Goal: Task Accomplishment & Management: Manage account settings

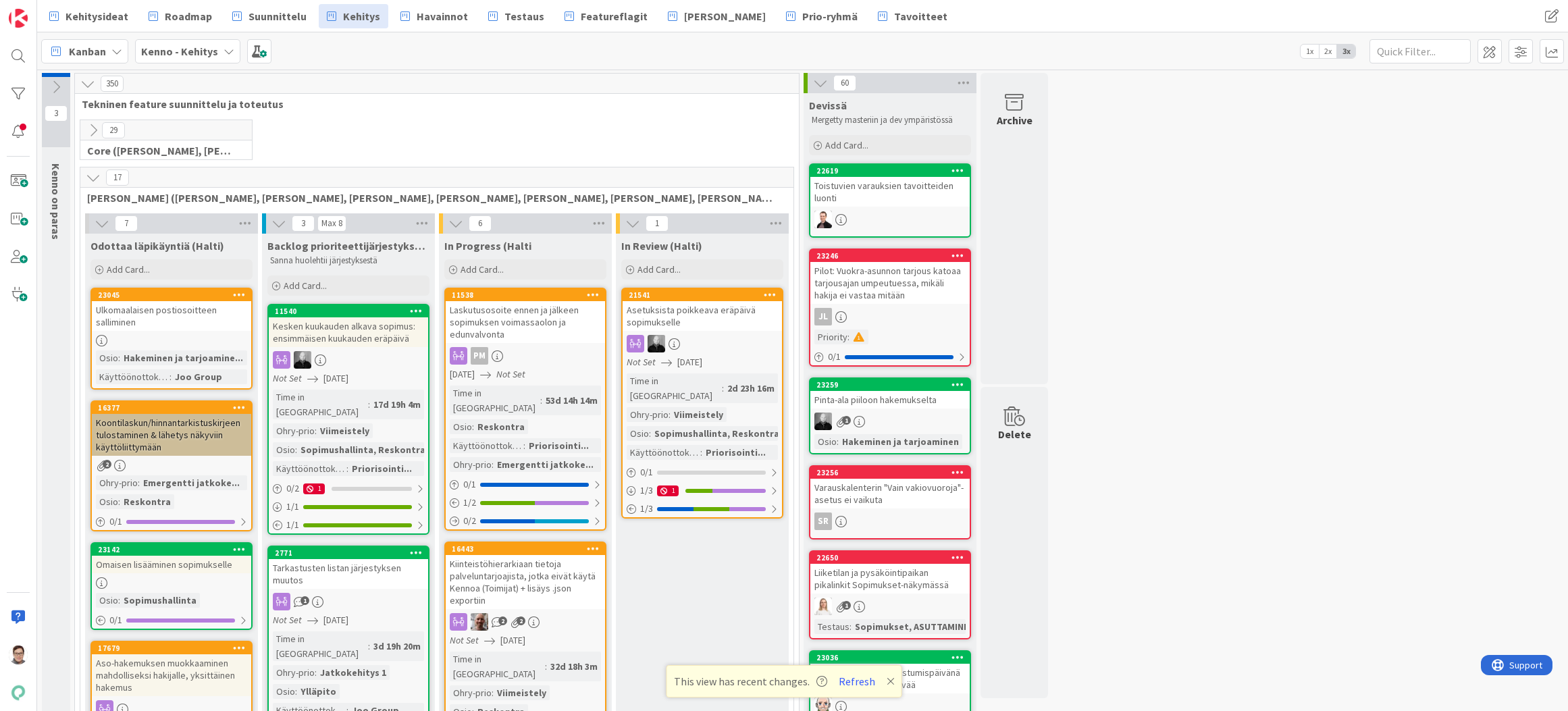
drag, startPoint x: 848, startPoint y: 676, endPoint x: 861, endPoint y: 690, distance: 19.1
click at [848, 676] on button "Refresh" at bounding box center [857, 681] width 46 height 17
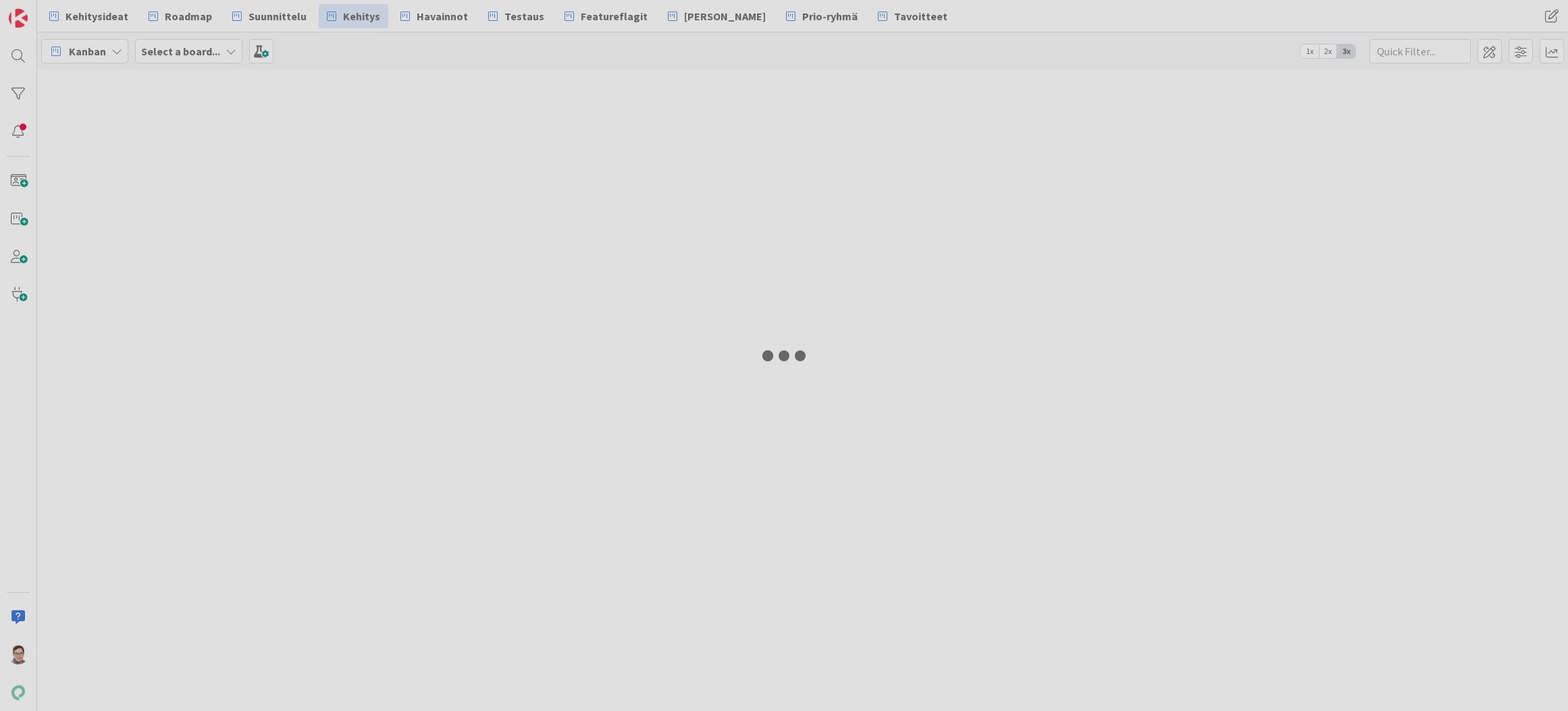
click at [19, 56] on div at bounding box center [784, 355] width 1568 height 711
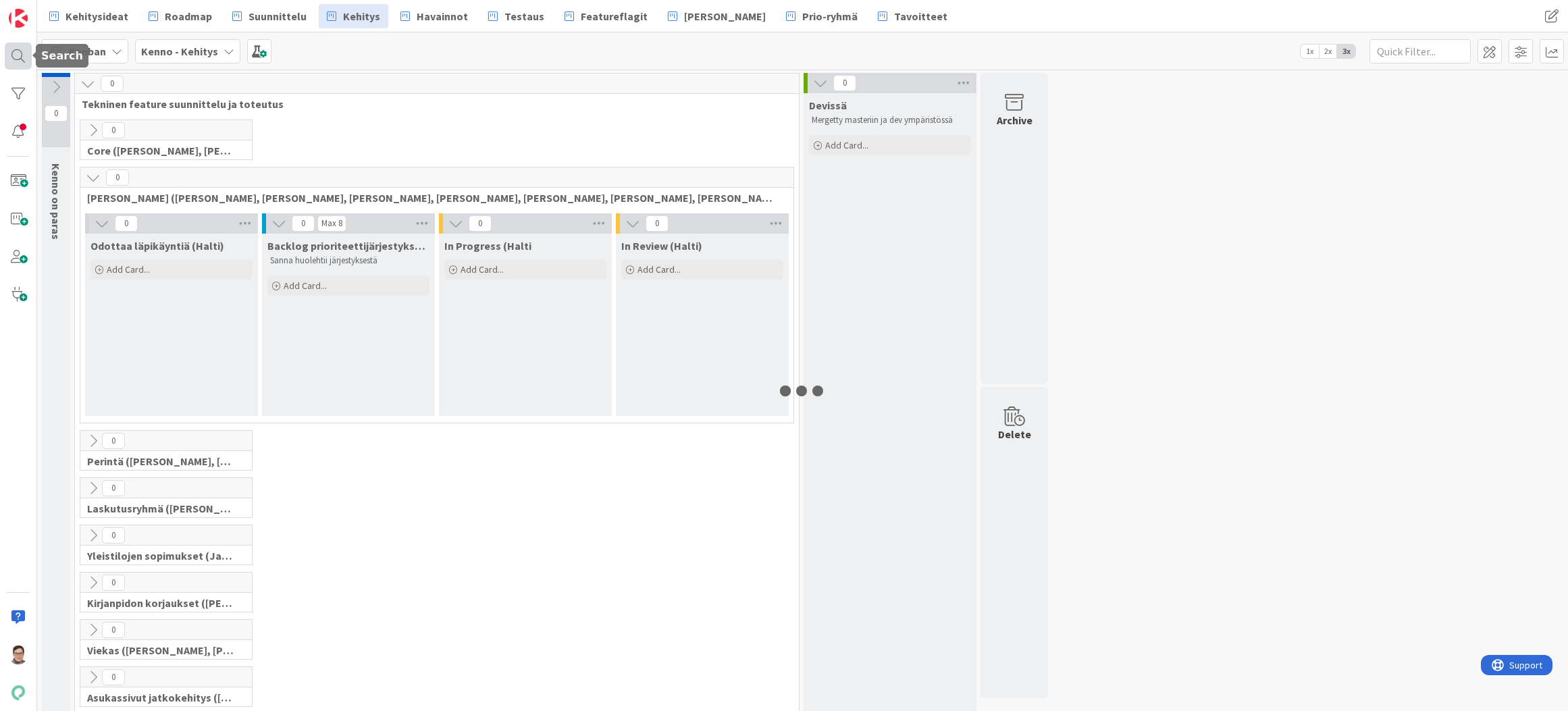
click at [21, 56] on div at bounding box center [18, 56] width 27 height 27
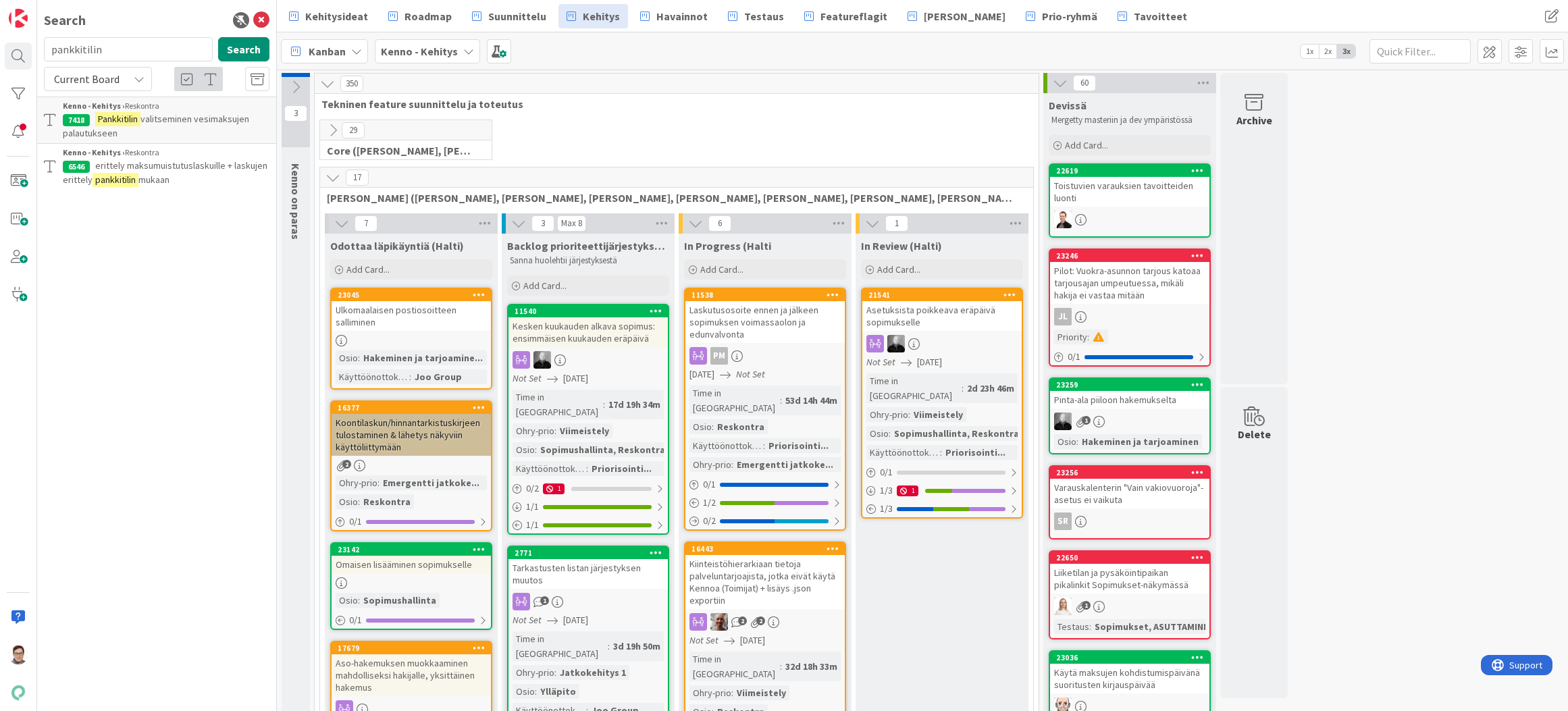
click at [111, 78] on span "Current Board" at bounding box center [86, 79] width 65 height 13
click at [93, 134] on span "All Boards" at bounding box center [122, 135] width 141 height 20
click at [120, 50] on input "pankkitilin" at bounding box center [128, 49] width 168 height 24
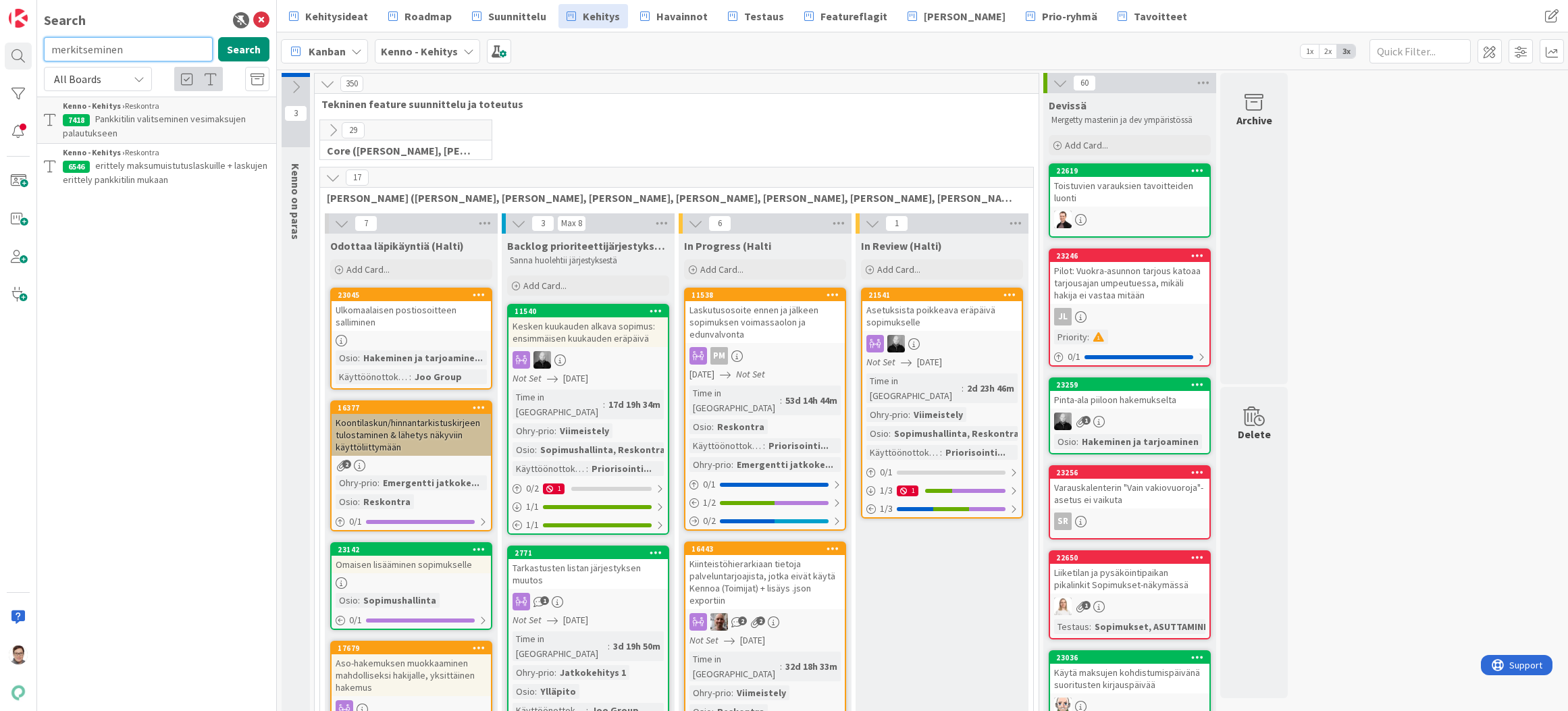
type input "merkitseminen"
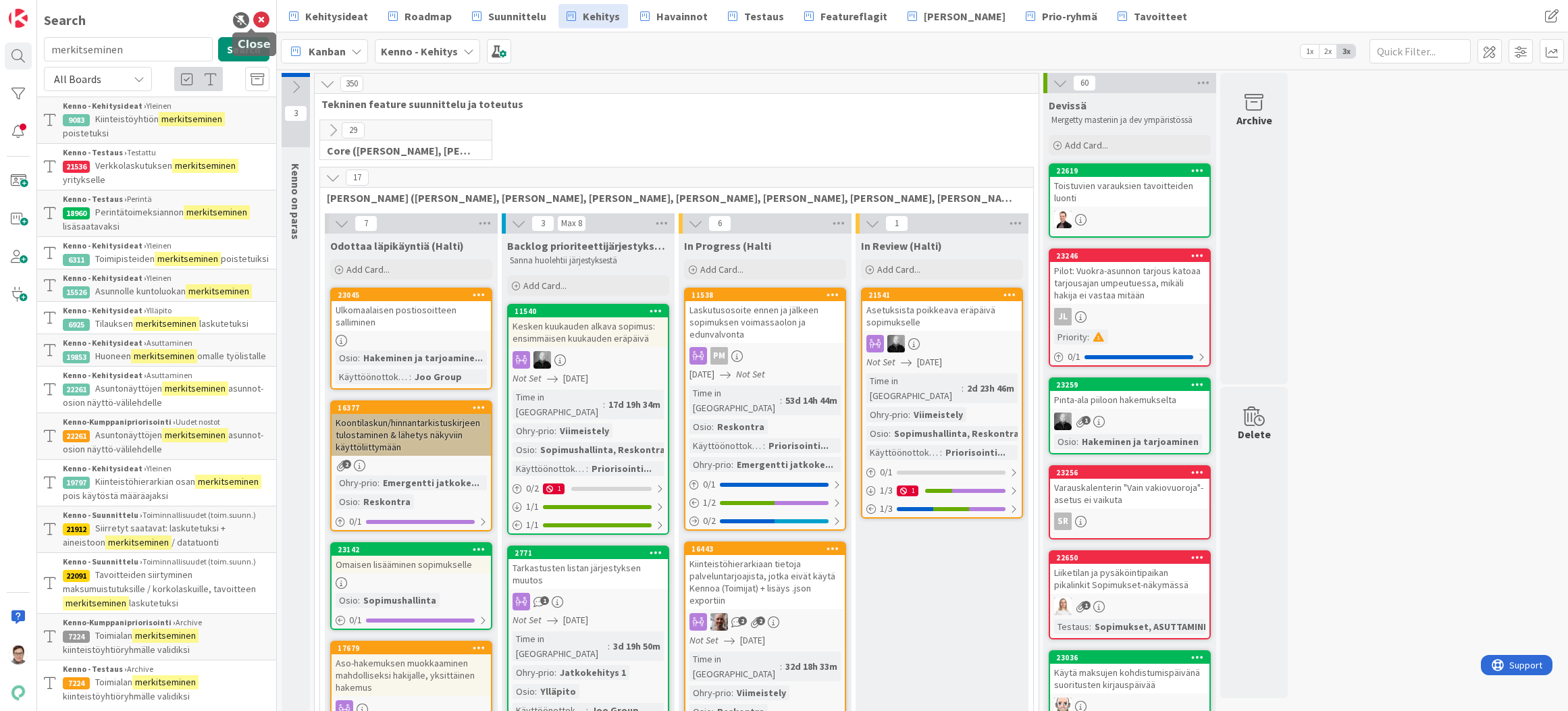
click at [254, 19] on icon at bounding box center [261, 20] width 16 height 16
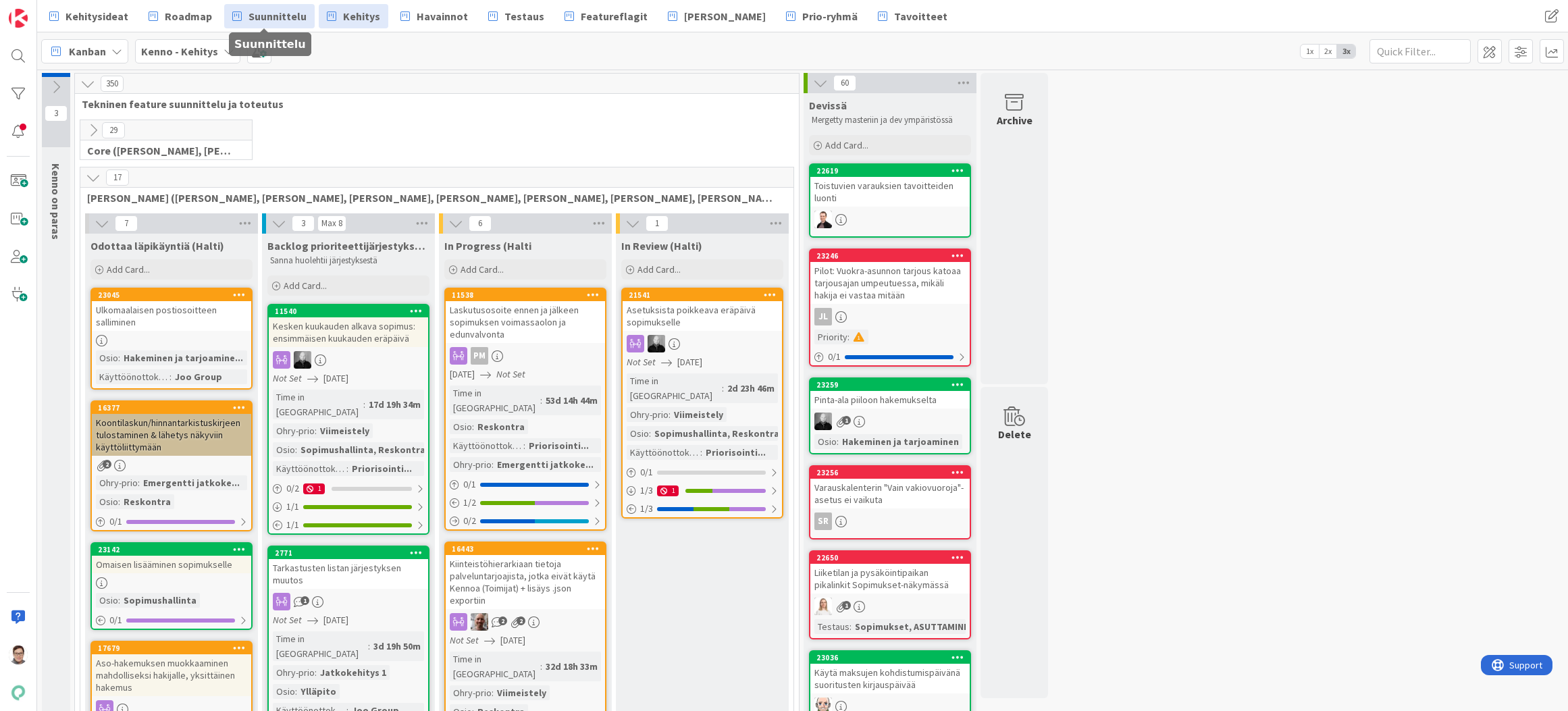
click at [286, 21] on span "Suunnittelu" at bounding box center [278, 15] width 58 height 16
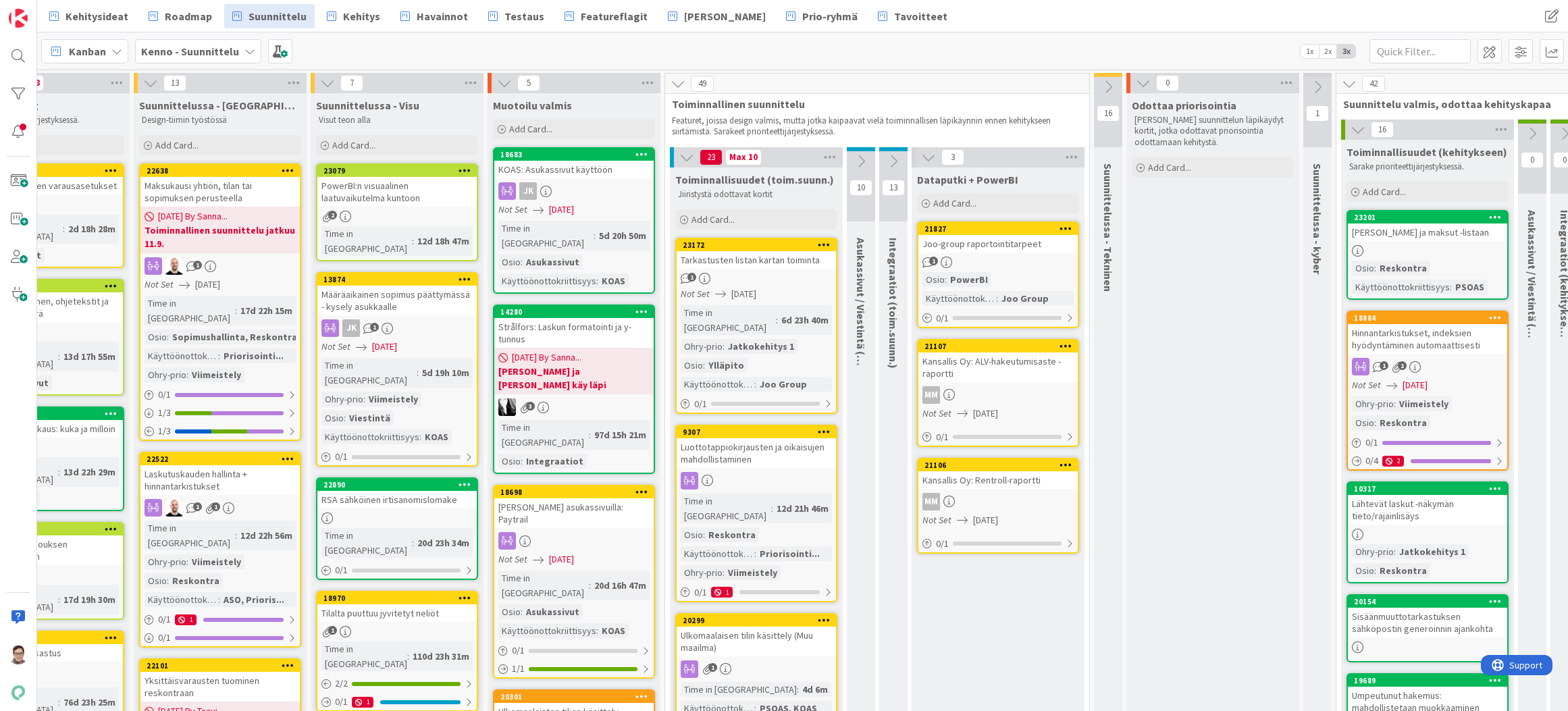
scroll to position [0, 17]
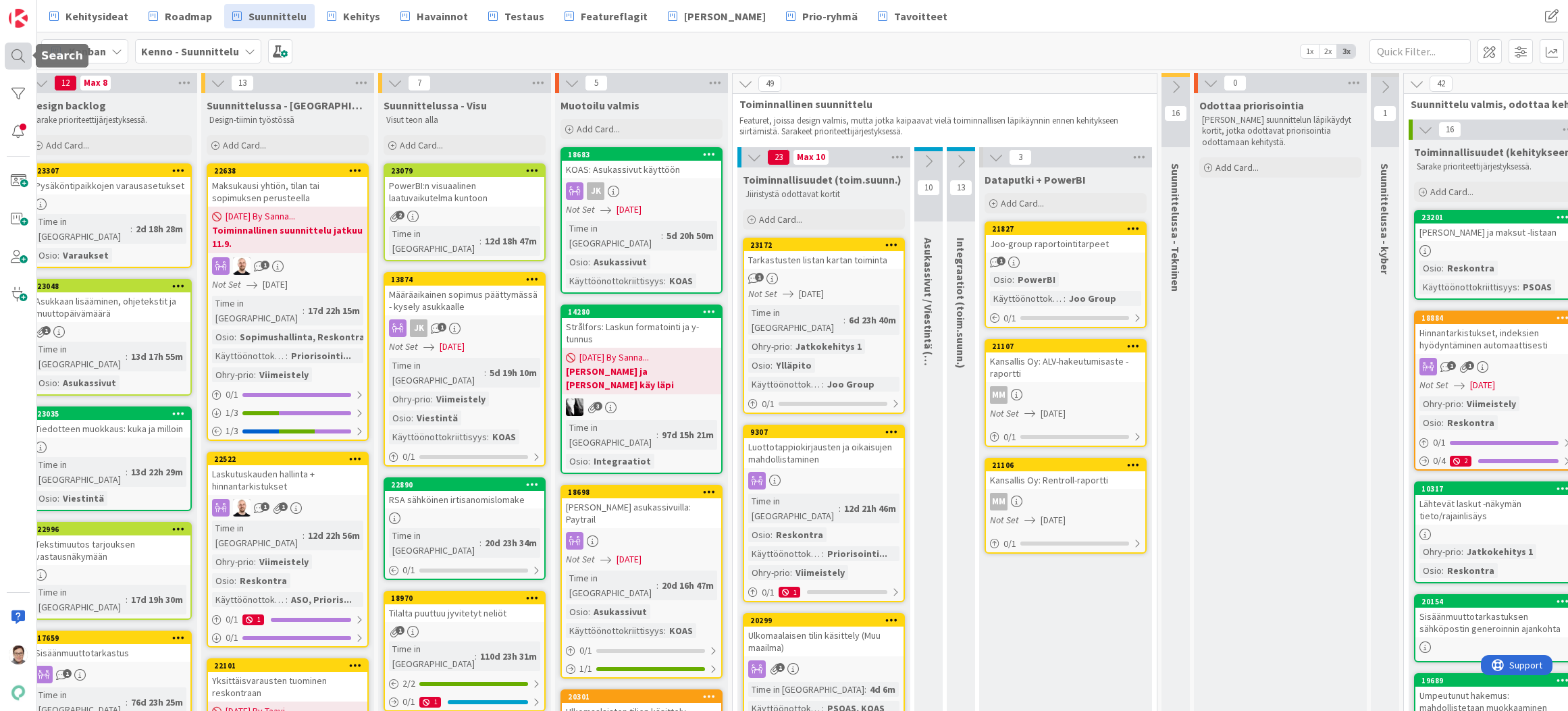
click at [16, 59] on div at bounding box center [18, 56] width 27 height 27
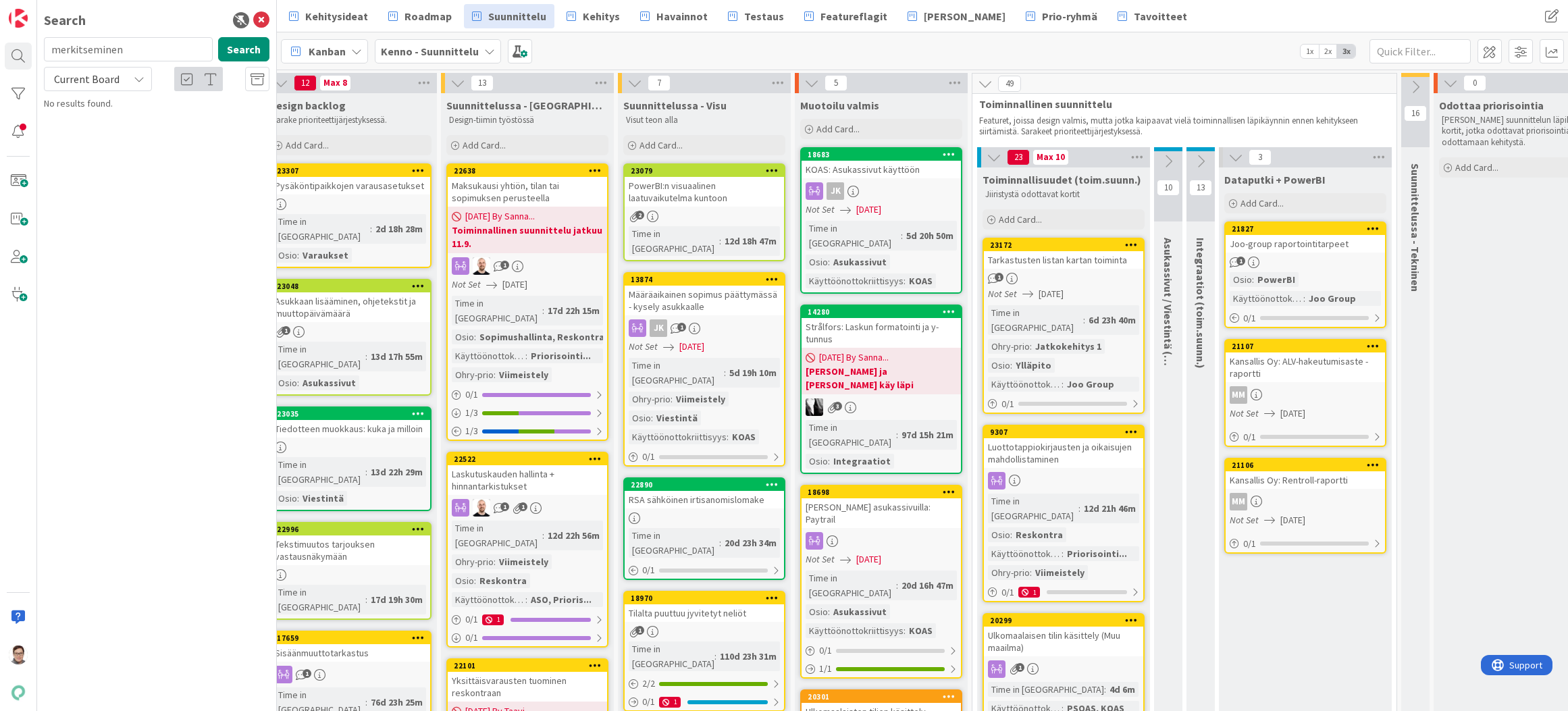
click at [144, 46] on input "merkitseminen" at bounding box center [128, 49] width 168 height 24
click at [144, 46] on input "pois" at bounding box center [128, 49] width 168 height 24
click at [85, 78] on span "Current Board" at bounding box center [86, 79] width 65 height 13
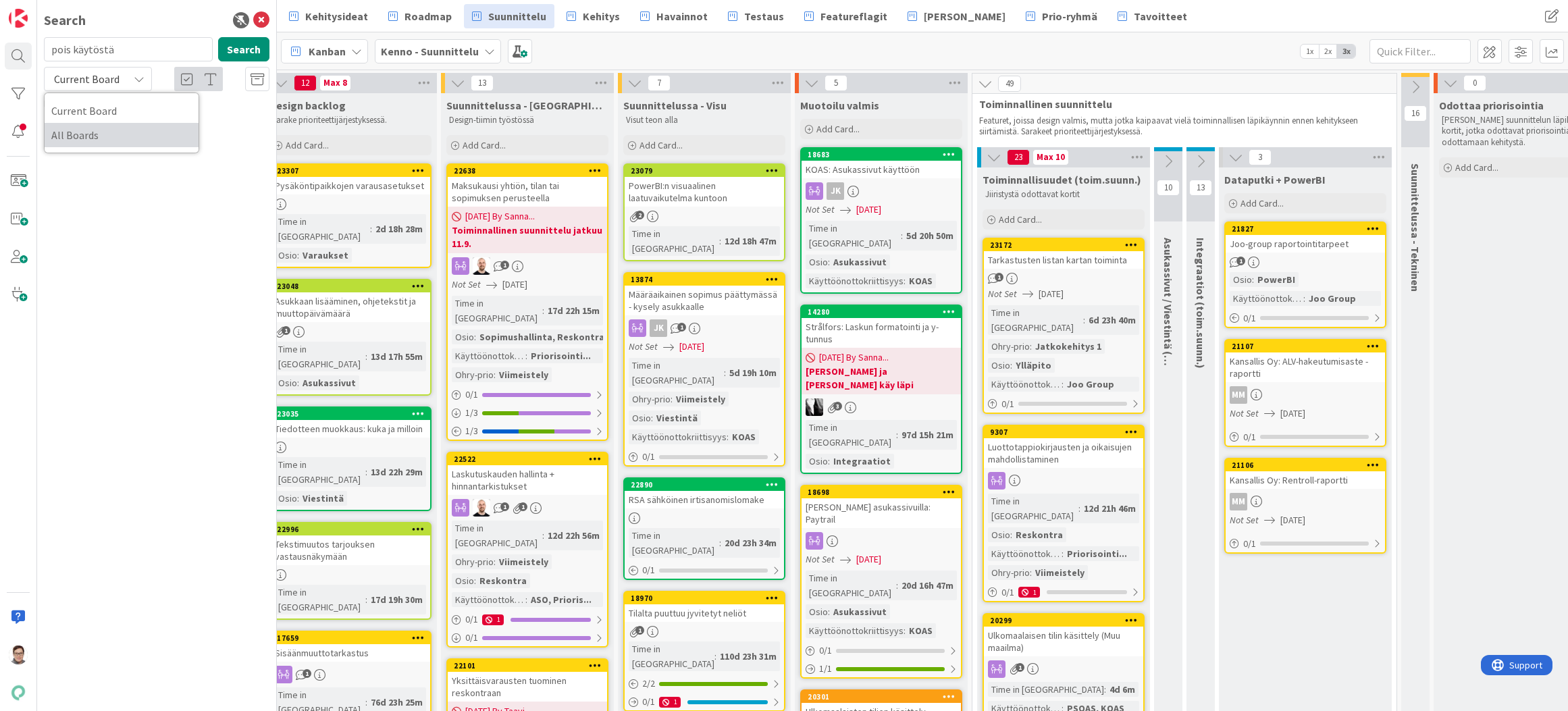
click at [87, 129] on span "All Boards" at bounding box center [122, 135] width 141 height 20
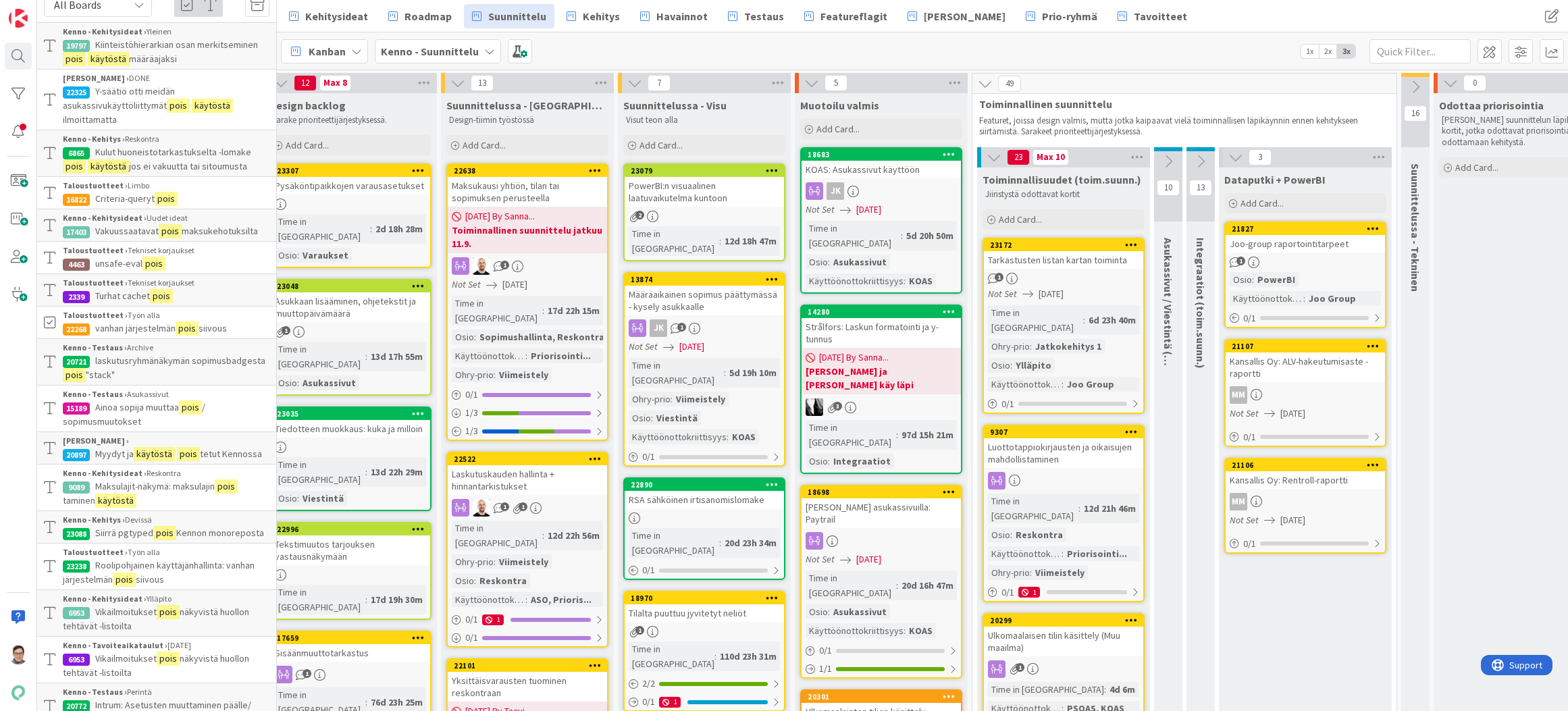
scroll to position [0, 0]
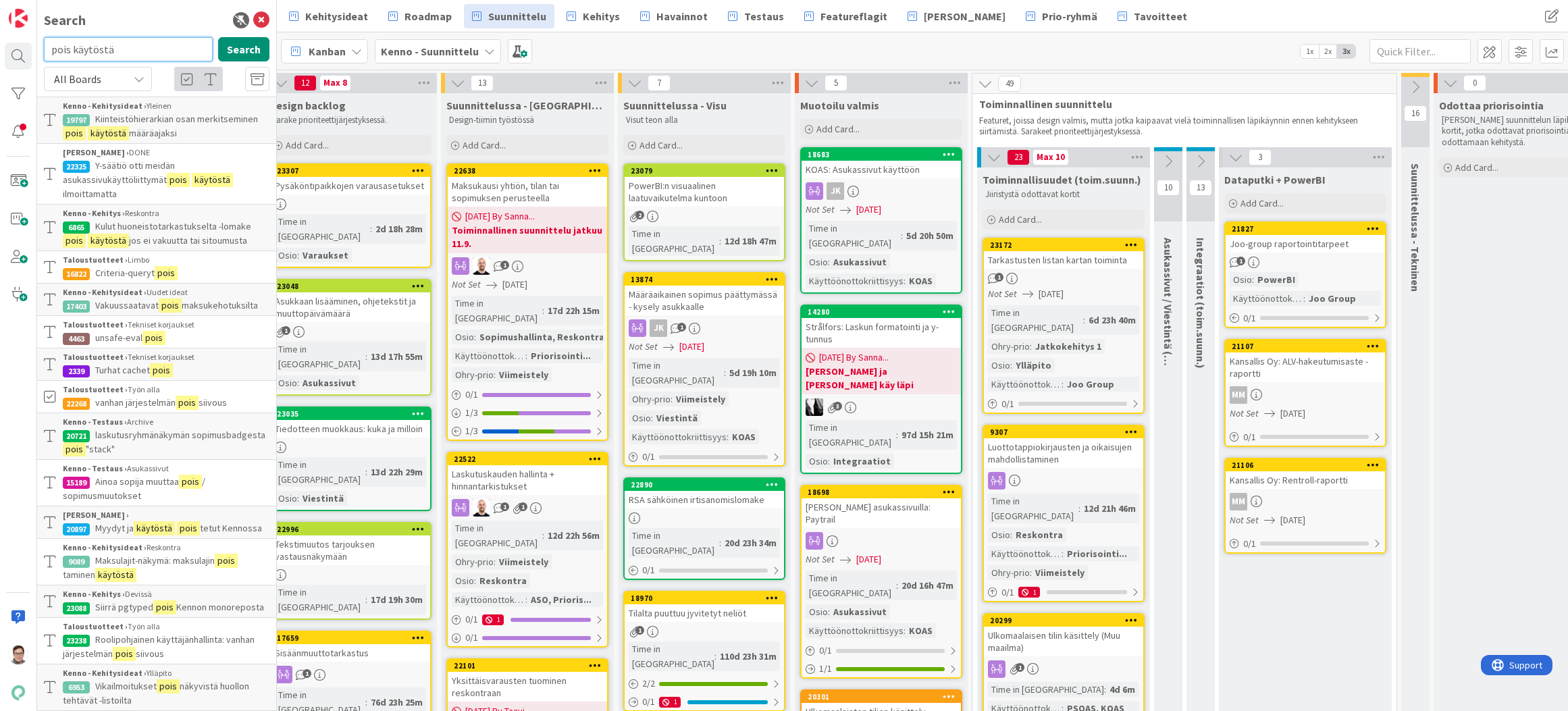
click at [121, 50] on input "pois käytöstä" at bounding box center [128, 49] width 168 height 24
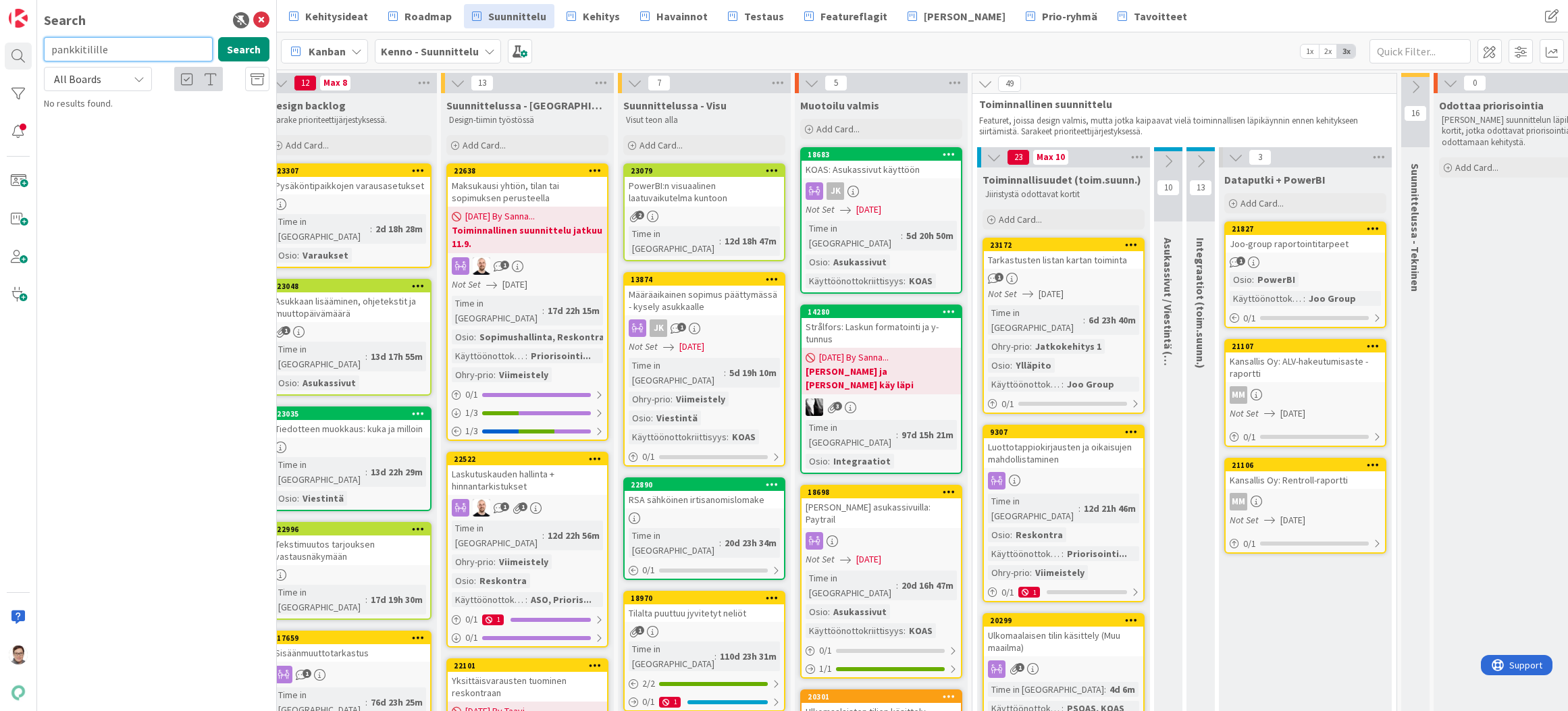
click at [121, 50] on input "pankkitilille" at bounding box center [128, 49] width 168 height 24
type input "pankkitilin"
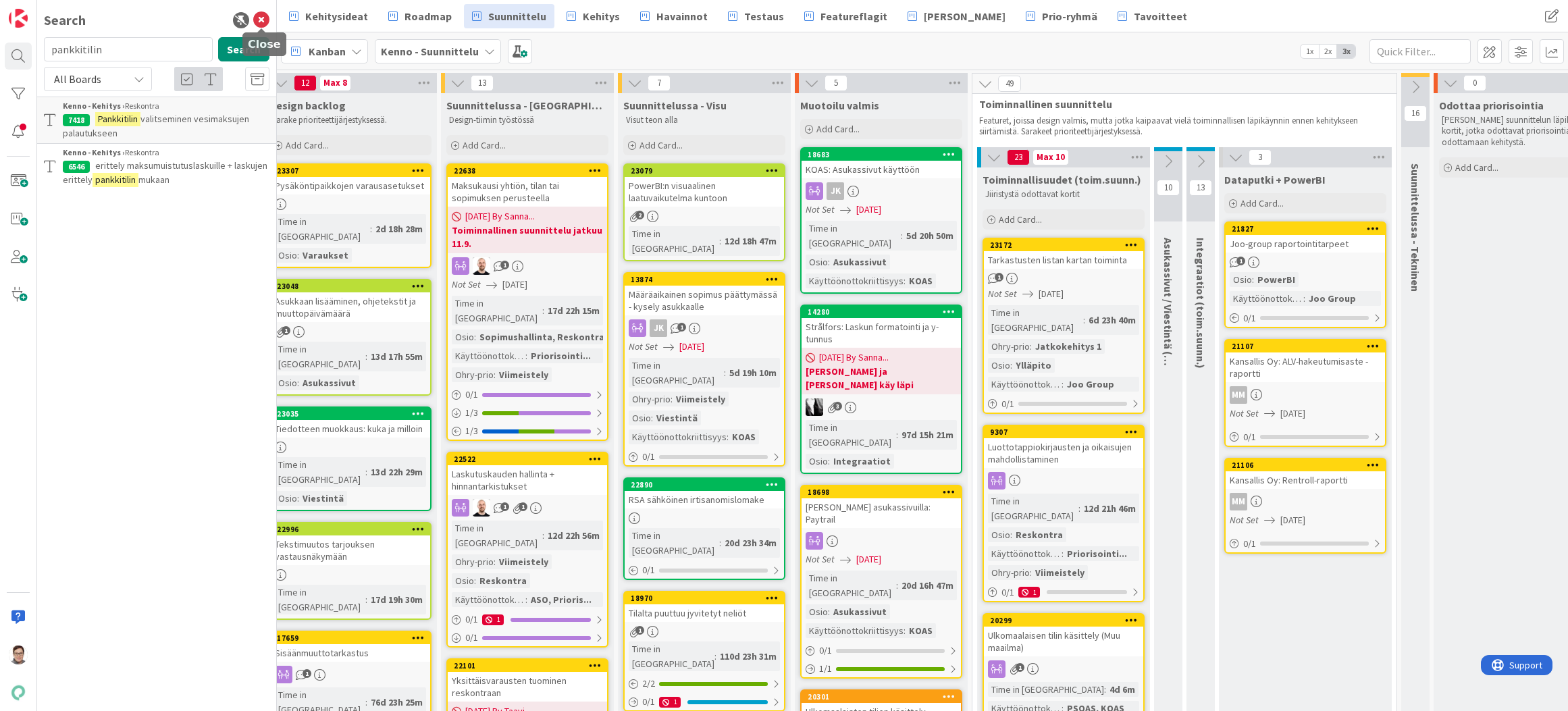
click at [263, 17] on icon at bounding box center [261, 20] width 16 height 16
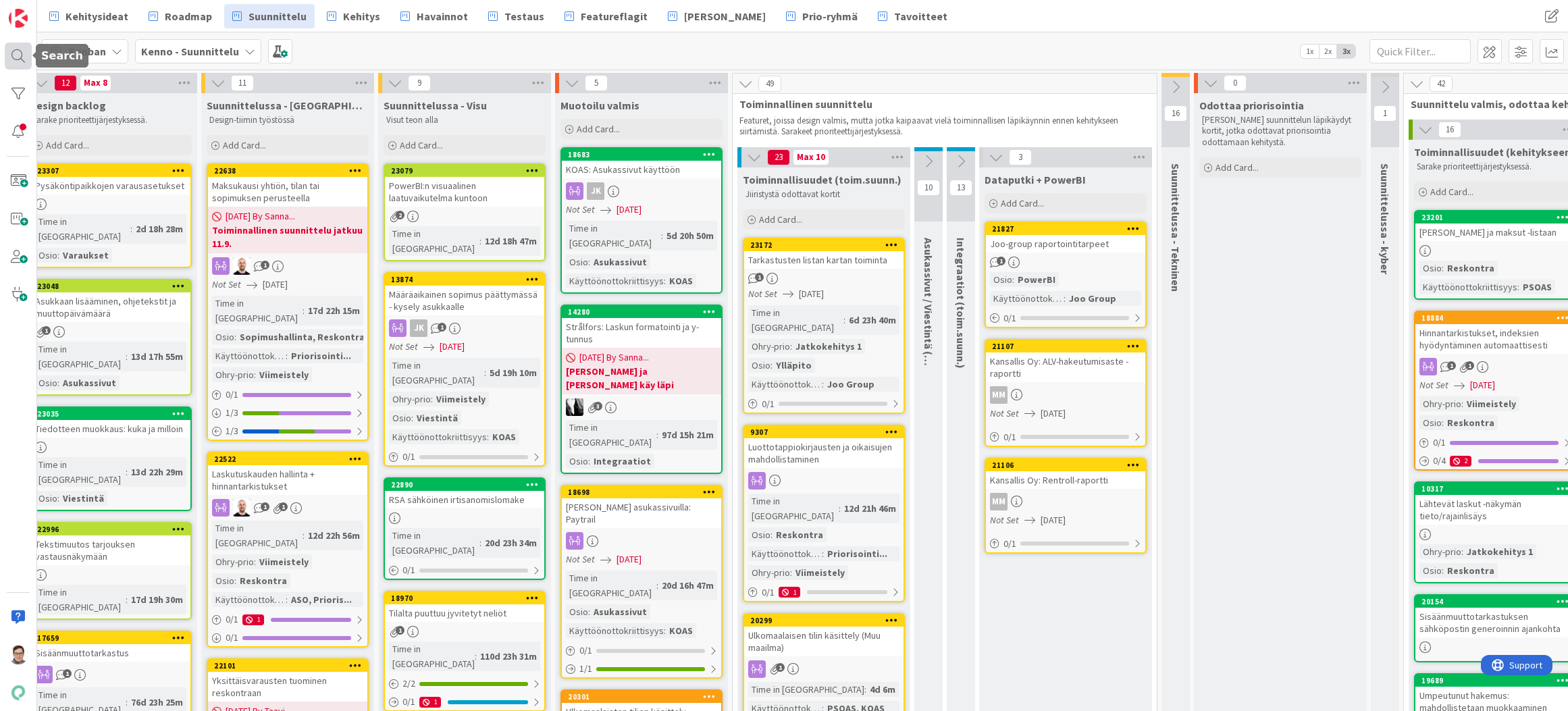
click at [15, 57] on div at bounding box center [18, 56] width 27 height 27
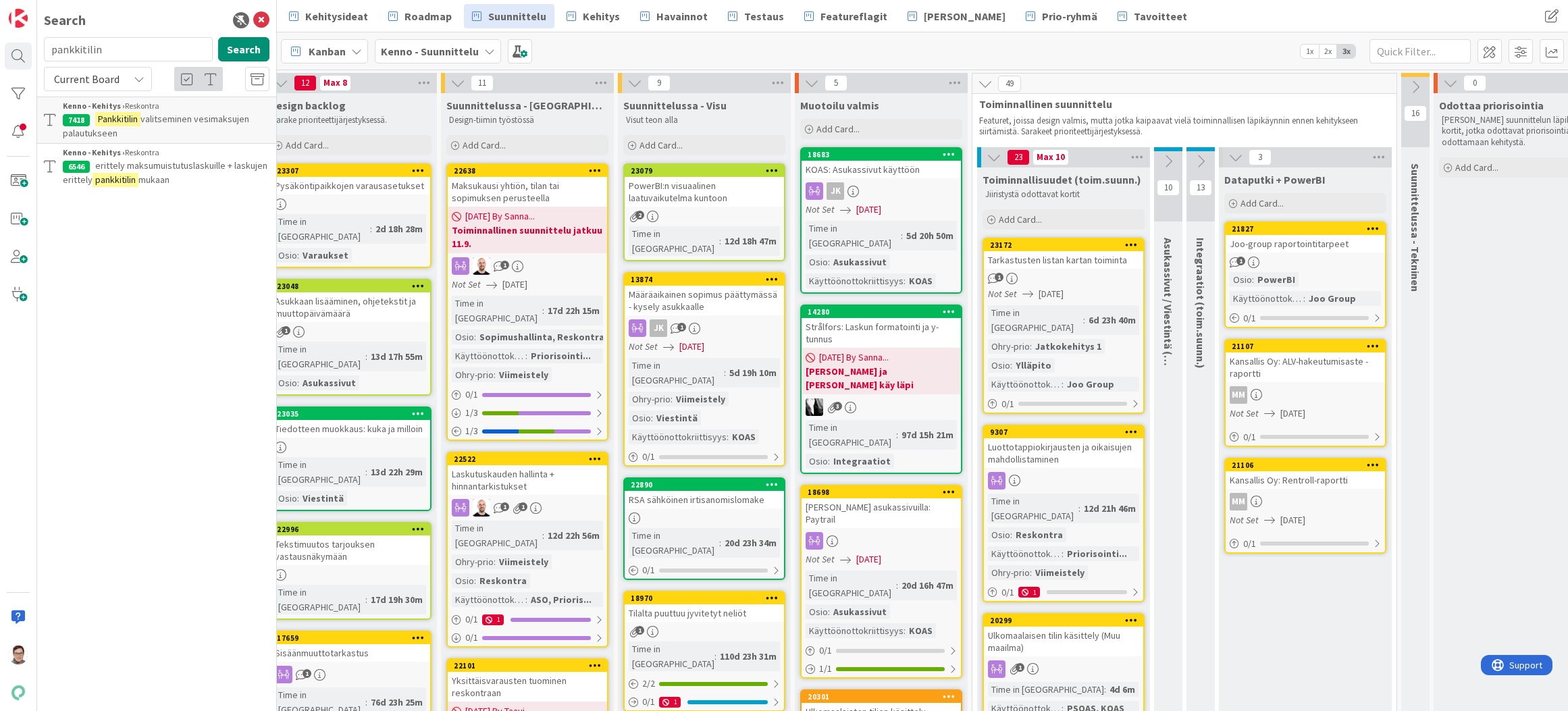
drag, startPoint x: 105, startPoint y: 48, endPoint x: -19, endPoint y: 36, distance: 124.6
click at [0, 36] on html "Search pankkitilin Search Current Board Kenno - Kehitys › Reskontra 7418 Pankki…" at bounding box center [784, 355] width 1568 height 711
click at [124, 47] on input "kieliversoidut" at bounding box center [128, 49] width 168 height 24
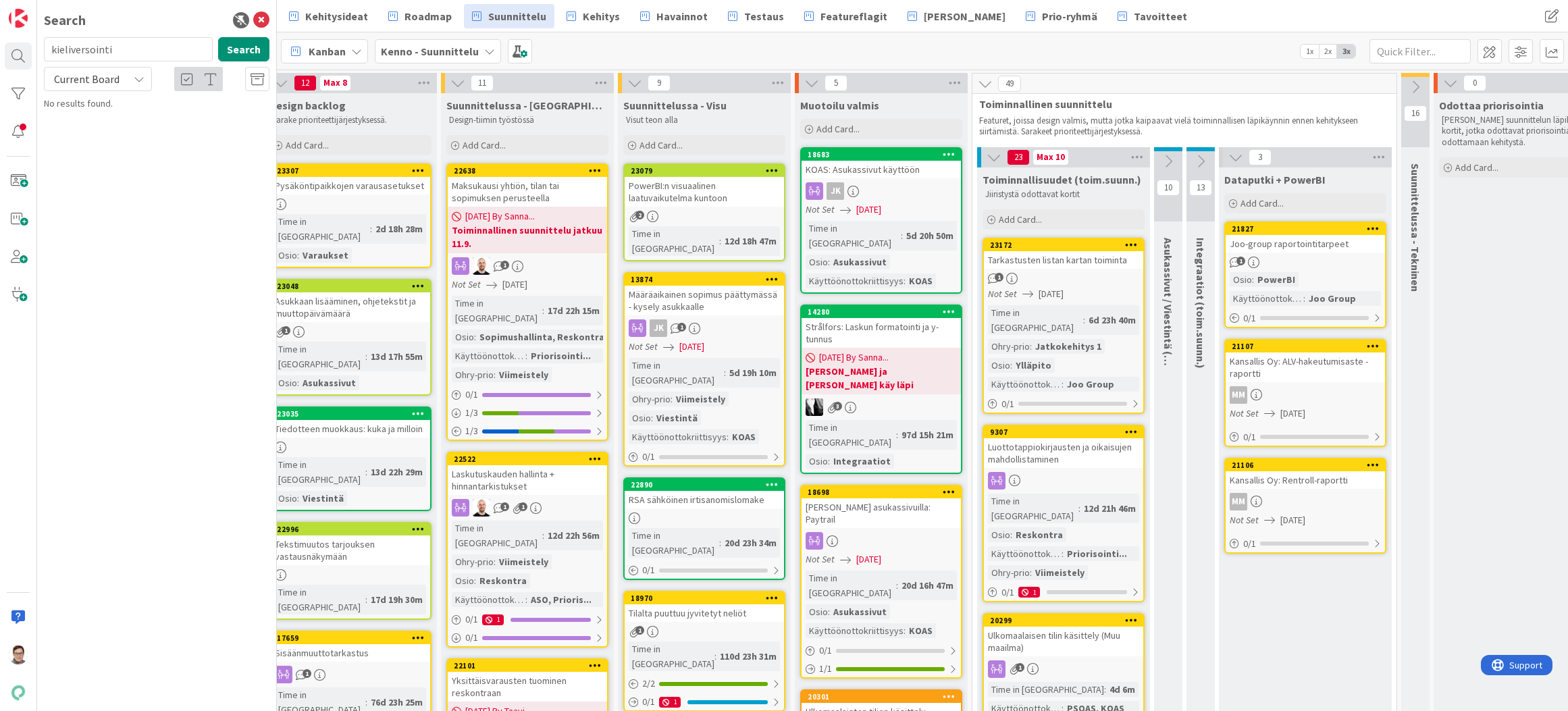
click at [100, 76] on span "Current Board" at bounding box center [86, 79] width 65 height 13
click at [105, 132] on span "All Boards" at bounding box center [122, 135] width 141 height 20
click at [133, 47] on input "kieliversointi" at bounding box center [128, 49] width 168 height 24
click at [134, 47] on input "kieliversoidut" at bounding box center [128, 49] width 168 height 24
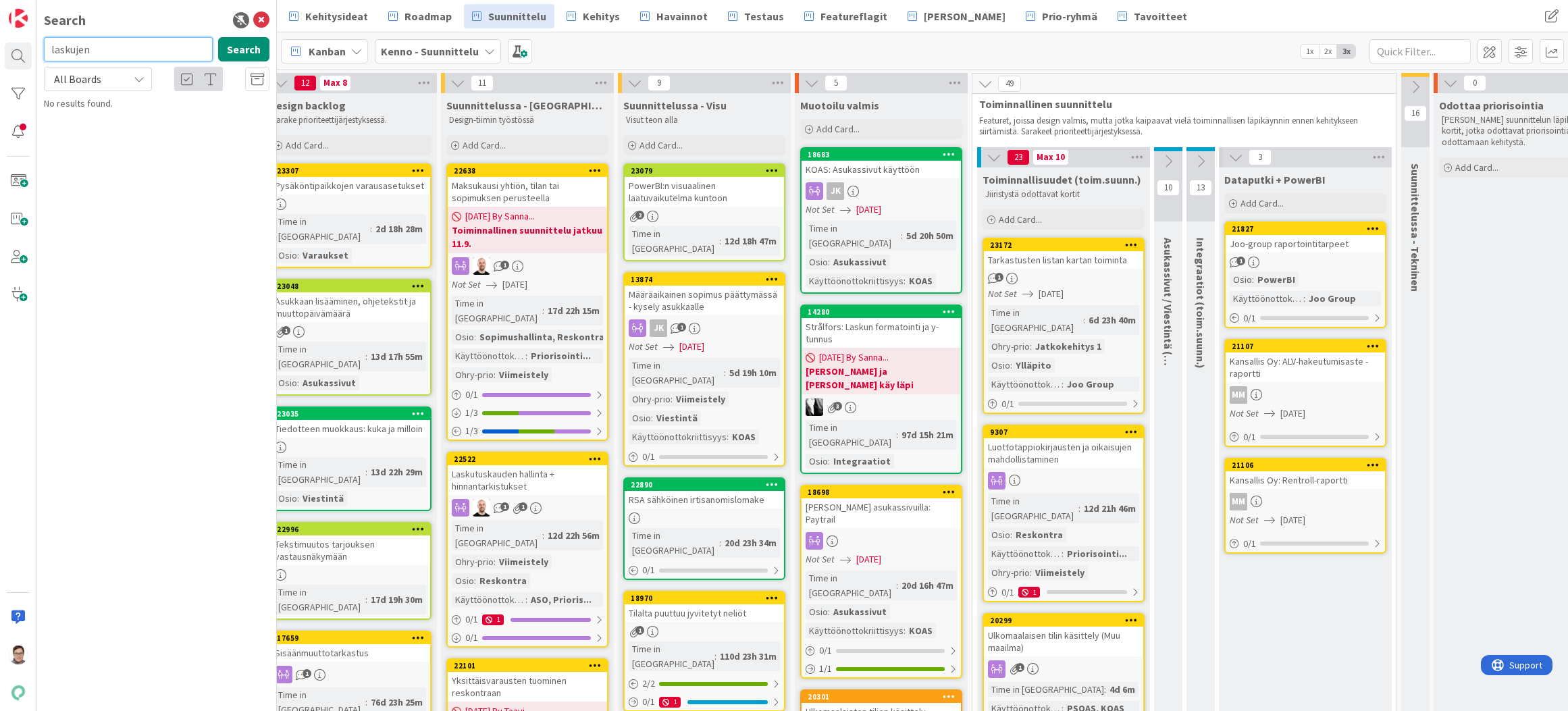
type input "laskujen"
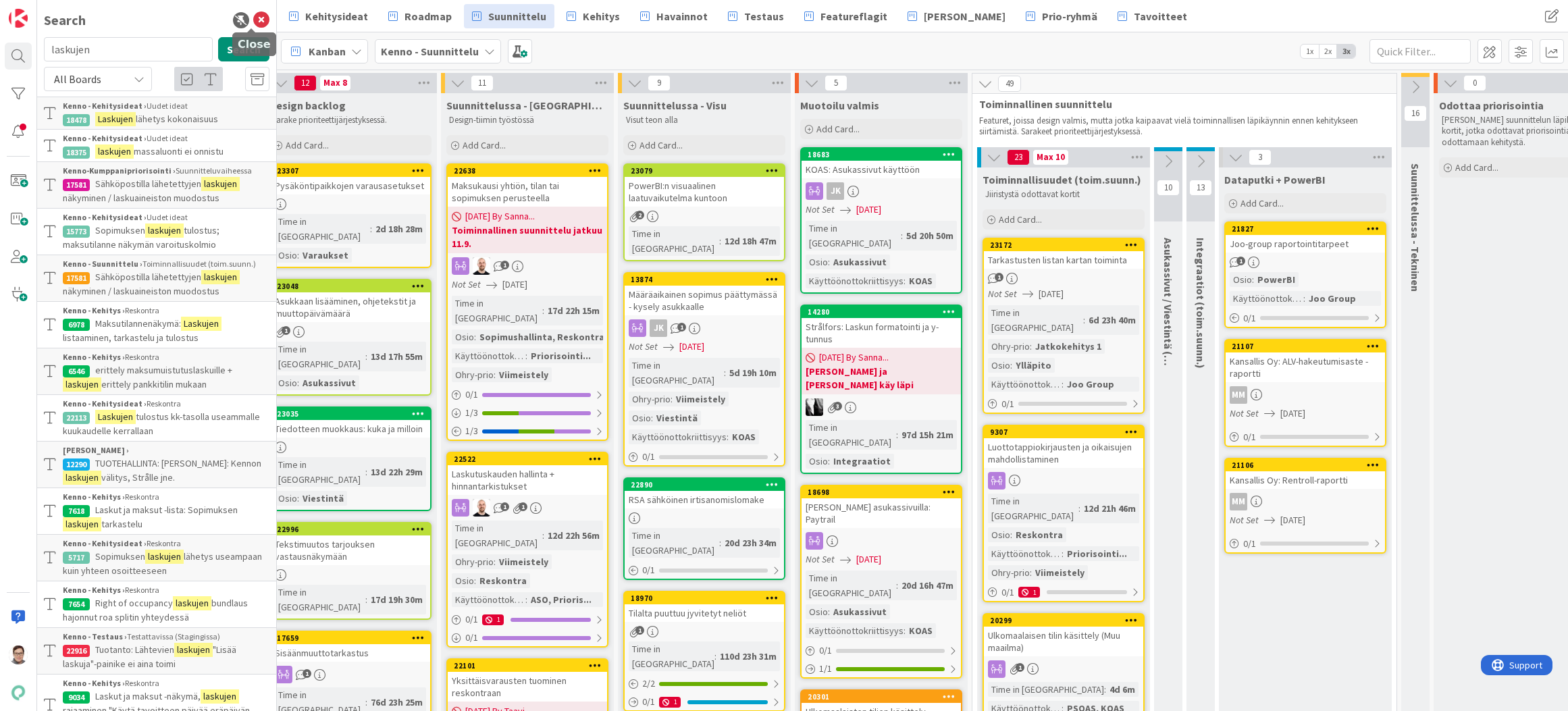
click at [254, 21] on icon at bounding box center [261, 20] width 16 height 16
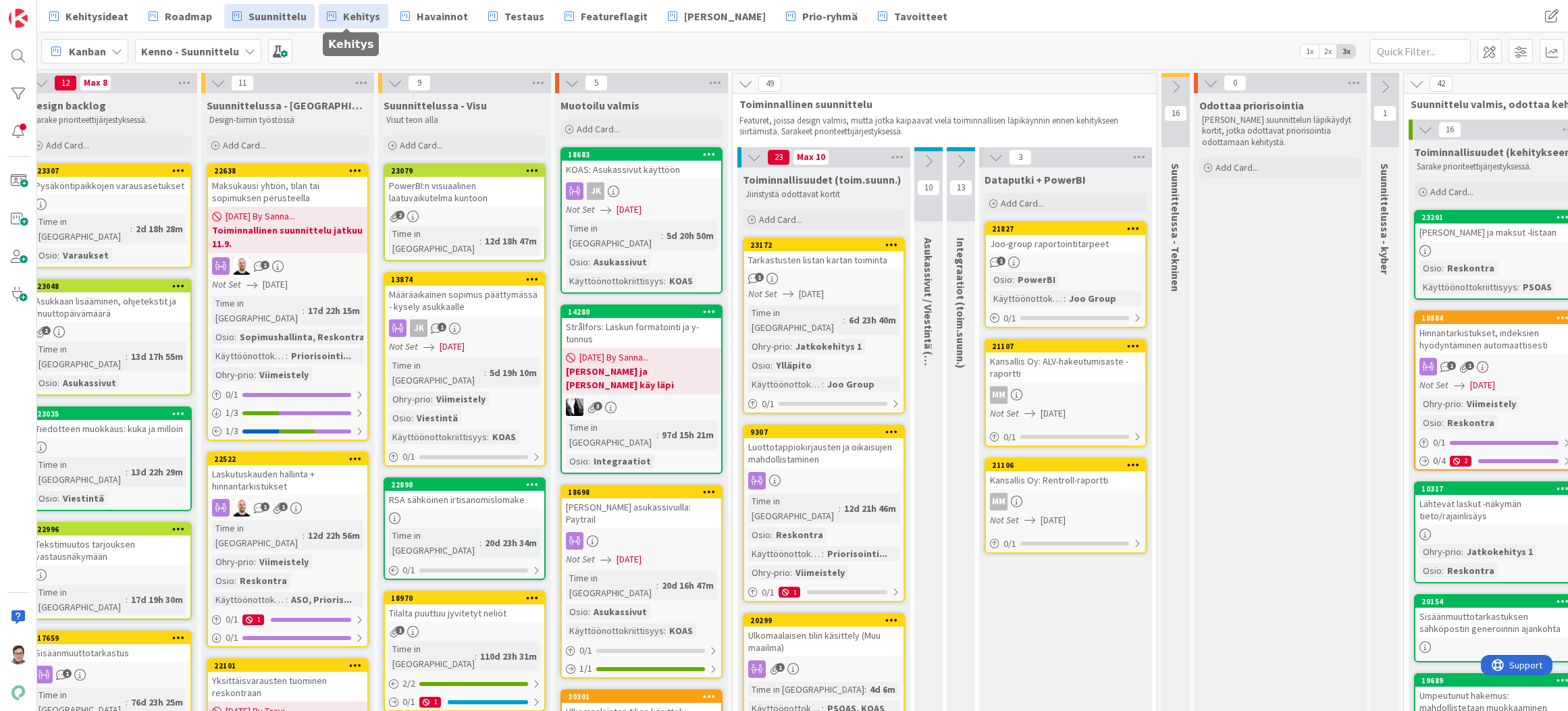
click at [352, 15] on span "Kehitys" at bounding box center [361, 15] width 37 height 16
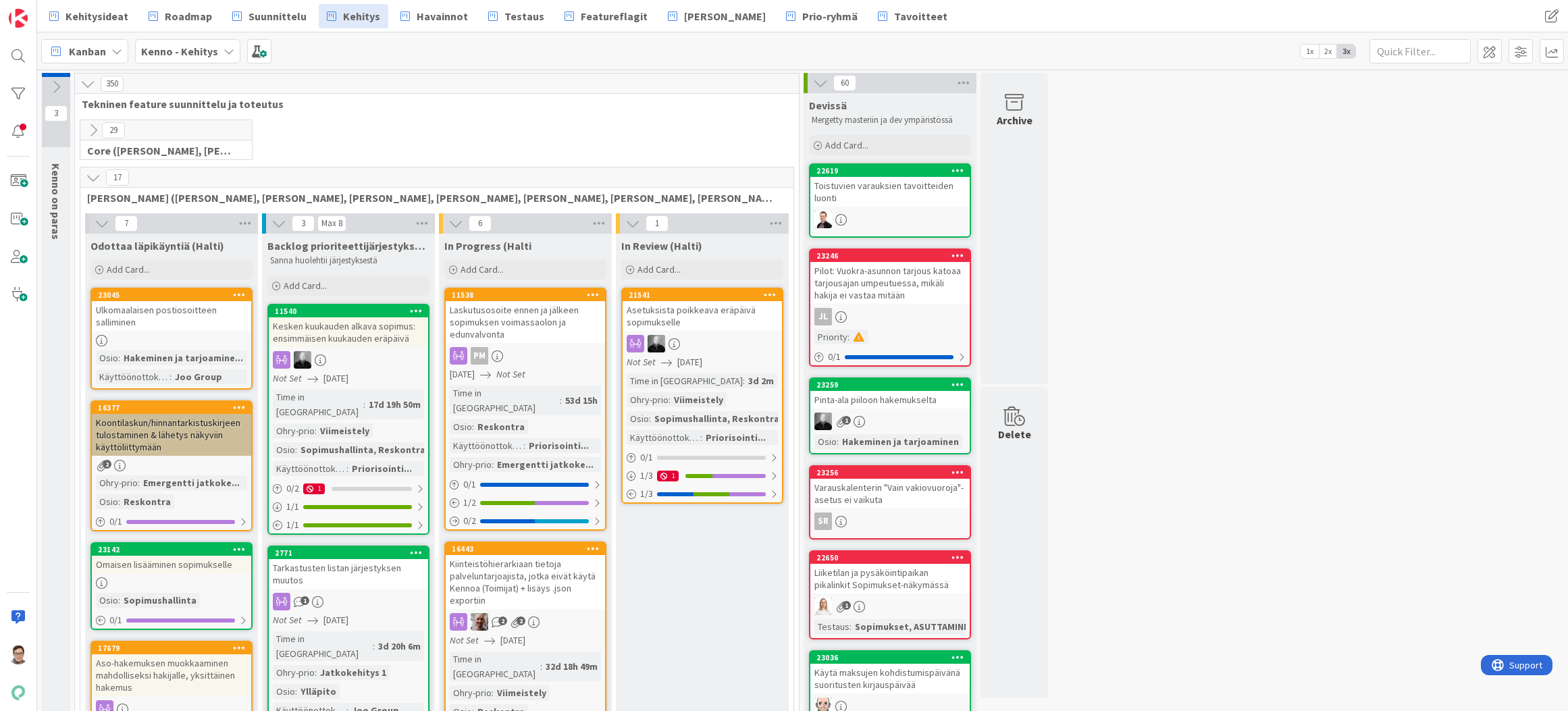
drag, startPoint x: 689, startPoint y: 699, endPoint x: 638, endPoint y: 561, distance: 147.1
click at [429, 16] on span "Havainnot" at bounding box center [442, 15] width 52 height 16
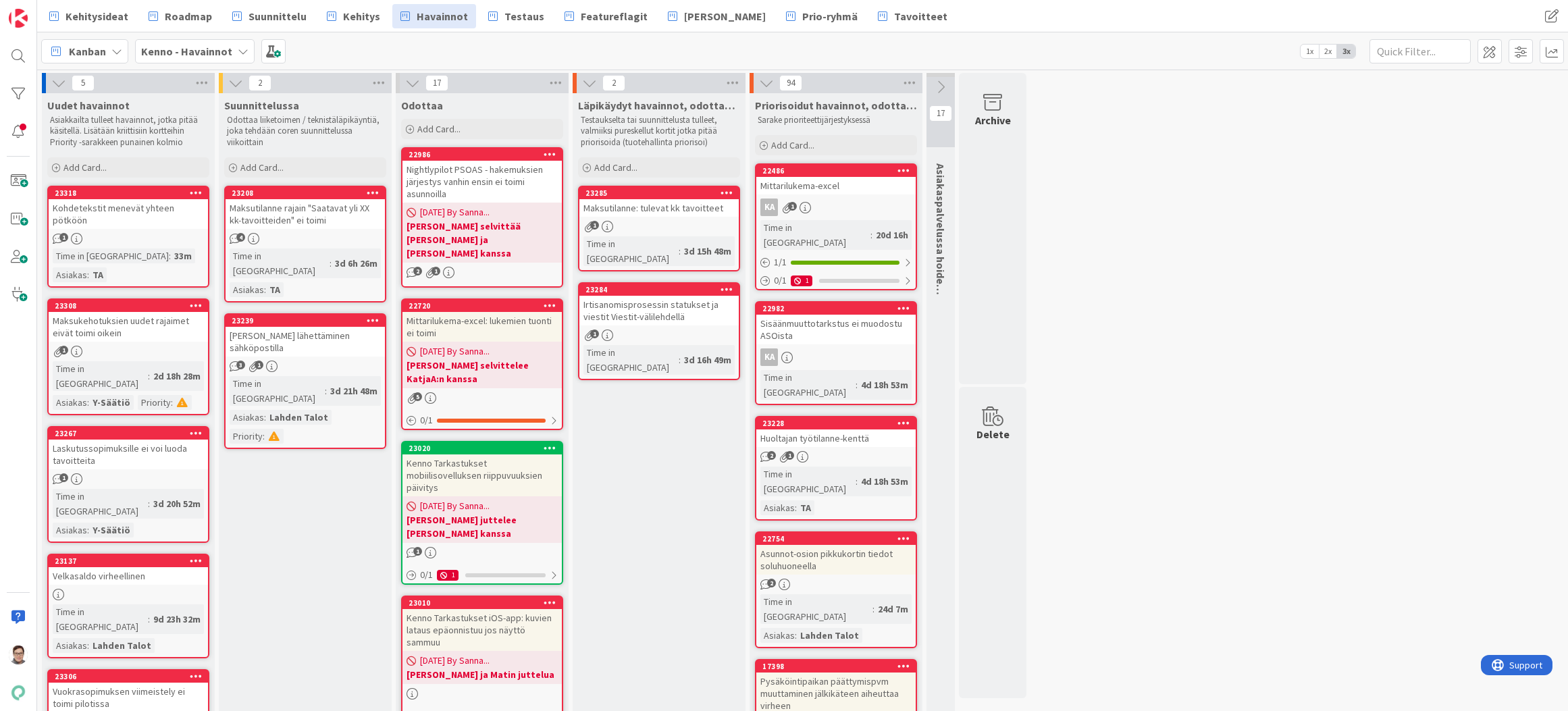
click at [268, 12] on span "Suunnittelu" at bounding box center [278, 15] width 58 height 16
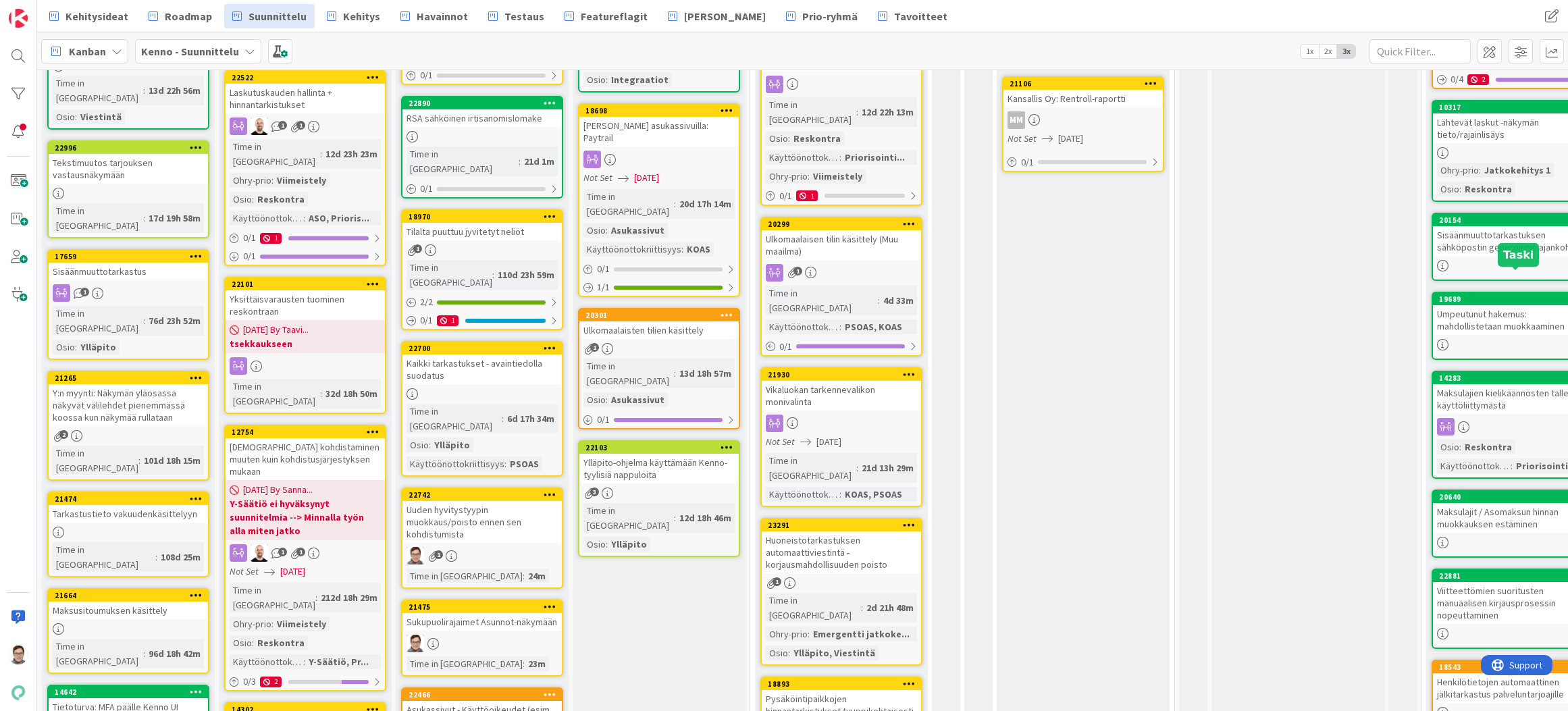
scroll to position [405, 0]
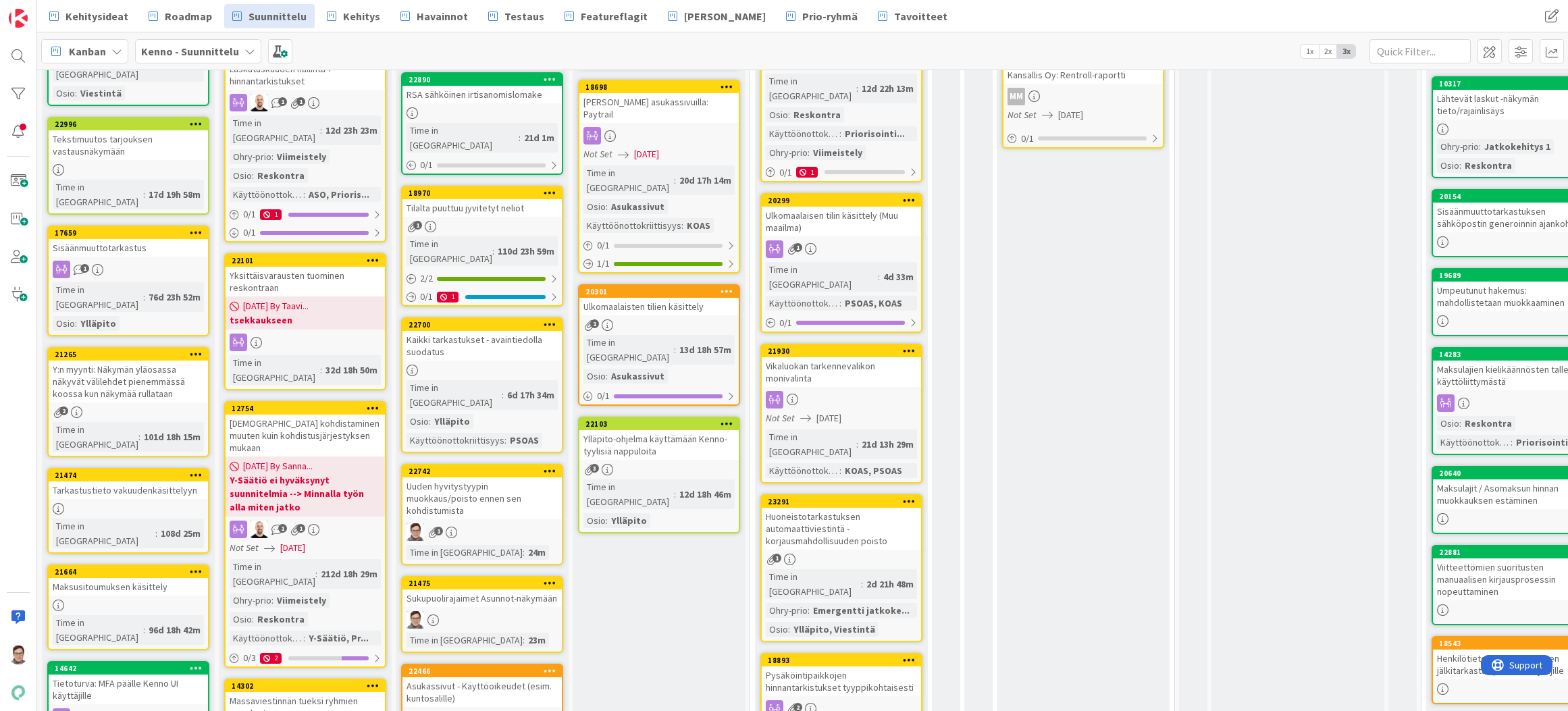
click at [1497, 382] on div "Maksulajien kielikäännösten tallennus käyttöliittymästä" at bounding box center [1512, 375] width 160 height 30
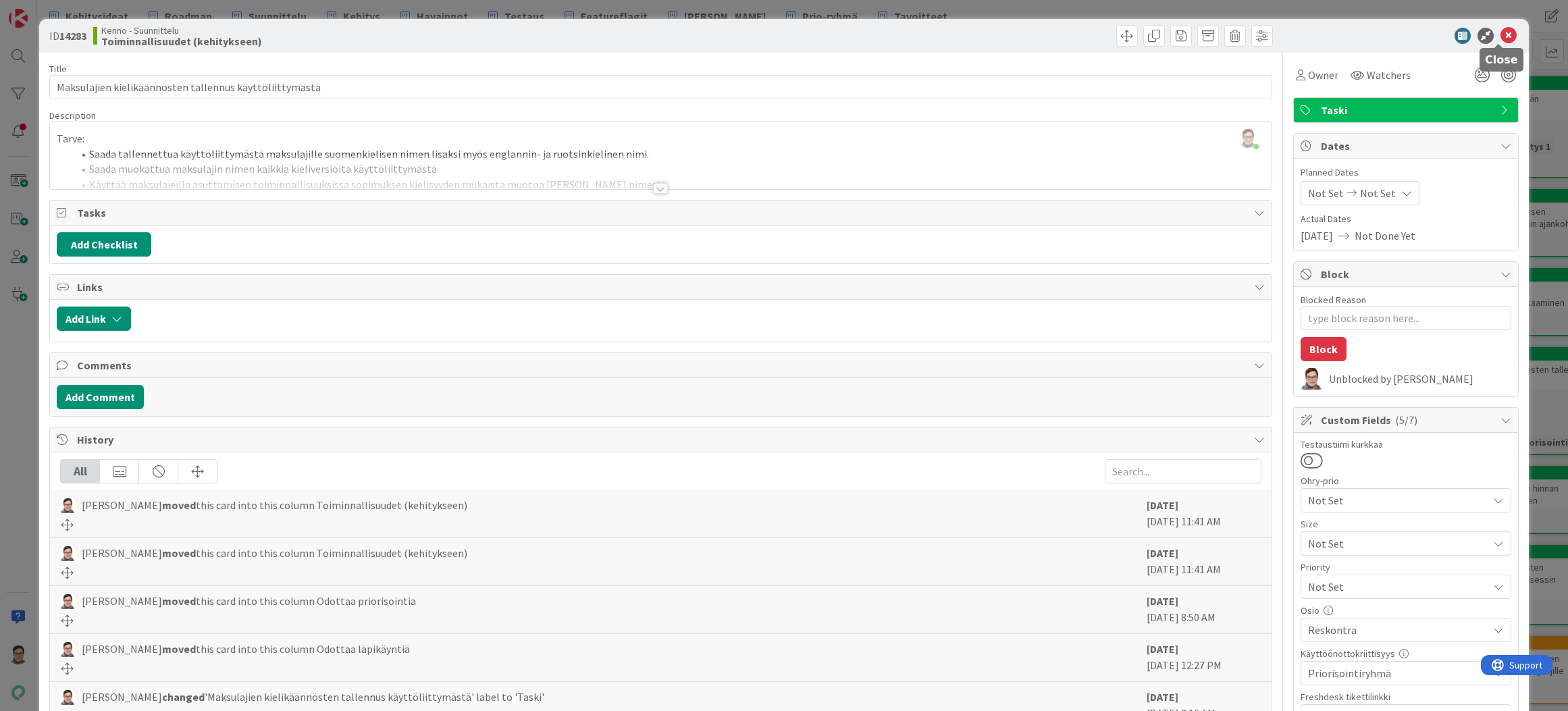
click at [1501, 33] on icon at bounding box center [1509, 35] width 16 height 16
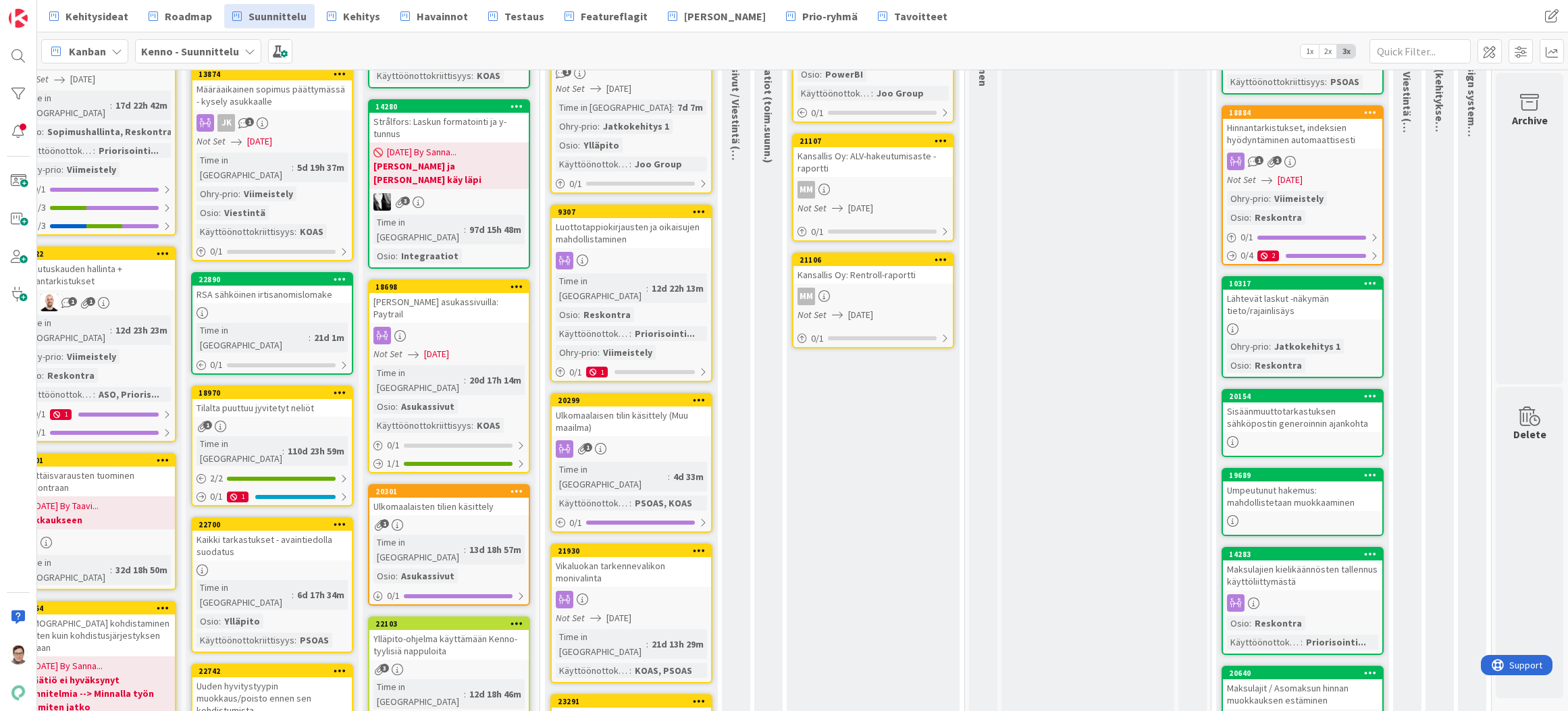
scroll to position [203, 220]
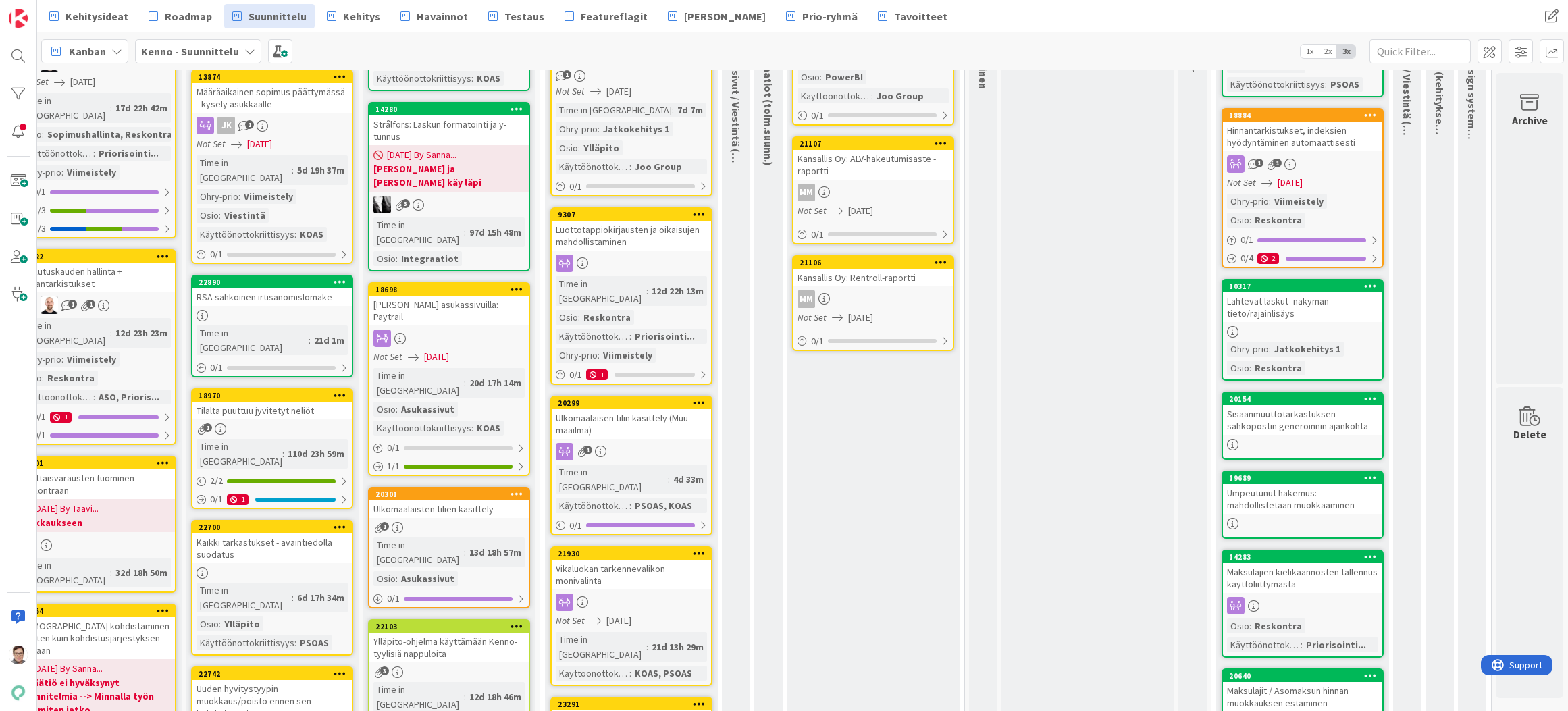
click at [1305, 587] on div "Maksulajien kielikäännösten tallennus käyttöliittymästä" at bounding box center [1303, 577] width 160 height 30
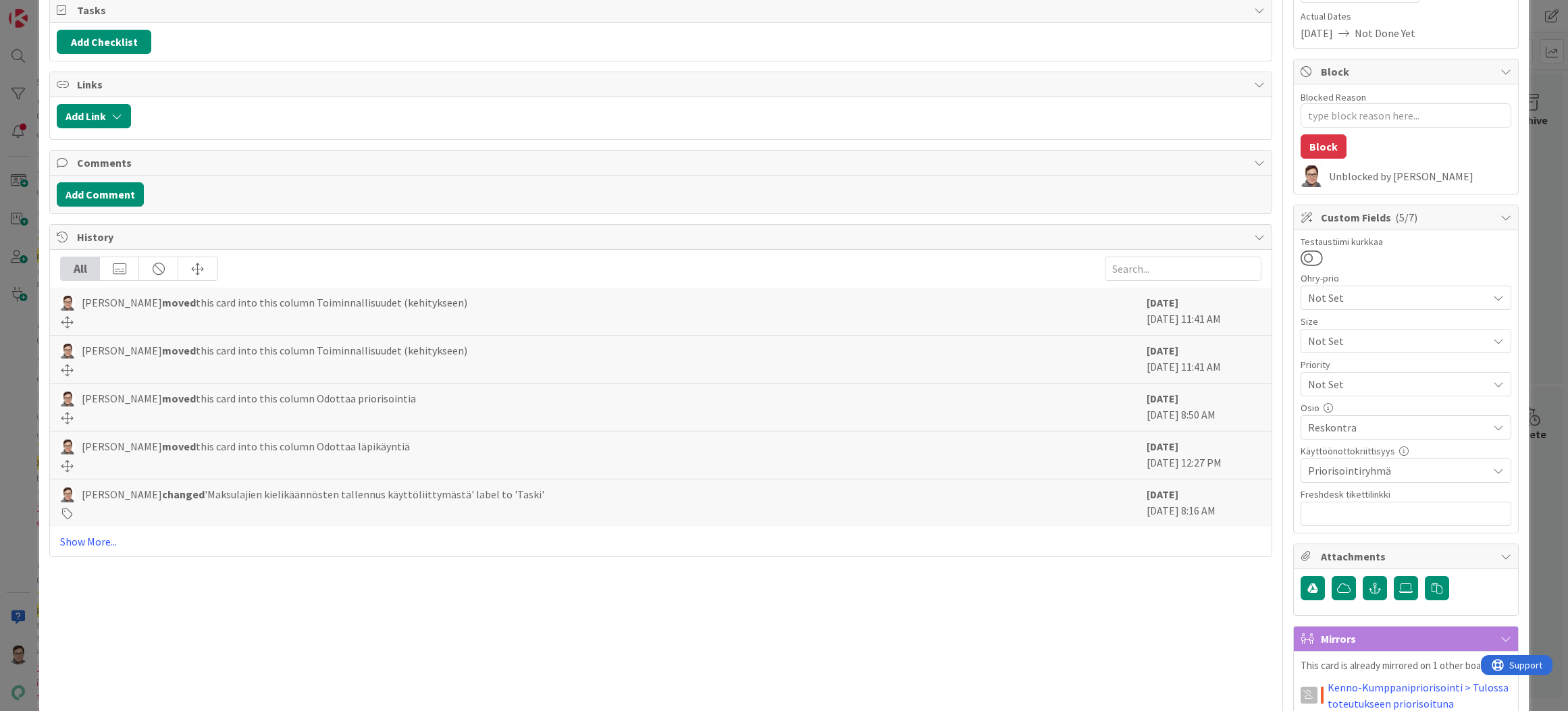
click at [1387, 472] on span "Priorisointiryhmä" at bounding box center [1399, 470] width 180 height 16
click at [1321, 342] on span "PSOAS" at bounding box center [1336, 341] width 31 height 20
type textarea "x"
click at [1211, 598] on div "Title 55 / 128 Maksulajien kielikäännösten tallennus käyttöliittymästä Descript…" at bounding box center [661, 478] width 1223 height 1257
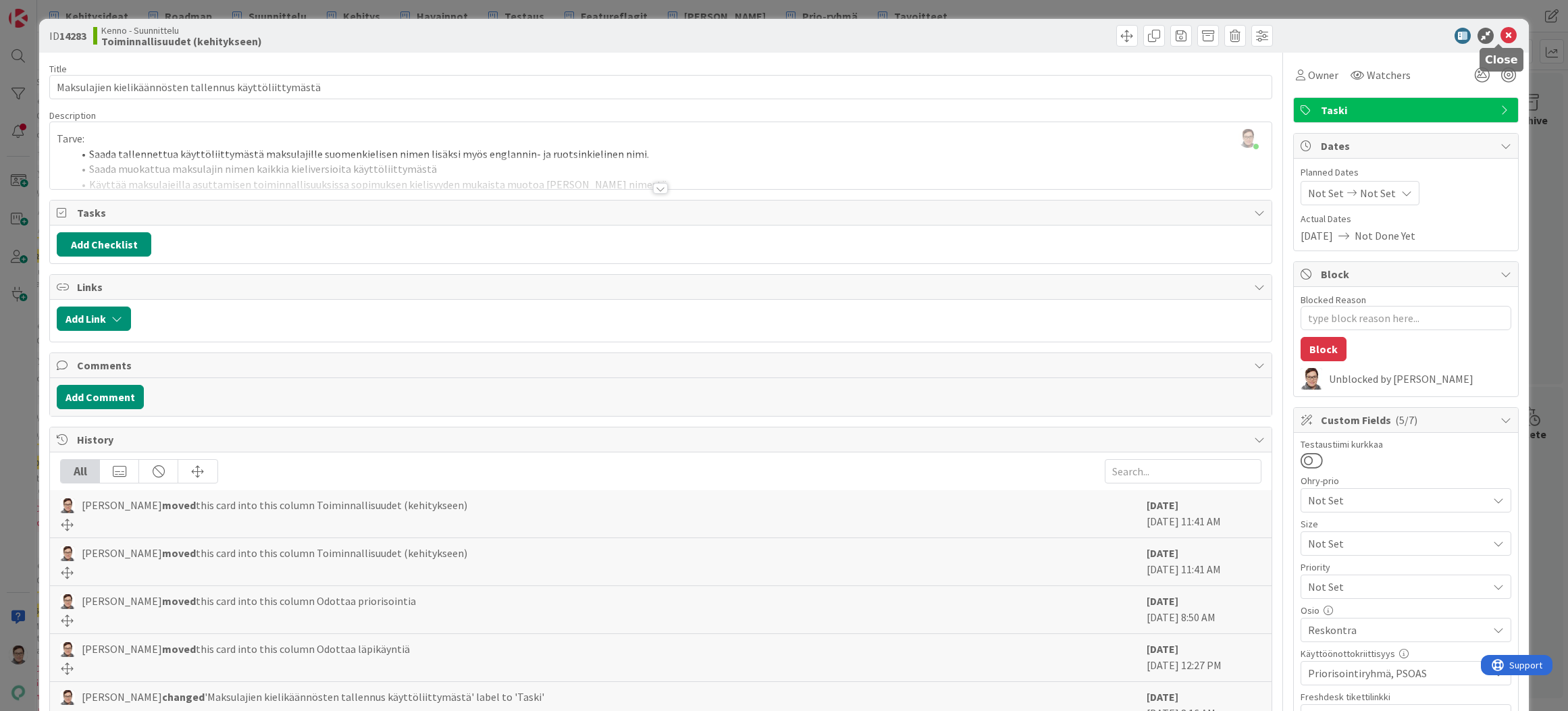
click at [1501, 35] on icon at bounding box center [1509, 35] width 16 height 16
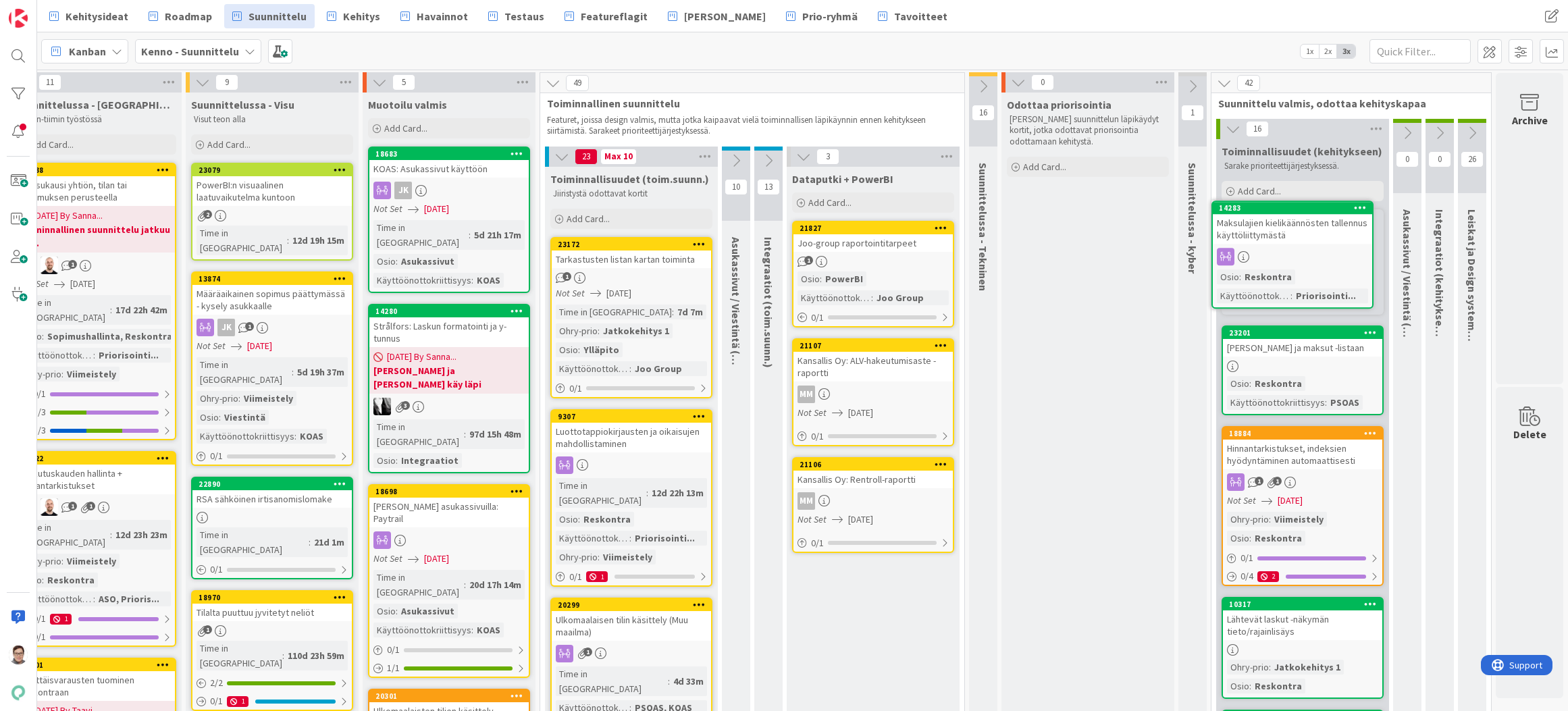
scroll to position [0, 220]
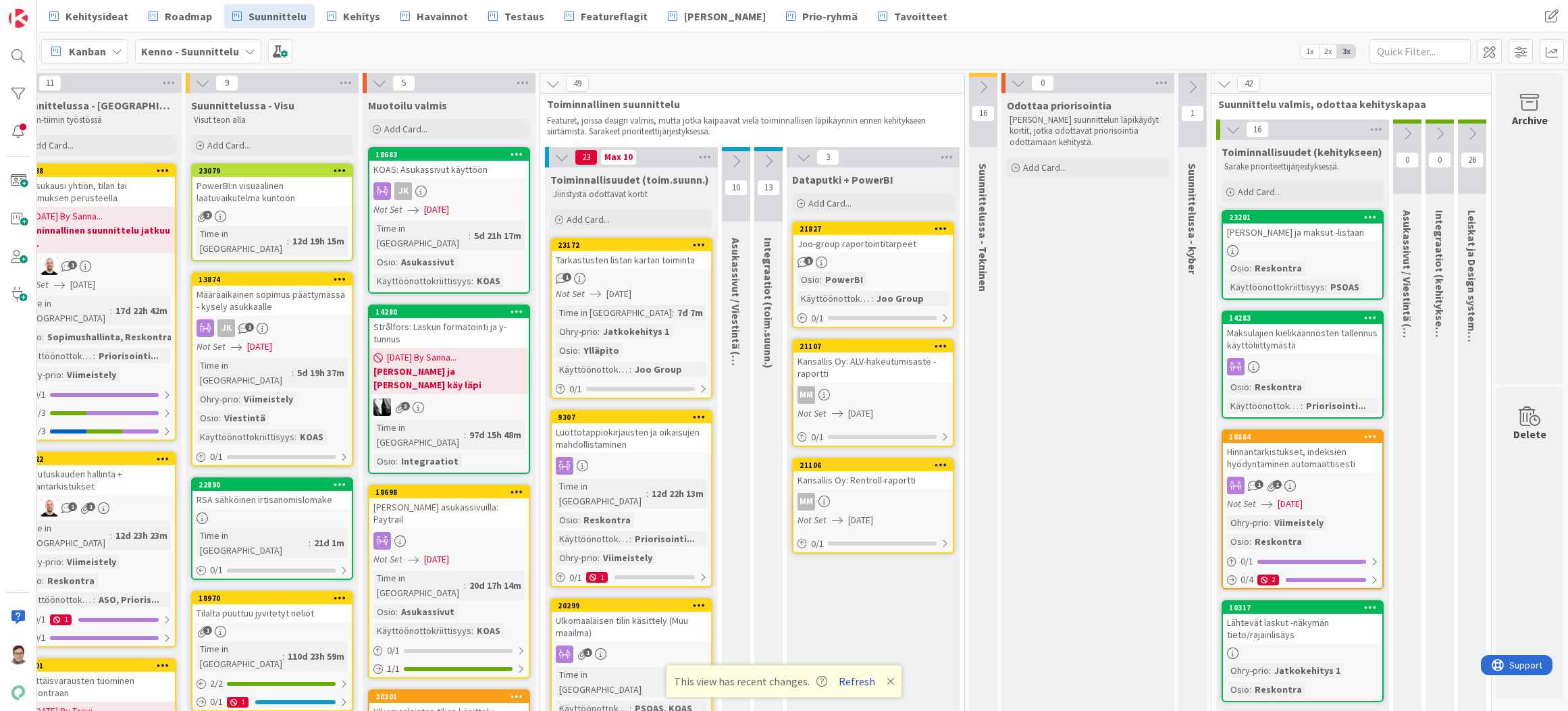
click at [850, 678] on button "Refresh" at bounding box center [857, 681] width 46 height 17
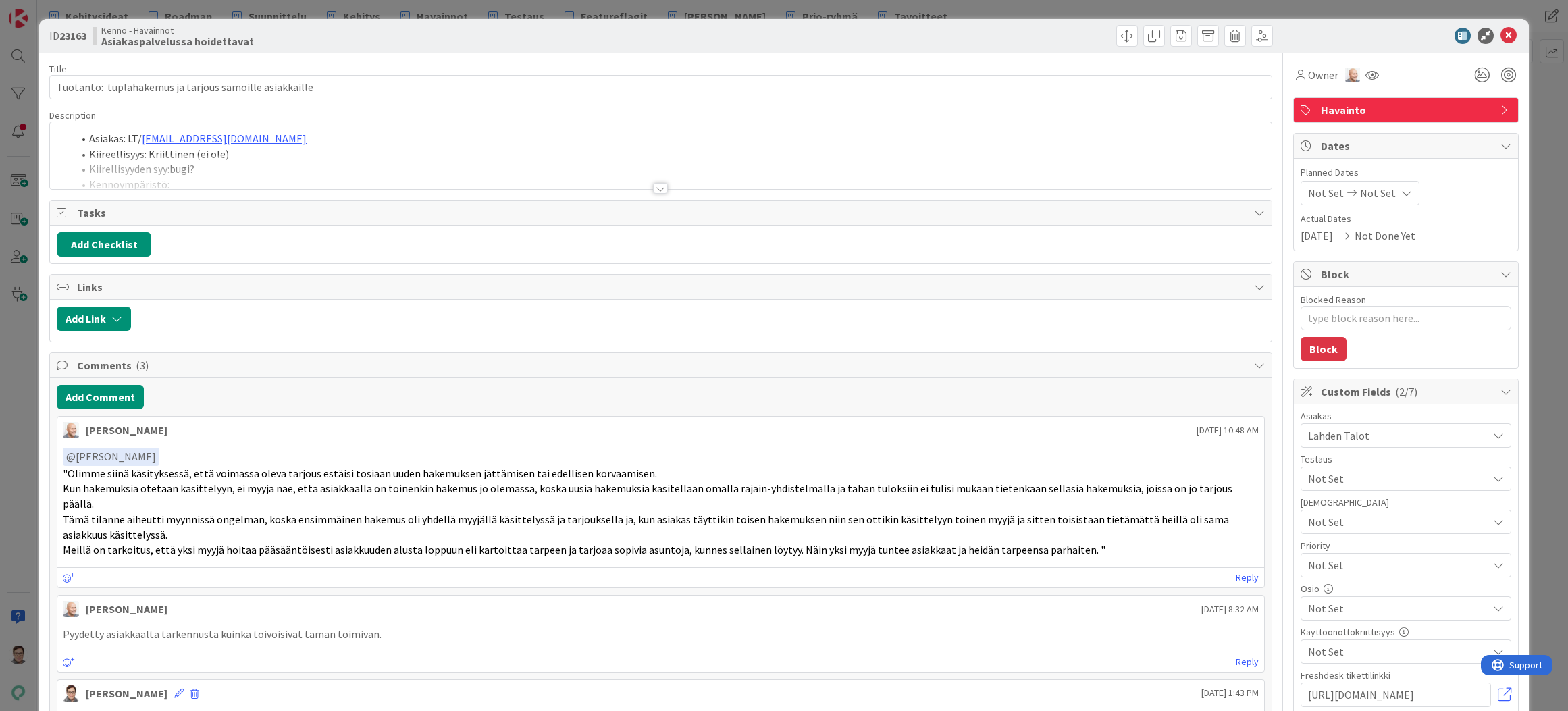
type textarea "x"
click at [653, 187] on div at bounding box center [661, 188] width 15 height 11
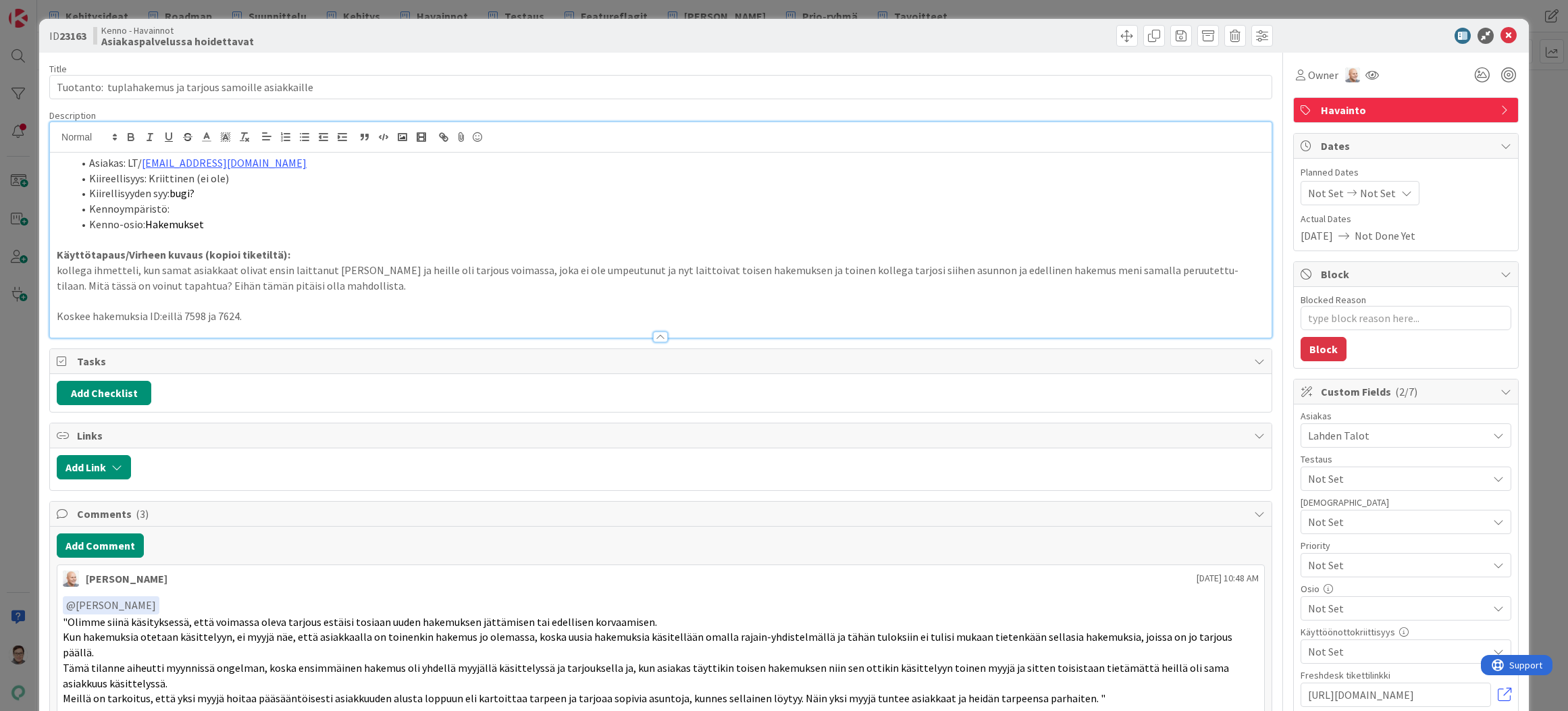
click at [656, 338] on div at bounding box center [661, 336] width 15 height 11
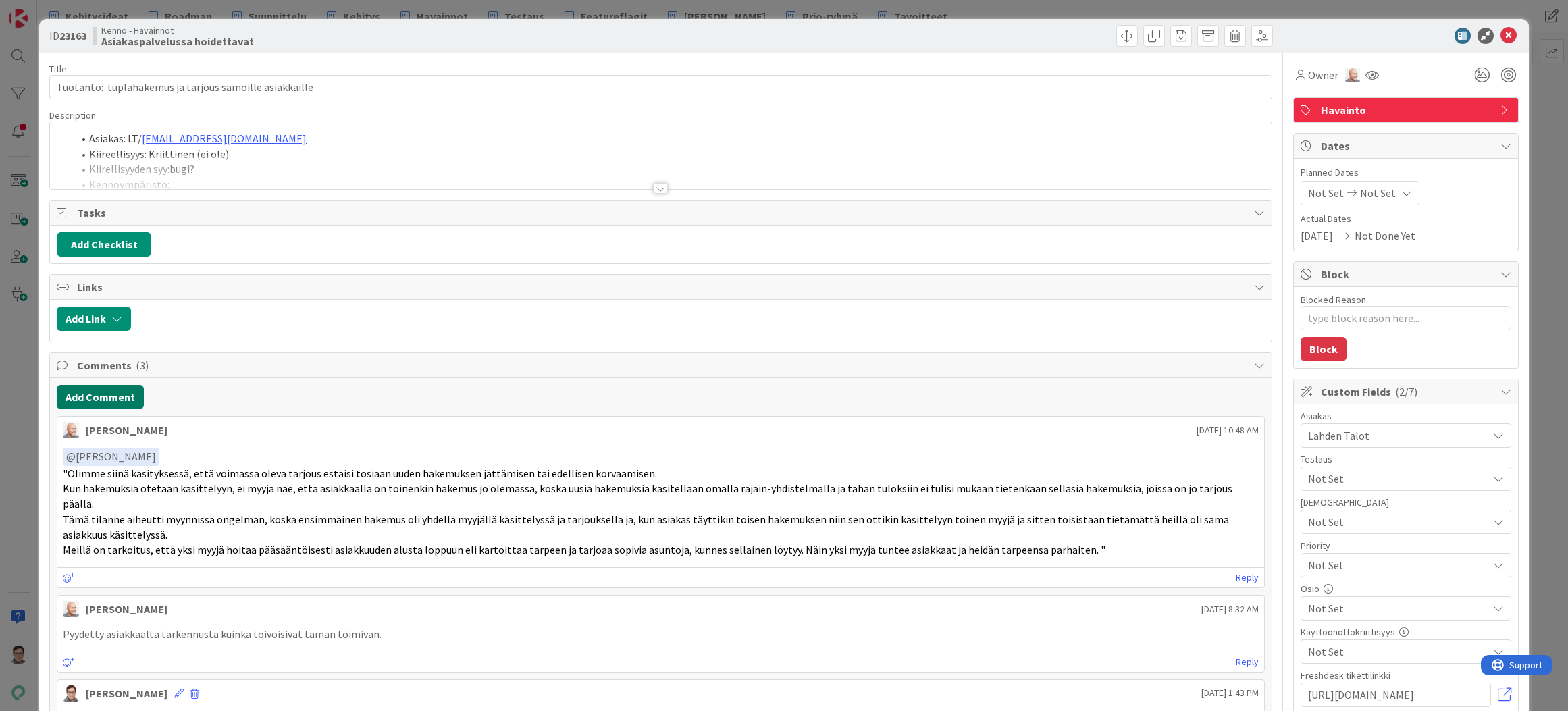
click at [111, 398] on button "Add Comment" at bounding box center [100, 396] width 87 height 24
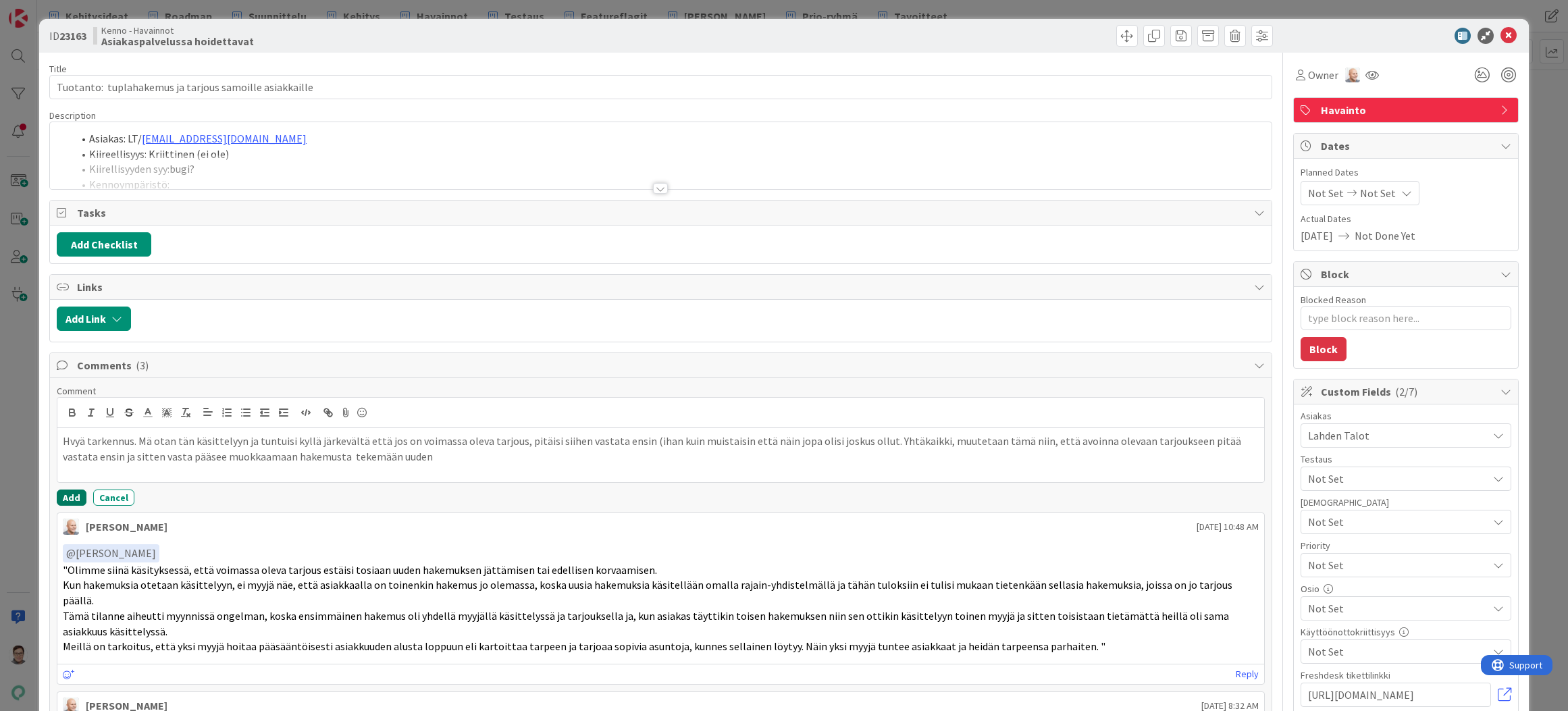
click at [71, 499] on button "Add" at bounding box center [71, 498] width 30 height 16
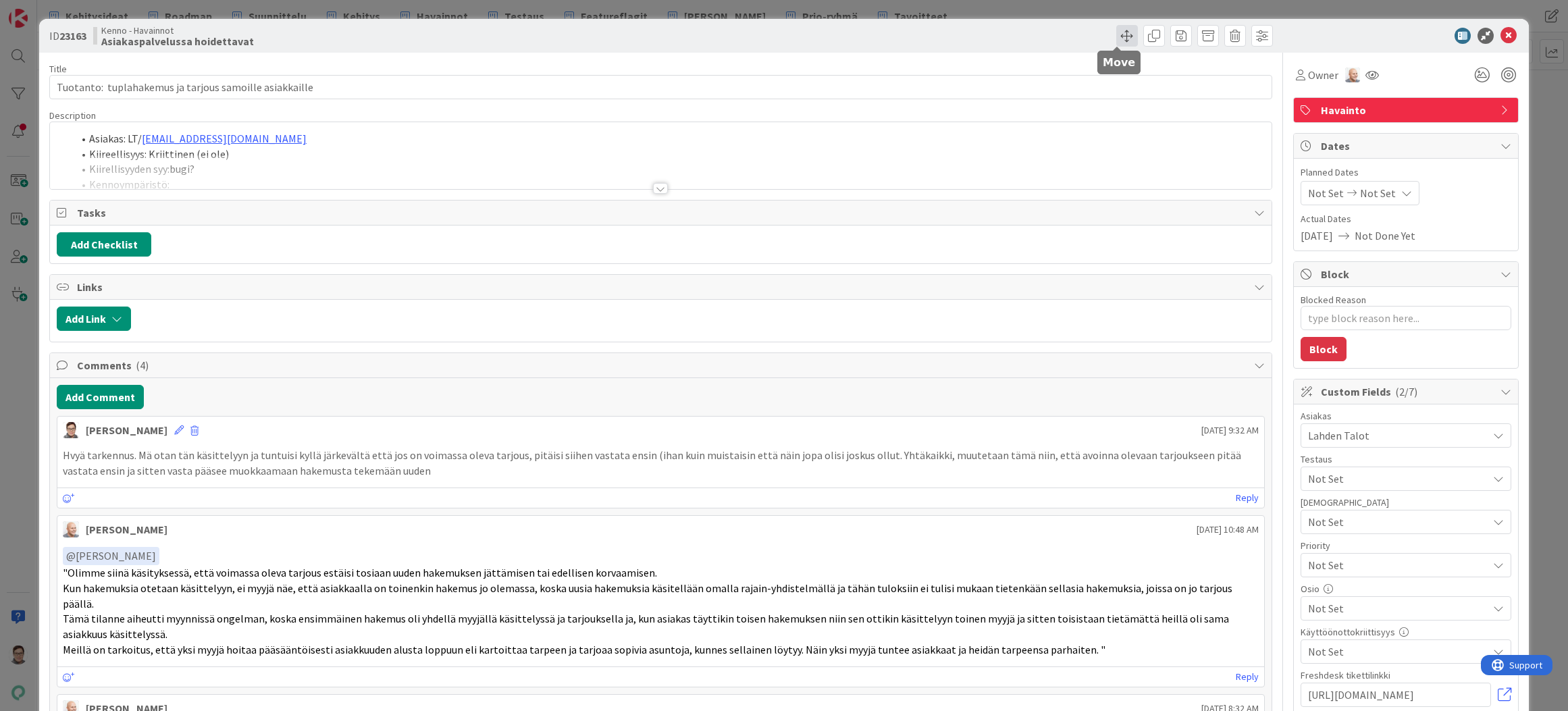
click at [1116, 36] on span at bounding box center [1127, 35] width 22 height 22
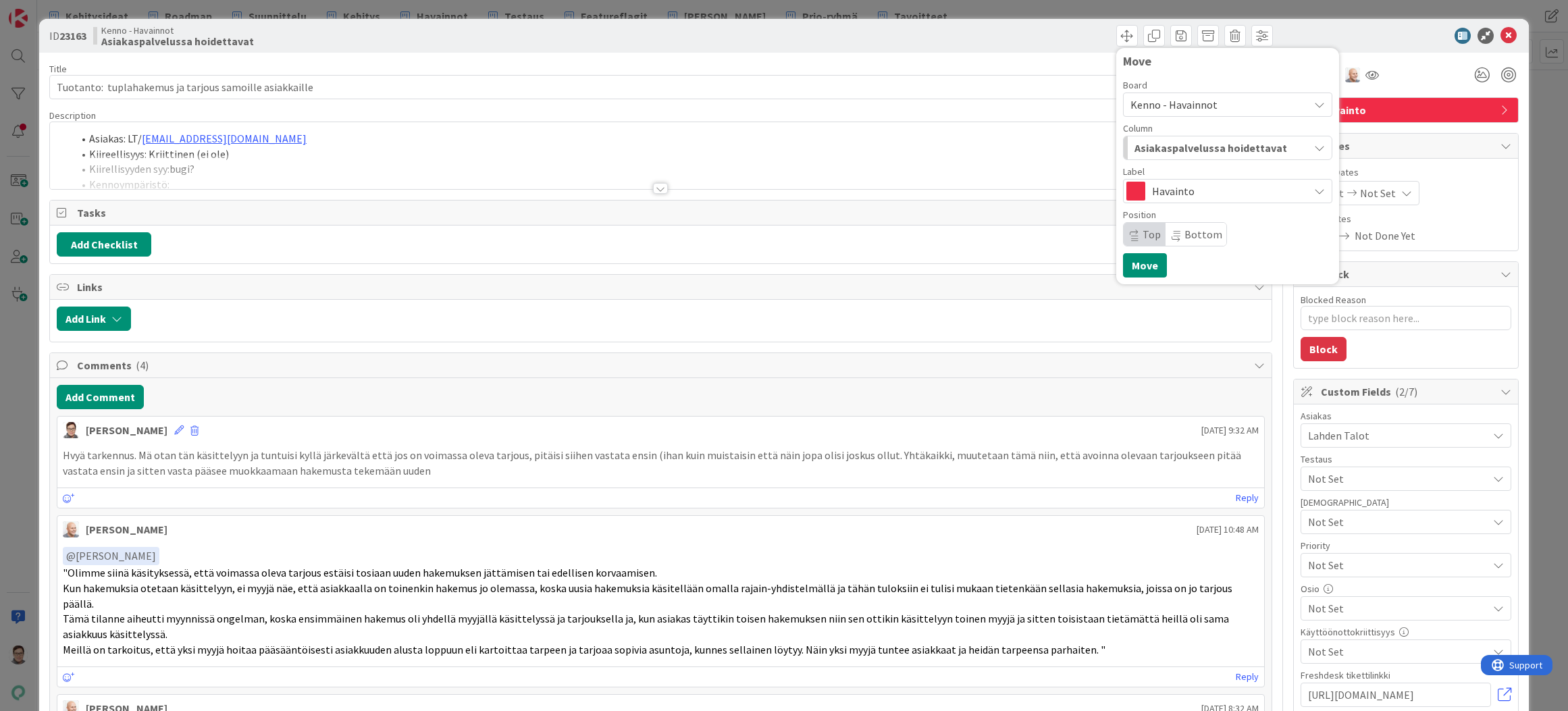
click at [1196, 103] on span "Kenno - Havainnot" at bounding box center [1174, 104] width 87 height 13
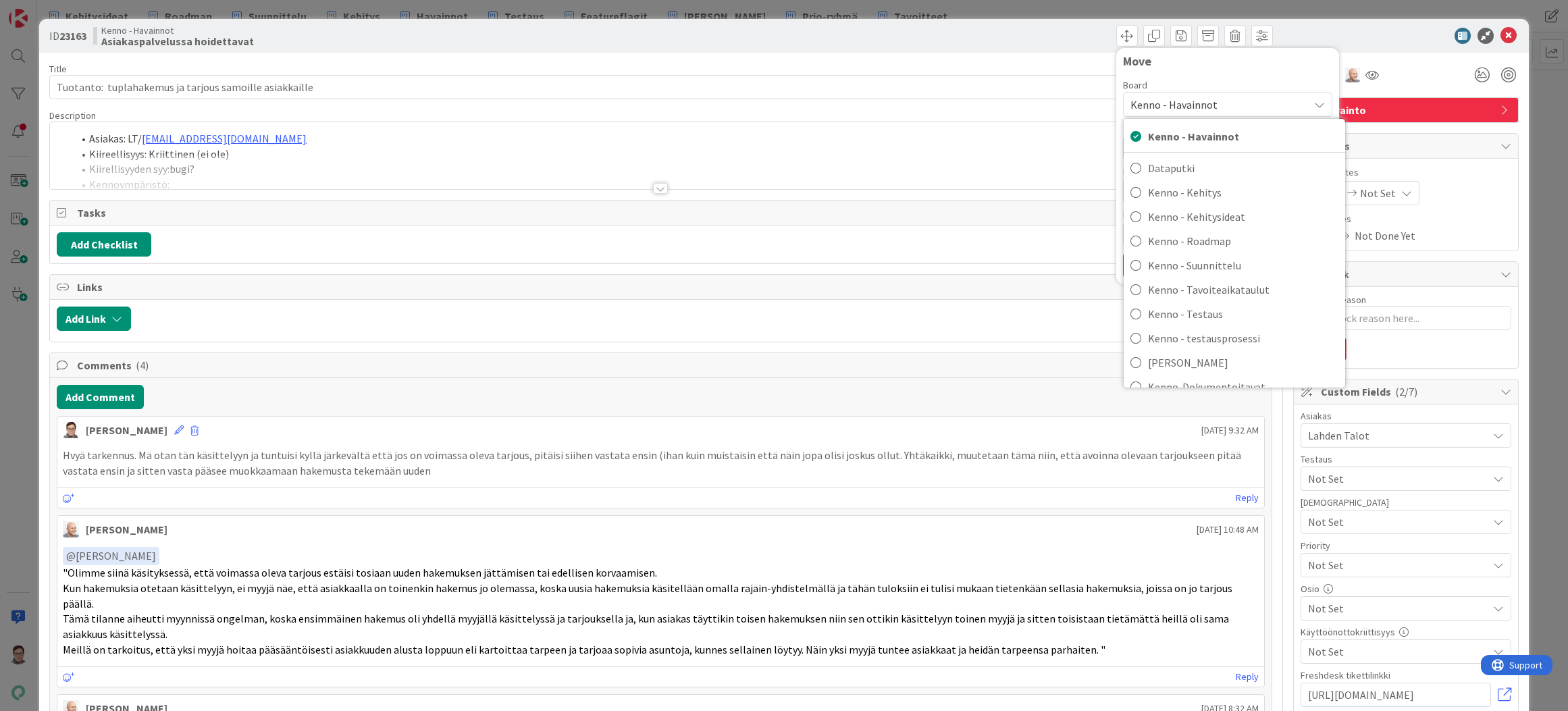
click at [1196, 103] on span "Kenno - Havainnot" at bounding box center [1174, 104] width 87 height 13
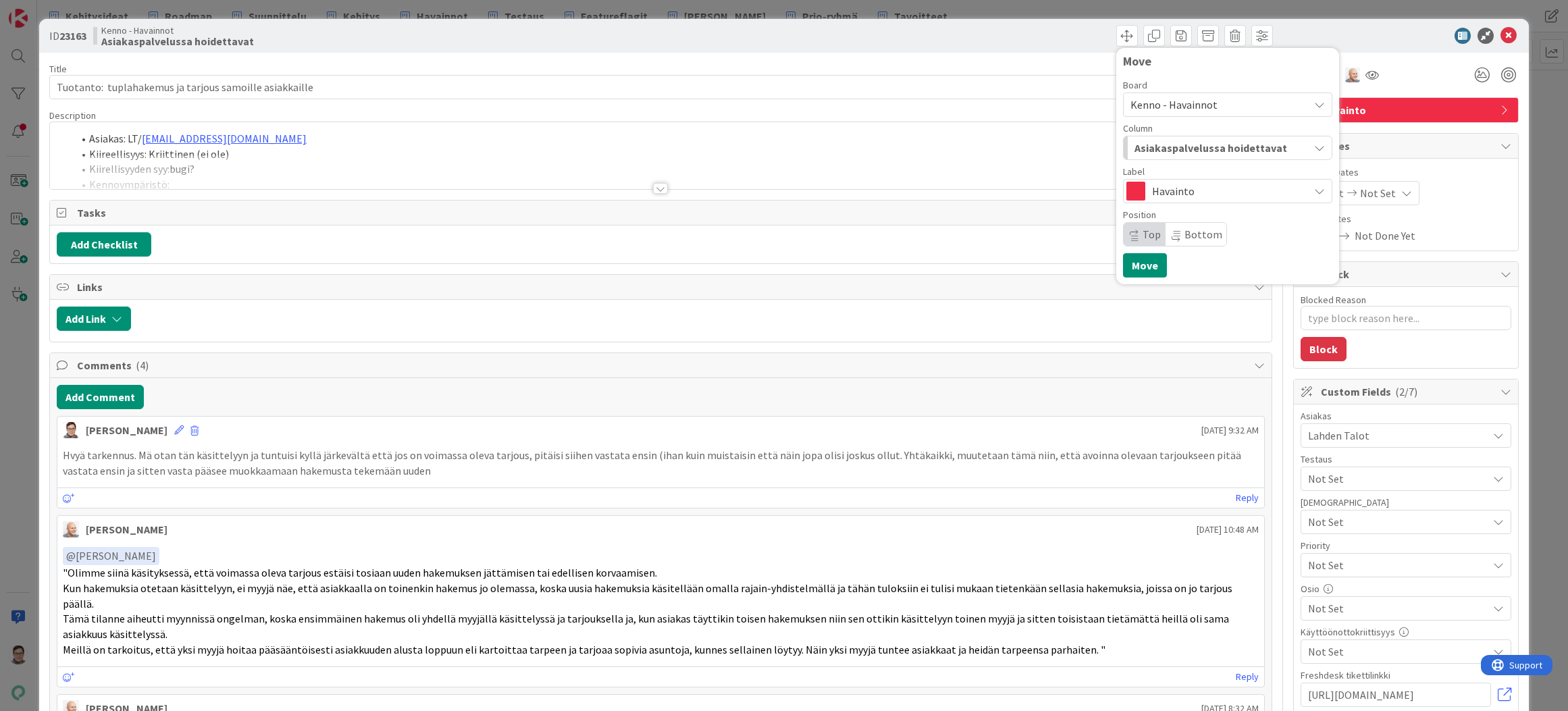
click at [1192, 152] on span "Asiakaspalvelussa hoidettavat" at bounding box center [1210, 147] width 152 height 17
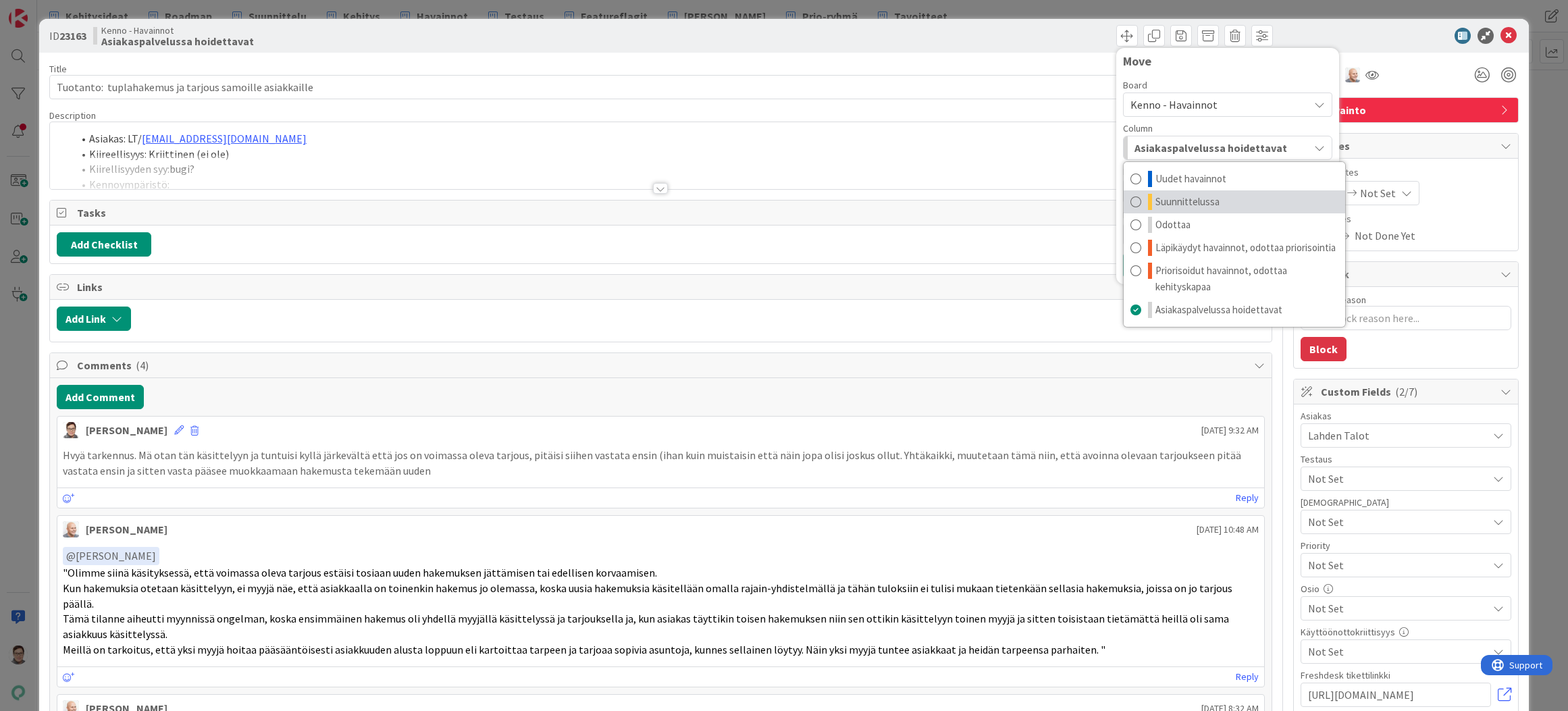
click at [1190, 205] on span "Suunnittelussa" at bounding box center [1187, 202] width 64 height 16
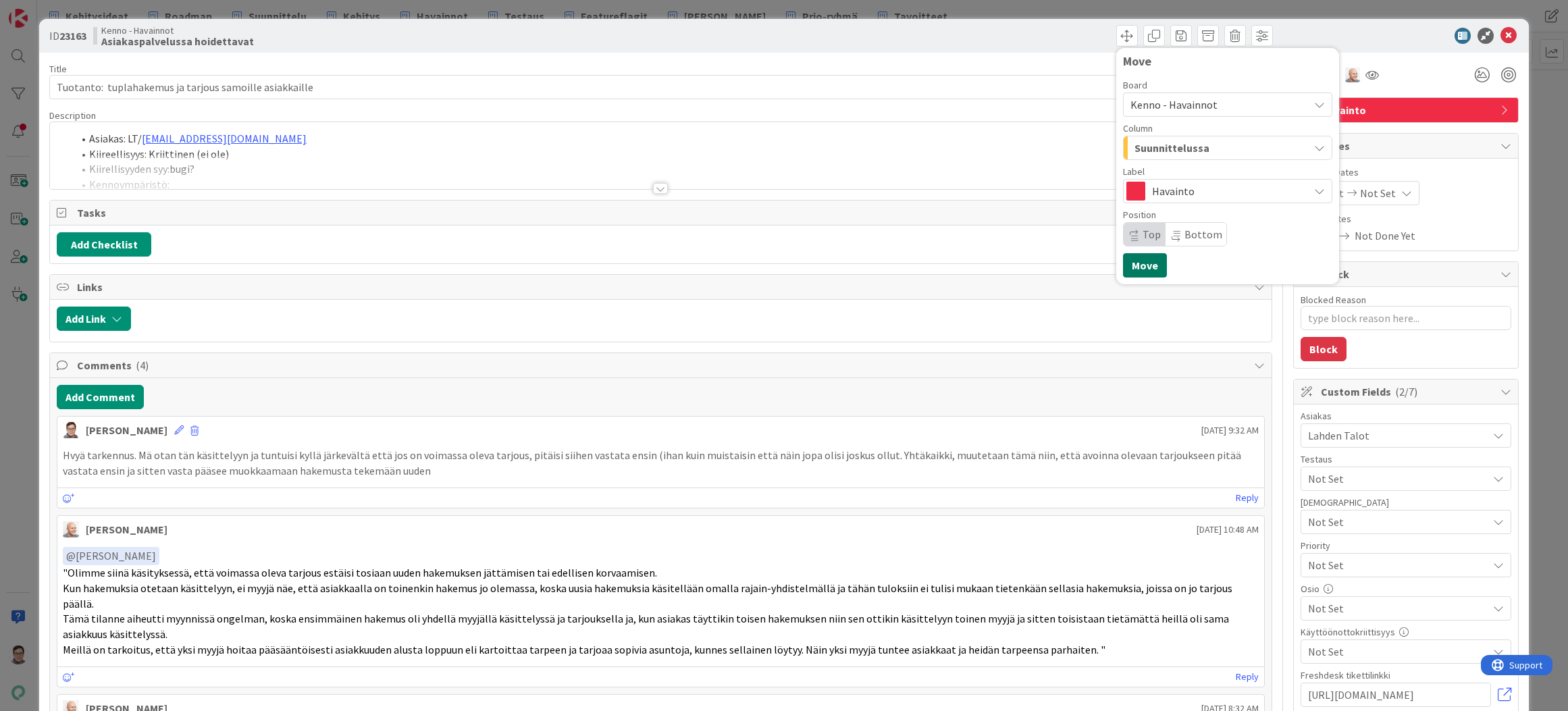
click at [1139, 265] on button "Move" at bounding box center [1145, 265] width 44 height 24
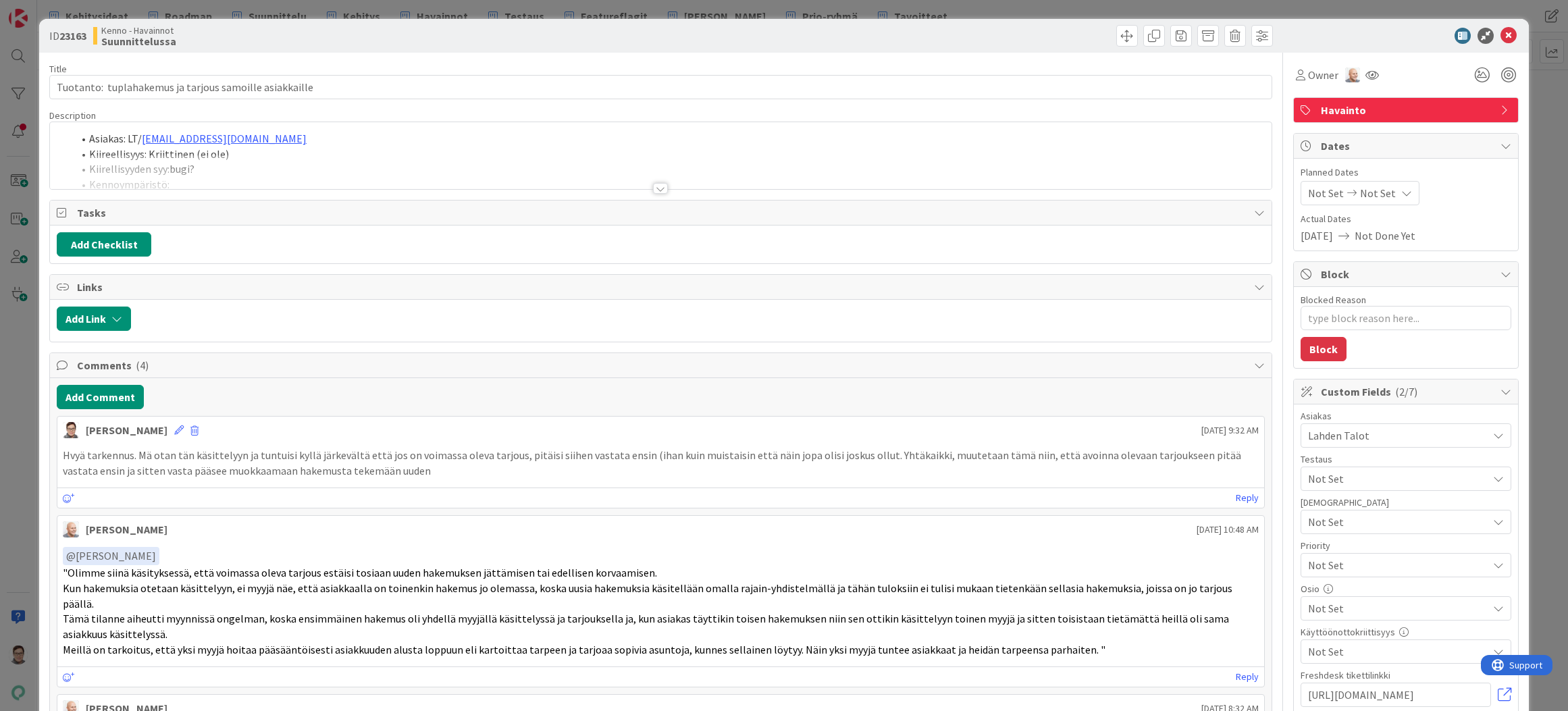
type textarea "x"
click at [1501, 33] on icon at bounding box center [1509, 35] width 16 height 16
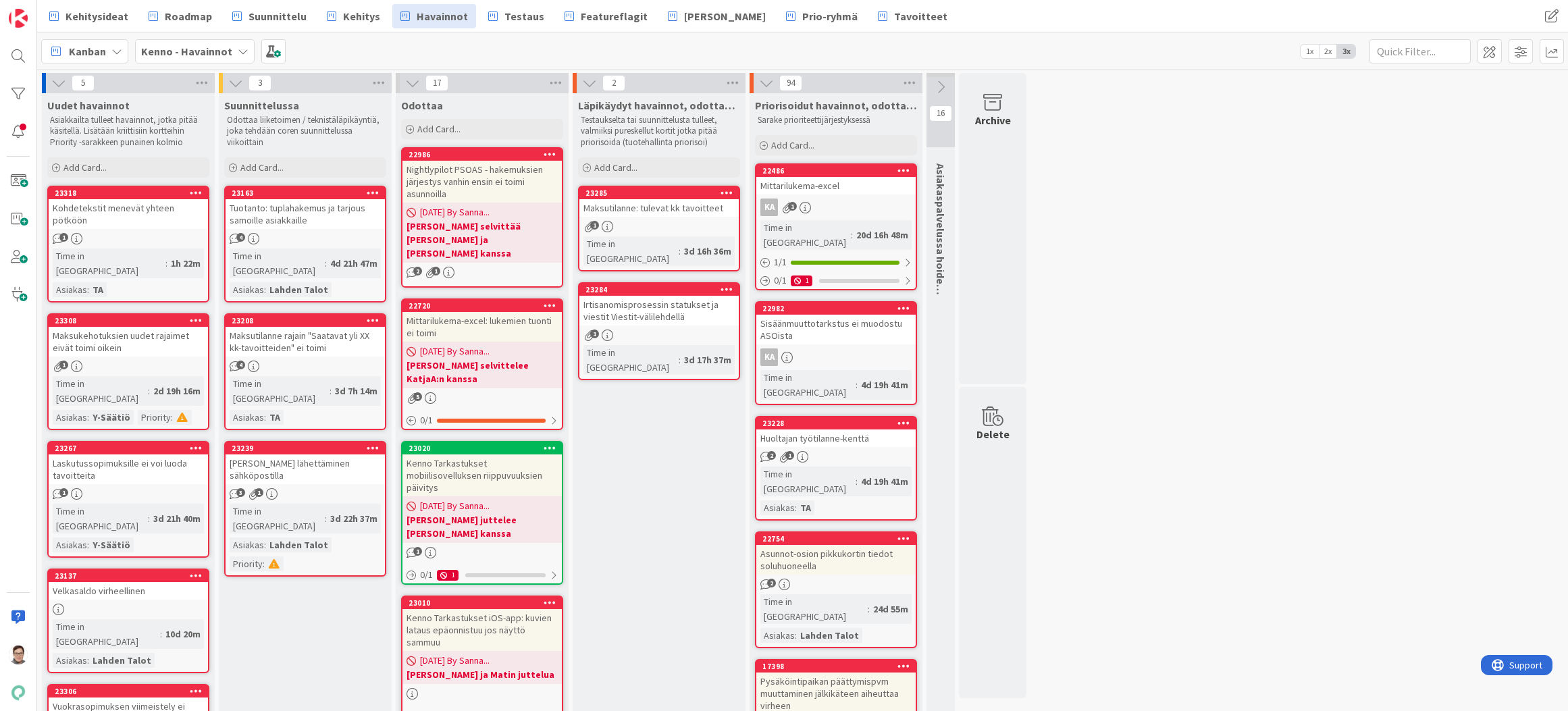
click at [353, 12] on span "Kehitys" at bounding box center [361, 15] width 37 height 16
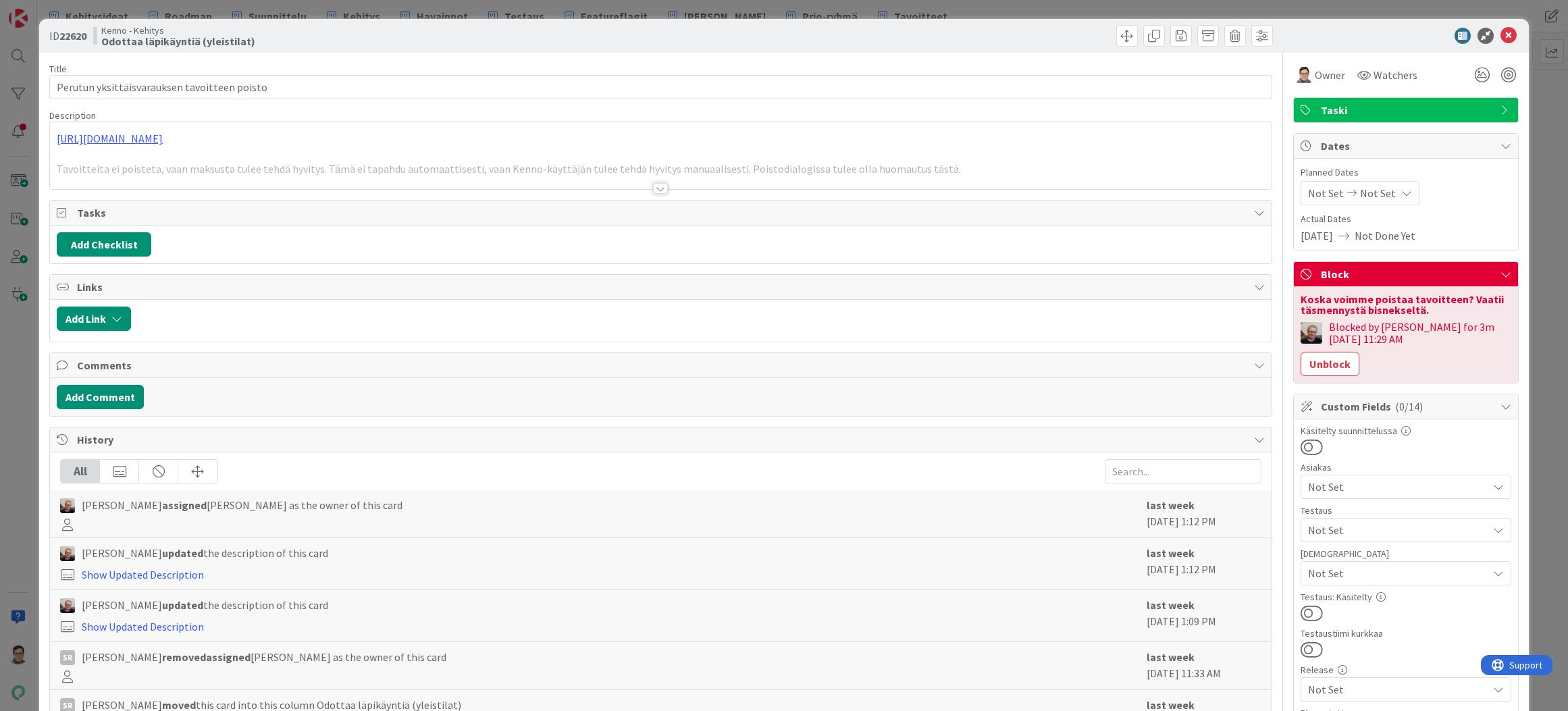
click at [1451, 629] on div "Testaustiimi kurkkaa" at bounding box center [1406, 633] width 211 height 10
click at [653, 187] on div at bounding box center [661, 188] width 15 height 11
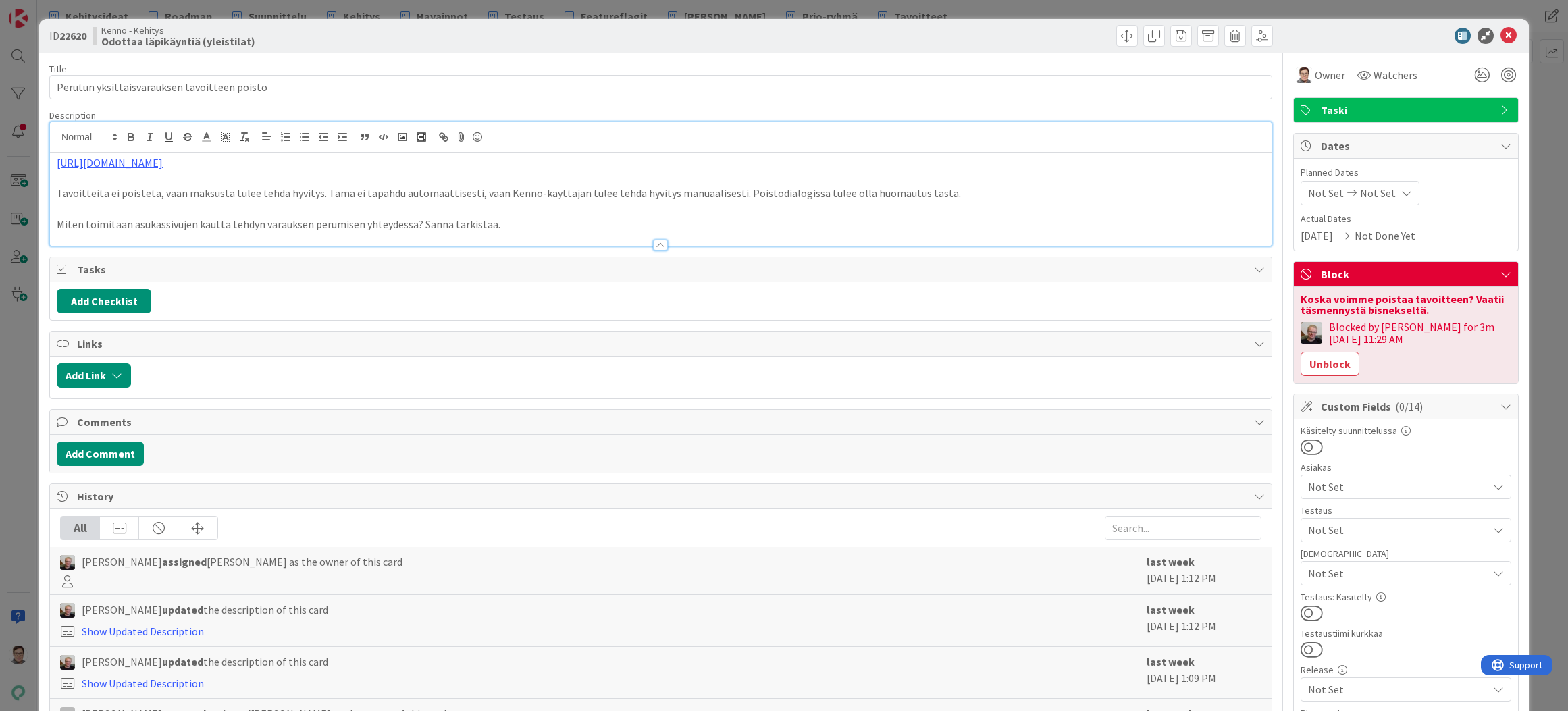
click at [735, 704] on div "SR Simo Råman removed assigned Simo Råman as the owner of this card last week S…" at bounding box center [661, 722] width 1221 height 48
click at [393, 688] on div "Show Updated Description" at bounding box center [600, 683] width 1080 height 16
drag, startPoint x: 494, startPoint y: 226, endPoint x: 414, endPoint y: 222, distance: 80.1
click at [414, 222] on p "Miten toimitaan asukassivujen kautta tehdyn varauksen perumisen yhteydessä? San…" at bounding box center [661, 225] width 1208 height 15
click at [230, 692] on div "Jaakko Helanti updated the description of this card Show Updated Description la…" at bounding box center [661, 673] width 1221 height 52
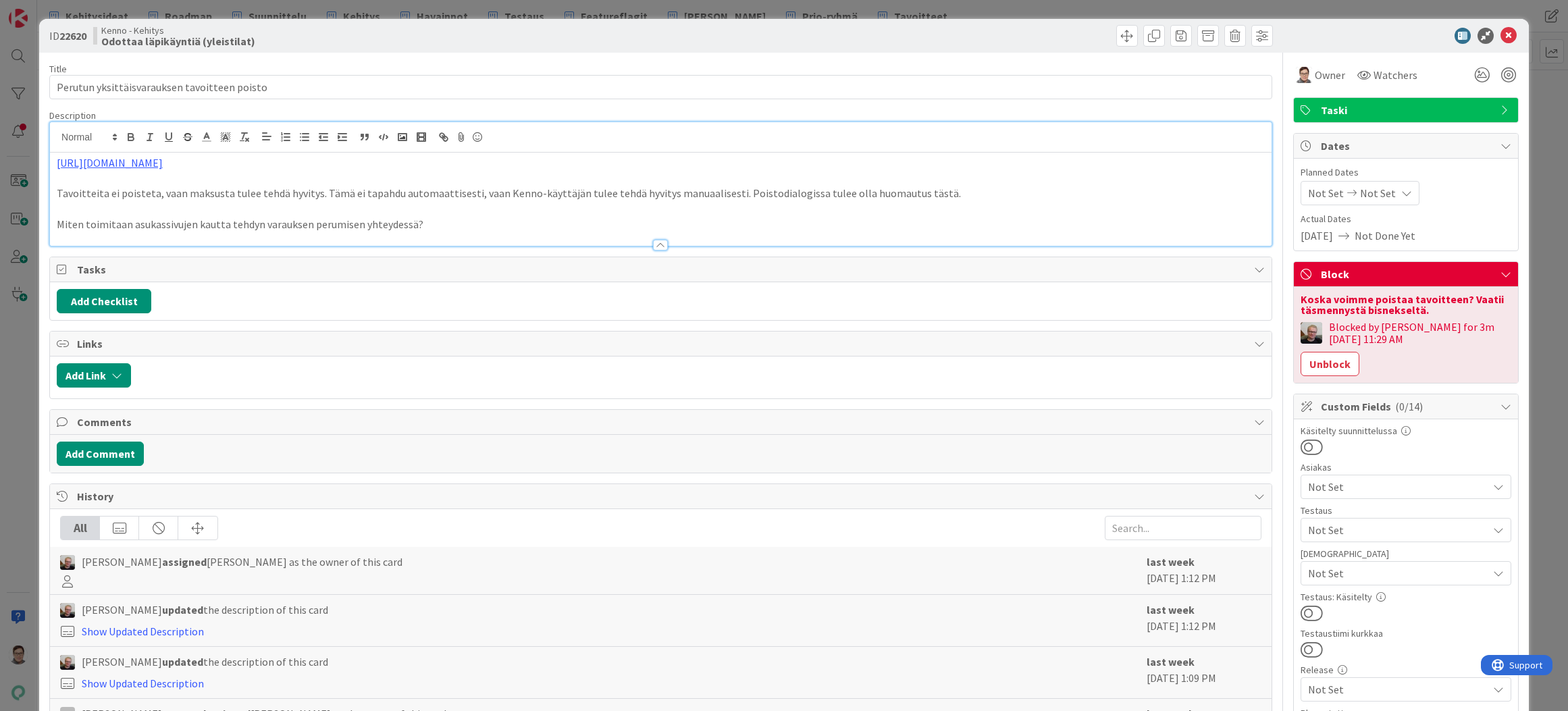
click at [422, 224] on p "Miten toimitaan asukassivujen kautta tehdyn varauksen perumisen yhteydessä?" at bounding box center [661, 225] width 1208 height 15
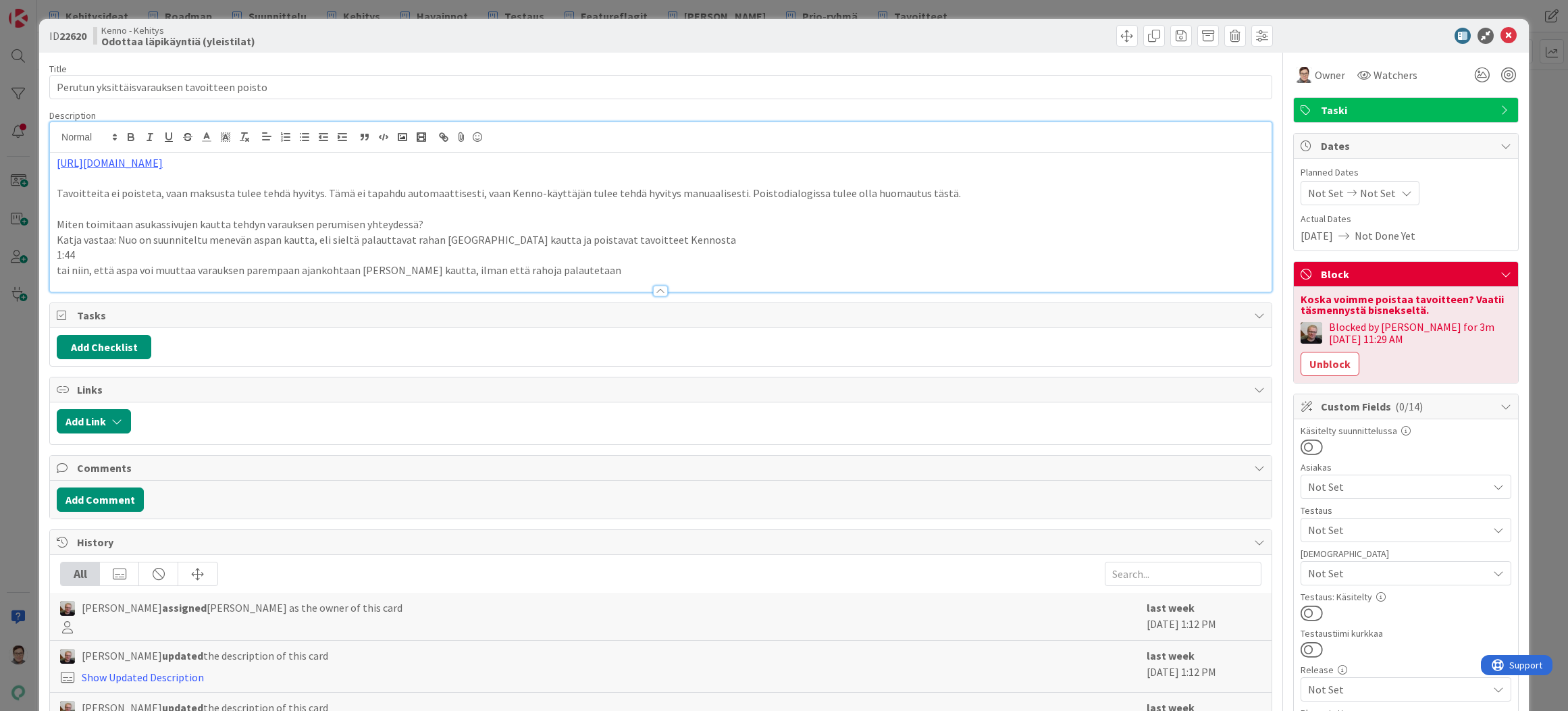
click at [118, 240] on p "Katja vastaa: Nuo on suunniteltu menevän aspan kautta, eli sieltä palauttavat r…" at bounding box center [661, 240] width 1208 height 15
click at [674, 240] on p "Katja vastaa: "Nuo on suunniteltu menevän aspan kautta, eli sieltä palauttavat …" at bounding box center [661, 240] width 1208 height 15
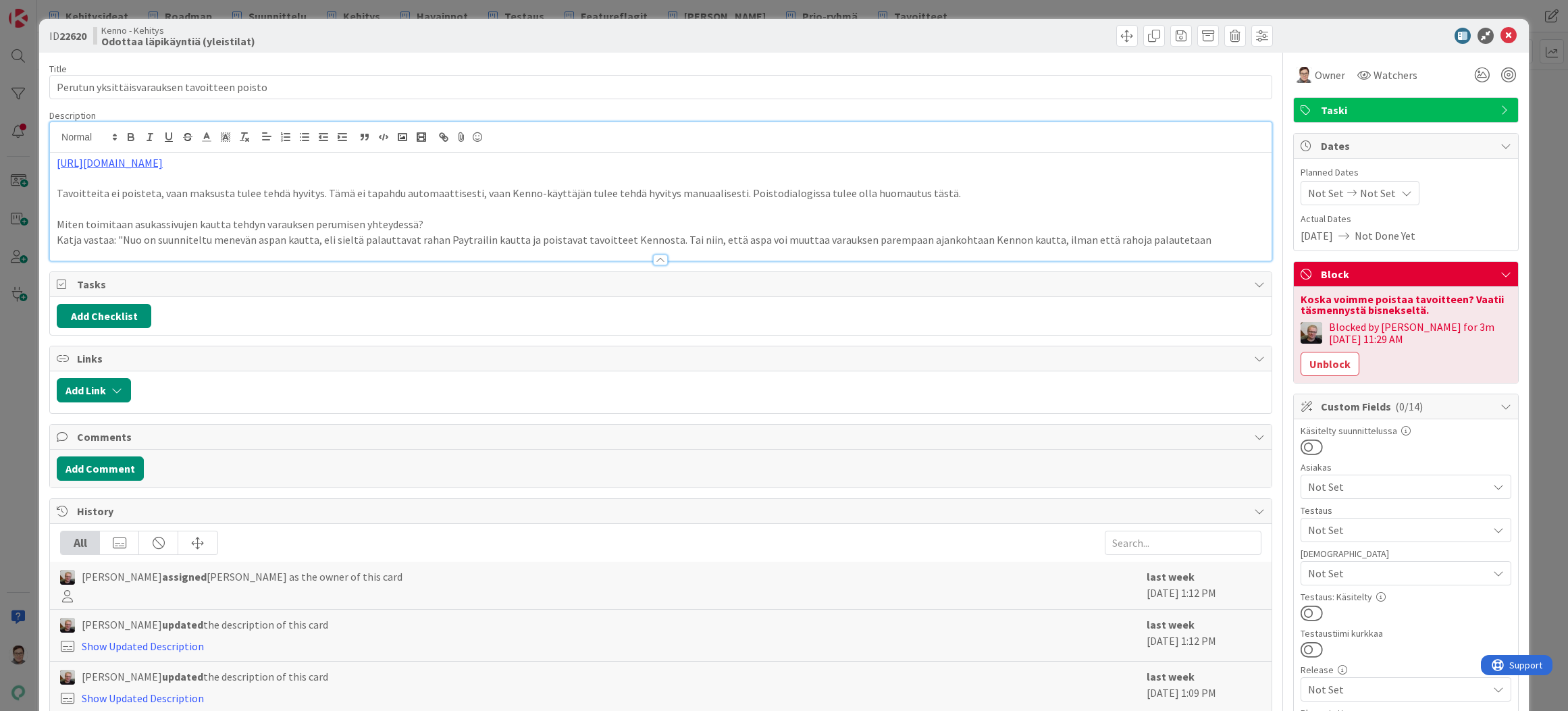
click at [1172, 237] on p "Katja vastaa: "Nuo on suunniteltu menevän aspan kautta, eli sieltä palauttavat …" at bounding box center [661, 240] width 1208 height 15
click at [1315, 76] on span "Owner" at bounding box center [1331, 75] width 31 height 16
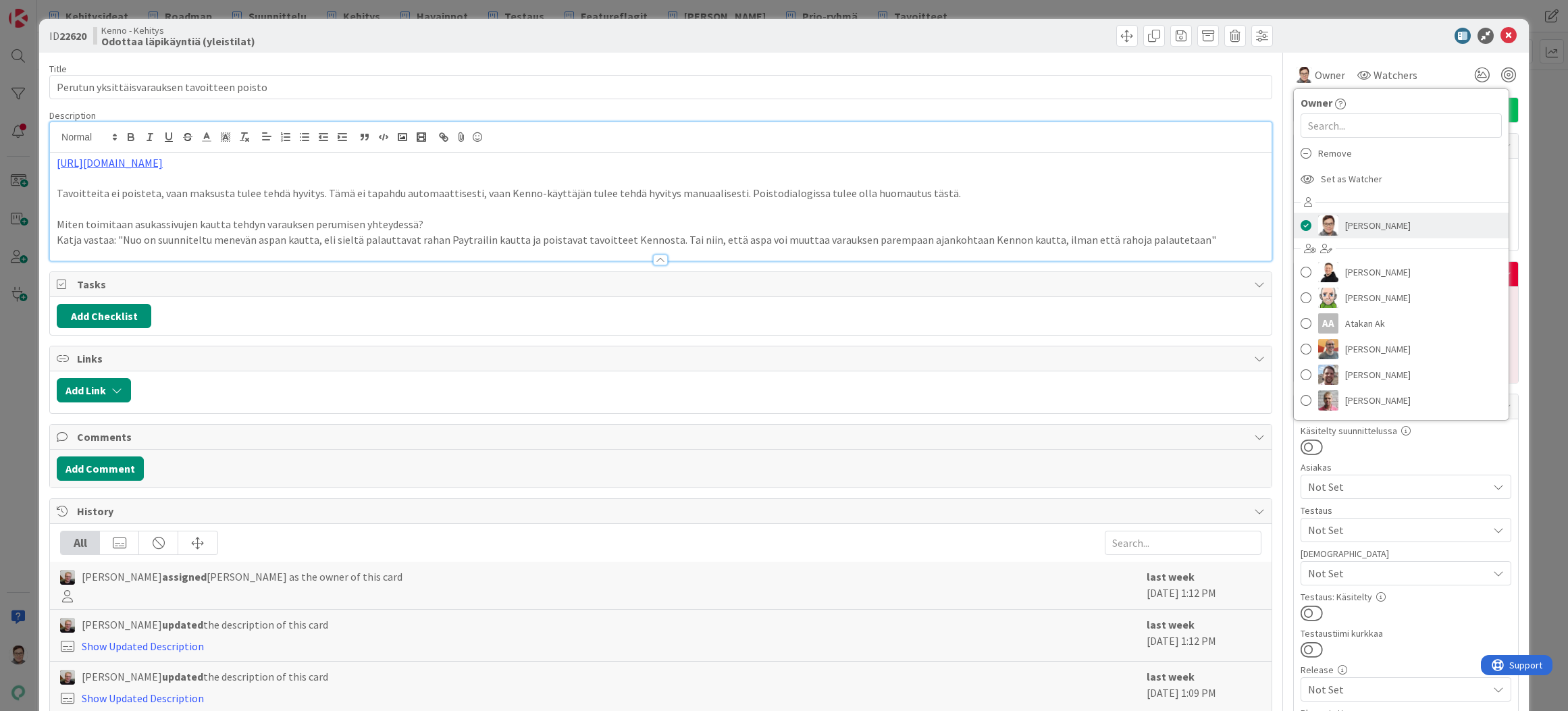
click at [1357, 225] on span "[PERSON_NAME]" at bounding box center [1378, 225] width 65 height 20
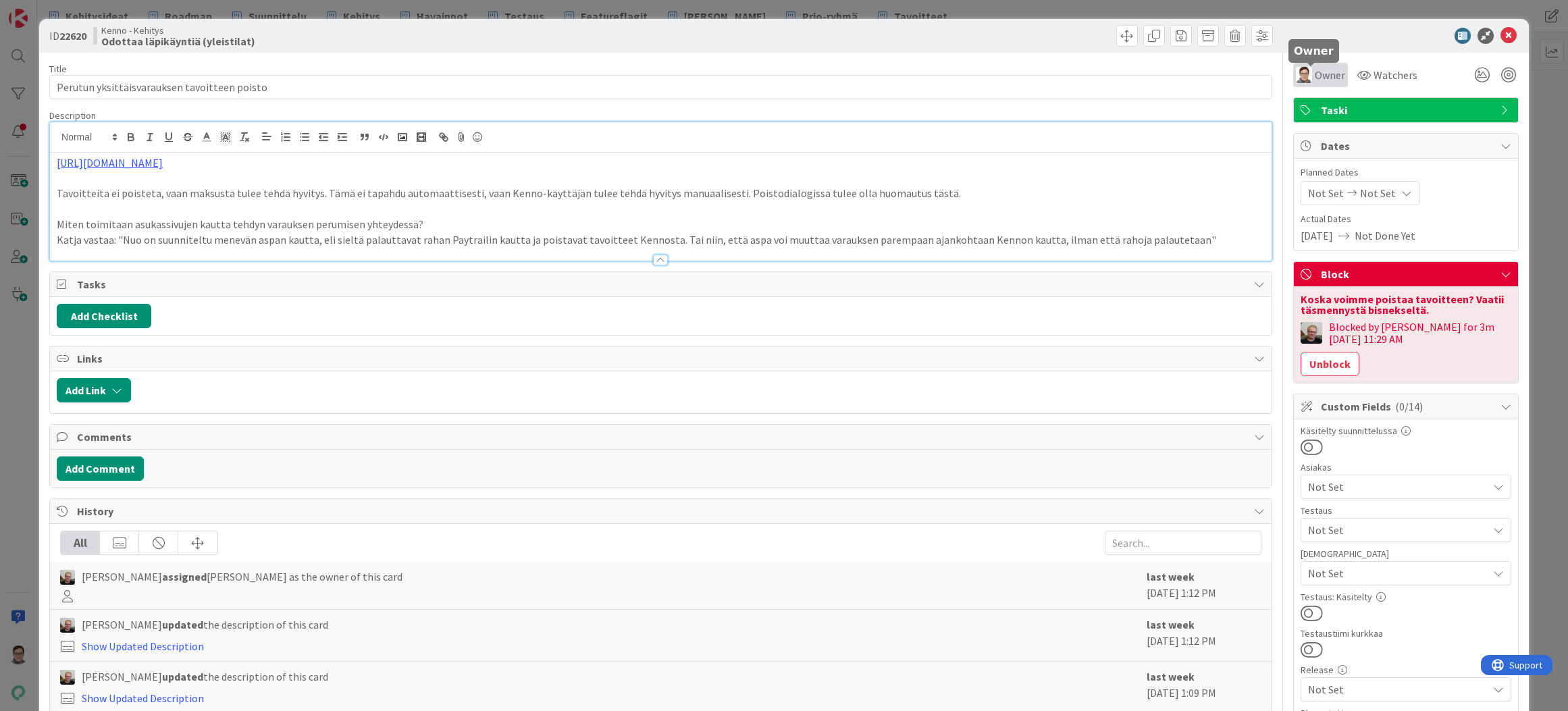
click at [1315, 78] on span "Owner" at bounding box center [1331, 75] width 31 height 16
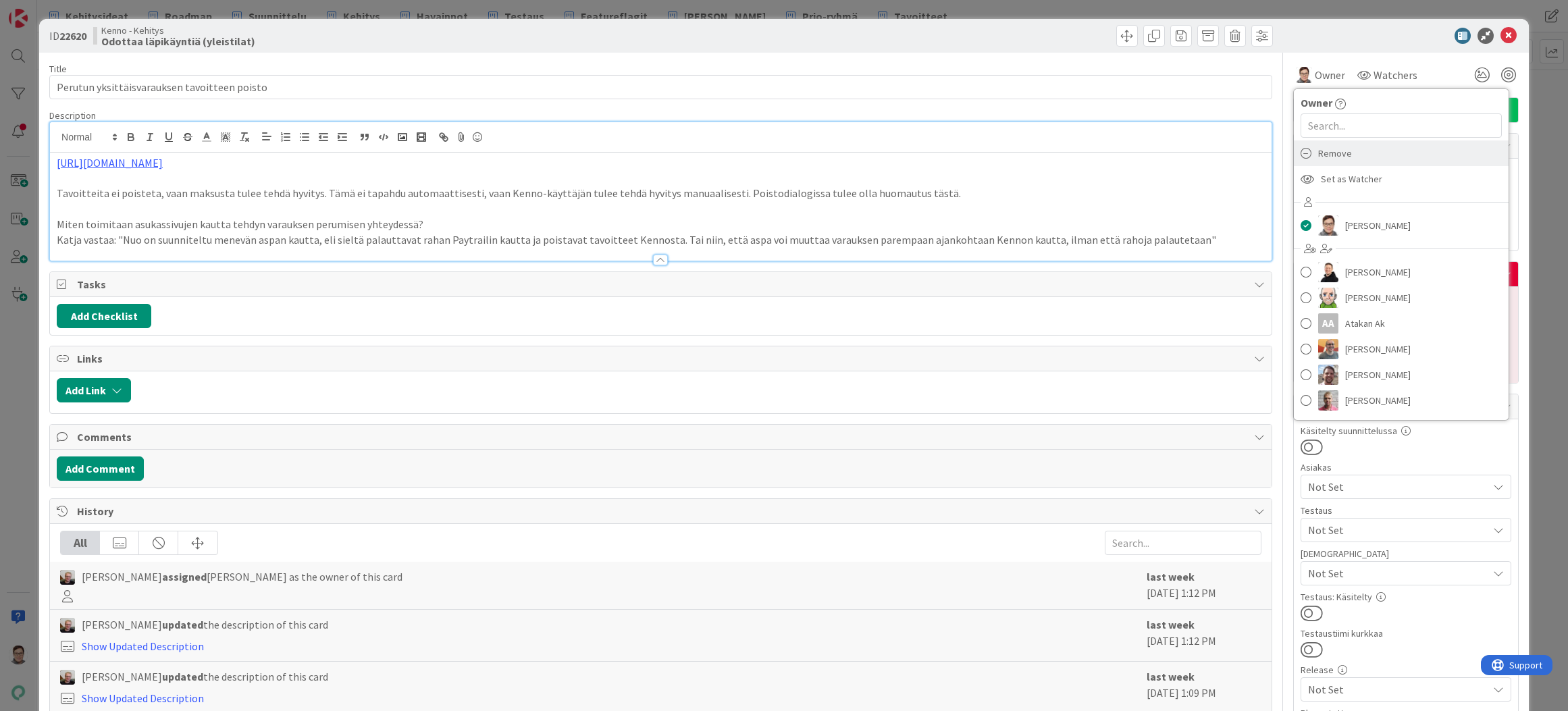
click at [1324, 155] on span "Remove" at bounding box center [1334, 153] width 34 height 20
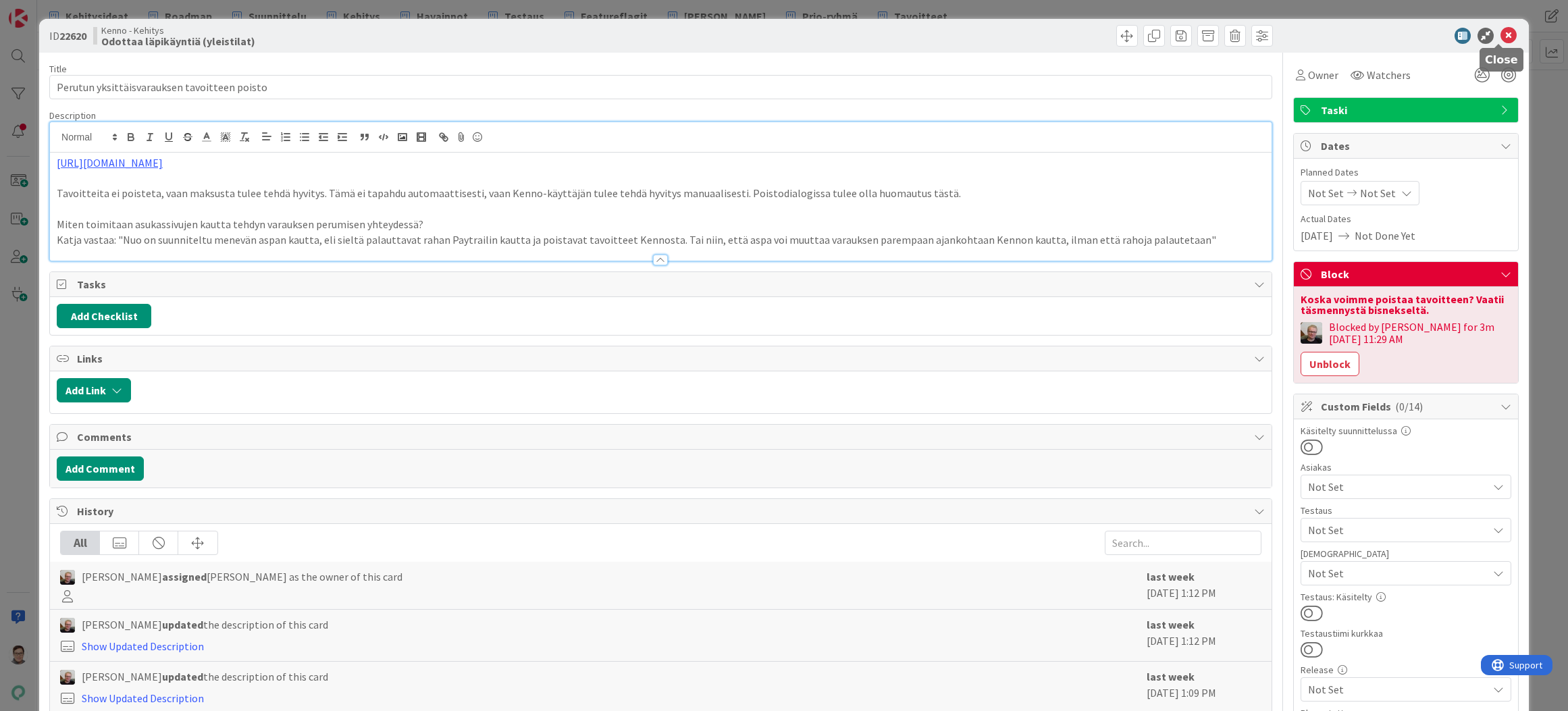
click at [1503, 37] on icon at bounding box center [1509, 35] width 16 height 16
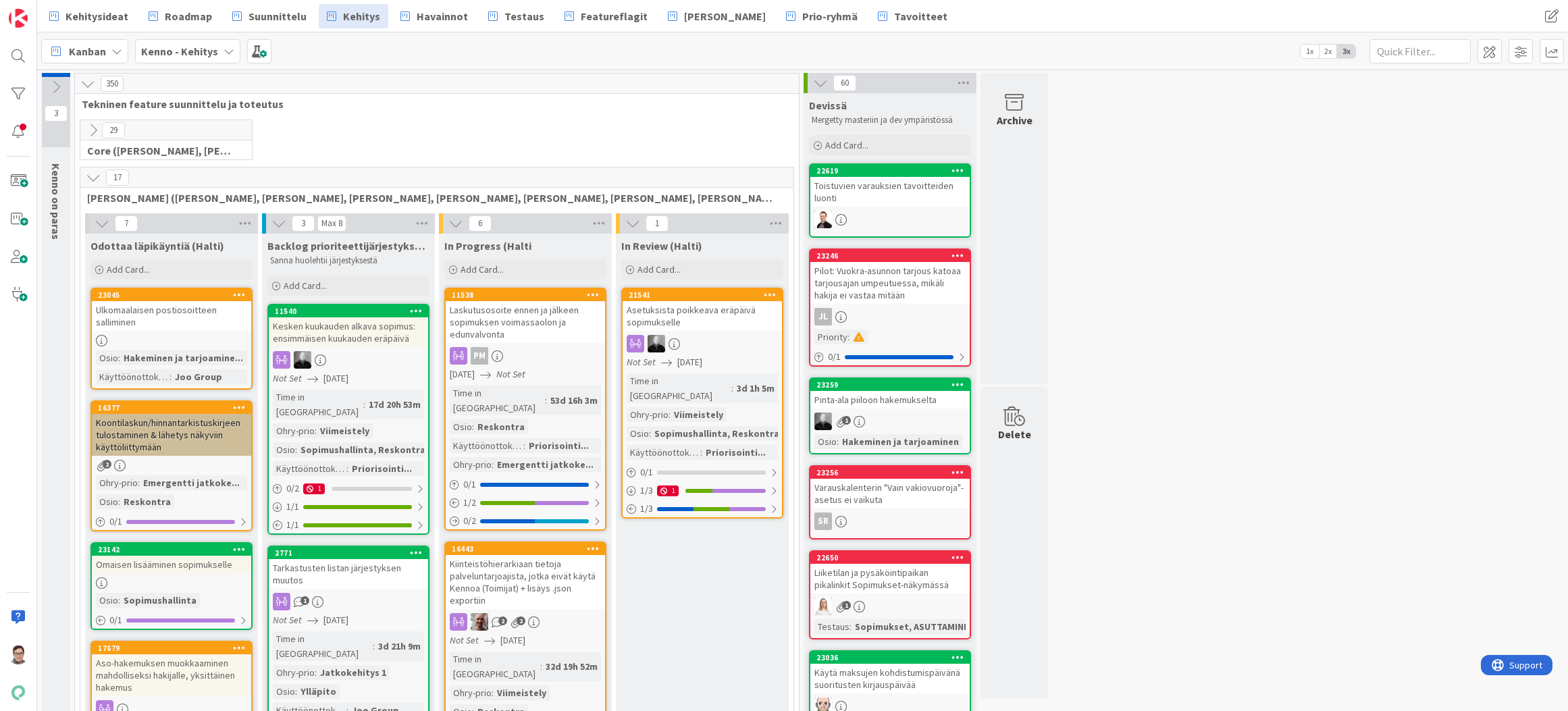
drag, startPoint x: 687, startPoint y: 695, endPoint x: 683, endPoint y: 710, distance: 15.5
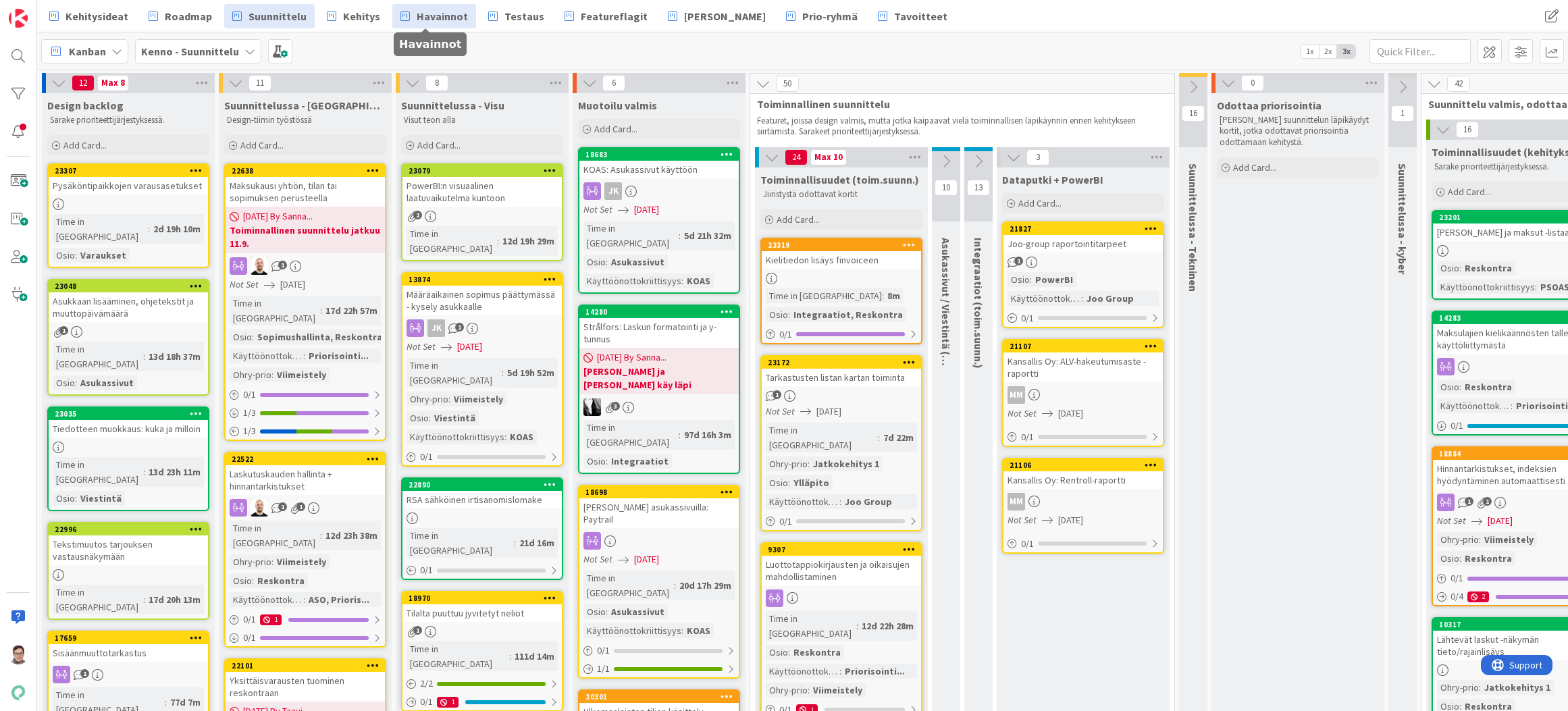
click at [435, 11] on span "Havainnot" at bounding box center [442, 15] width 52 height 16
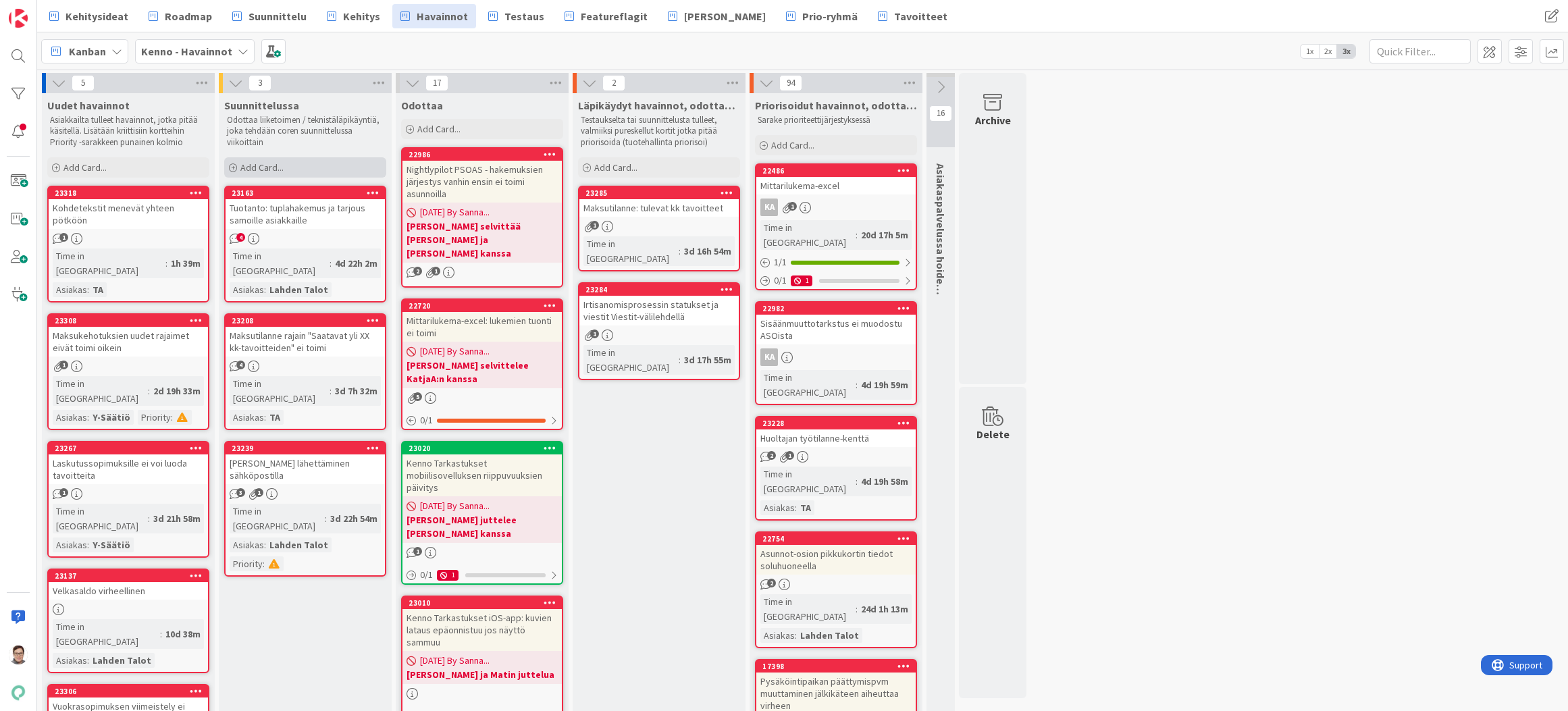
click at [259, 163] on span "Add Card..." at bounding box center [261, 167] width 43 height 12
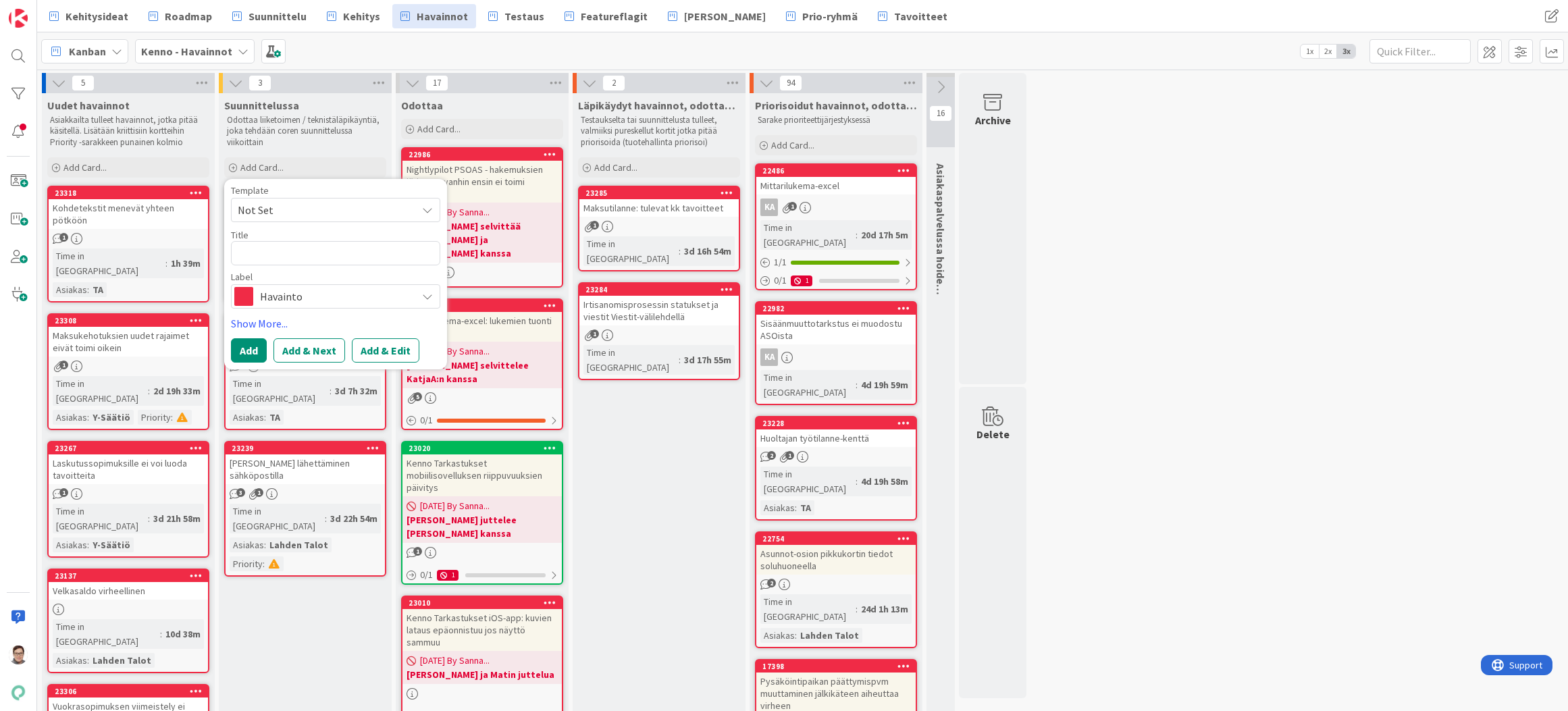
type textarea "x"
type textarea "H"
type textarea "x"
type textarea "Ha"
type textarea "x"
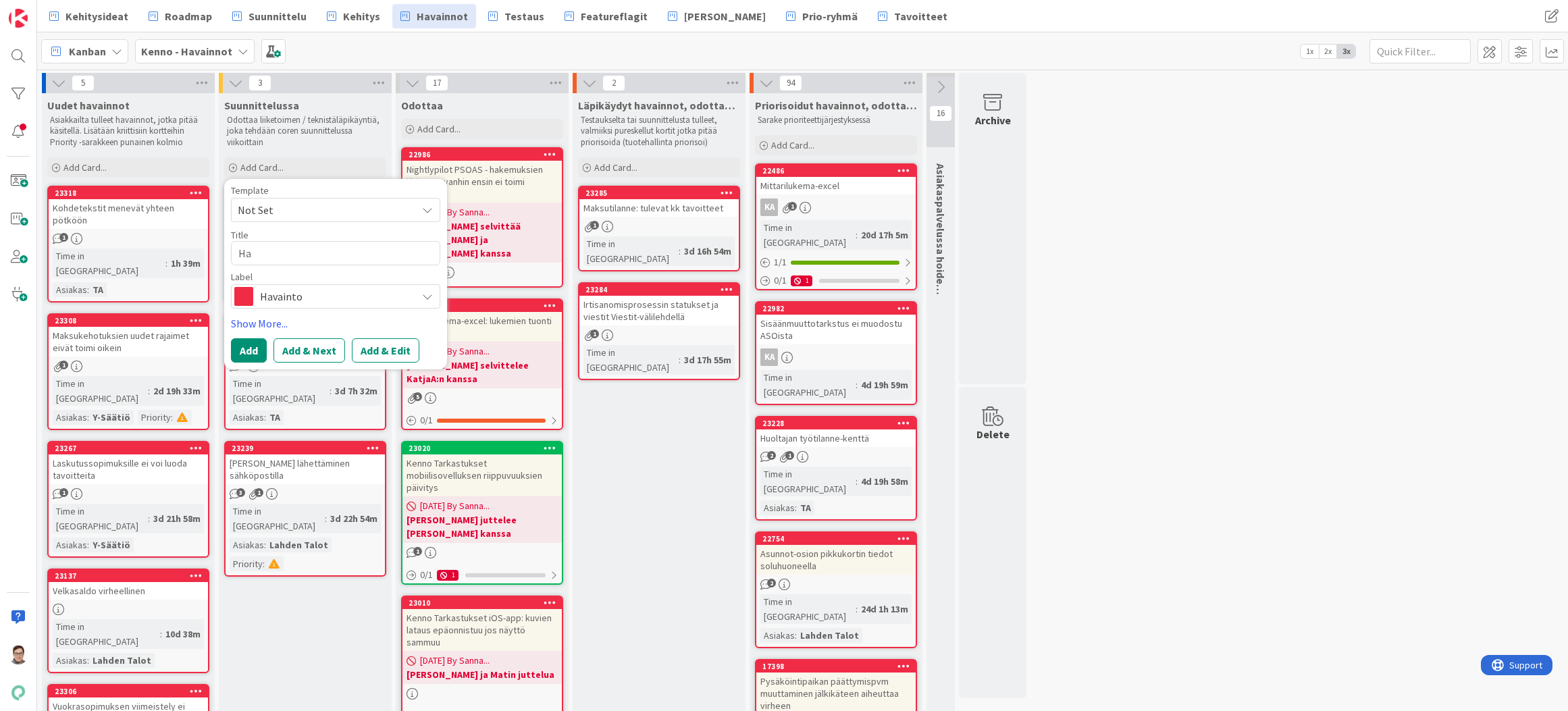
type textarea "Hak"
type textarea "x"
type textarea "Hake"
type textarea "x"
type textarea "Hakem"
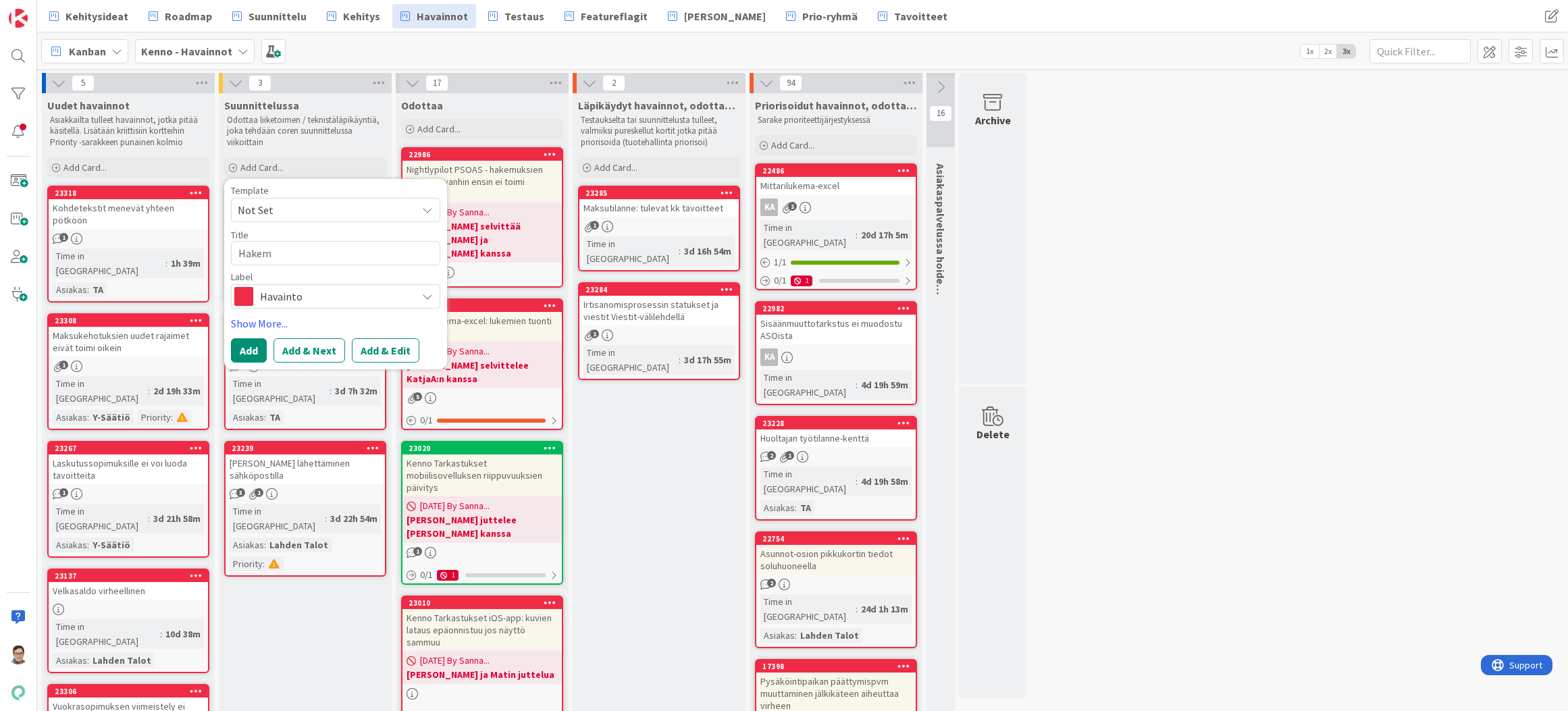
type textarea "x"
type textarea "Hakemu"
type textarea "x"
type textarea "Hakemuk"
type textarea "x"
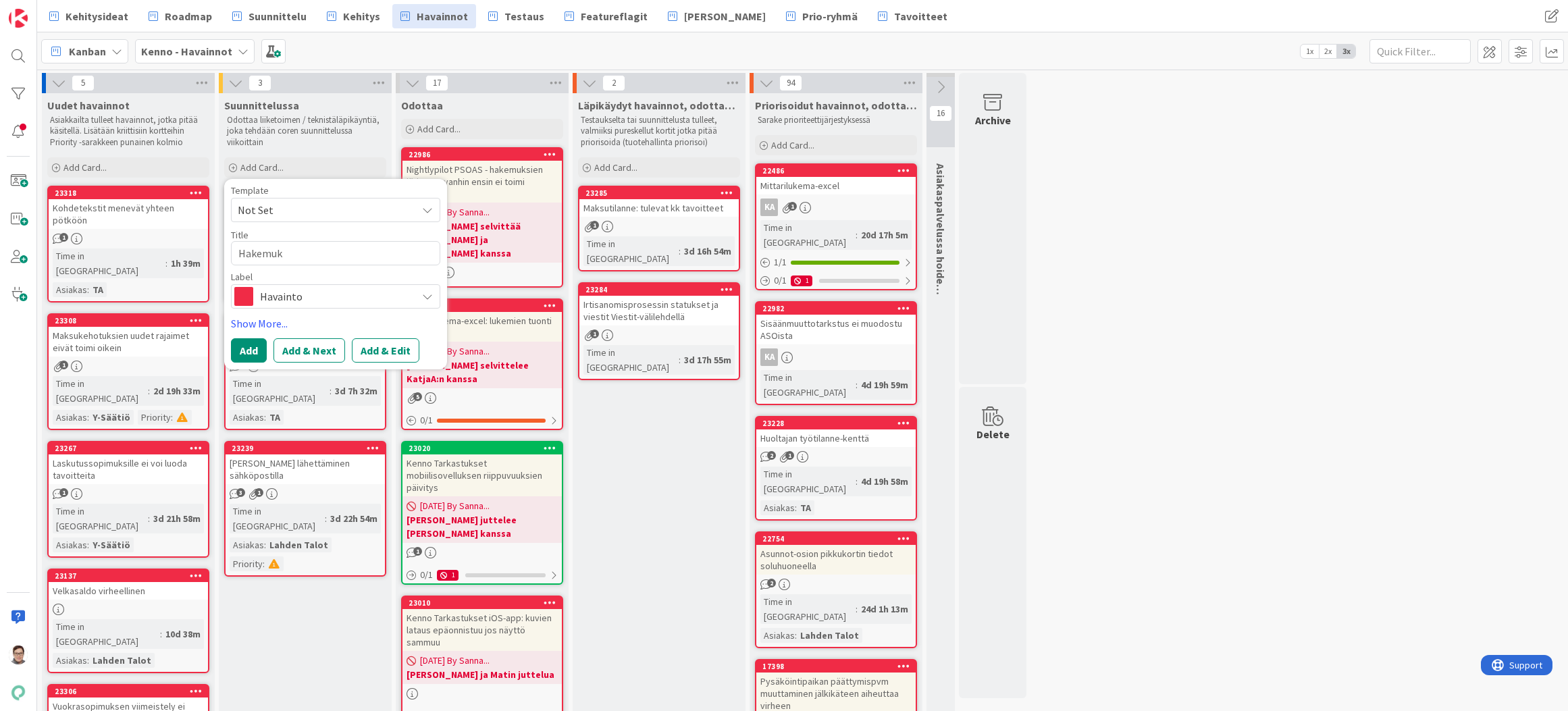
type textarea "Hakemuks"
type textarea "x"
type textarea "Hakemukse"
type textarea "x"
type textarea "Hakemukset"
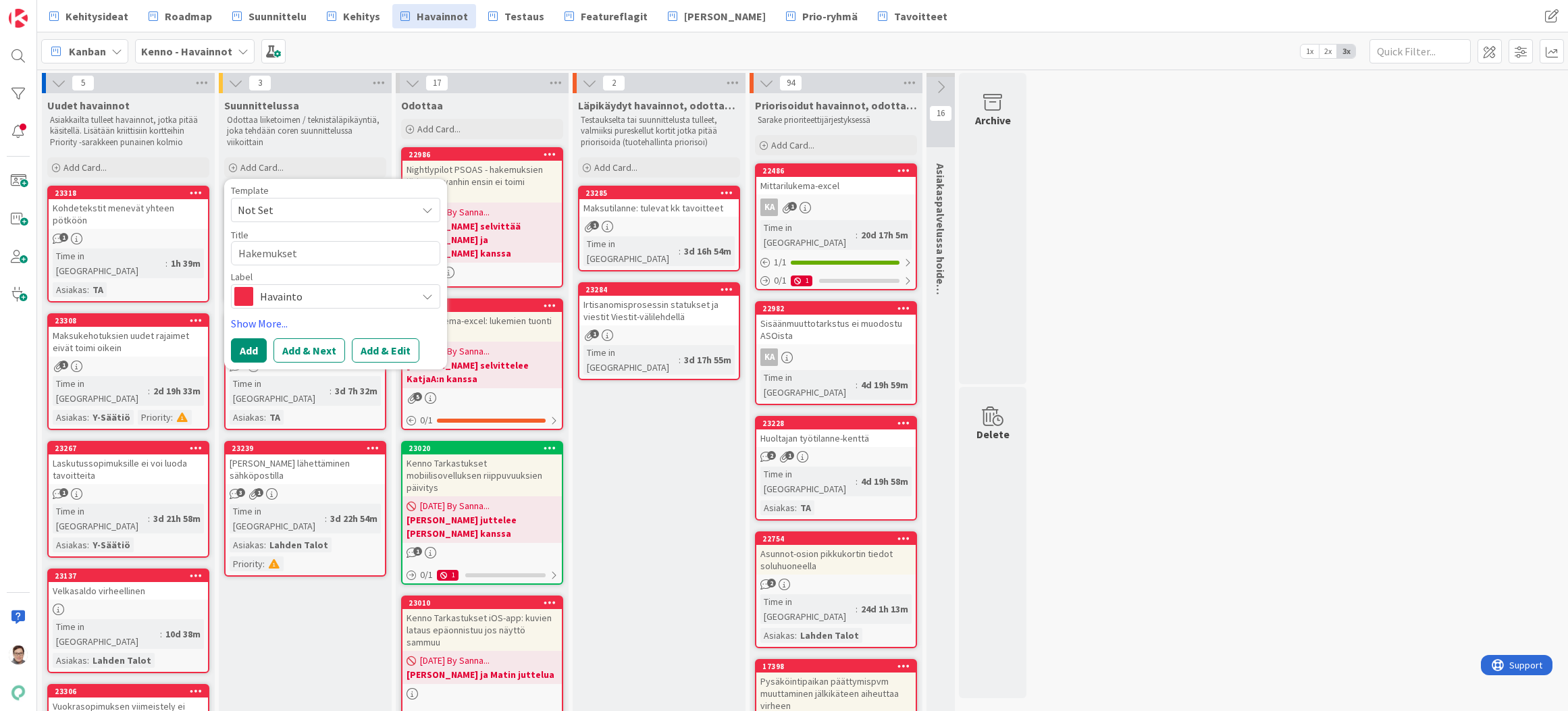
type textarea "x"
type textarea "Hakemukset"
type textarea "x"
type textarea "Hakemukset -"
type textarea "x"
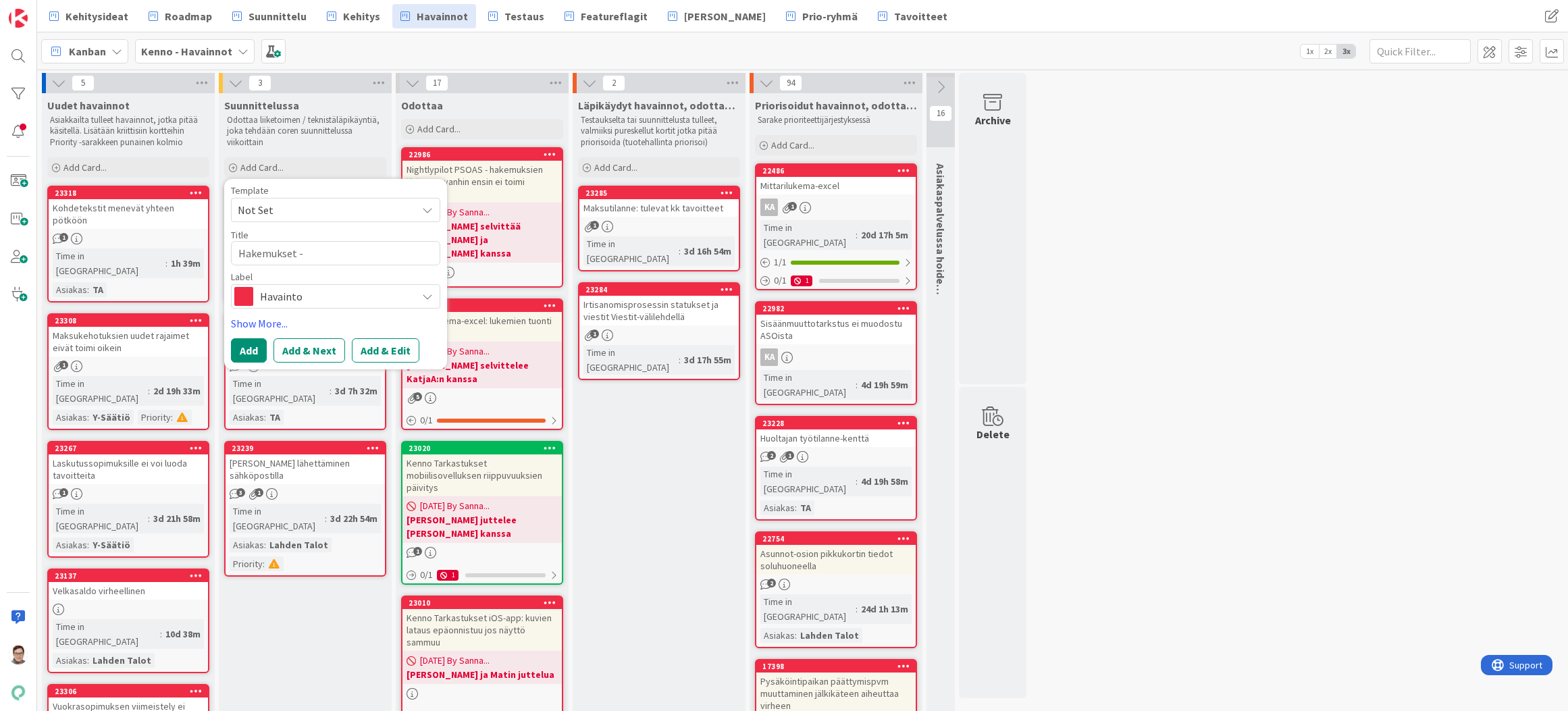
type textarea "Hakemukset -o"
type textarea "x"
type textarea "Hakemukset -os"
type textarea "x"
type textarea "Hakemukset -osi"
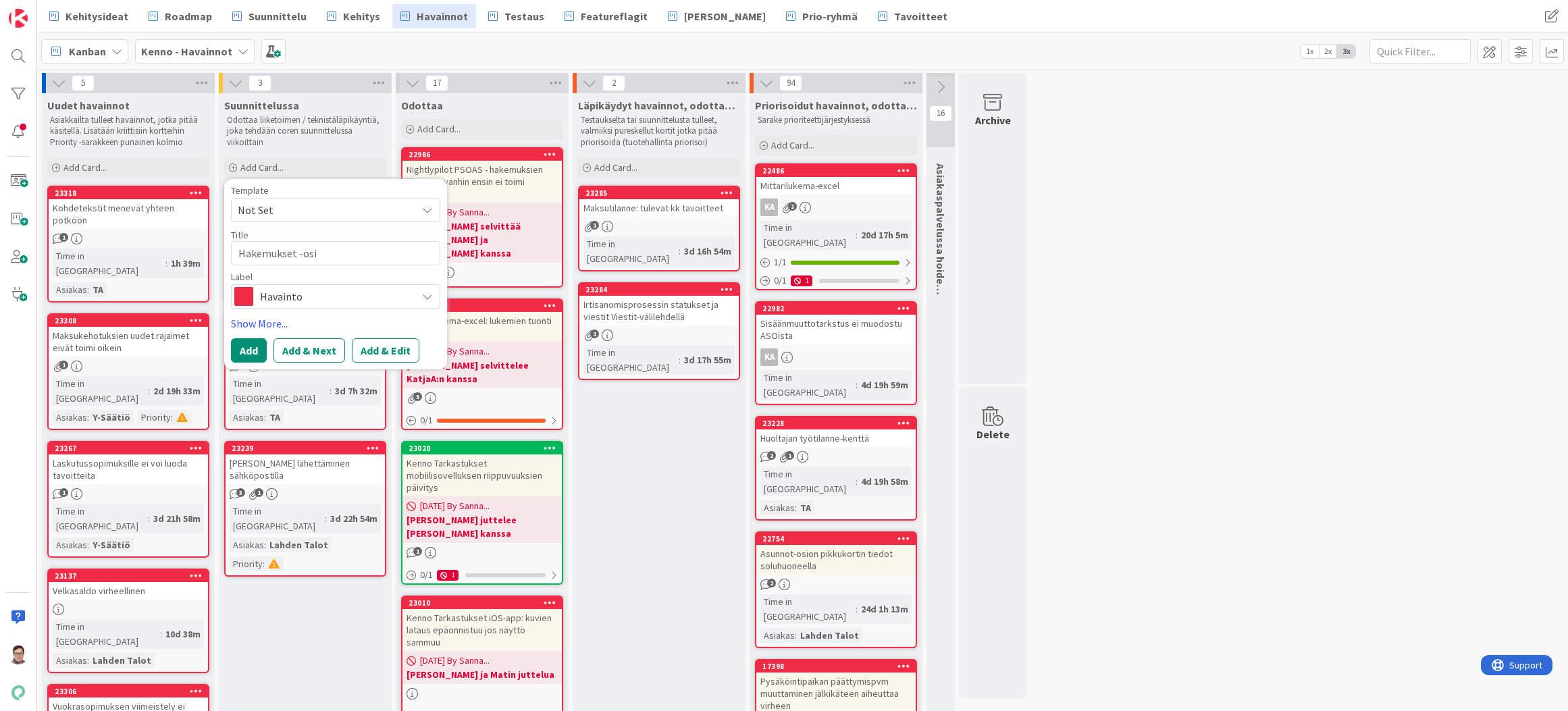
type textarea "x"
type textarea "Hakemukset -osios"
type textarea "x"
type textarea "Hakemukset -osiost"
type textarea "x"
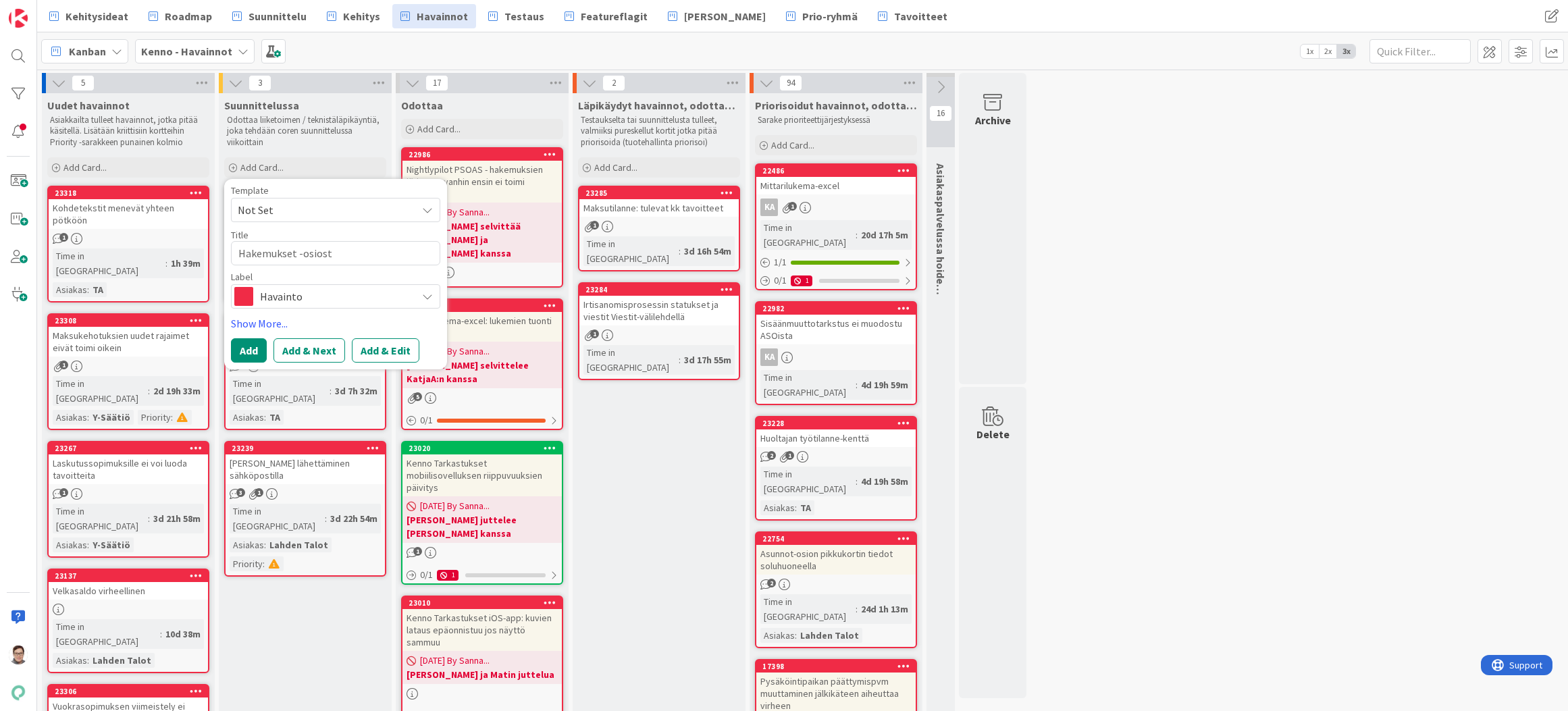
type textarea "Hakemukset -osiosta"
type textarea "x"
type textarea "Hakemukset -osiosta"
type textarea "x"
type textarea "Hakemukset -osiosta p"
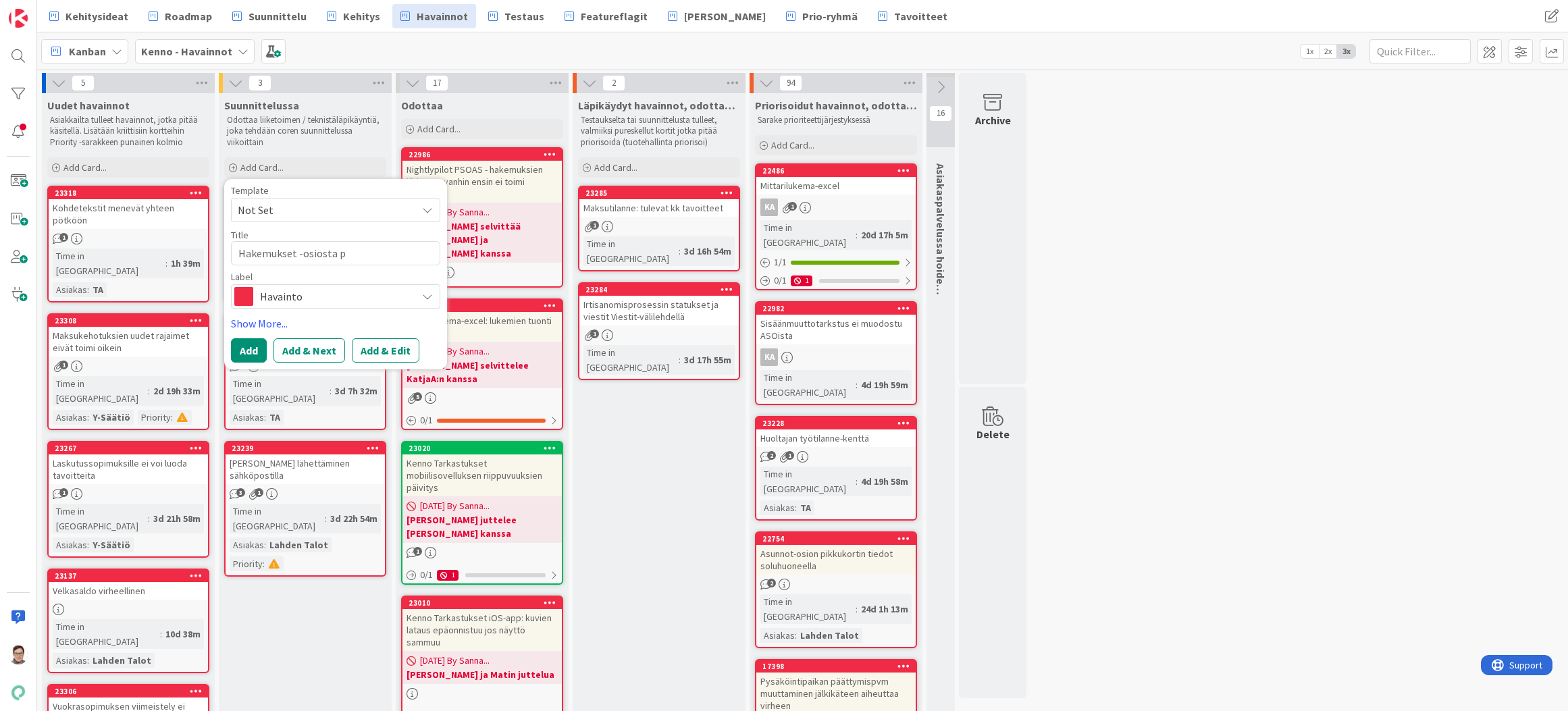
type textarea "x"
type textarea "Hakemukset -osiosta pu"
type textarea "x"
type textarea "Hakemukset -osiosta puu"
type textarea "x"
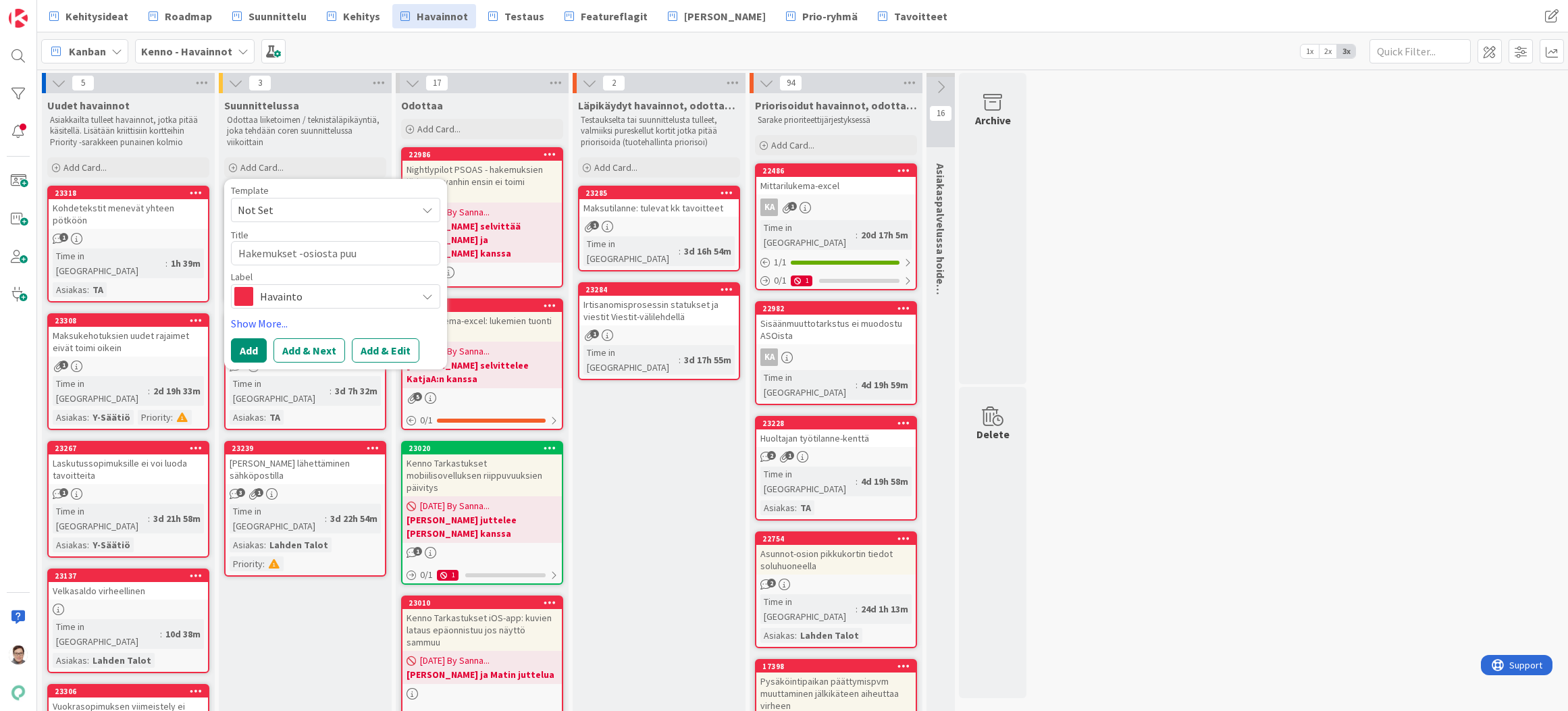
type textarea "Hakemukset -osiosta puut"
type textarea "x"
type textarea "Hakemukset -osiosta puutt"
type textarea "x"
type textarea "Hakemukset -osiosta puuttu"
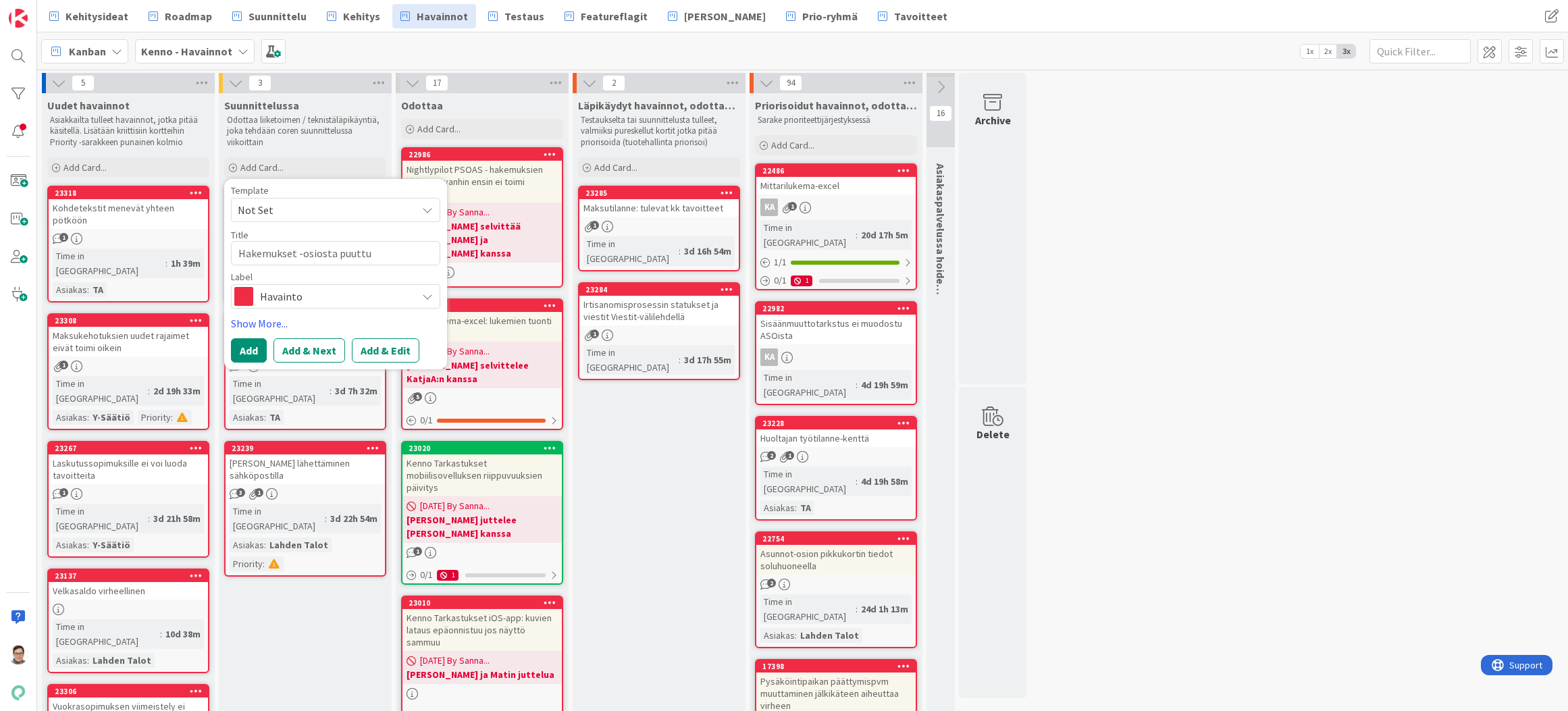
type textarea "x"
type textarea "Hakemukset -osiosta puuttuu"
type textarea "x"
type textarea "Hakemukset -osiosta puuttuu"
type textarea "x"
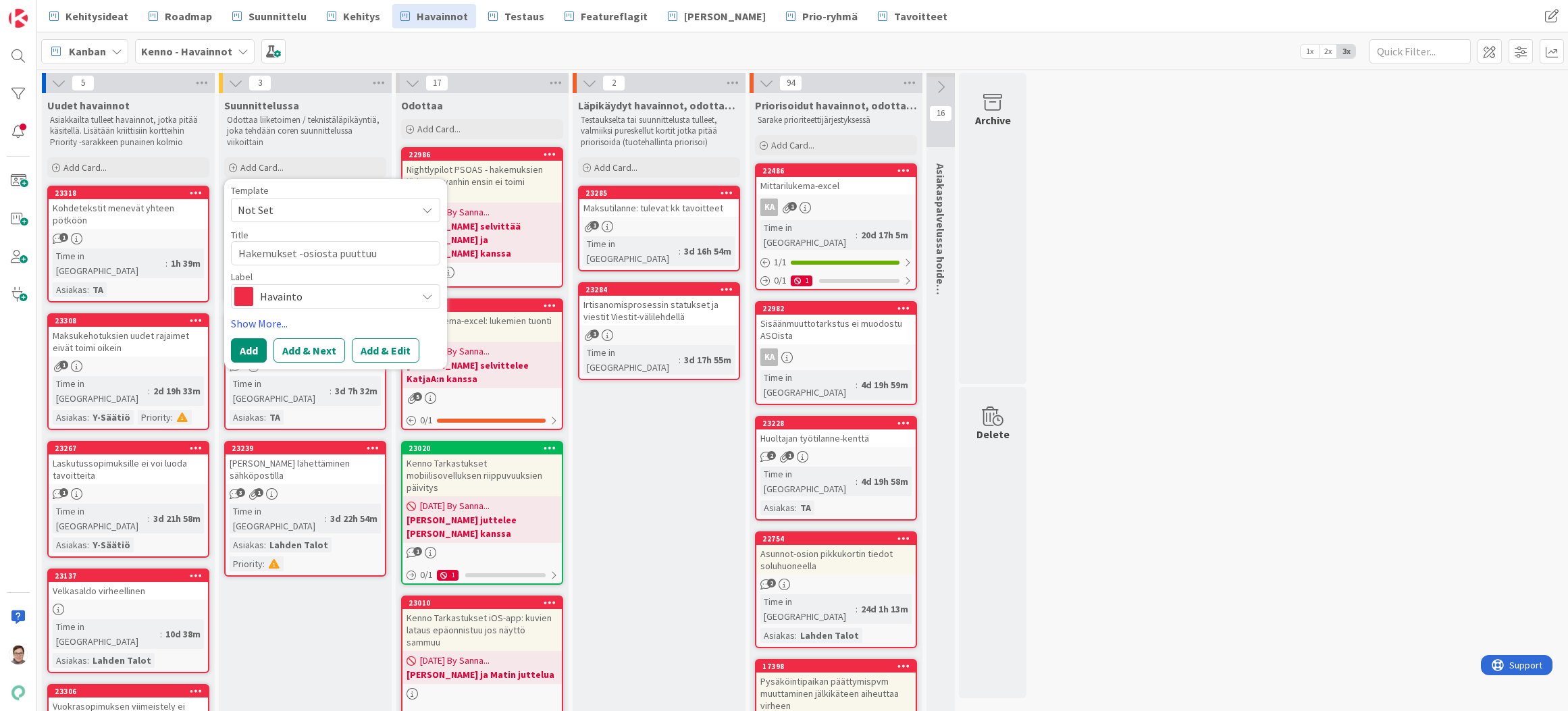
type textarea "Hakemukset -osiosta puuttuu s"
type textarea "x"
type textarea "Hakemukset -osiosta puuttuu si"
type textarea "x"
type textarea "Hakemukset -osiosta puuttuu siv"
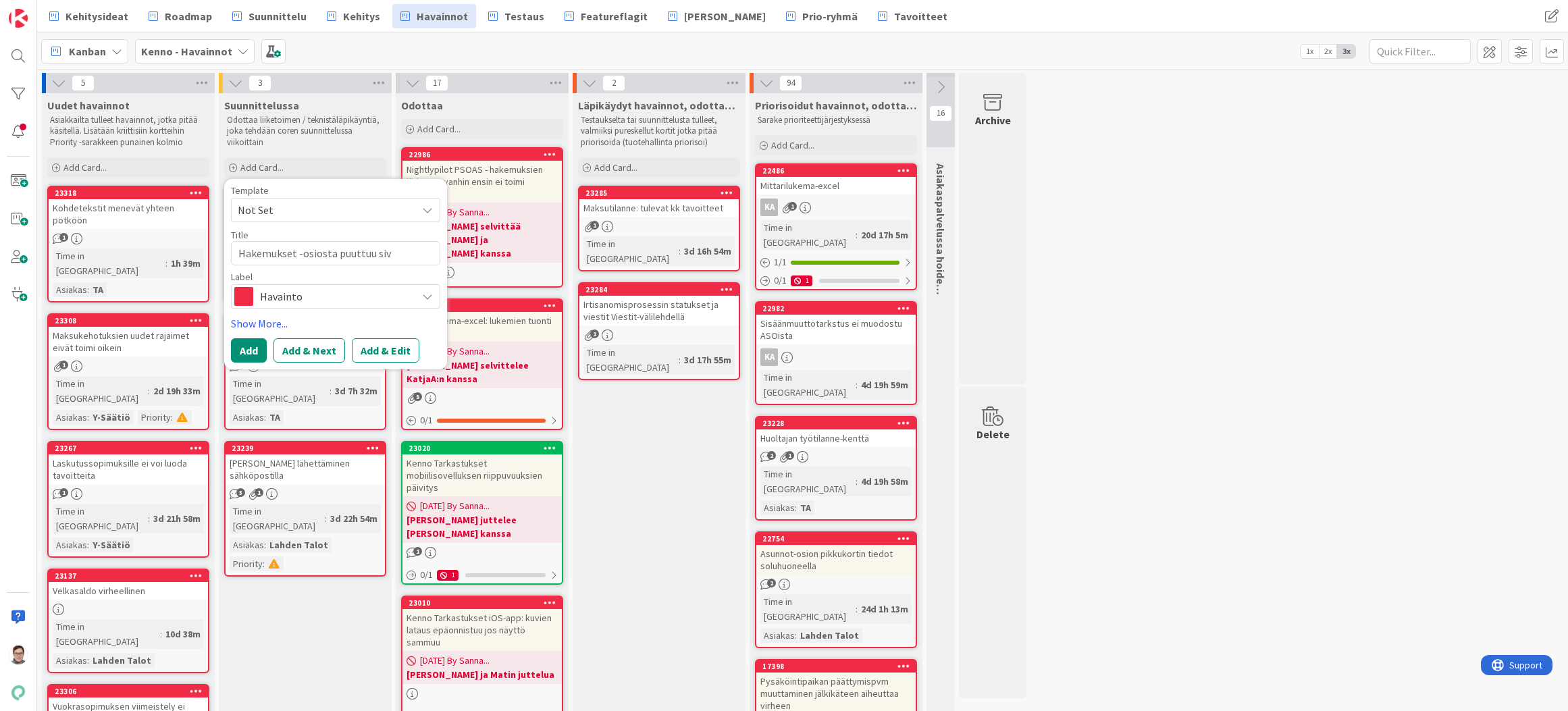
type textarea "x"
type textarea "Hakemukset -osiosta puuttuu sivu"
type textarea "x"
type textarea "Hakemukset -osiosta puuttuu sivut"
type textarea "x"
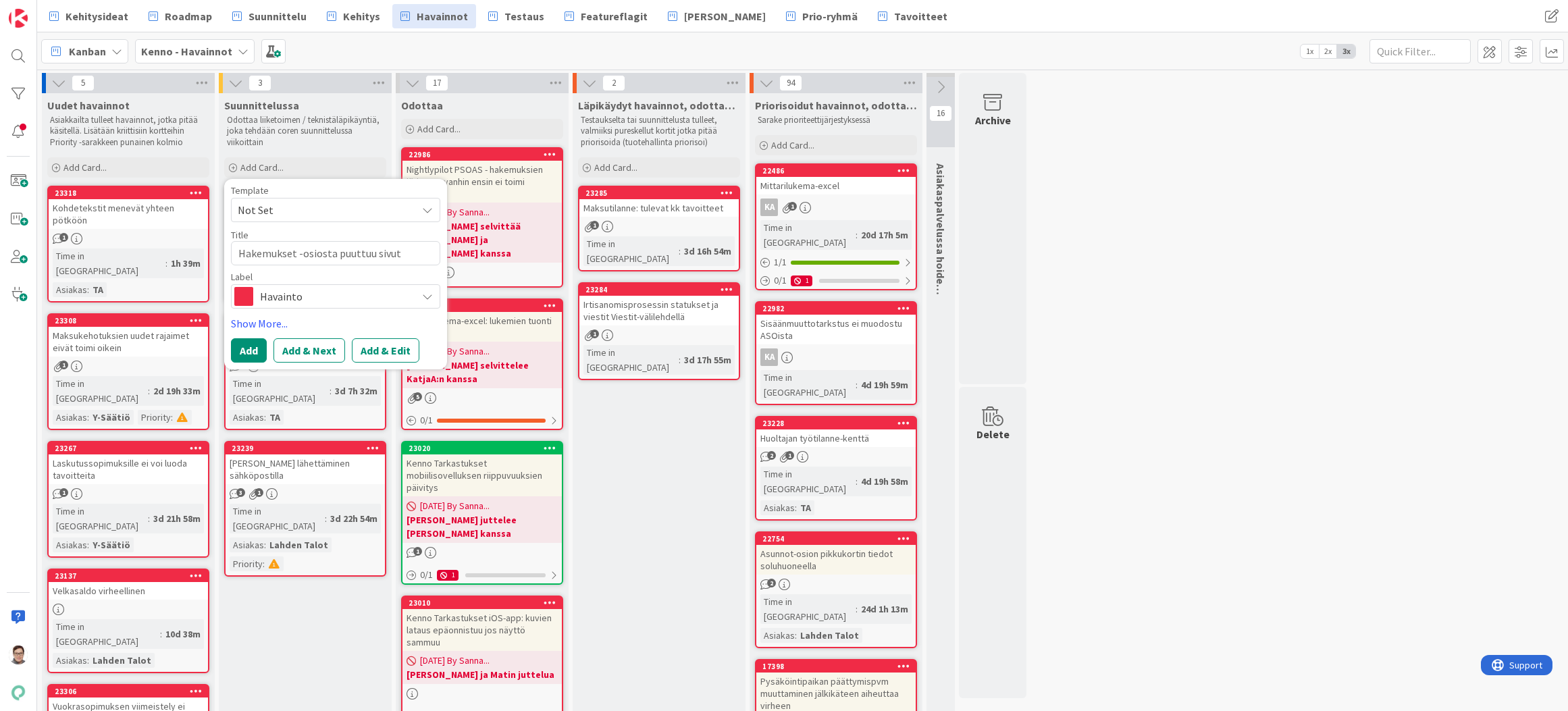
type textarea "Hakemukset -osiosta puuttuu sivutu"
type textarea "x"
type textarea "Hakemukset -osiosta puuttuu sivutus"
type textarea "x"
type textarea "Hakemukset -osiosta puuttuu sivutu"
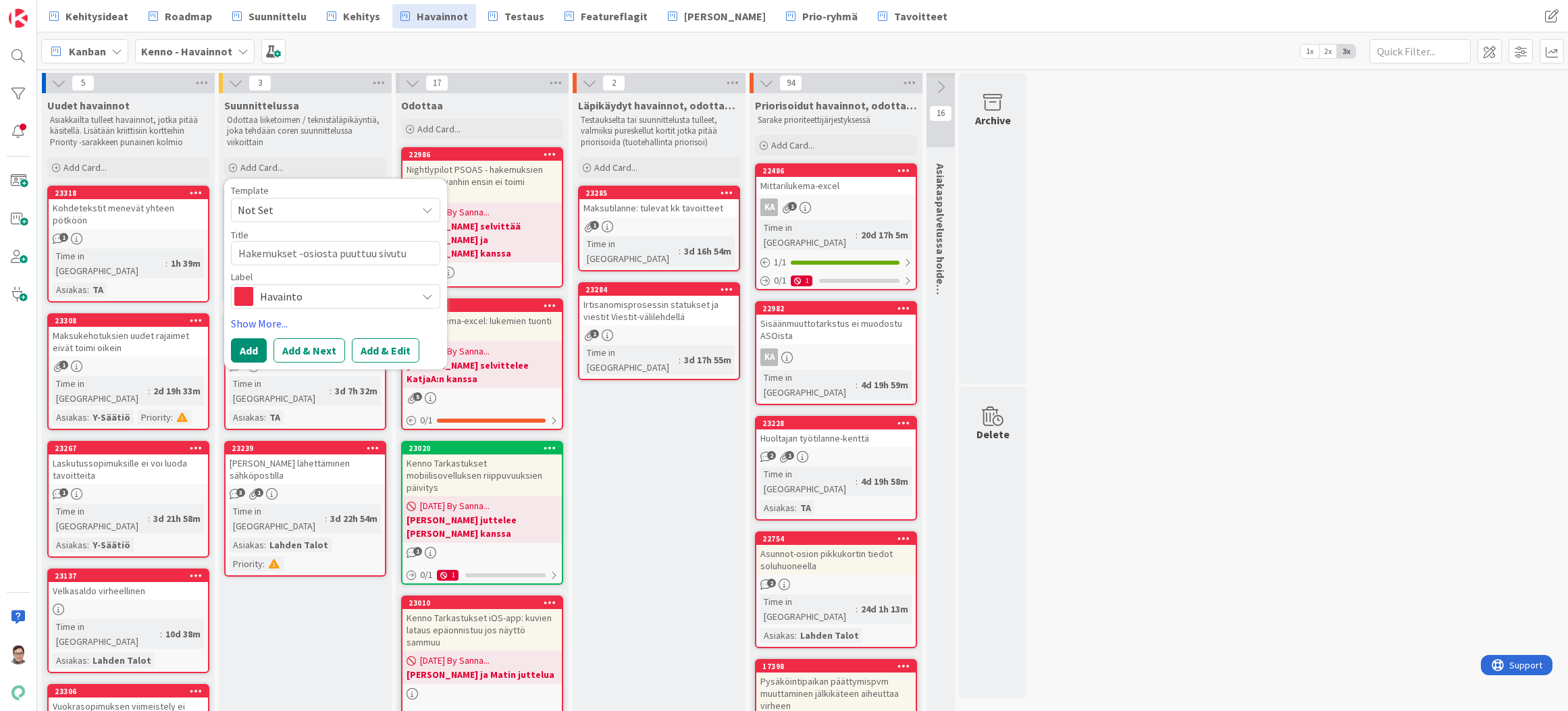
type textarea "x"
type textarea "Hakemukset -osiosta puuttuu sivut"
type textarea "x"
type textarea "Hakemukset -osiosta puuttuu sivu"
type textarea "x"
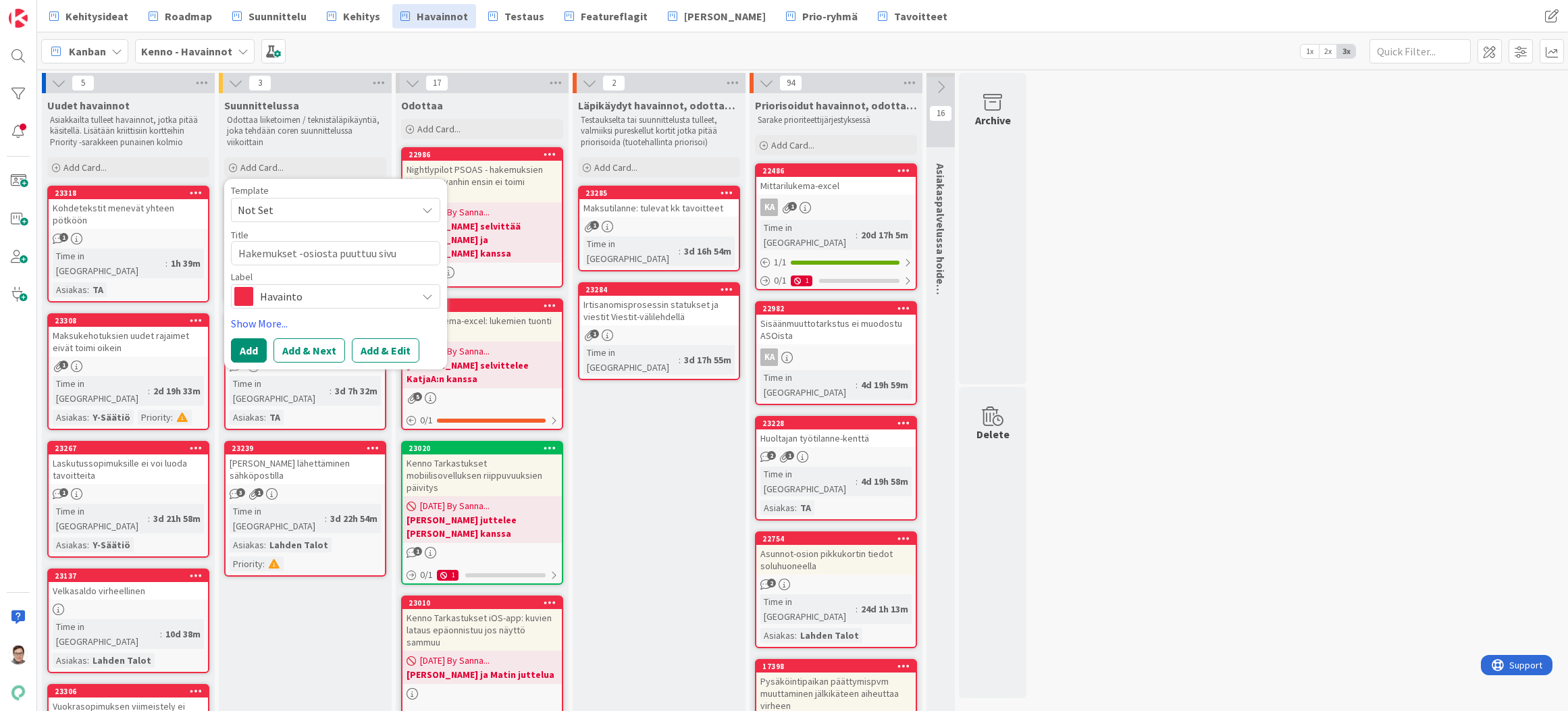
type textarea "Hakemukset -osiosta puuttuu siv"
type textarea "x"
type textarea "Hakemukset -osiosta puuttuu s"
type textarea "x"
type textarea "Hakemukset -osiosta puuttuu"
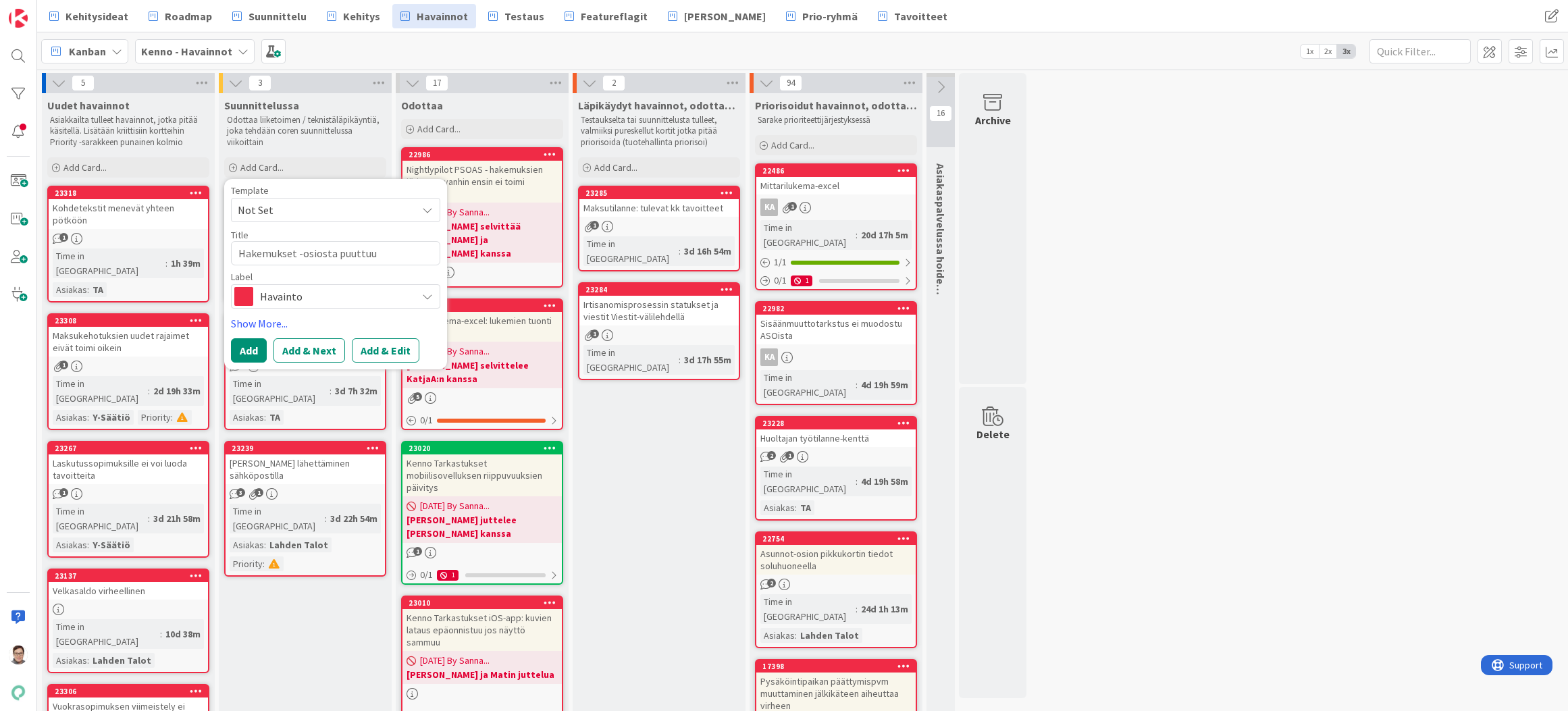
type textarea "x"
type textarea "Hakemukset -osiosta puuttuu ""
type textarea "x"
type textarea "Hakemukset -osiosta puuttuu "N"
type textarea "x"
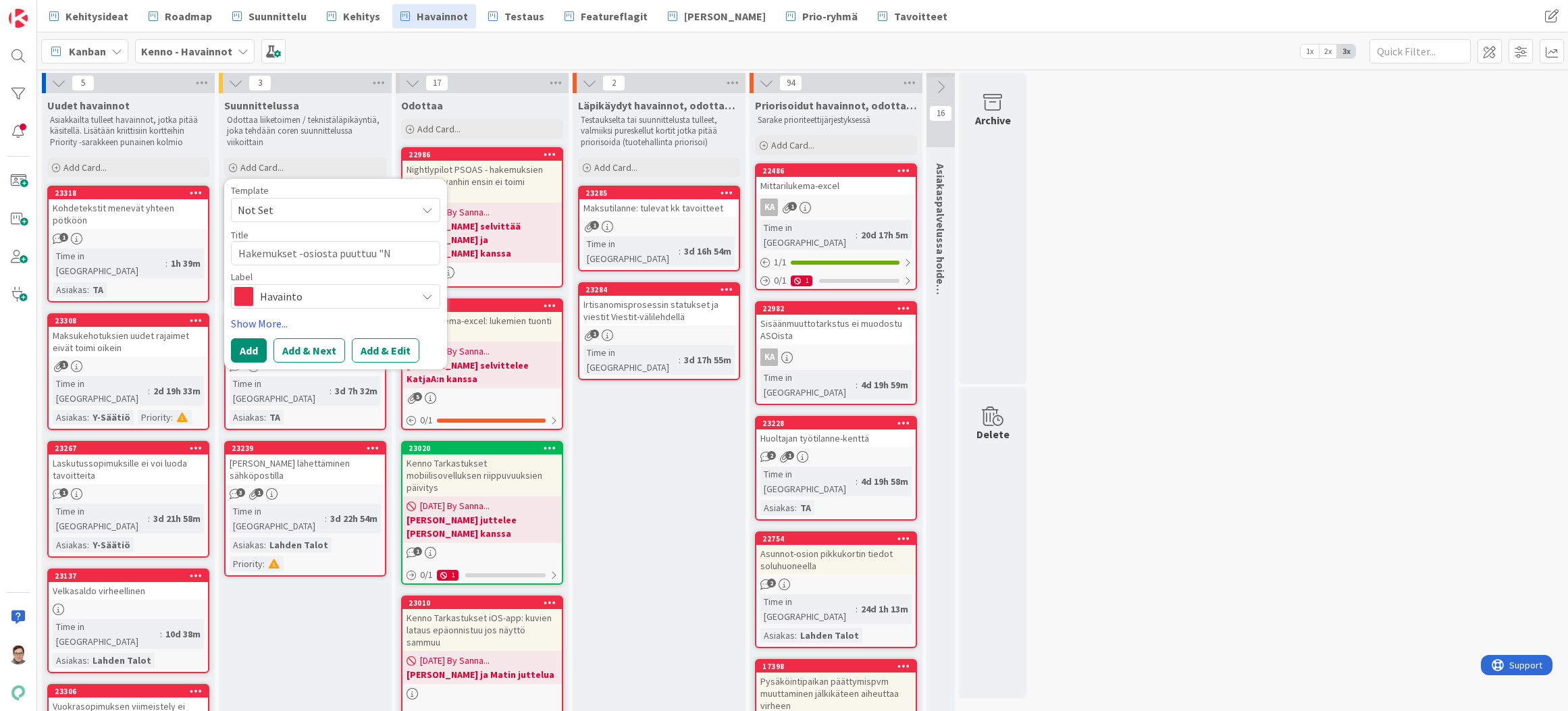
type textarea "Hakemukset -osiosta puuttuu "Nä"
type textarea "x"
type textarea "Hakemukset -osiosta puuttuu "Näy"
type textarea "x"
type textarea "Hakemukset -osiosta puuttuu "Näyt"
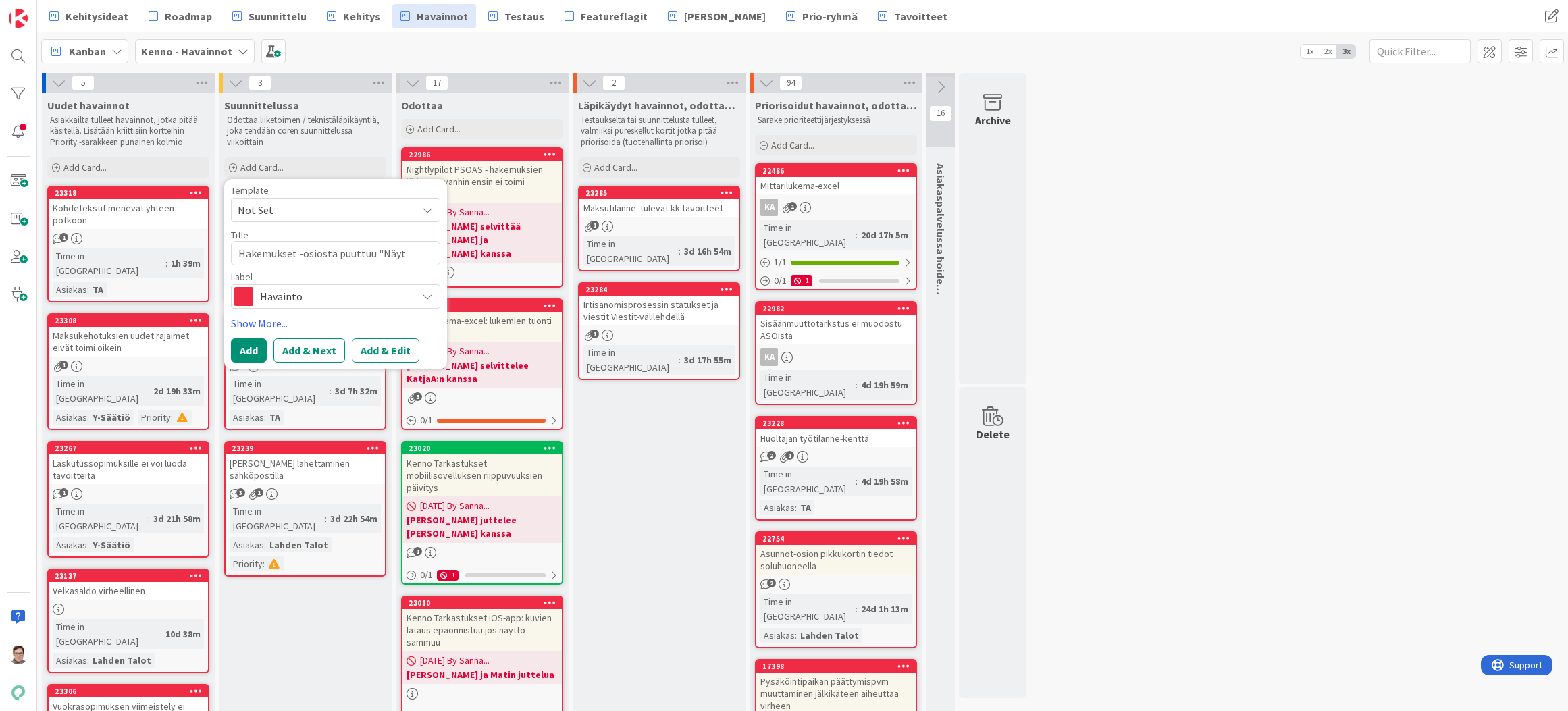
type textarea "x"
type textarea "Hakemukset -osiosta puuttuu "Näytä"
type textarea "x"
type textarea "Hakemukset -osiosta puuttuu "Näytä"
type textarea "x"
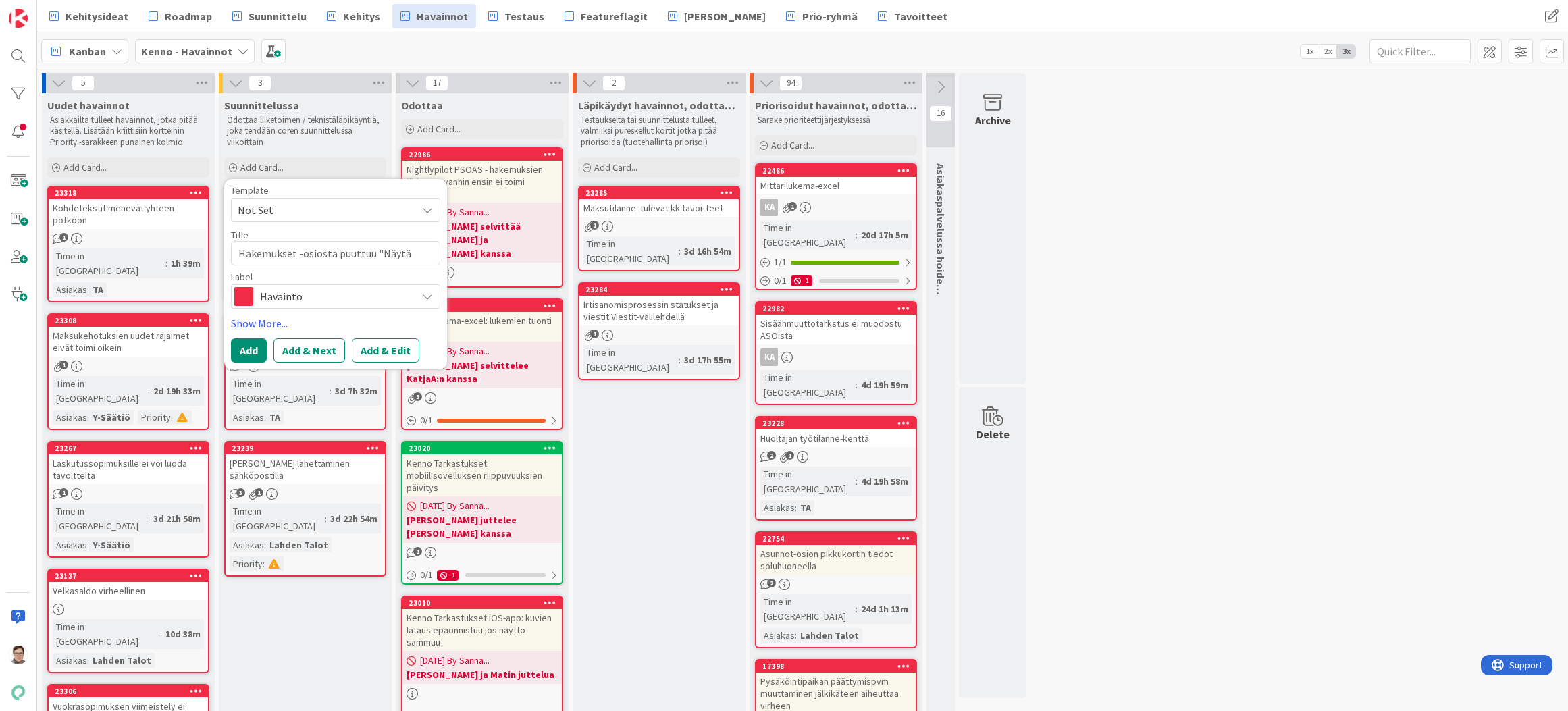
type textarea "Hakemukset -osiosta puuttuu "Näytä l"
type textarea "x"
type textarea "Hakemukset -osiosta puuttuu "Näytä li"
type textarea "x"
type textarea "Hakemukset -osiosta puuttuu "Näytä lis"
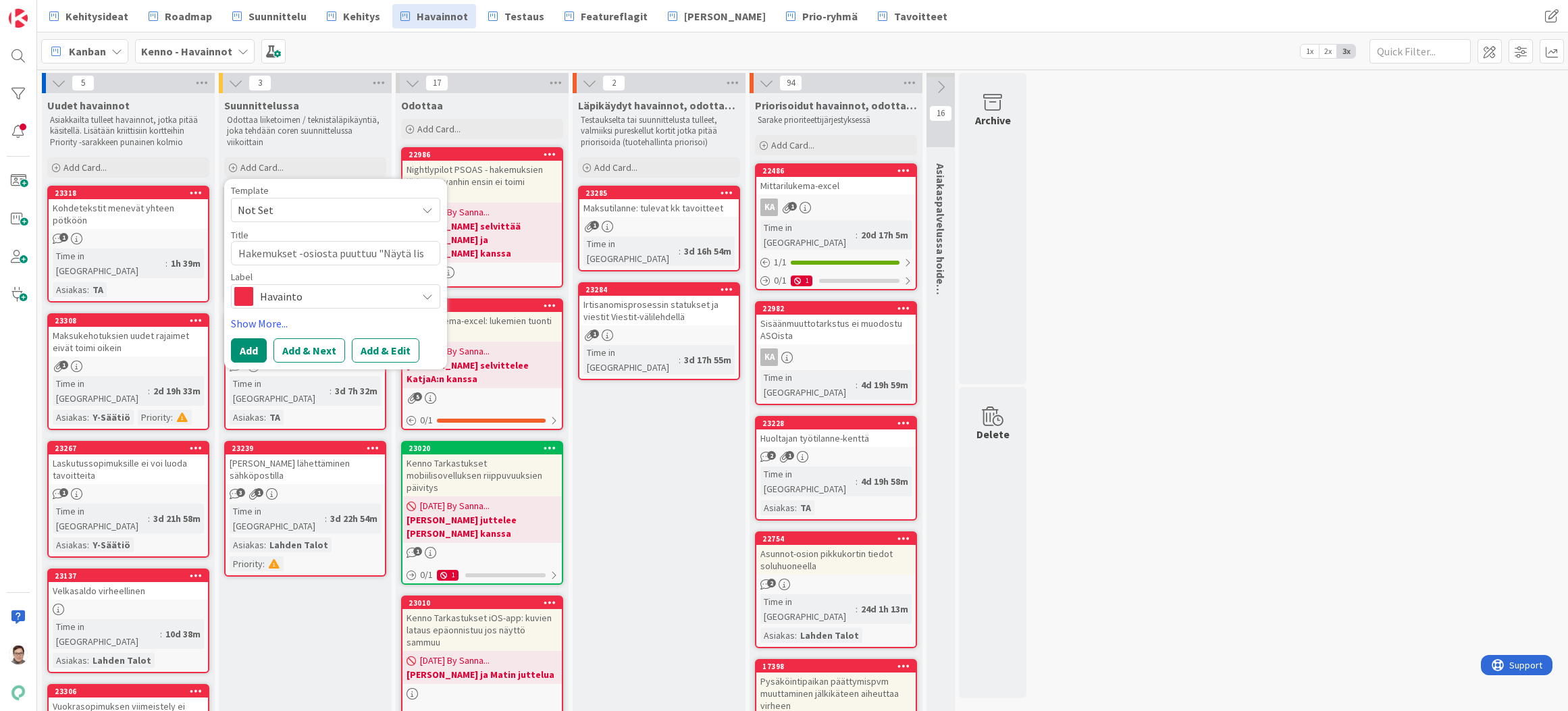
type textarea "x"
type textarea "Hakemukset -osiosta puuttuu "Näytä lisä"
type textarea "x"
type textarea "Hakemukset -osiosta puuttuu "Näytä lisää"
type textarea "x"
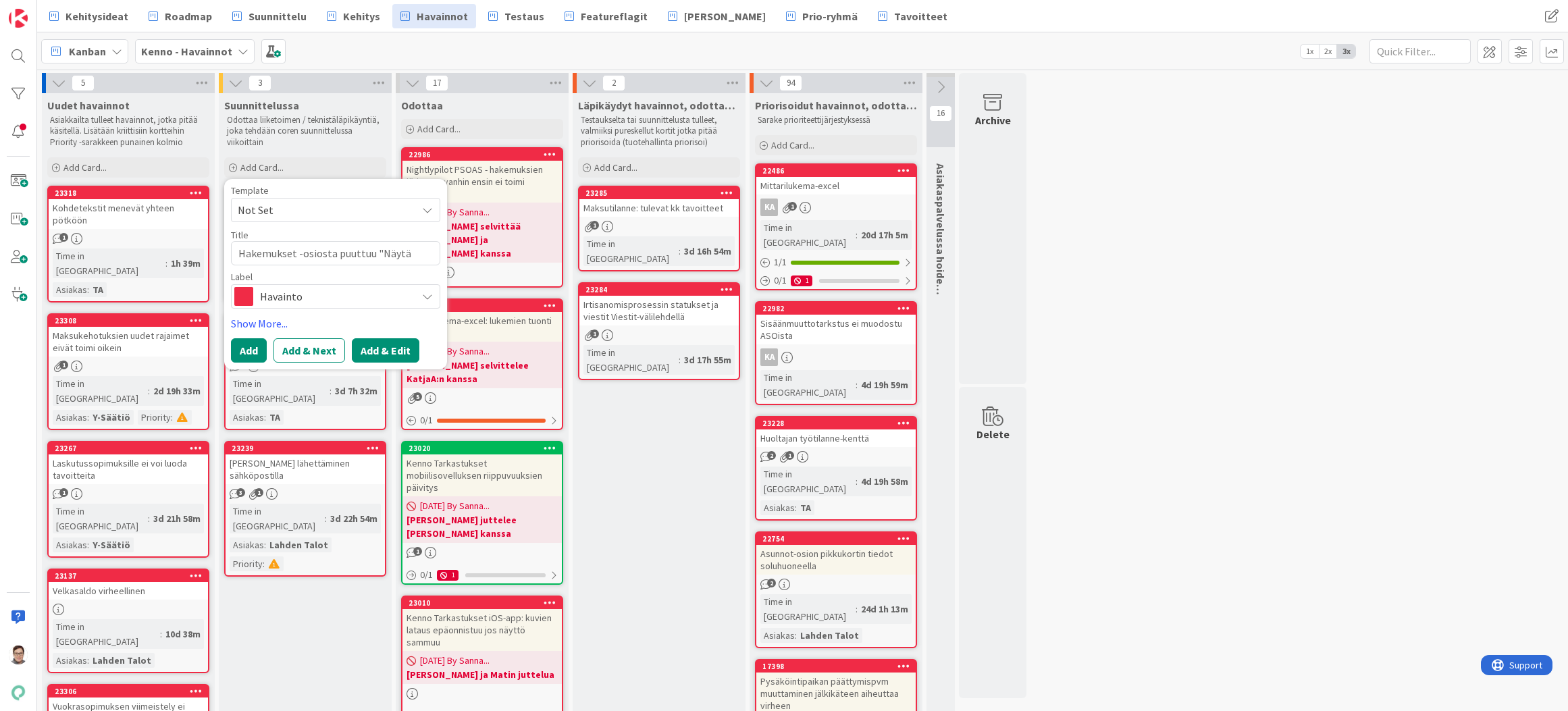
type textarea "Hakemukset -osiosta puuttuu "Näytä lisää""
click at [384, 345] on button "Add & Edit" at bounding box center [386, 350] width 68 height 24
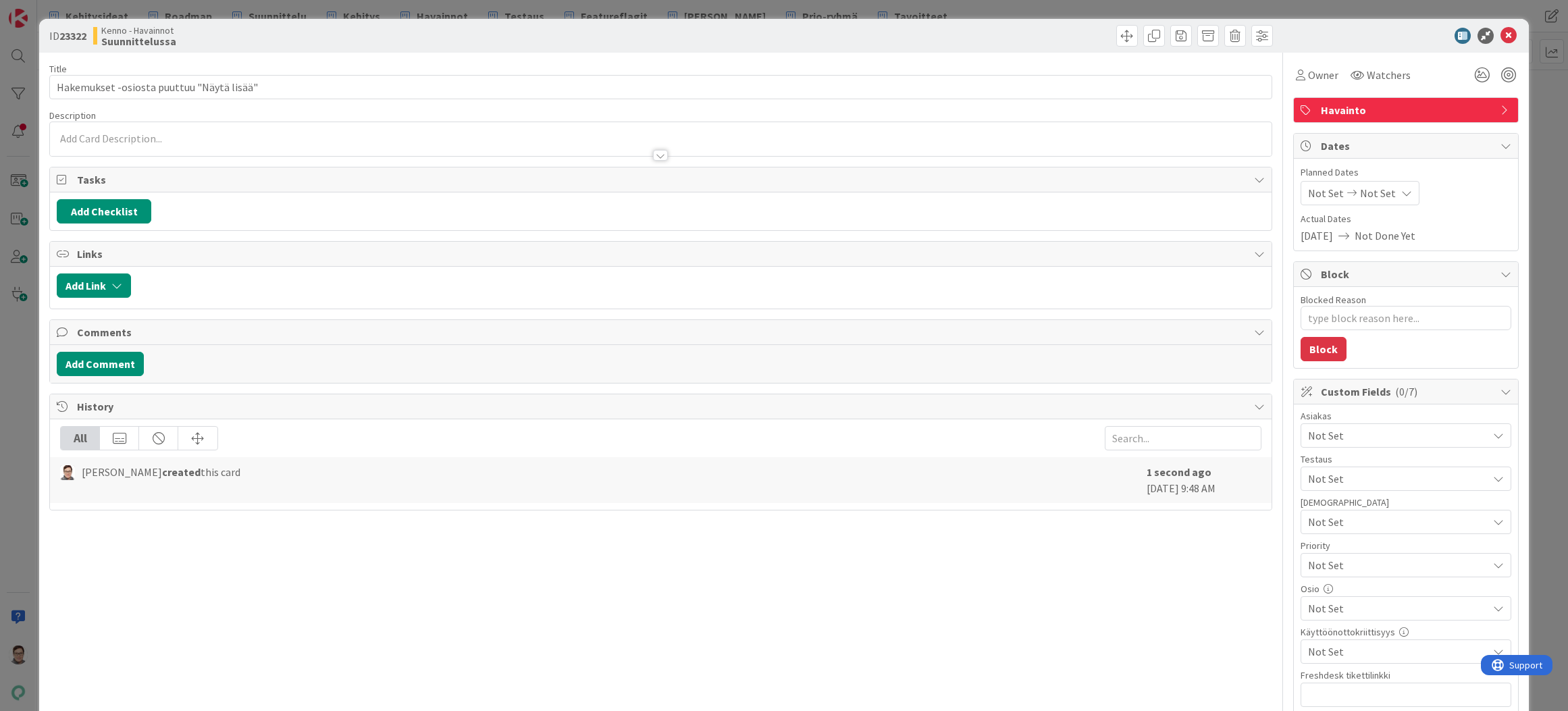
click at [1333, 432] on span "Not Set" at bounding box center [1399, 435] width 180 height 16
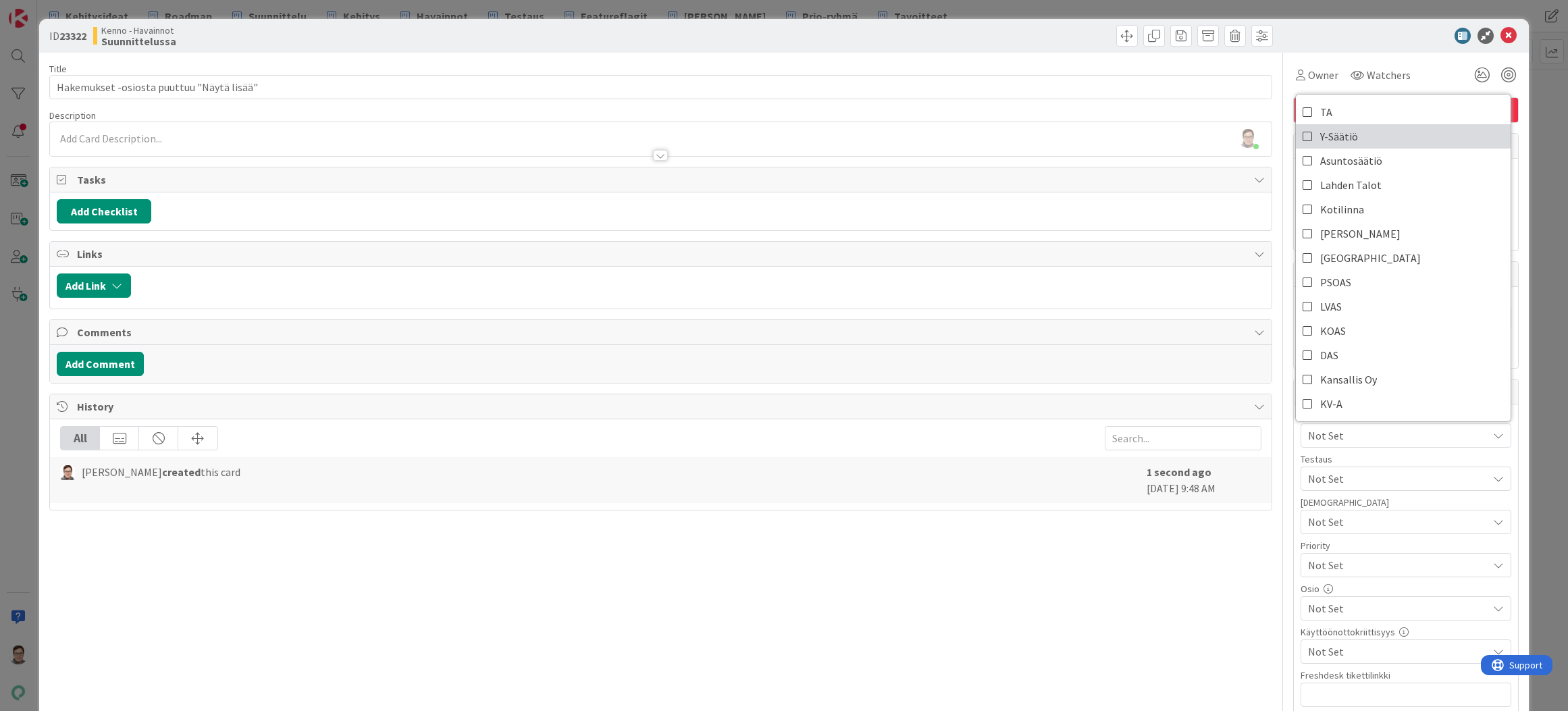
click at [1323, 137] on span "Y-Säätiö" at bounding box center [1340, 136] width 38 height 20
click at [1321, 112] on span "TA" at bounding box center [1327, 112] width 12 height 20
click at [1197, 583] on div "Title 41 / 128 Hakemukset -osiosta puuttuu "Näytä lisää" Description [PERSON_NA…" at bounding box center [661, 628] width 1223 height 1150
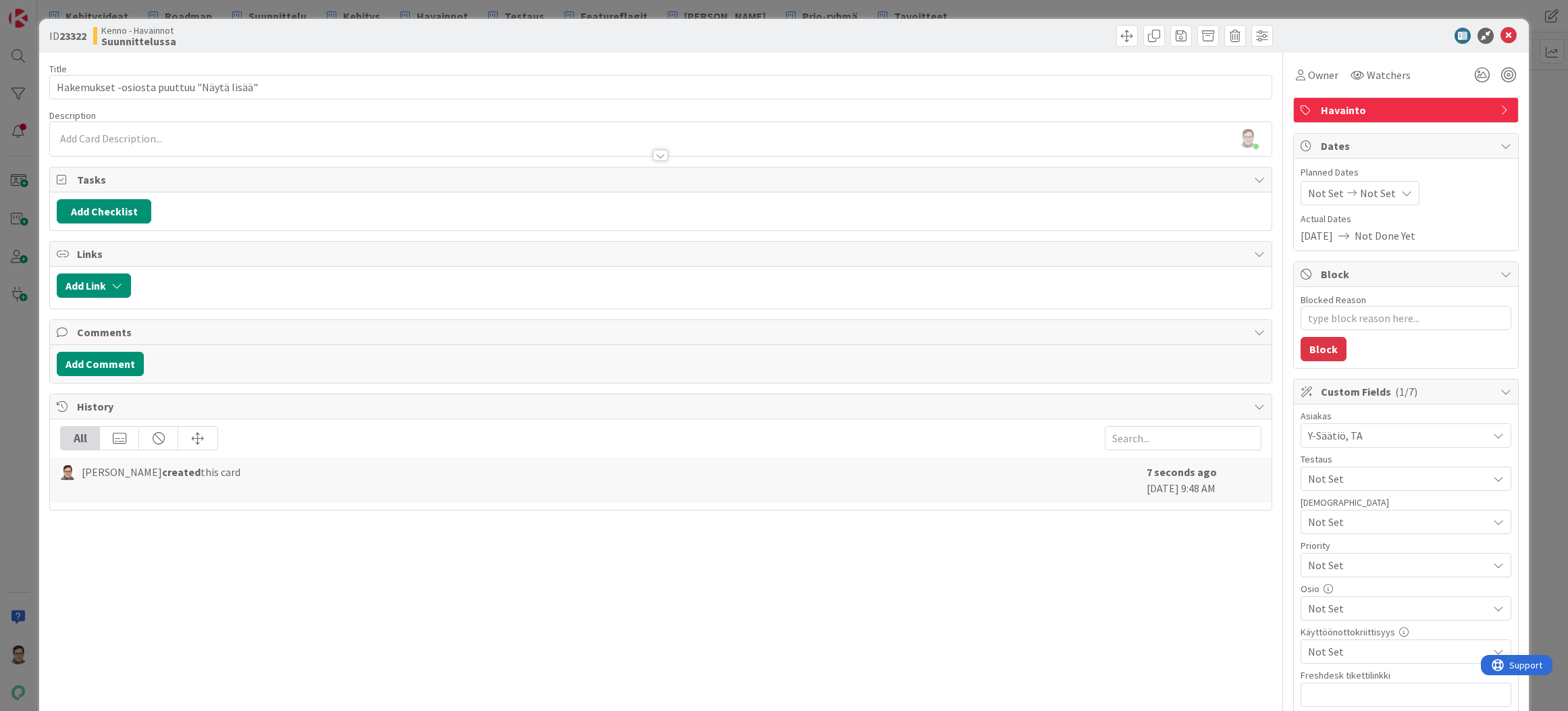
click at [1336, 605] on span "Not Set" at bounding box center [1399, 608] width 180 height 16
click at [1336, 357] on span "Hakeminen ja tarjoaminen" at bounding box center [1382, 357] width 123 height 20
type textarea "x"
click at [1076, 648] on div "Title 41 / 128 Hakemukset -osiosta puuttuu "Näytä lisää" Description [PERSON_NA…" at bounding box center [661, 628] width 1223 height 1150
click at [132, 137] on div "[PERSON_NAME] just joined" at bounding box center [661, 139] width 1221 height 33
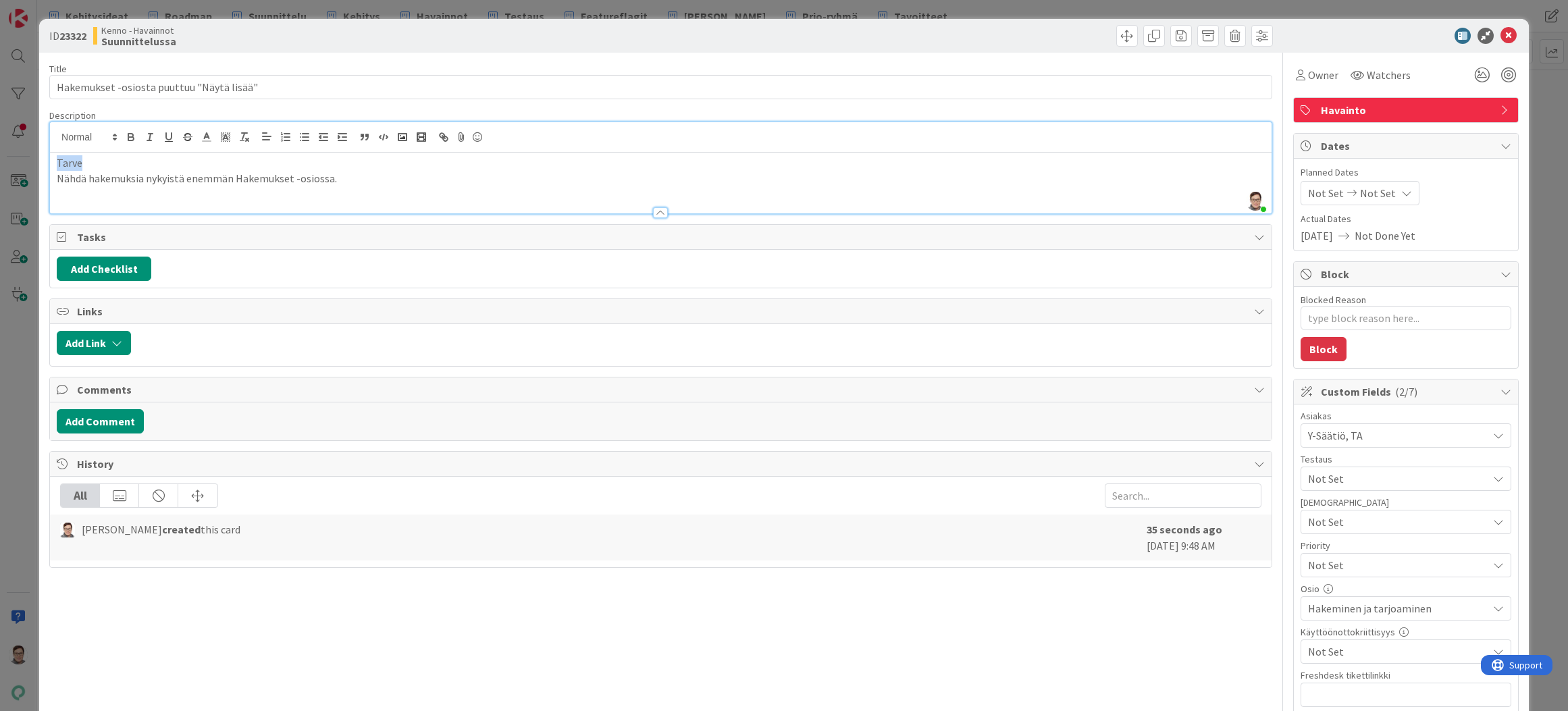
drag, startPoint x: 69, startPoint y: 160, endPoint x: 27, endPoint y: 166, distance: 42.4
click at [27, 166] on div "ID 23322 Kenno - Havainnot Suunnittelussa Title 41 / 128 Hakemukset -osiosta pu…" at bounding box center [784, 355] width 1568 height 711
click at [350, 178] on p "Nähdä hakemuksia nykyistä enemmän Hakemukset -osiossa." at bounding box center [661, 179] width 1208 height 15
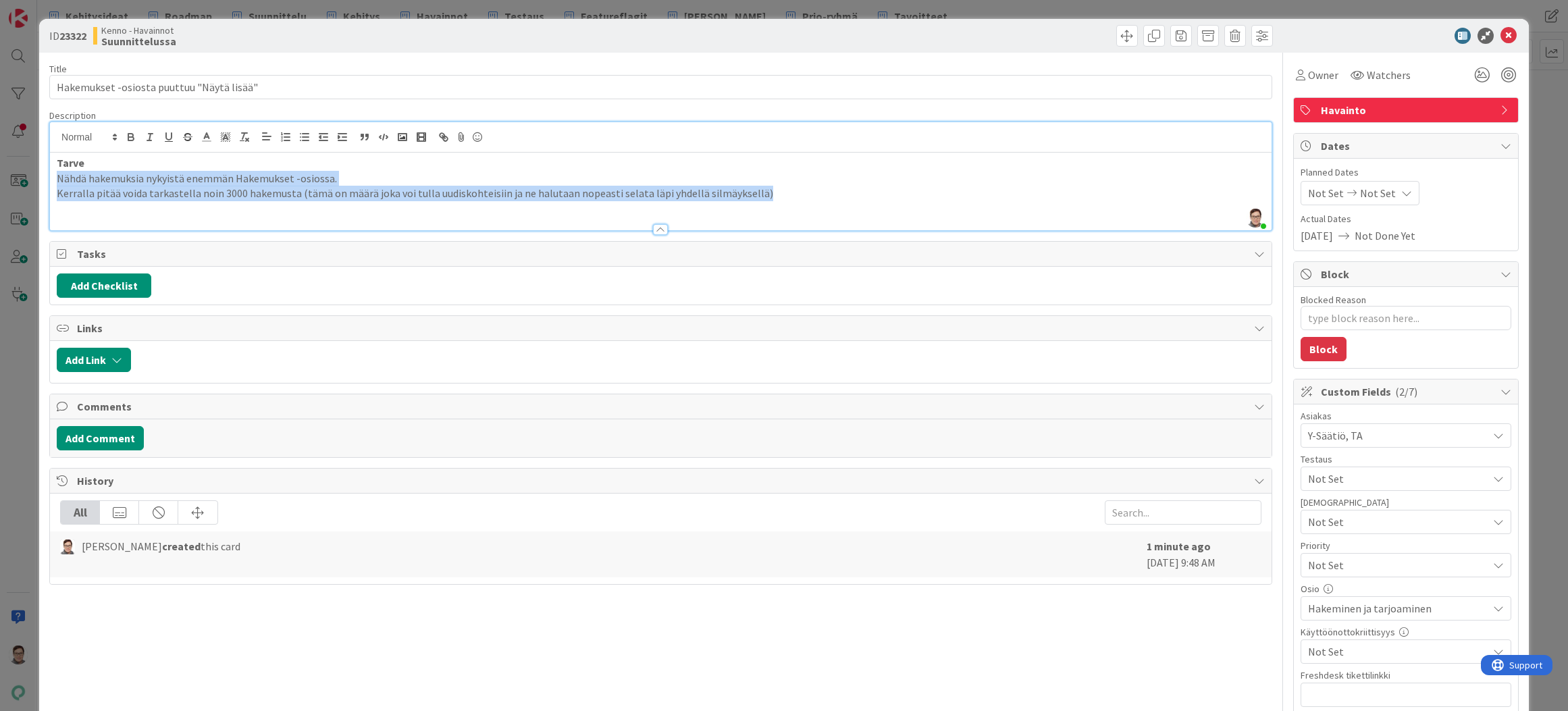
drag, startPoint x: 753, startPoint y: 189, endPoint x: 186, endPoint y: 173, distance: 567.2
click at [40, 175] on div "ID 23322 Kenno - Havainnot Suunnittelussa Title 41 / 128 Hakemukset -osiosta pu…" at bounding box center [784, 616] width 1490 height 1194
click at [308, 141] on line "button" at bounding box center [305, 141] width 6 height 0
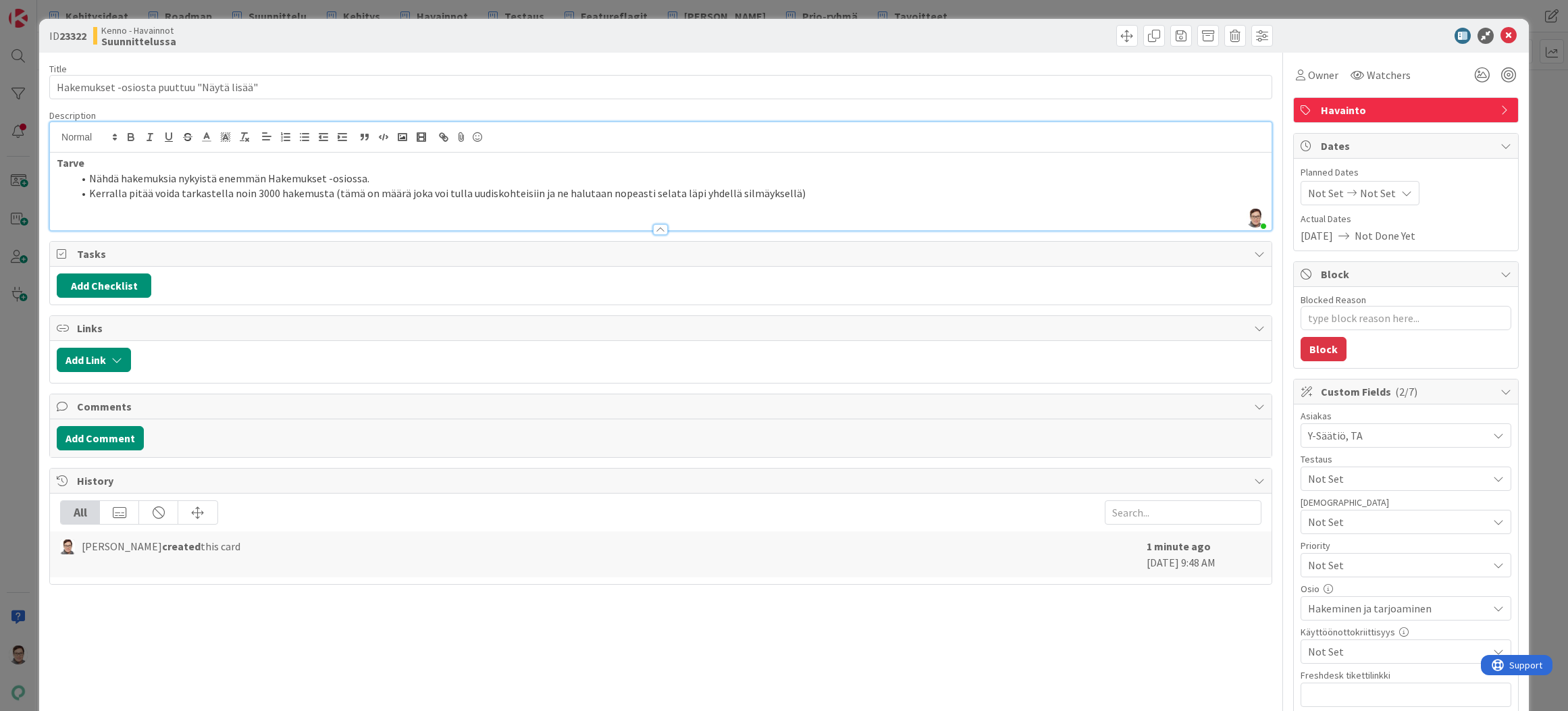
click at [799, 192] on li "Kerralla pitää voida tarkastella noin 3000 hakemusta (tämä on määrä joka voi tu…" at bounding box center [668, 193] width 1192 height 15
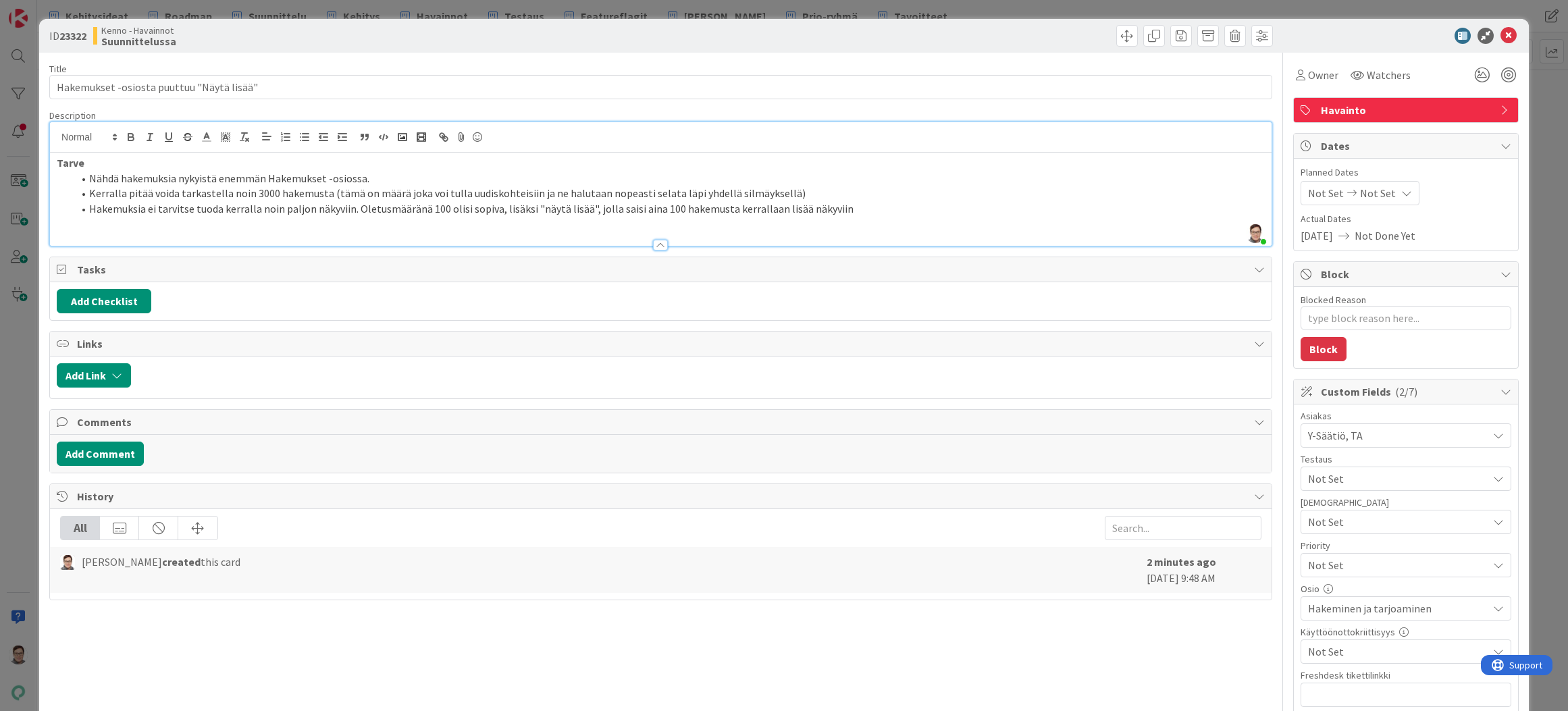
drag, startPoint x: 526, startPoint y: 210, endPoint x: 581, endPoint y: 203, distance: 55.4
click at [528, 210] on li "Hakemuksia ei tarvitse tuoda kerralla noin paljon näkyviin. Oletusmääränä 100 o…" at bounding box center [668, 209] width 1192 height 15
click at [669, 211] on li "Hakemuksia ei tarvitse tuoda kerralla noin paljon näkyviin. Oletusmääränä 100 o…" at bounding box center [668, 209] width 1192 height 15
click at [978, 204] on li "Hakemuksia ei tarvitse tuoda kerralla noin paljon näkyviin. Oletusmääränä 100 o…" at bounding box center [668, 209] width 1192 height 15
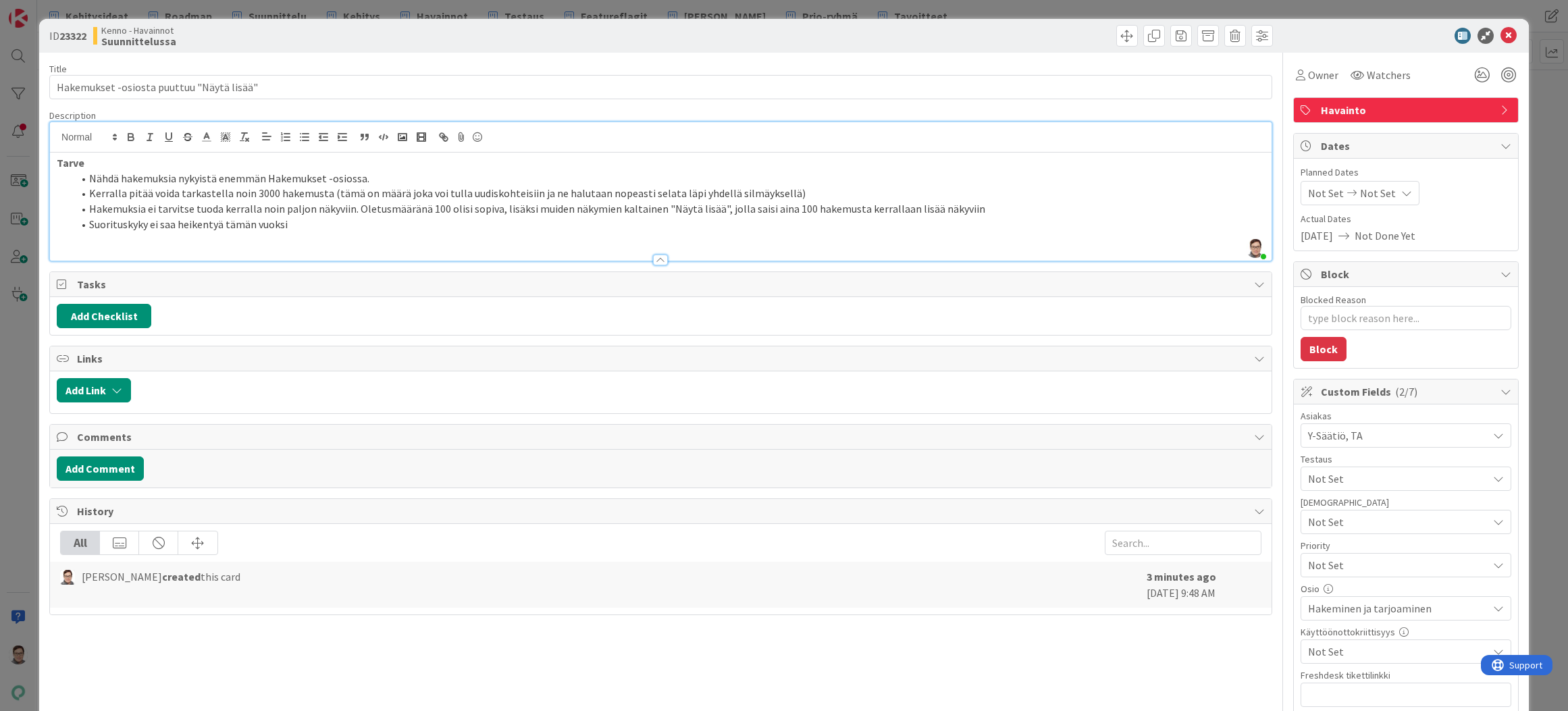
click at [656, 264] on div at bounding box center [661, 259] width 15 height 11
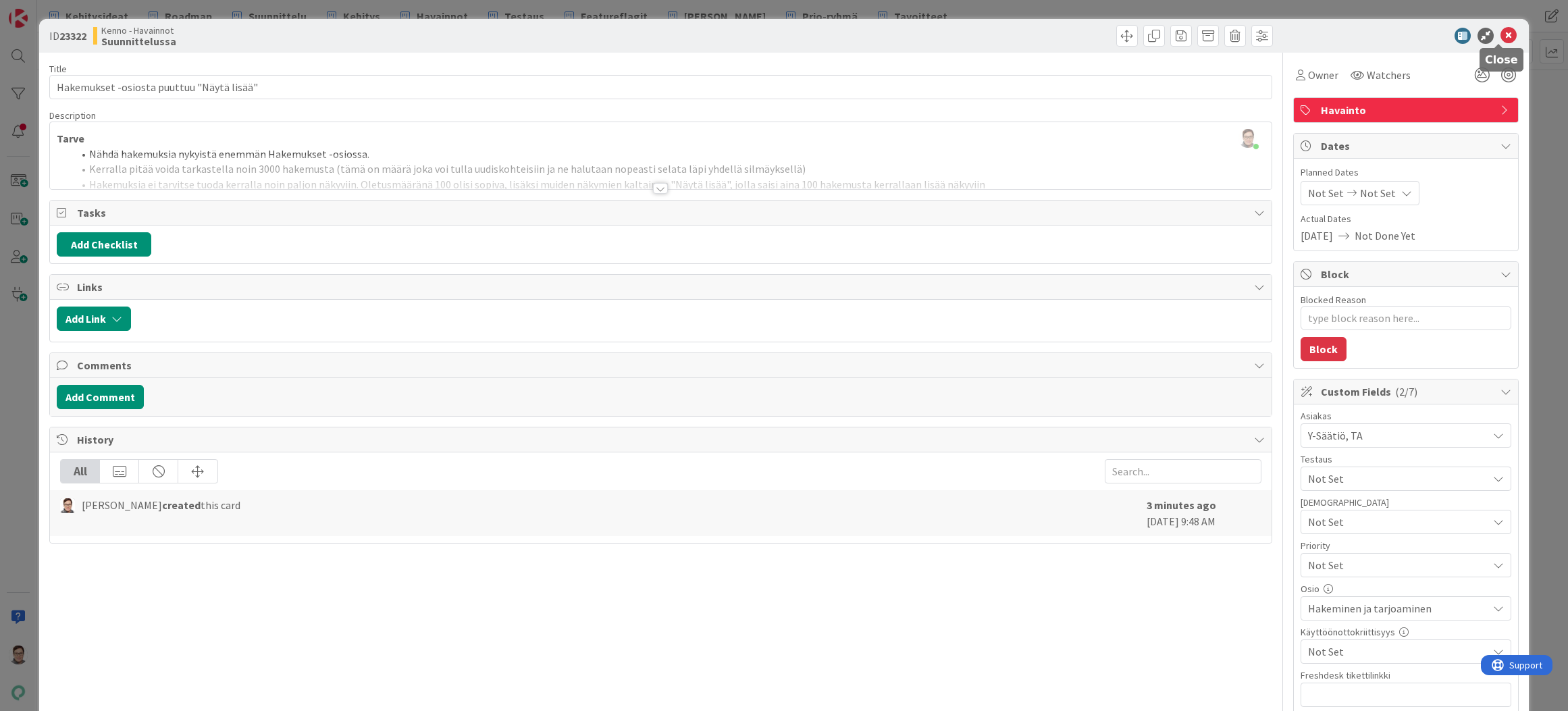
click at [1501, 39] on icon at bounding box center [1509, 35] width 16 height 16
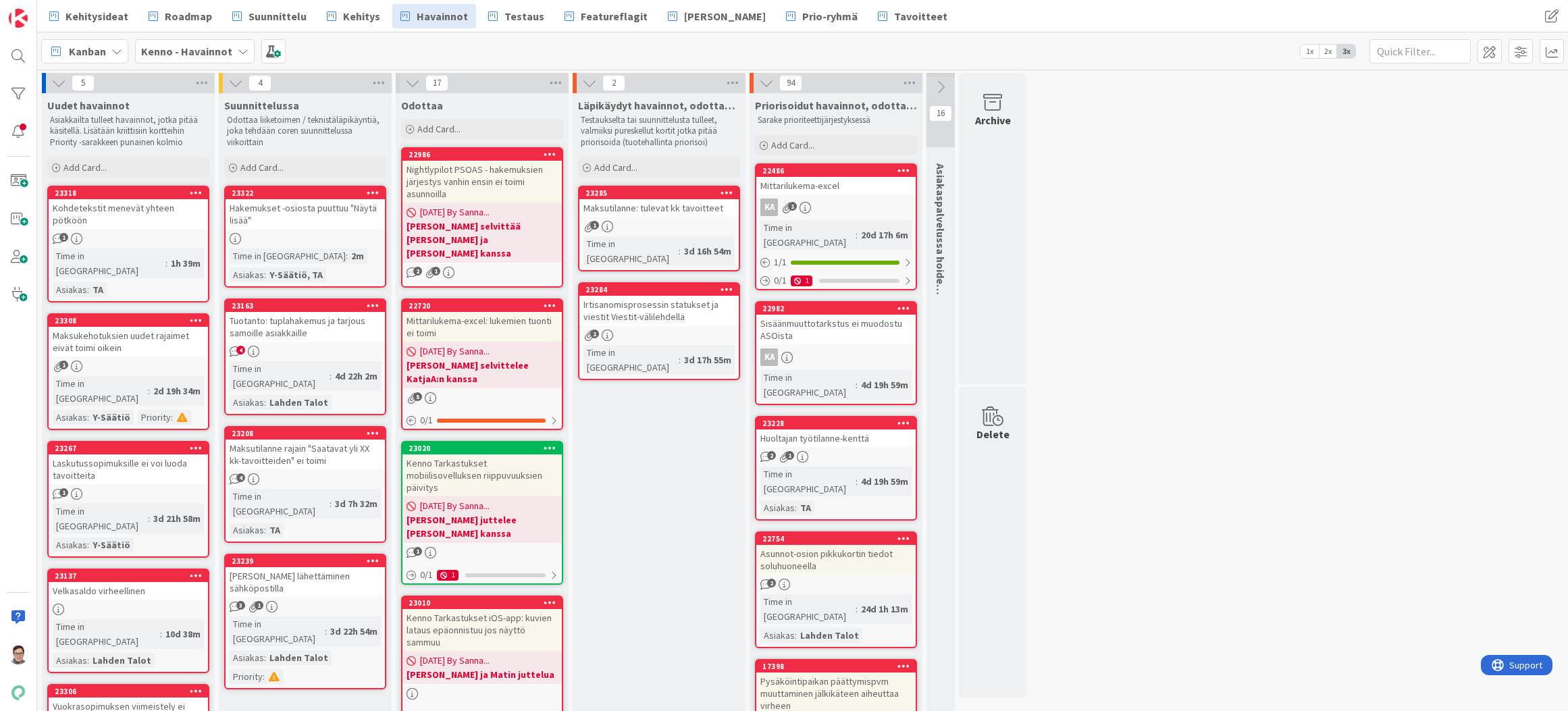
drag, startPoint x: 1132, startPoint y: 650, endPoint x: 1124, endPoint y: 648, distance: 8.2
click at [299, 229] on div "Hakemukset -osiosta puuttuu "Näytä lisää"" at bounding box center [305, 213] width 160 height 30
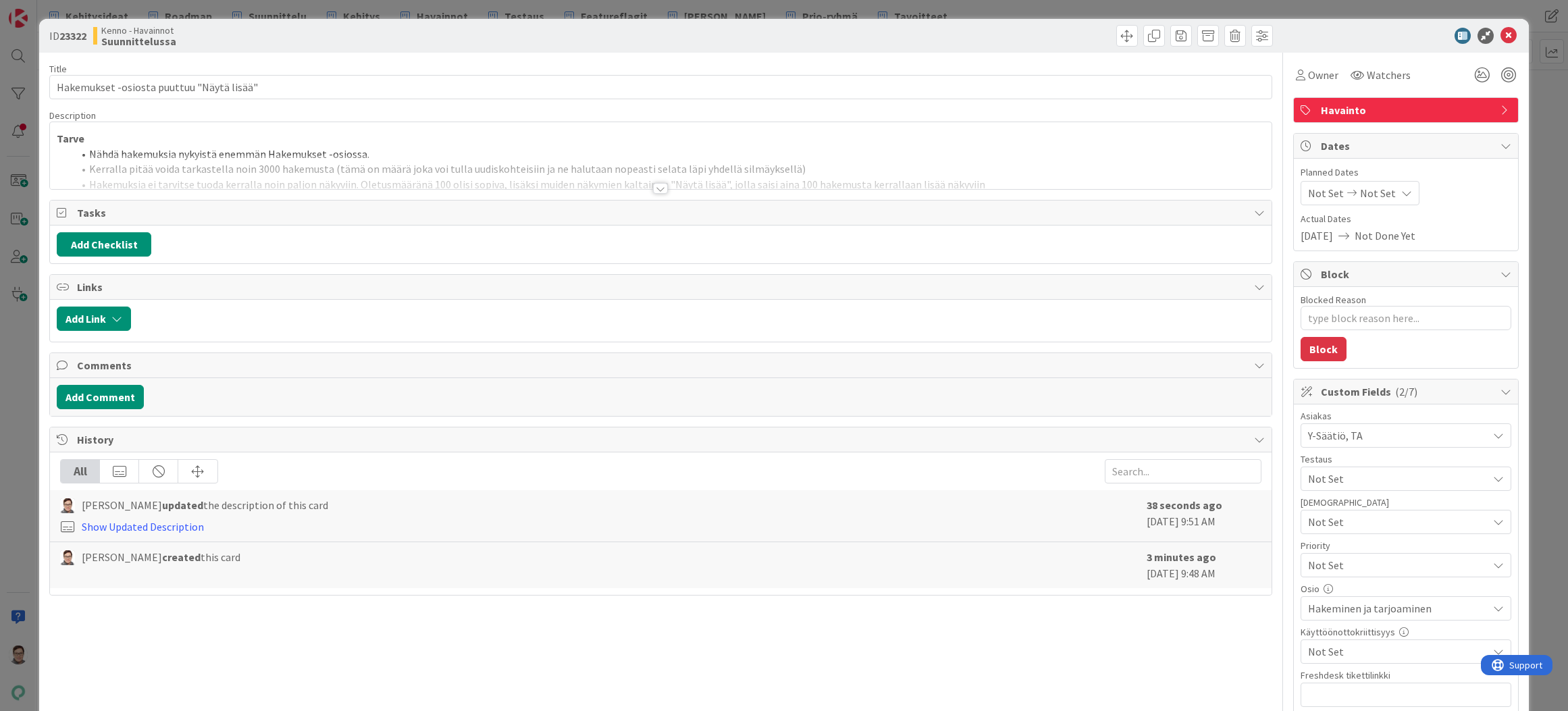
type textarea "x"
click at [148, 89] on input "Hakemukset -osiosta puuttuu "Näytä lisää"" at bounding box center [661, 86] width 1223 height 24
drag, startPoint x: 148, startPoint y: 84, endPoint x: 234, endPoint y: 88, distance: 86.1
click at [149, 84] on input "Hakemukset -osiosta puuttuu "Näytä lisää"" at bounding box center [661, 86] width 1223 height 24
type input "Hakemukset -osiosta + reskontran lis puuttuu "Näytä lisää""
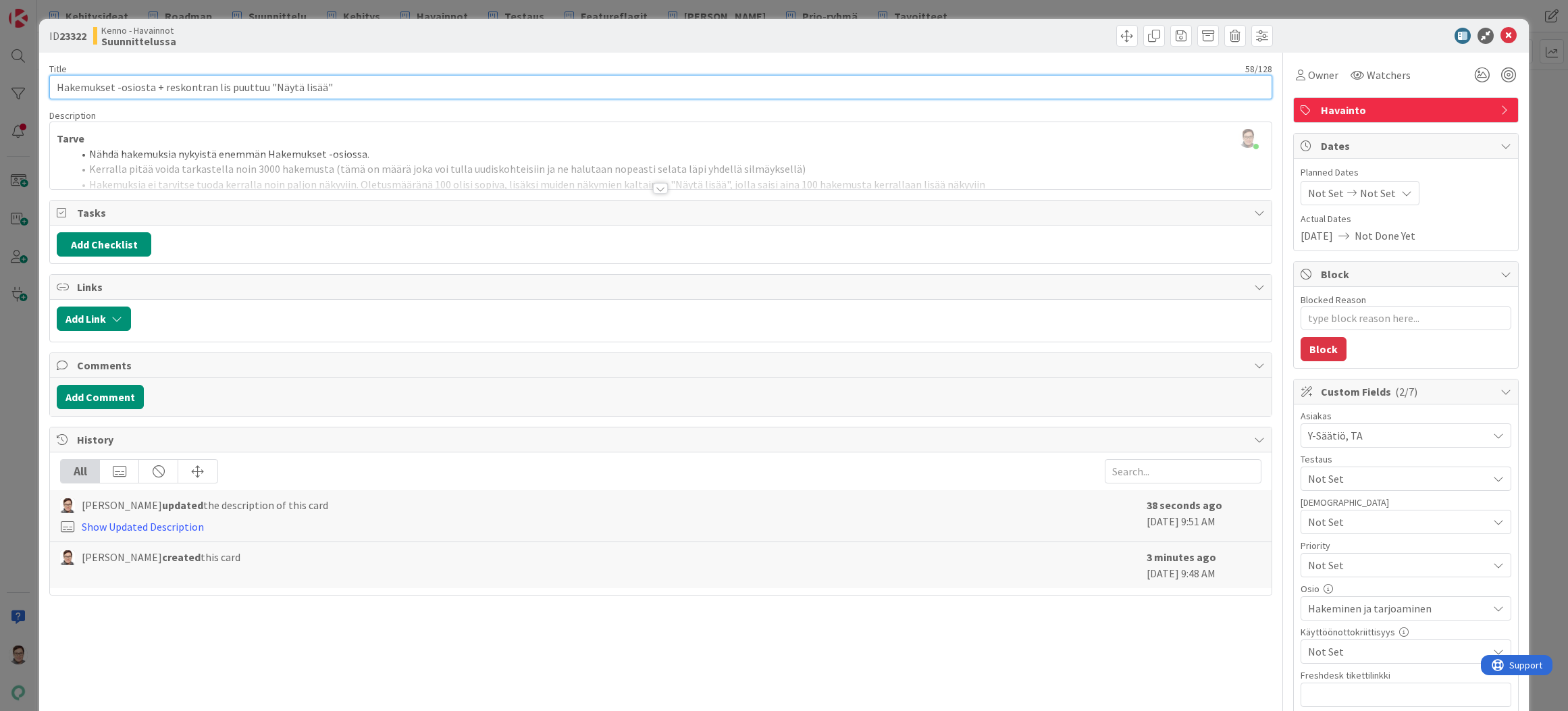
type textarea "x"
type input "Hakemukset -osiosta + reskontran list puuttuu "Näytä lisää""
type textarea "x"
type input "Hakemukset -osiosta + reskontran listoilta puuttuu "Näytä lisää""
type textarea "x"
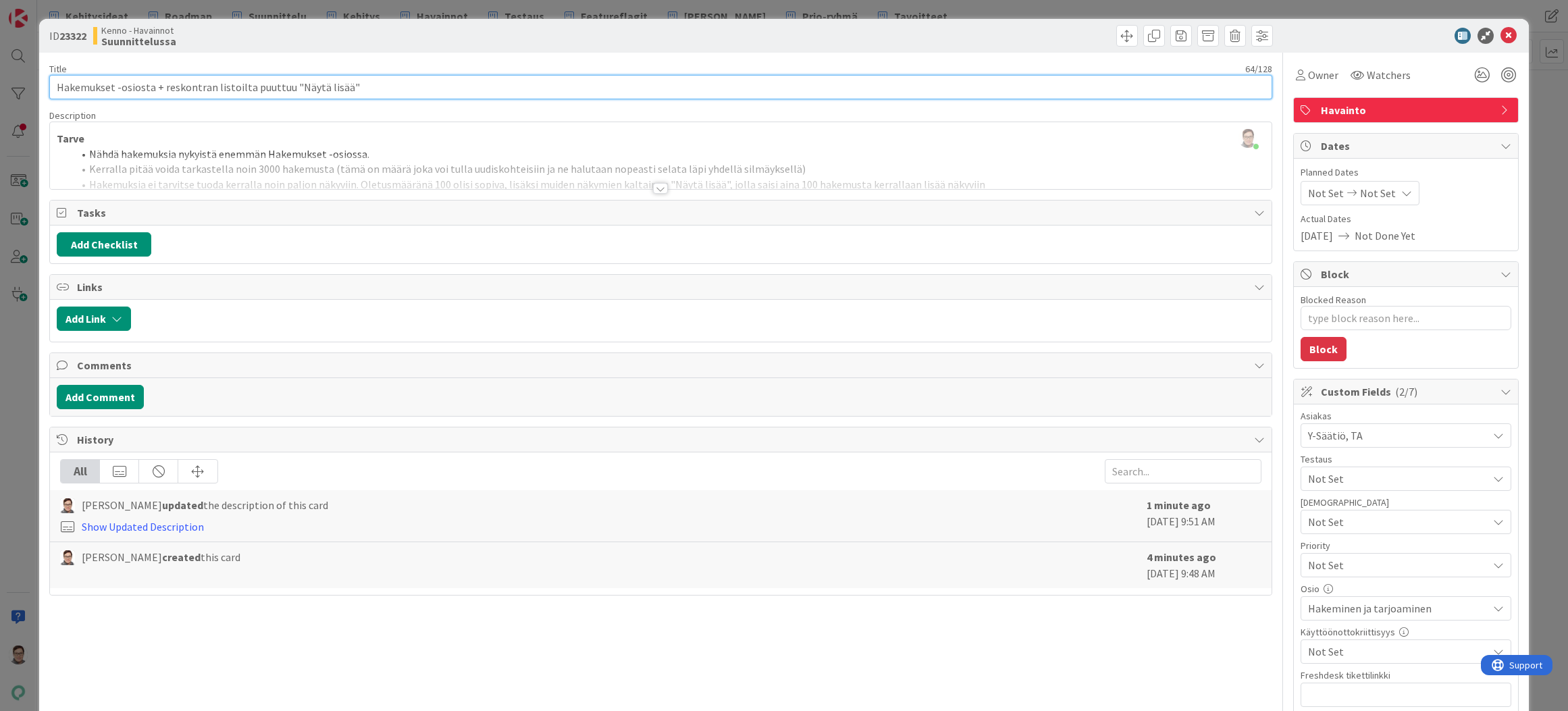
click at [389, 83] on input "Hakemukset -osiosta + reskontran listoilta puuttuu "Näytä lisää"" at bounding box center [661, 86] width 1223 height 24
type input "Hakemukset -osiosta + reskontran listoilta puuttuu "Näytä lisää""
click at [657, 190] on div at bounding box center [661, 188] width 15 height 11
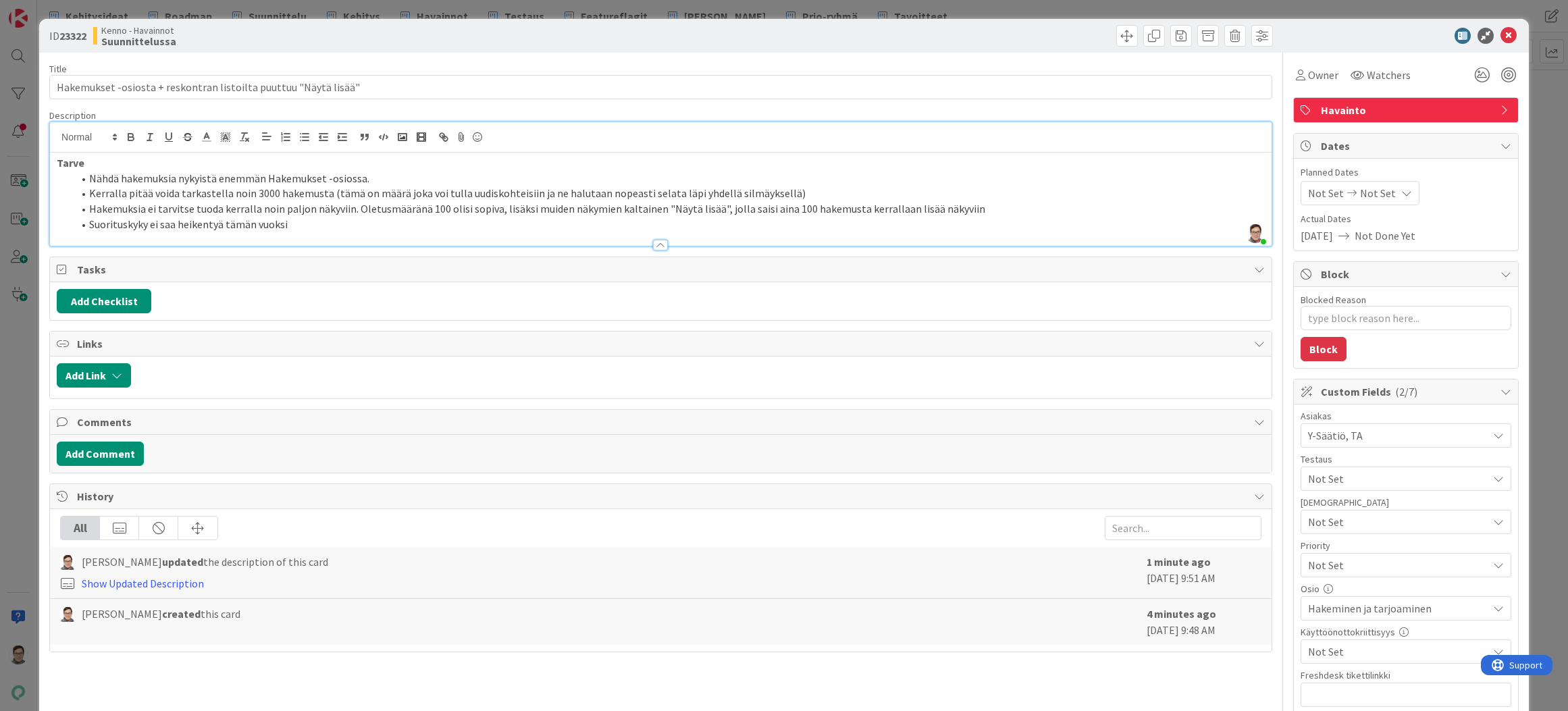
click at [342, 221] on li "Suorituskyky ei saa heikentyä tämän vuoksi" at bounding box center [668, 225] width 1192 height 15
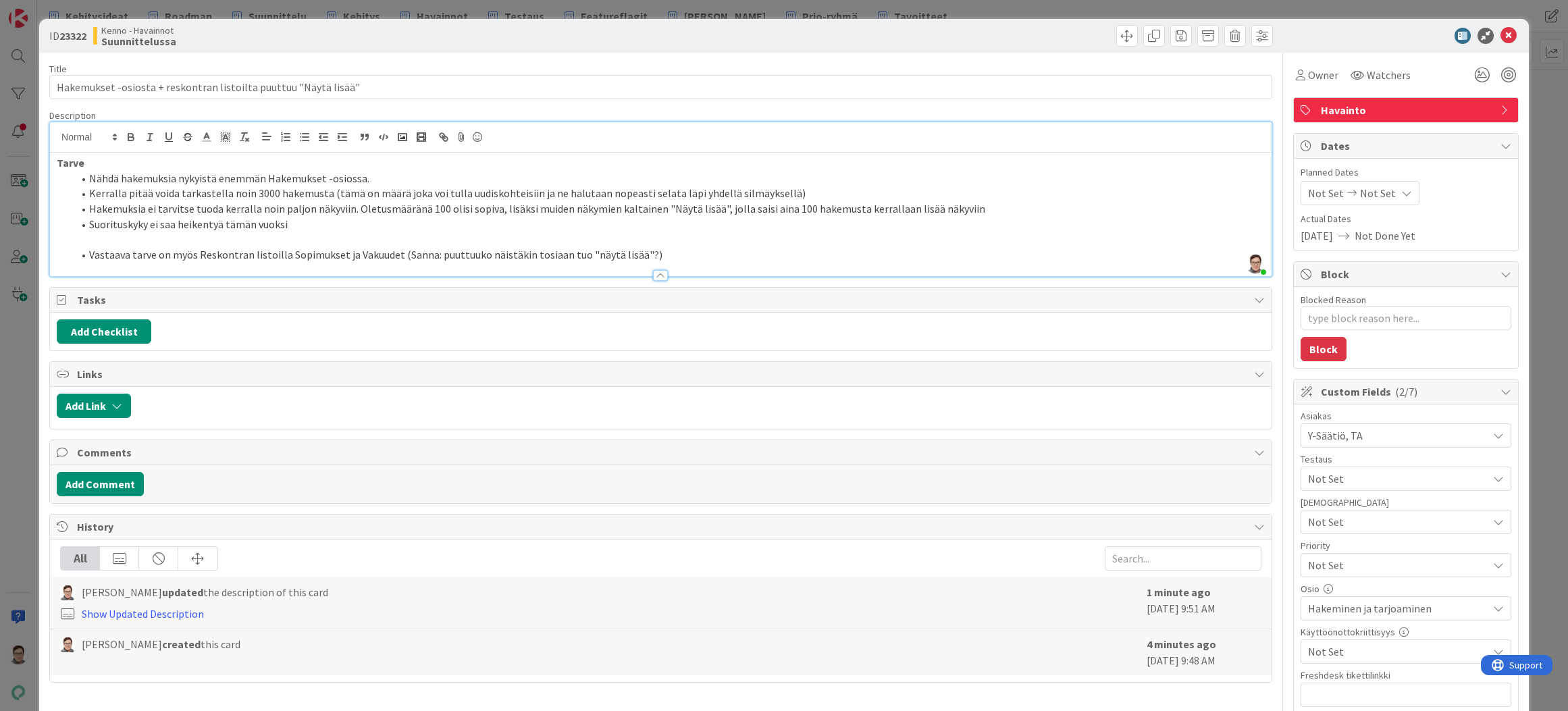
click at [655, 278] on div at bounding box center [661, 275] width 15 height 11
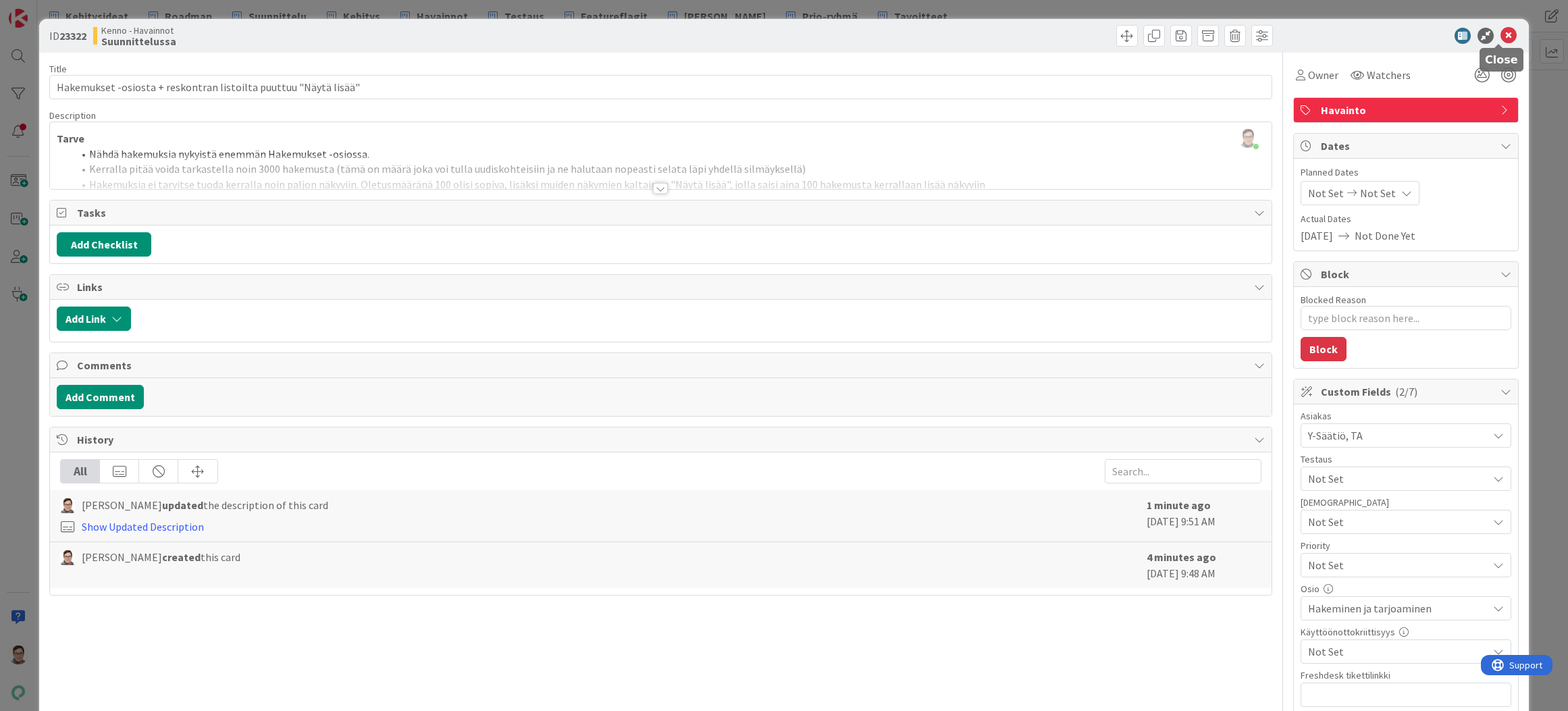
click at [1501, 35] on icon at bounding box center [1509, 35] width 16 height 16
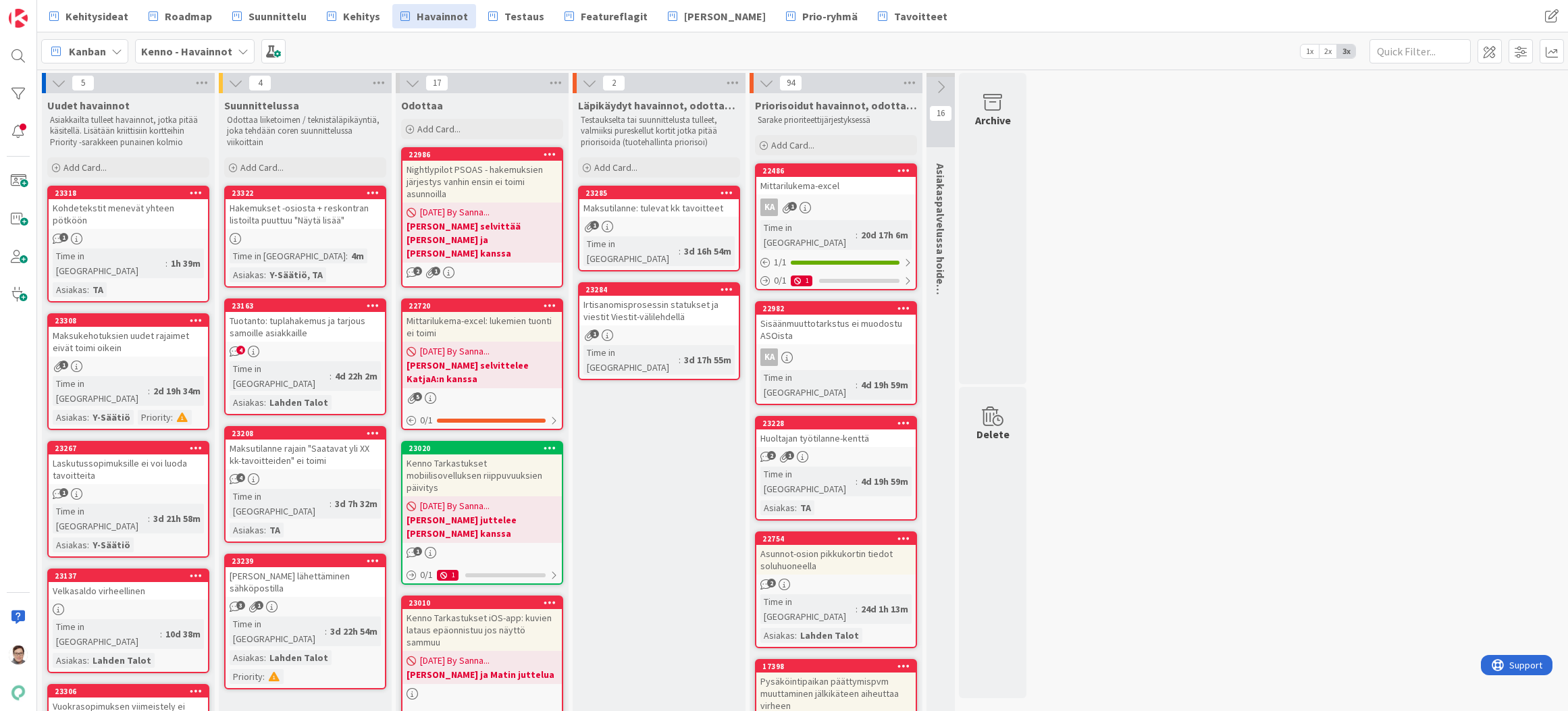
drag, startPoint x: 1065, startPoint y: 698, endPoint x: 1068, endPoint y: 710, distance: 12.4
click at [350, 15] on span "Kehitys" at bounding box center [361, 15] width 37 height 16
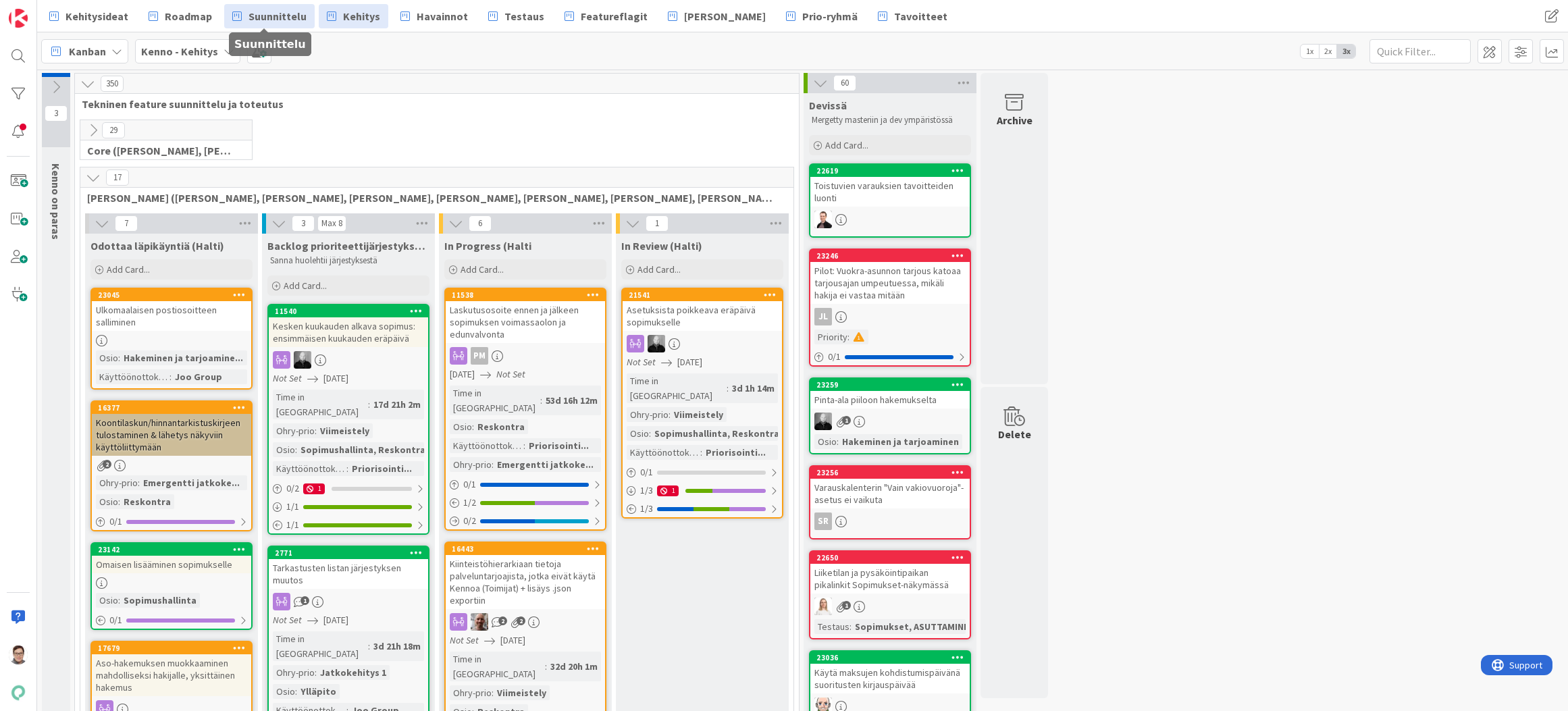
click at [280, 16] on span "Suunnittelu" at bounding box center [278, 15] width 58 height 16
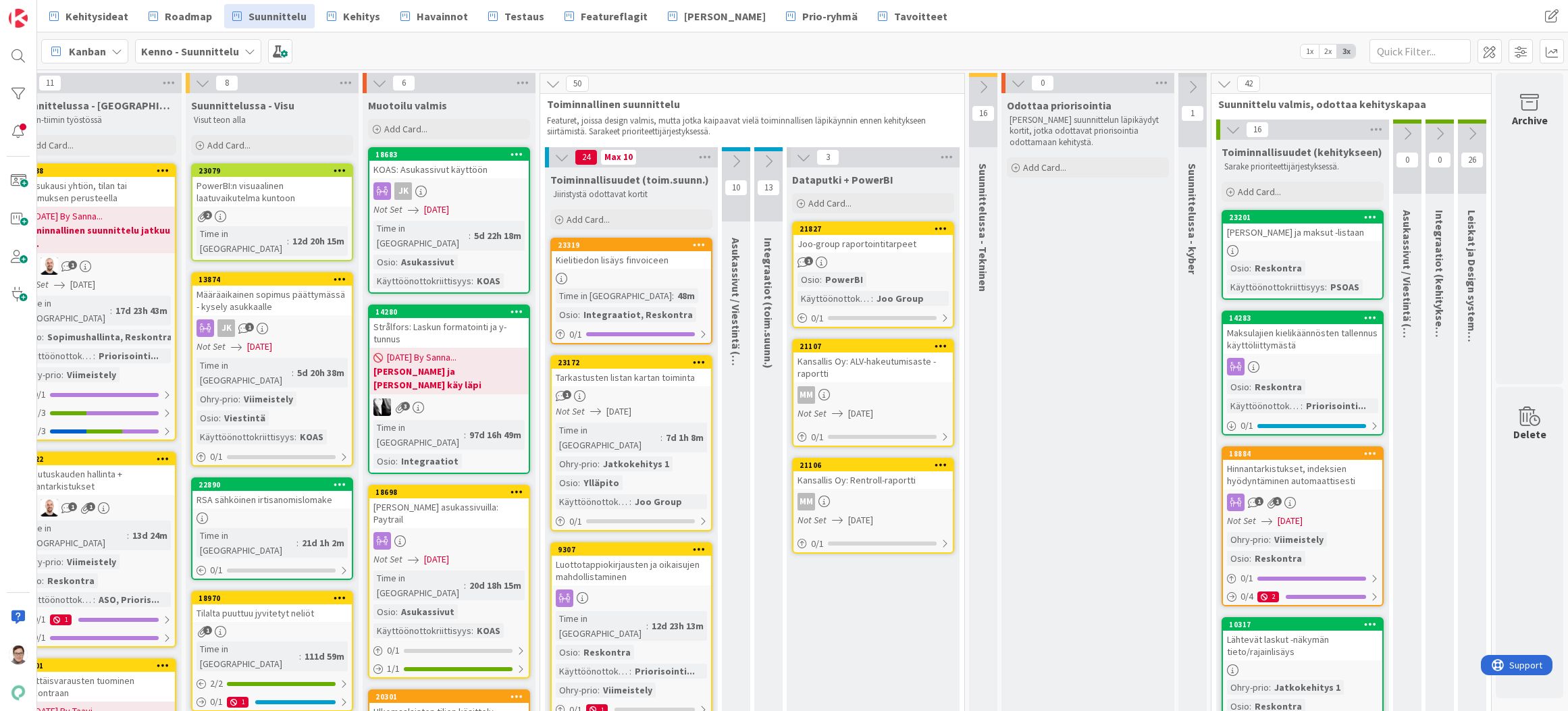
scroll to position [0, 216]
click at [1310, 236] on div "[PERSON_NAME] ja maksut -listaan" at bounding box center [1303, 233] width 160 height 17
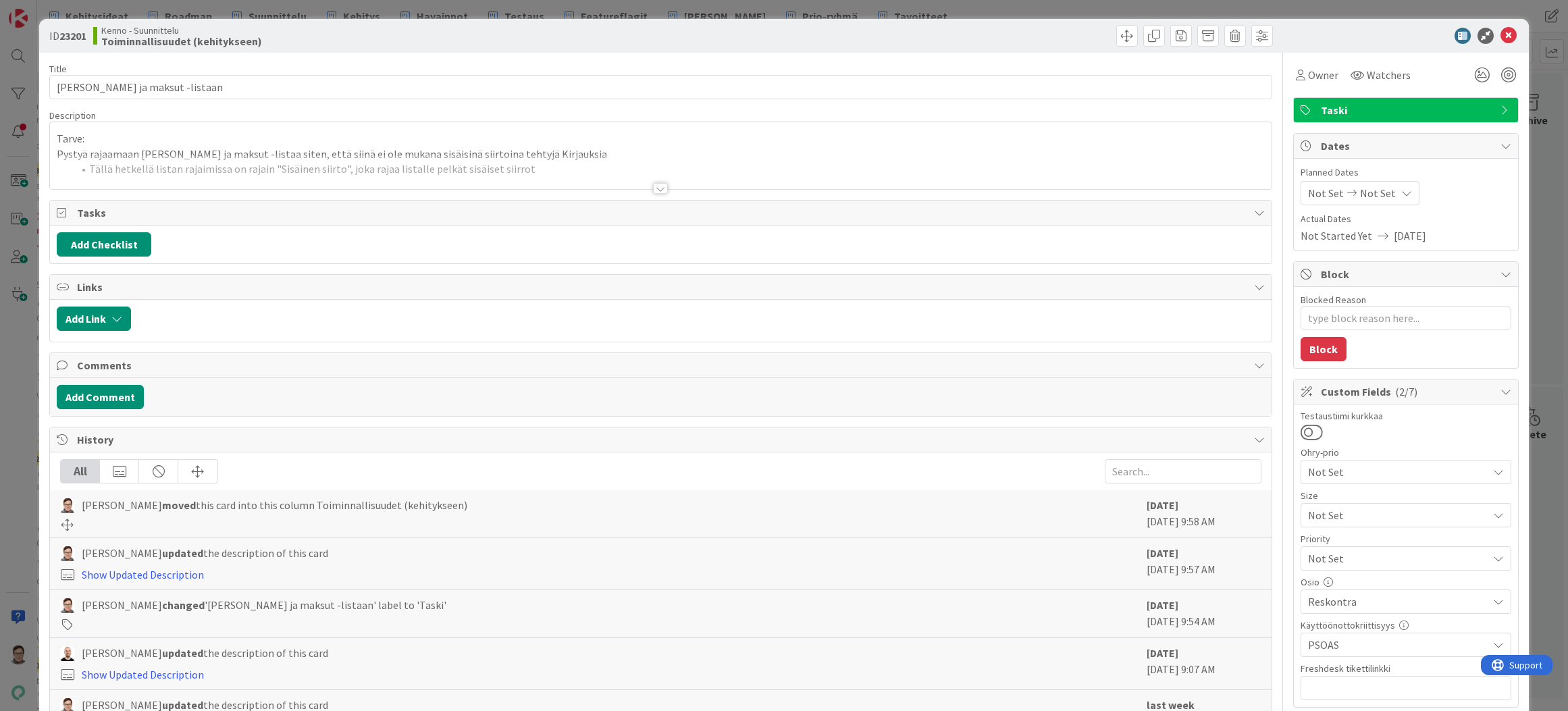
click at [660, 188] on div at bounding box center [661, 188] width 15 height 11
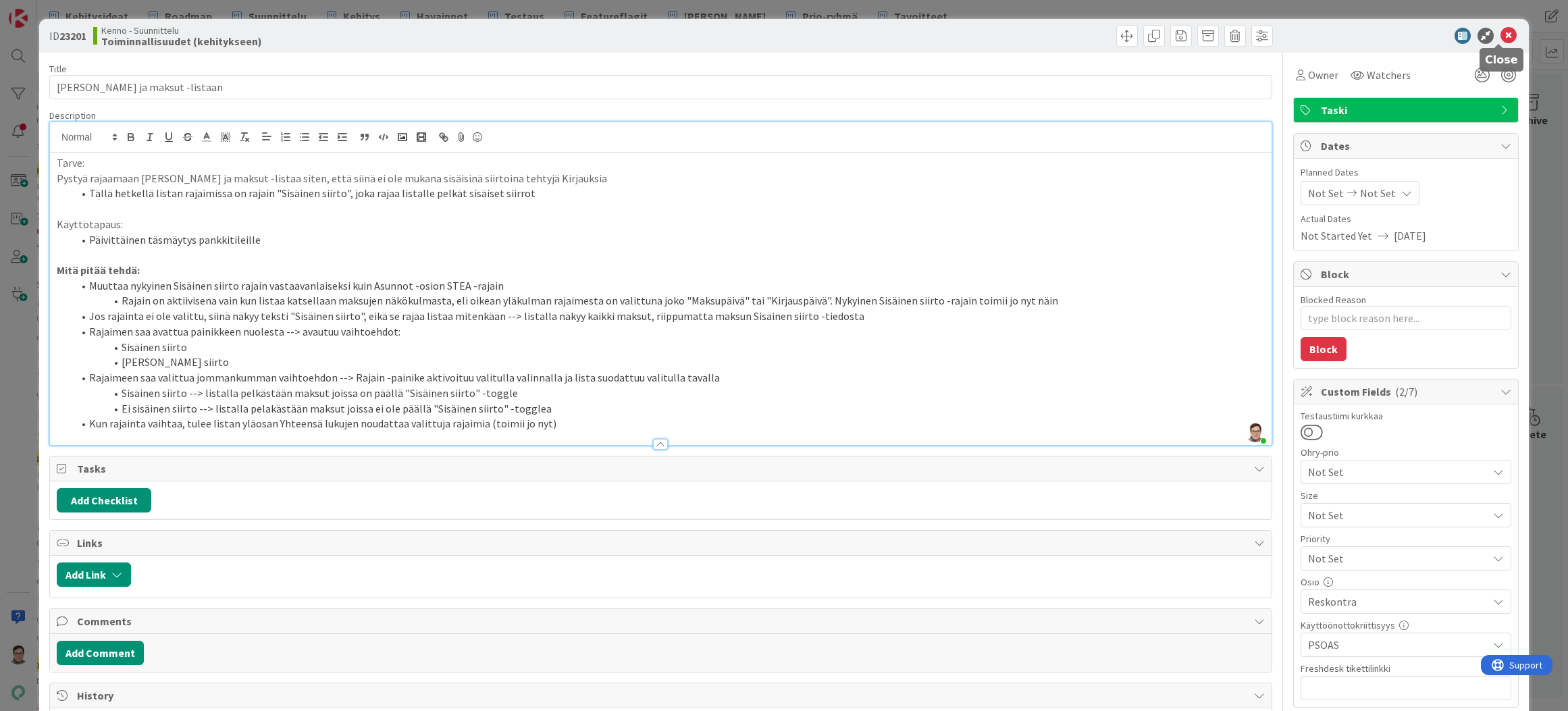
click at [1501, 33] on icon at bounding box center [1509, 35] width 16 height 16
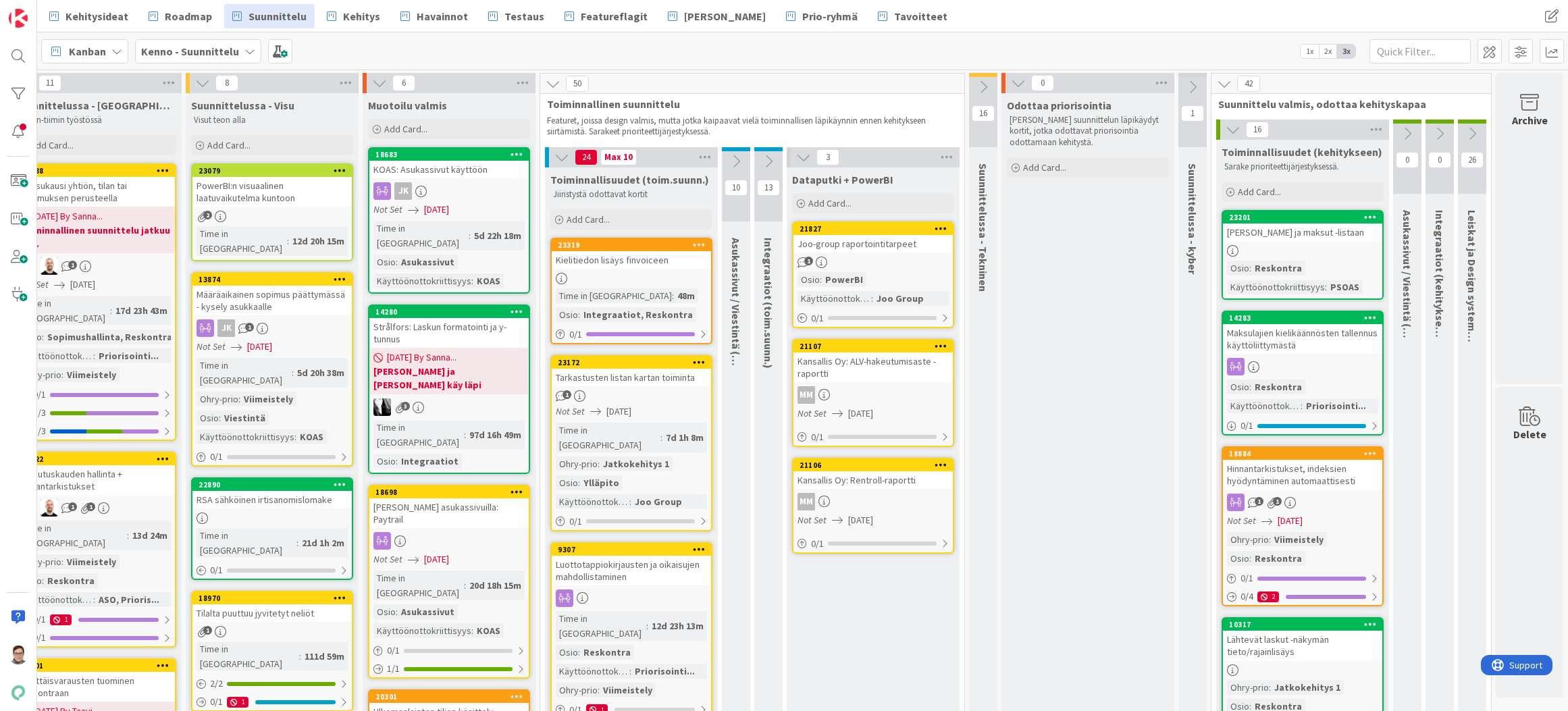
click at [1364, 215] on icon at bounding box center [1370, 217] width 12 height 10
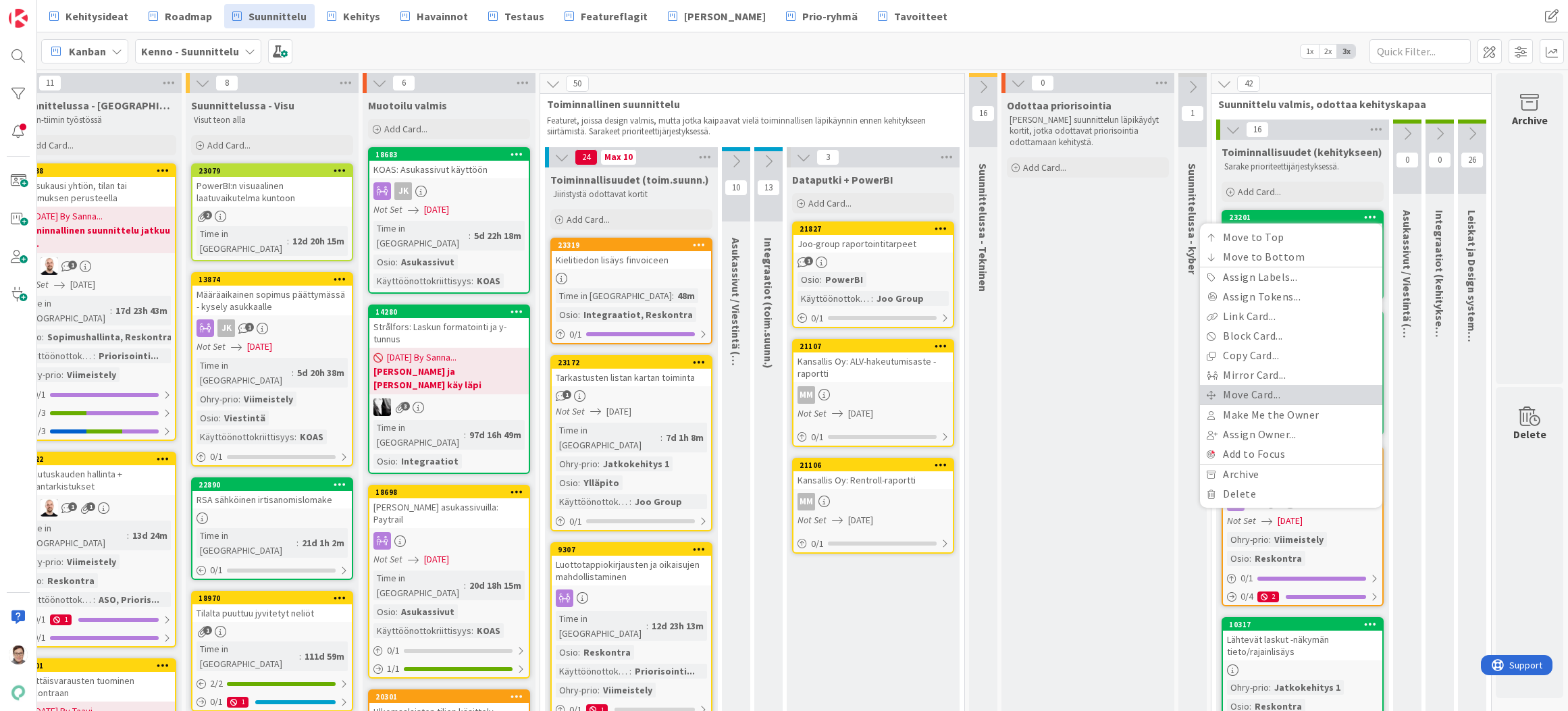
click at [1240, 393] on link "Move Card..." at bounding box center [1291, 394] width 183 height 19
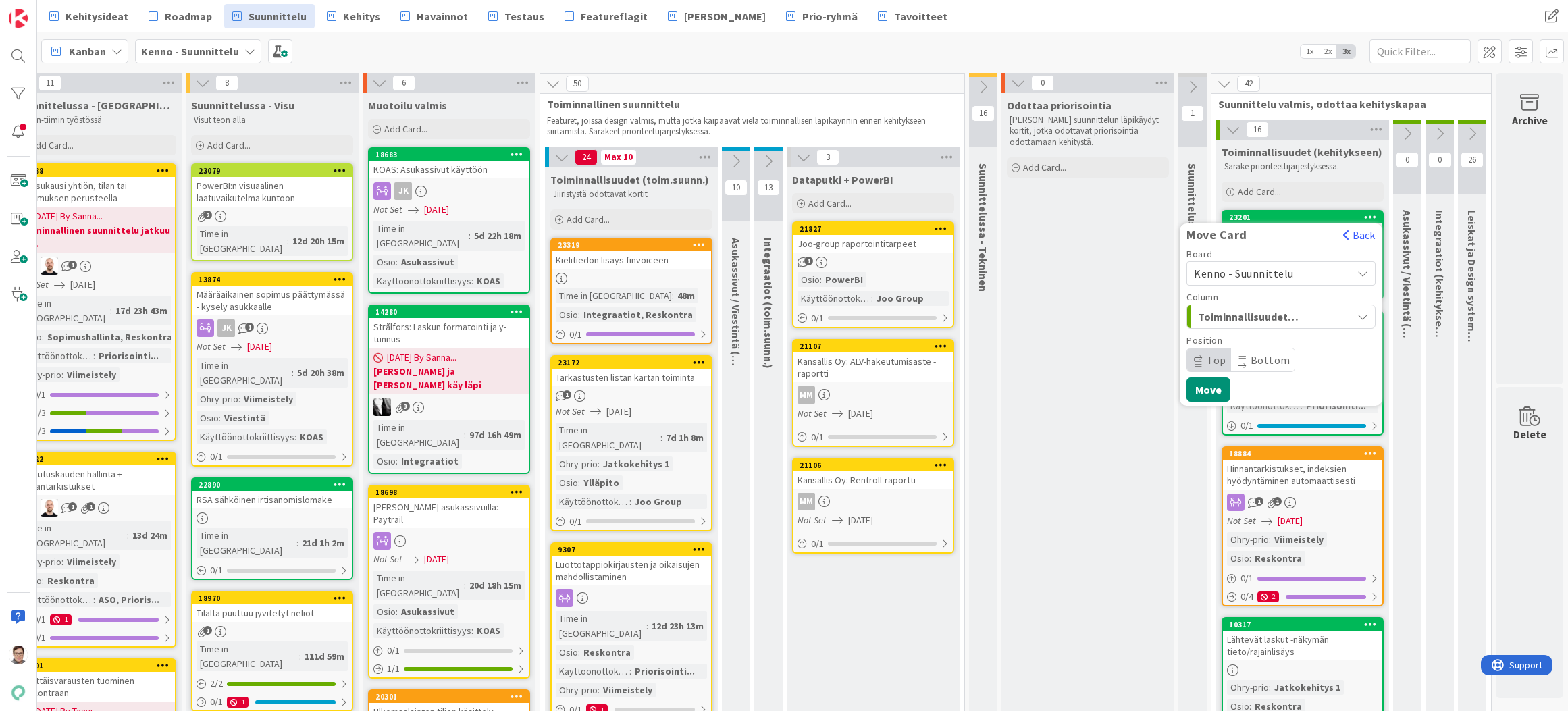
click at [1263, 278] on span "Kenno - Suunnittelu" at bounding box center [1244, 274] width 100 height 13
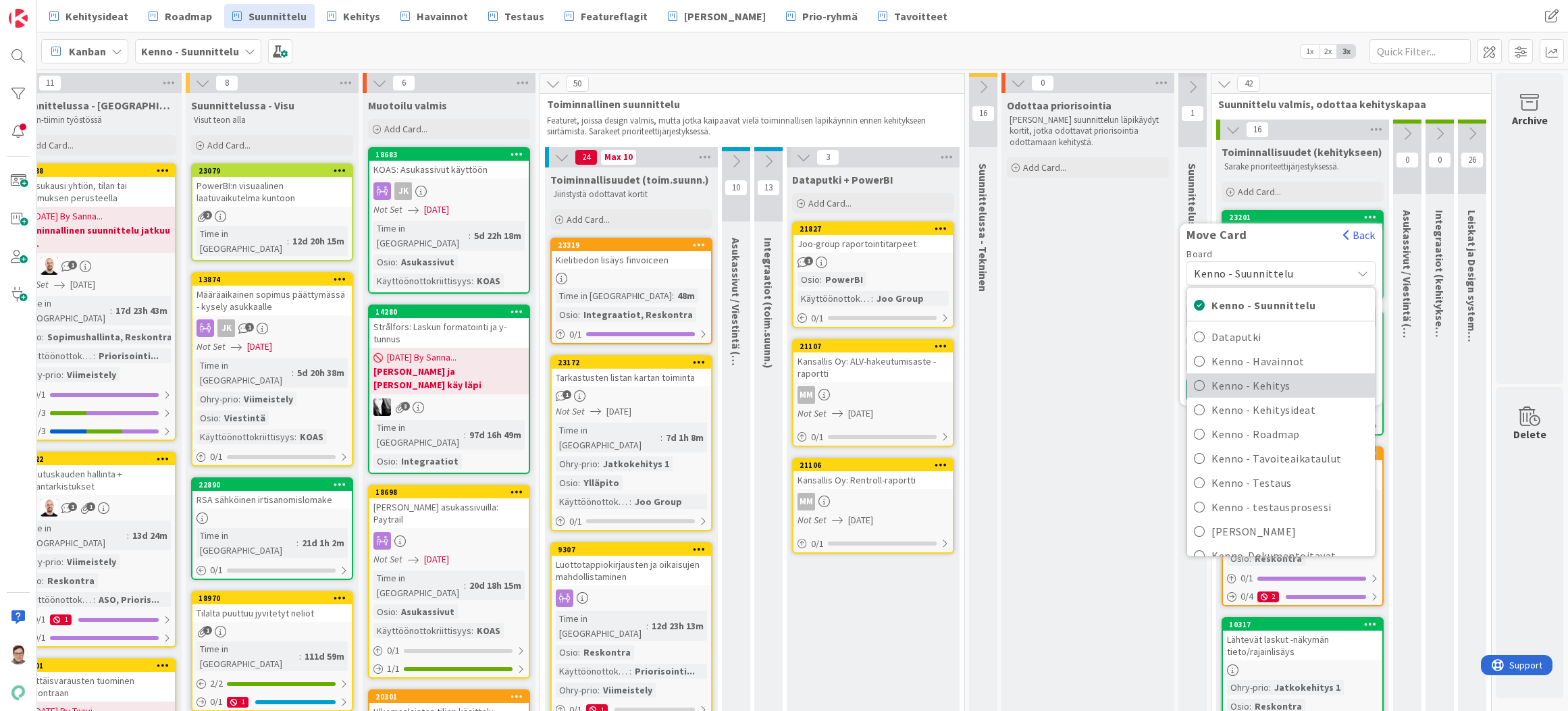
click at [1260, 383] on span "Kenno - Kehitys" at bounding box center [1290, 385] width 157 height 20
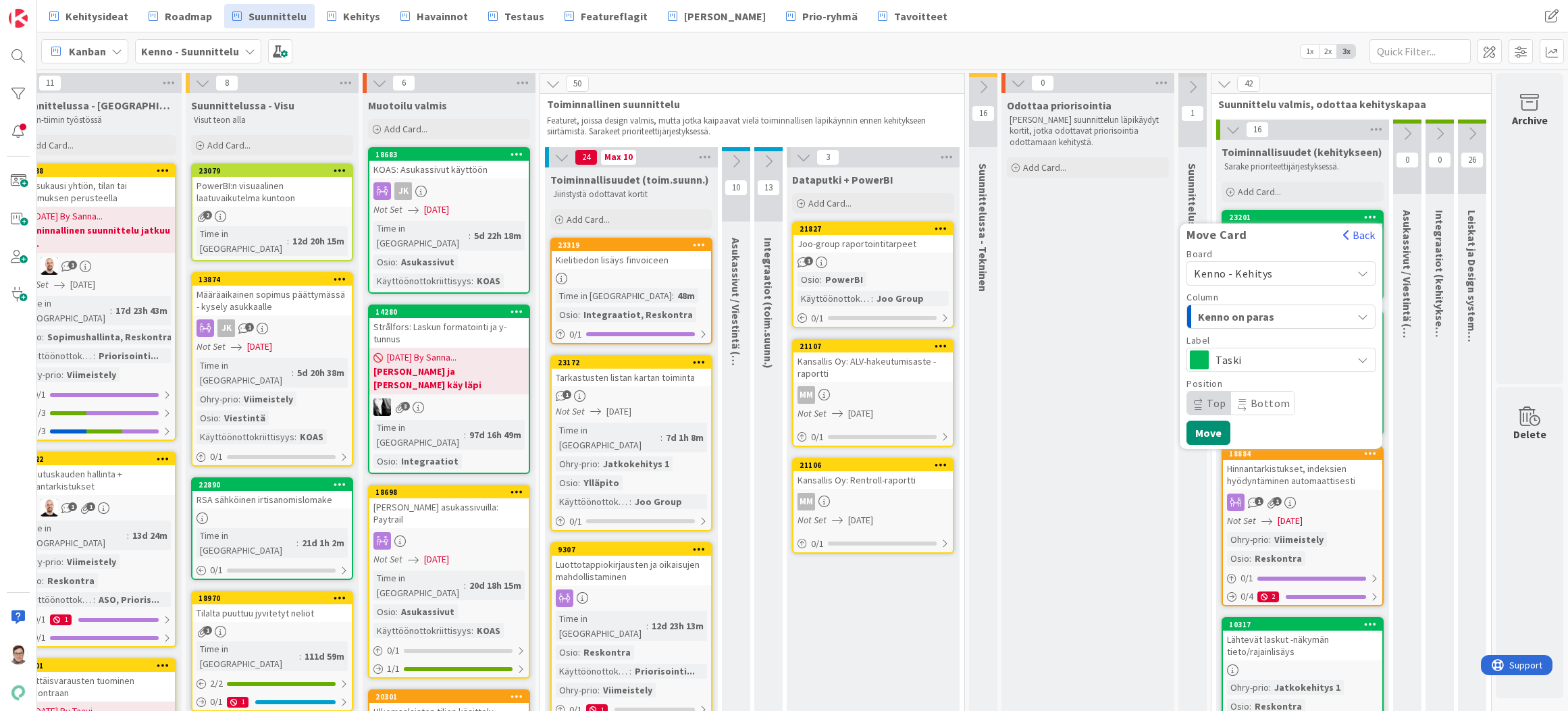
click at [1254, 314] on span "Kenno on paras" at bounding box center [1249, 317] width 101 height 17
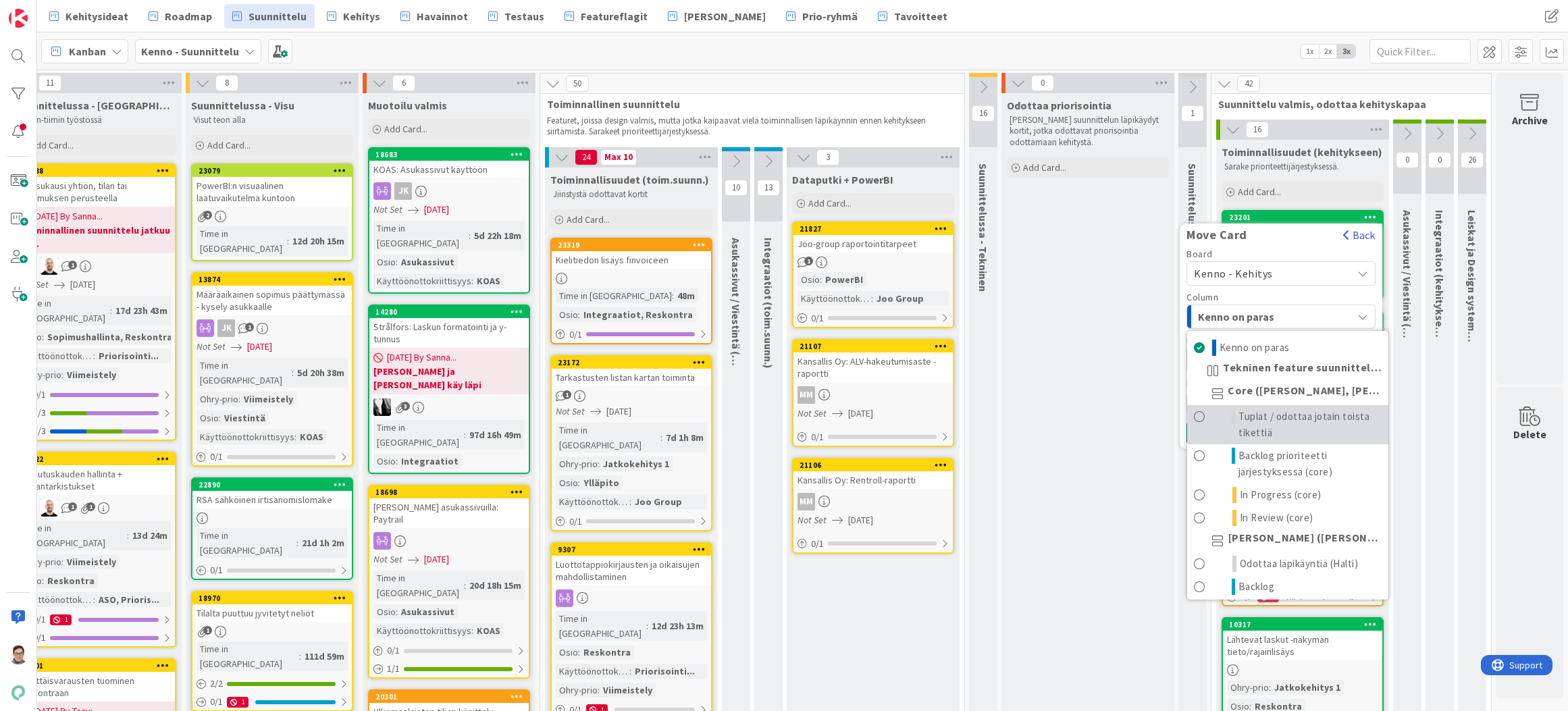
scroll to position [68, 0]
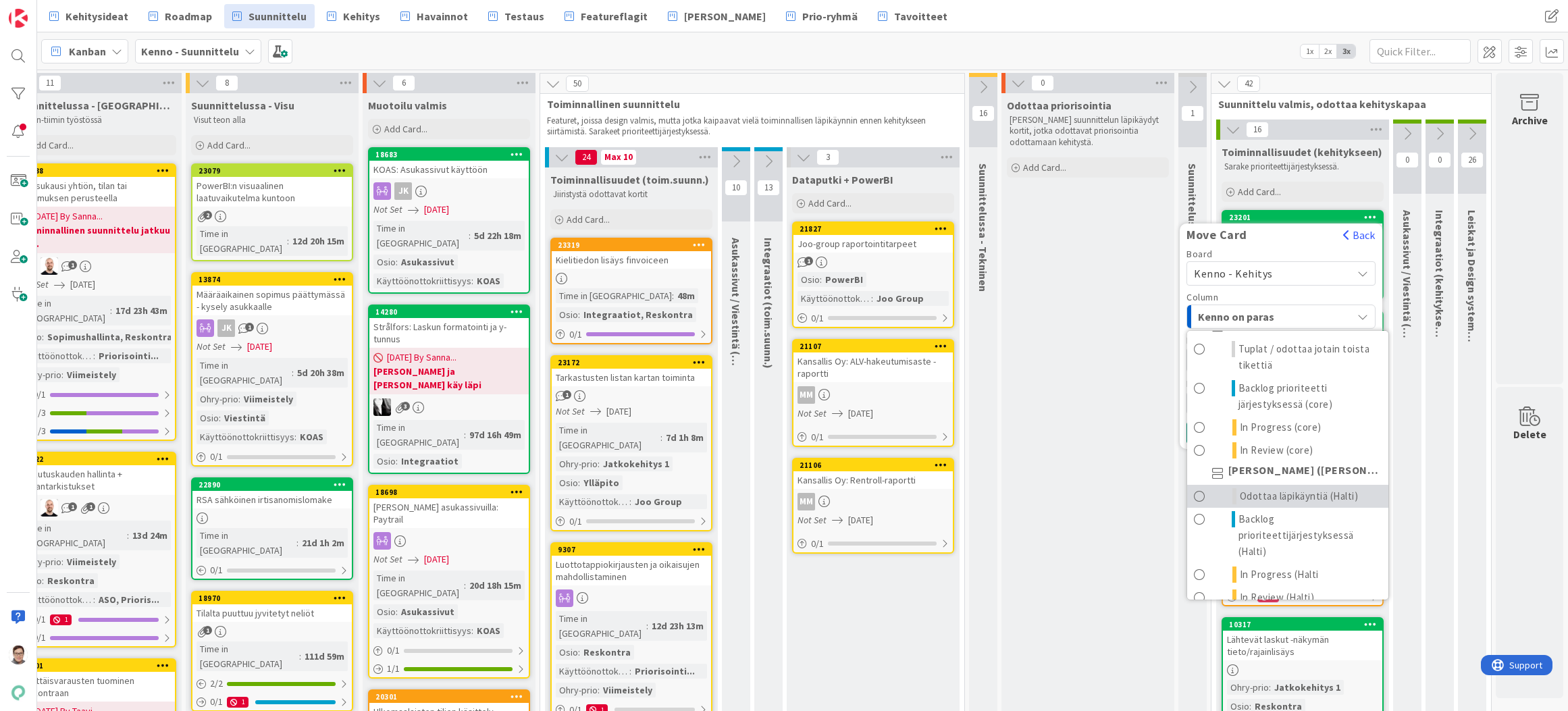
click at [1287, 492] on span "Odottaa läpikäyntiä (Halti)" at bounding box center [1300, 496] width 119 height 16
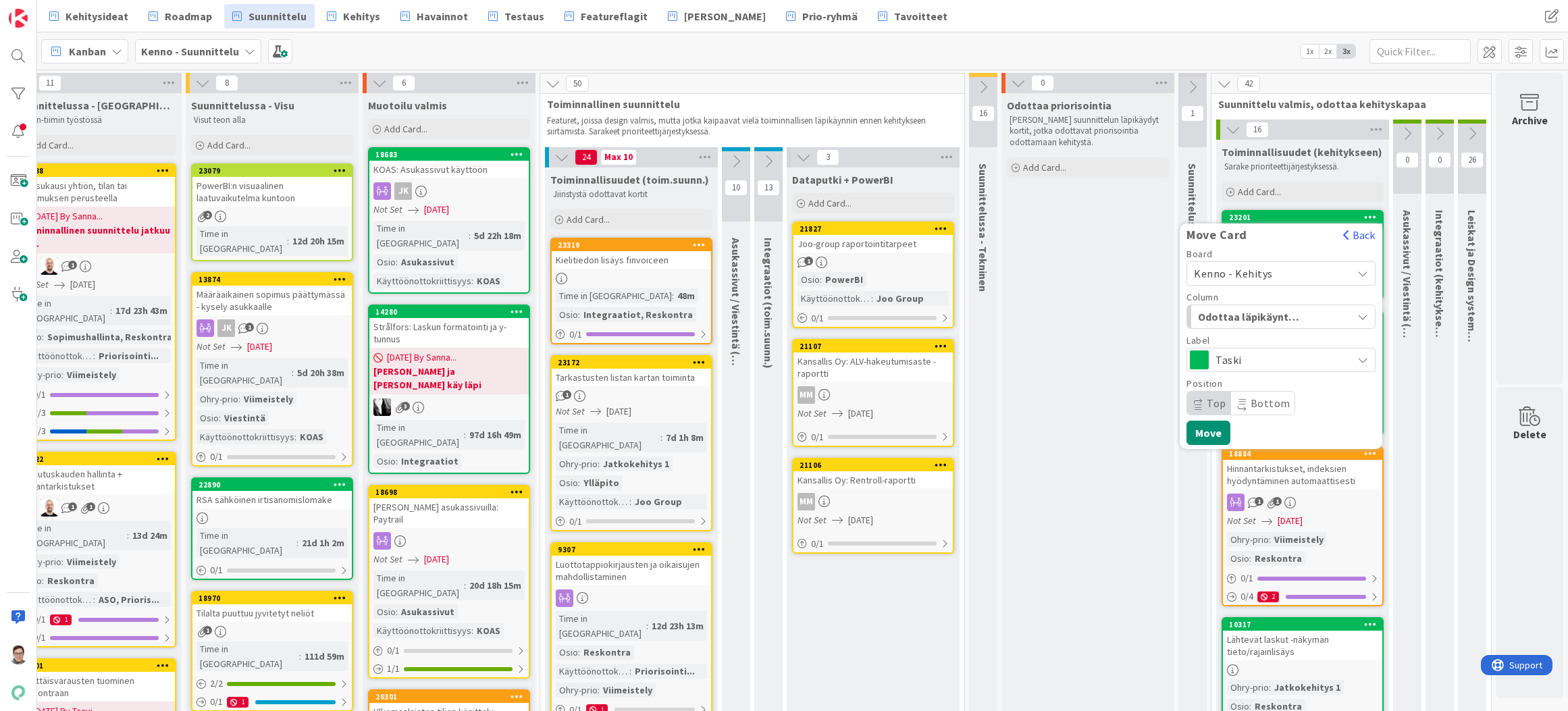
click at [1207, 400] on span "Top" at bounding box center [1217, 403] width 19 height 13
click at [1202, 433] on button "Move" at bounding box center [1209, 433] width 44 height 24
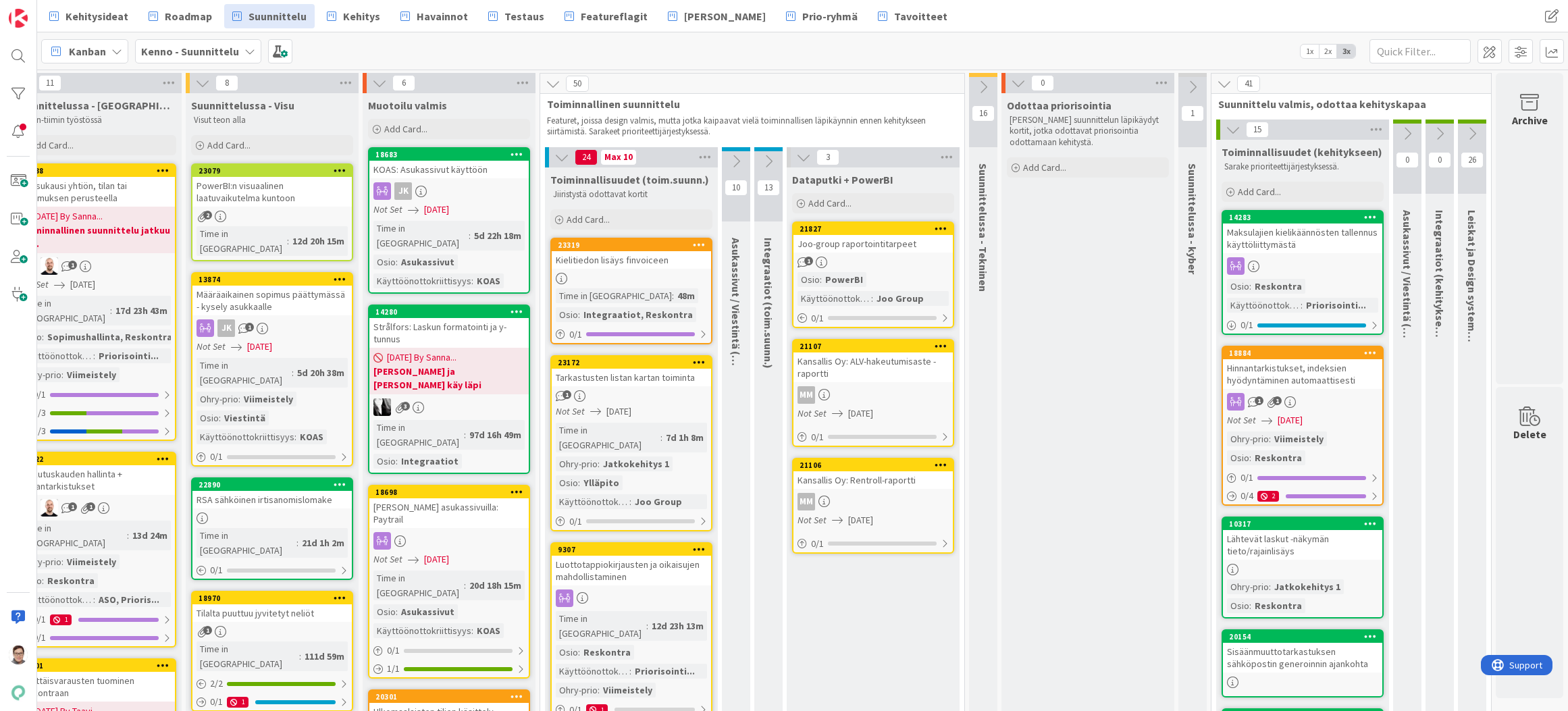
click at [1367, 218] on icon at bounding box center [1370, 217] width 12 height 10
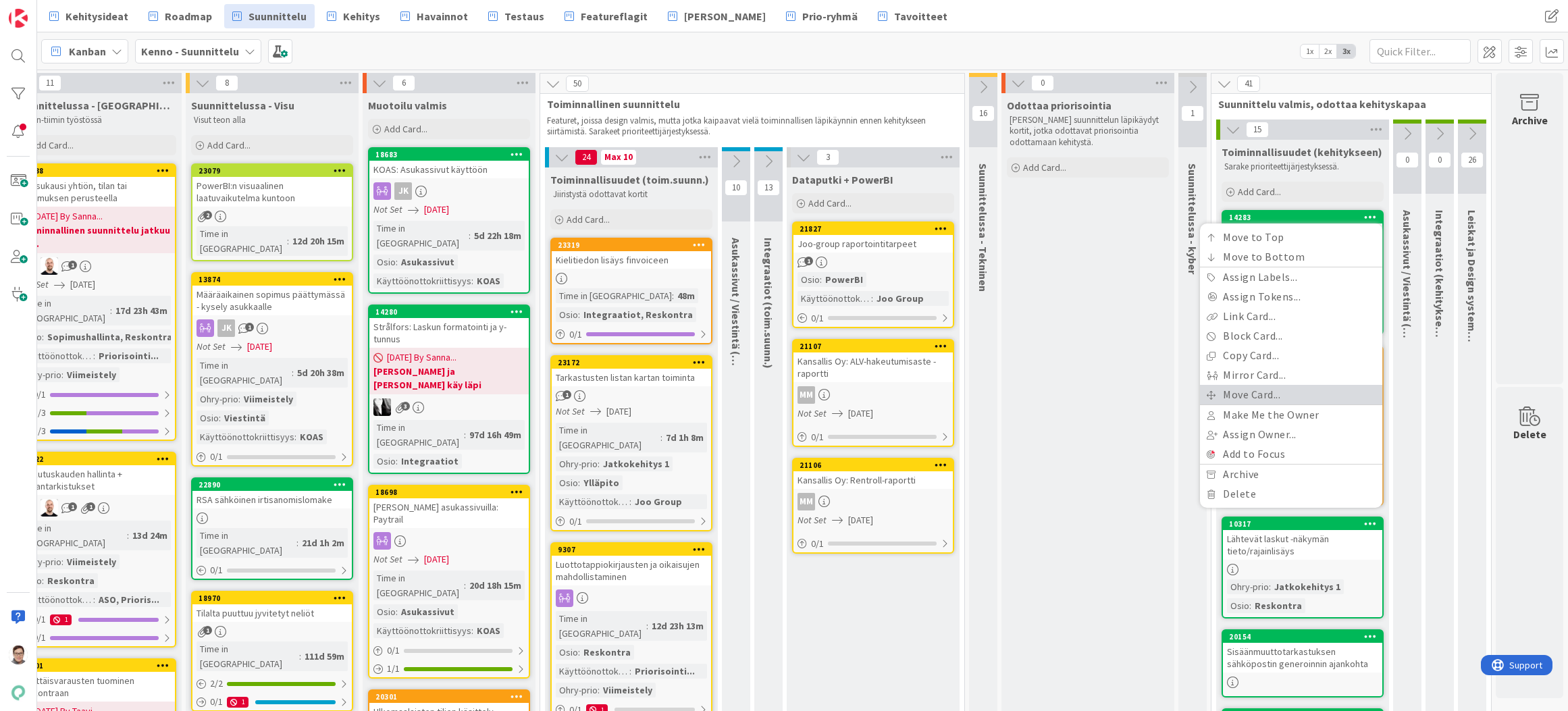
click at [1236, 391] on link "Move Card..." at bounding box center [1291, 394] width 183 height 19
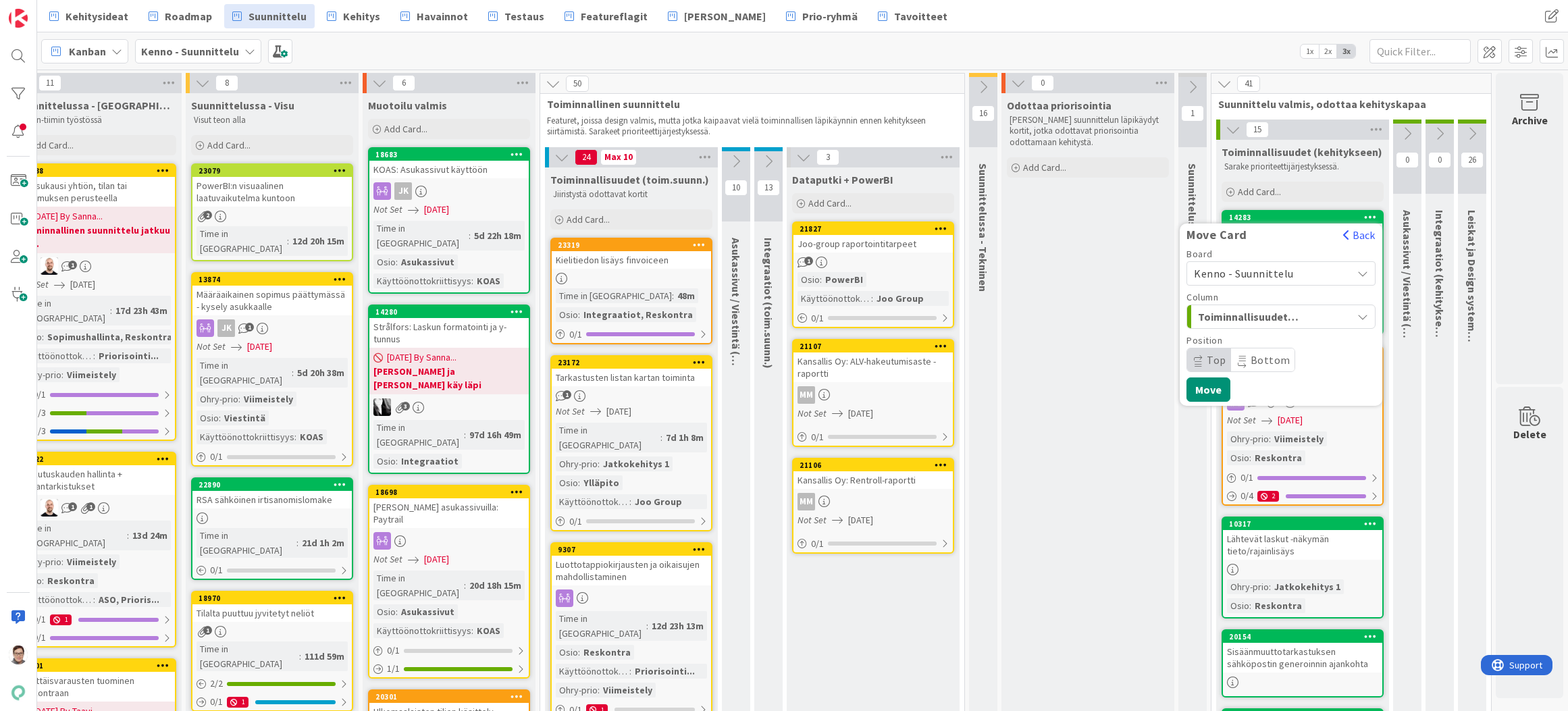
click at [1229, 272] on span "Kenno - Suunnittelu" at bounding box center [1244, 274] width 100 height 13
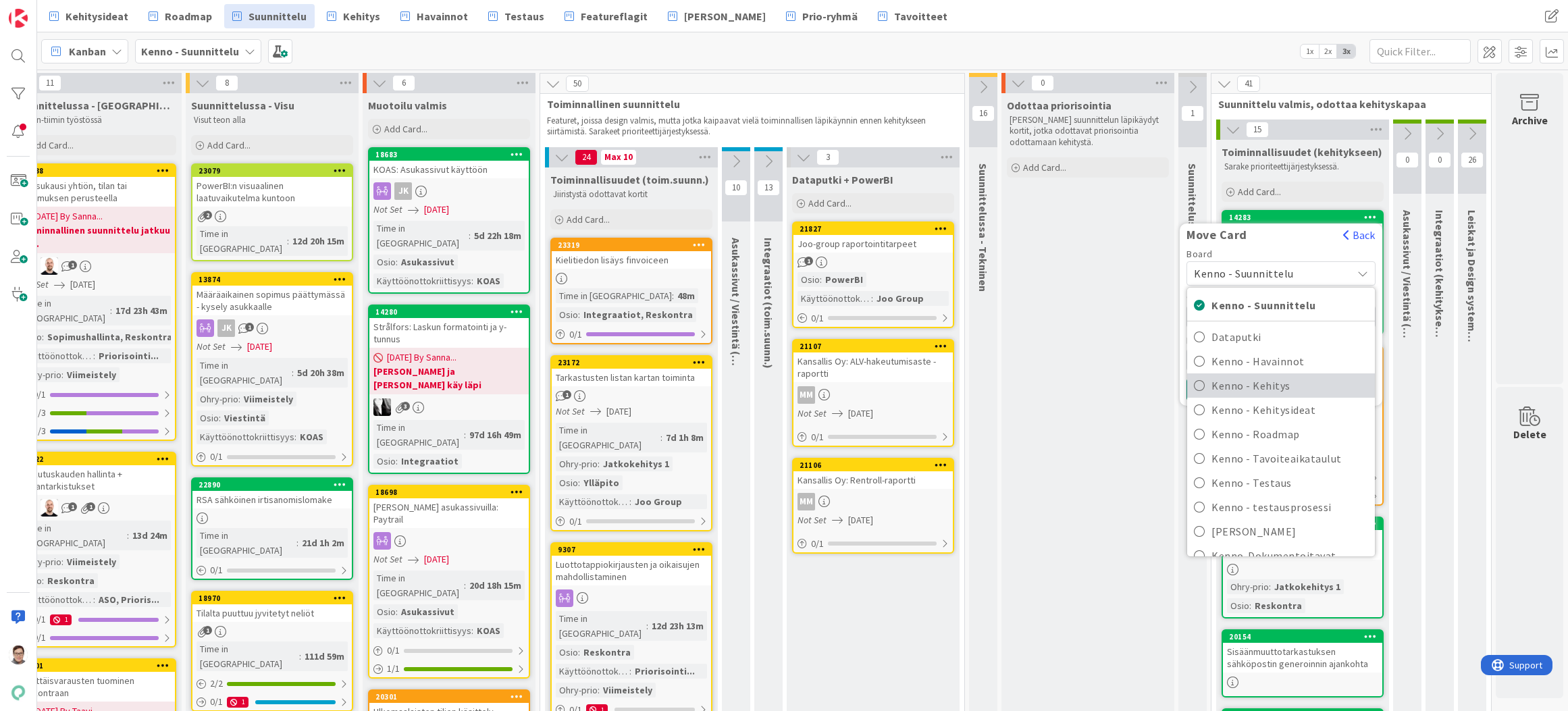
click at [1243, 381] on span "Kenno - Kehitys" at bounding box center [1290, 385] width 157 height 20
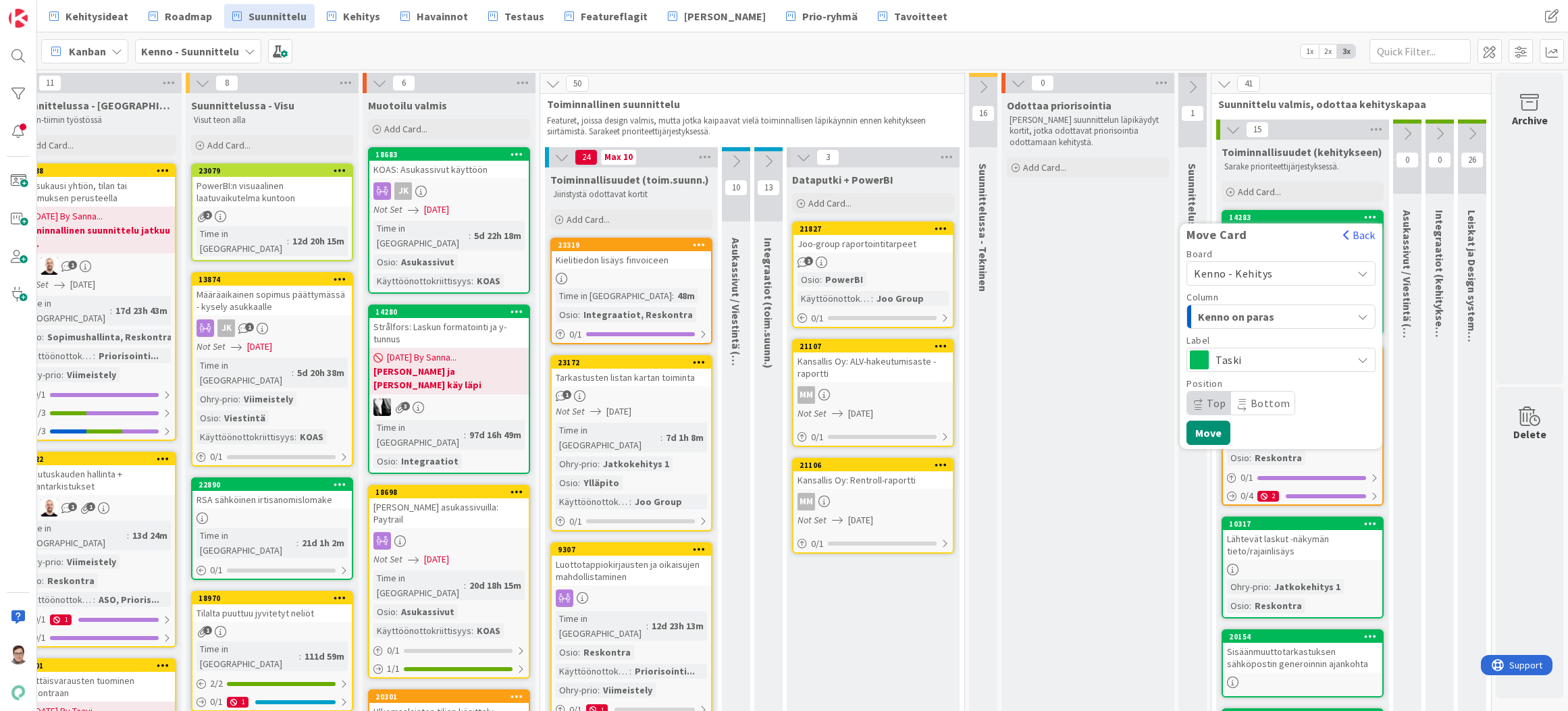
click at [1243, 316] on span "Kenno on paras" at bounding box center [1249, 317] width 101 height 17
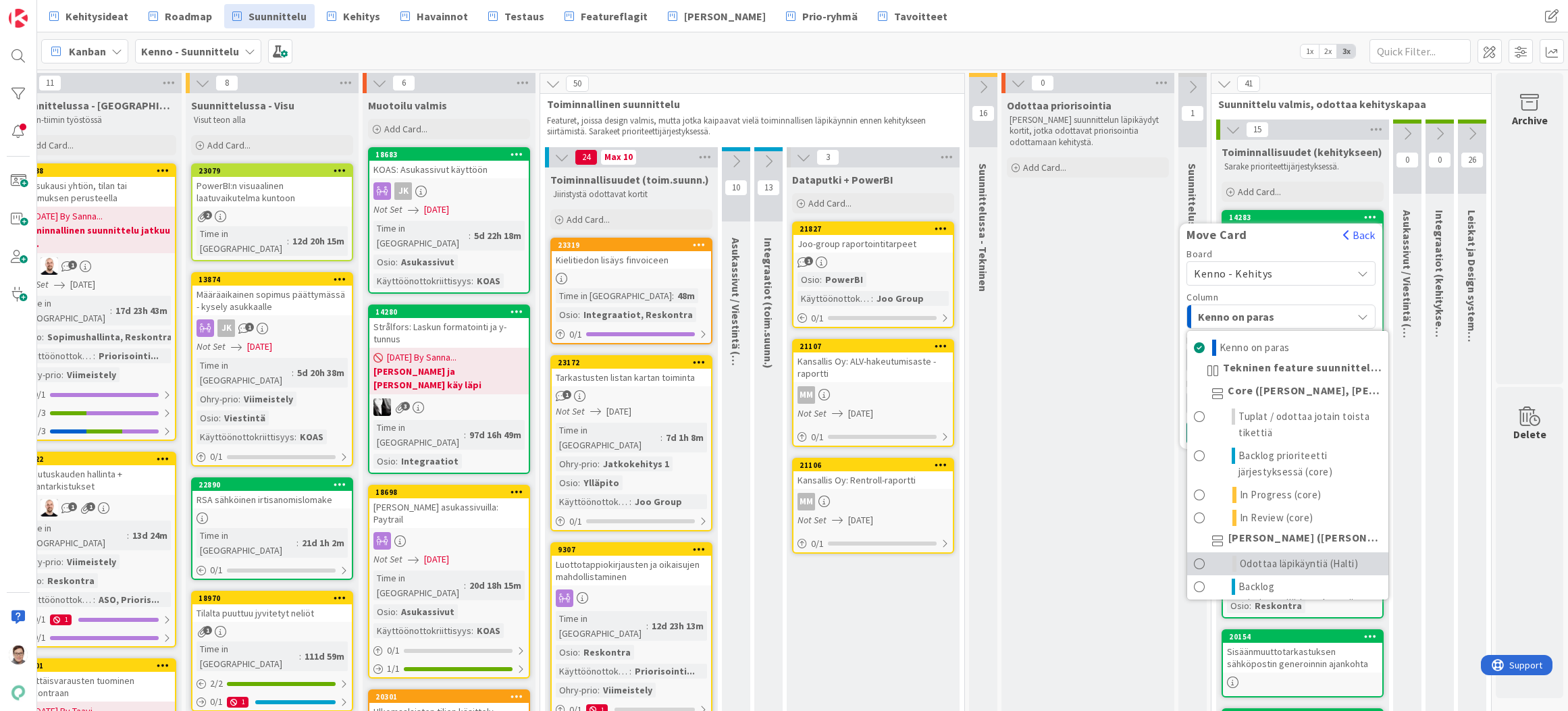
click at [1249, 559] on span "Odottaa läpikäyntiä (Halti)" at bounding box center [1300, 564] width 119 height 16
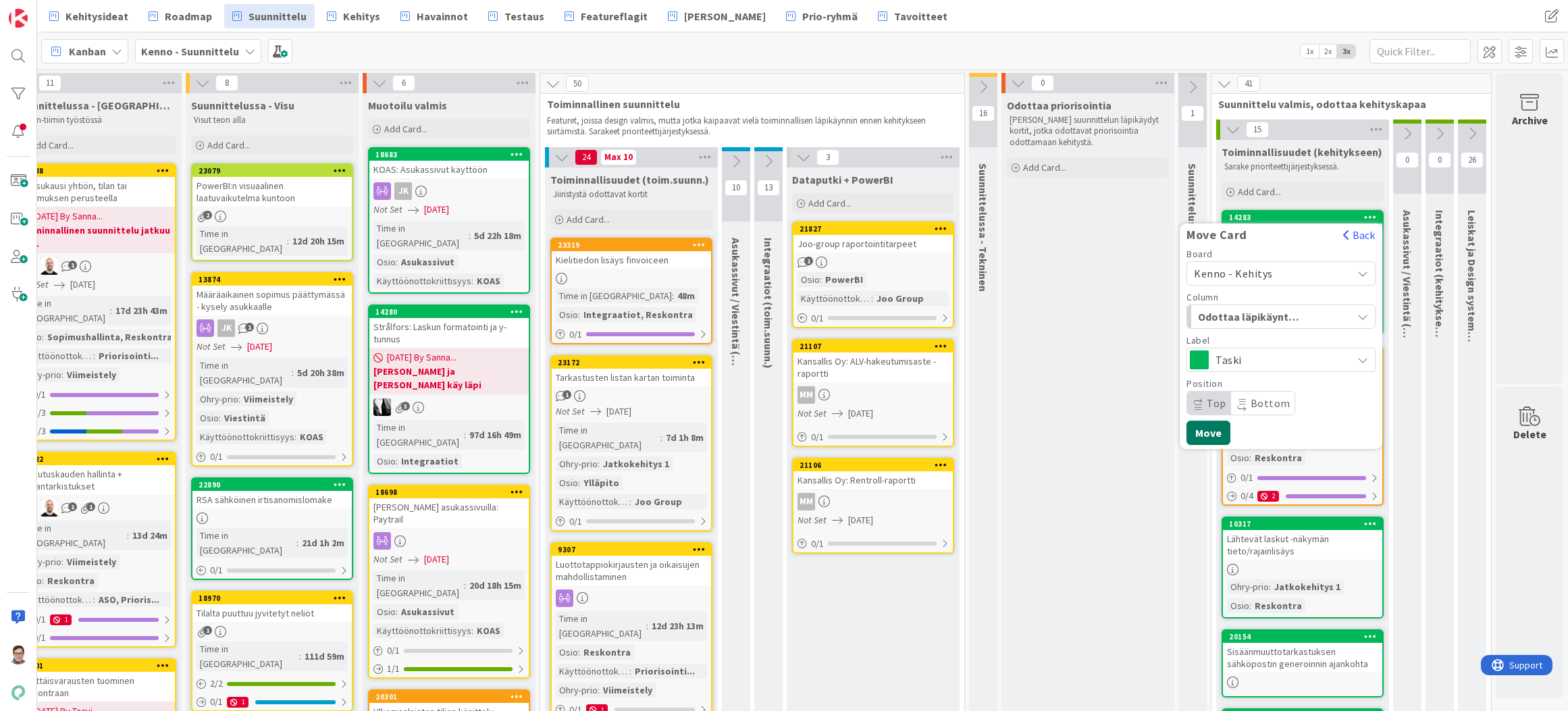
click at [1205, 435] on button "Move" at bounding box center [1209, 433] width 44 height 24
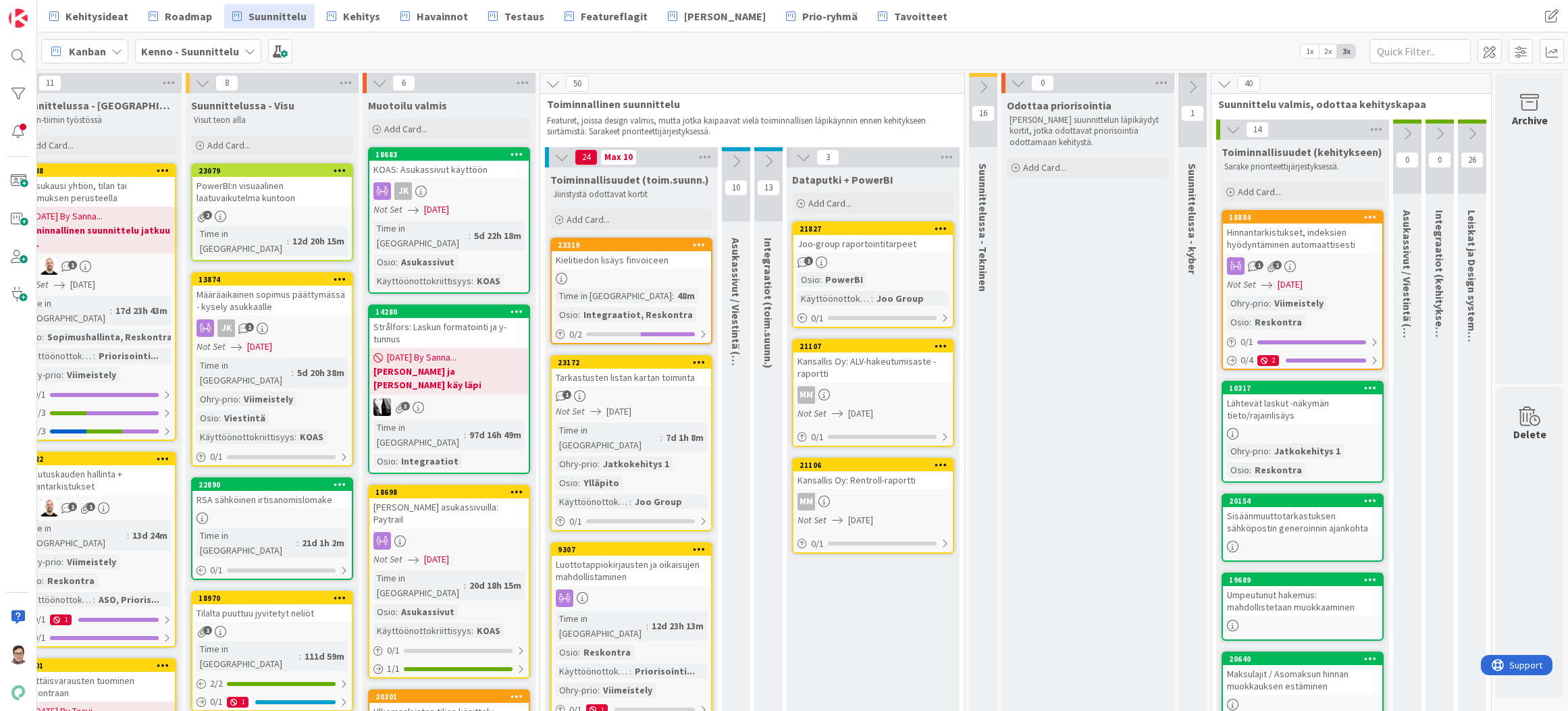
click at [1308, 416] on div "Lähtevät laskut -näkymän tieto/rajainlisäys" at bounding box center [1303, 409] width 160 height 30
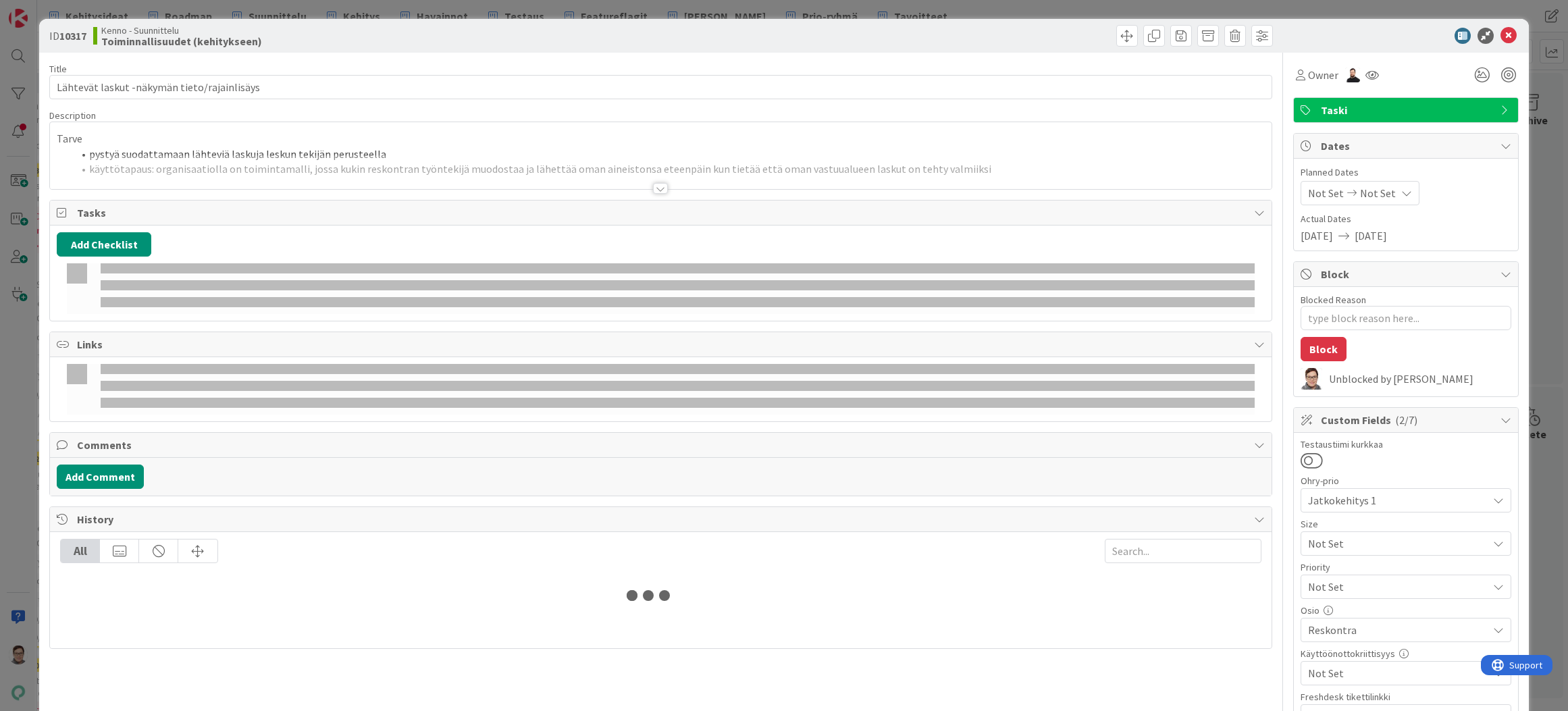
type textarea "x"
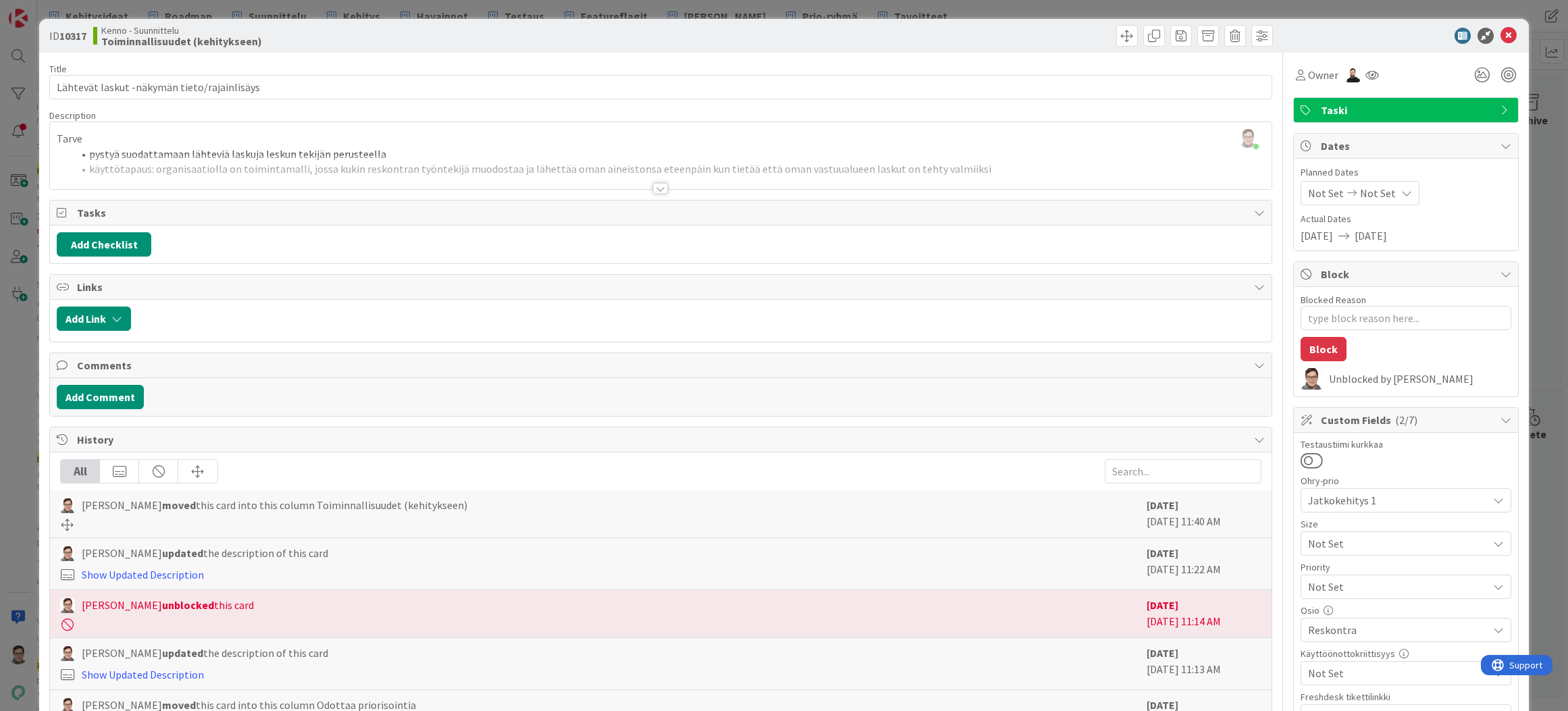
click at [272, 154] on div "Tarve pystyä suodattamaan lähteviä laskuja leskun tekijän perusteella käyttötap…" at bounding box center [661, 159] width 1221 height 61
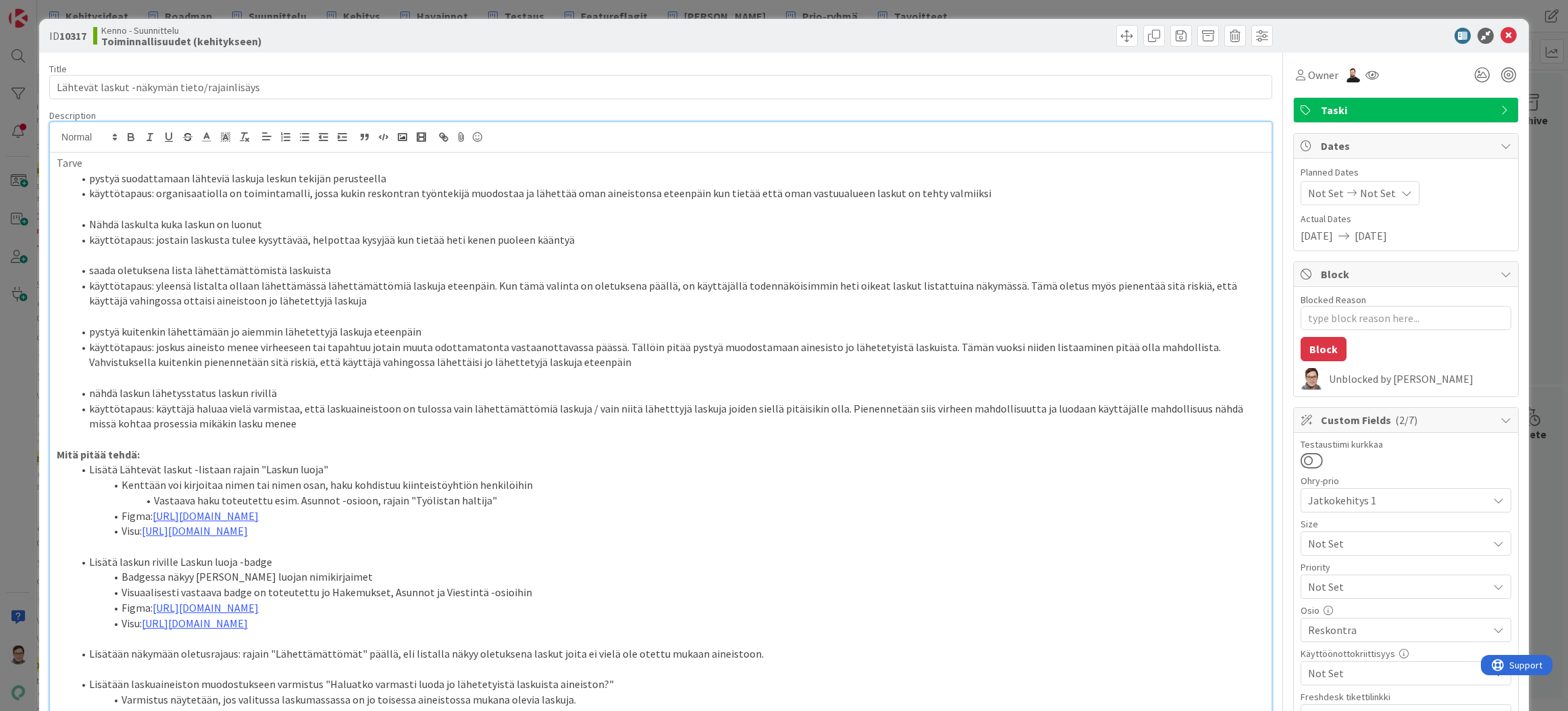
click at [268, 178] on li "pystyä suodattamaan lähteviä laskuja leskun tekijän perusteella" at bounding box center [668, 179] width 1192 height 15
click at [547, 224] on li "Nähdä laskulta kuka laskun on luonut" at bounding box center [668, 225] width 1192 height 15
click at [1501, 39] on icon at bounding box center [1509, 35] width 16 height 16
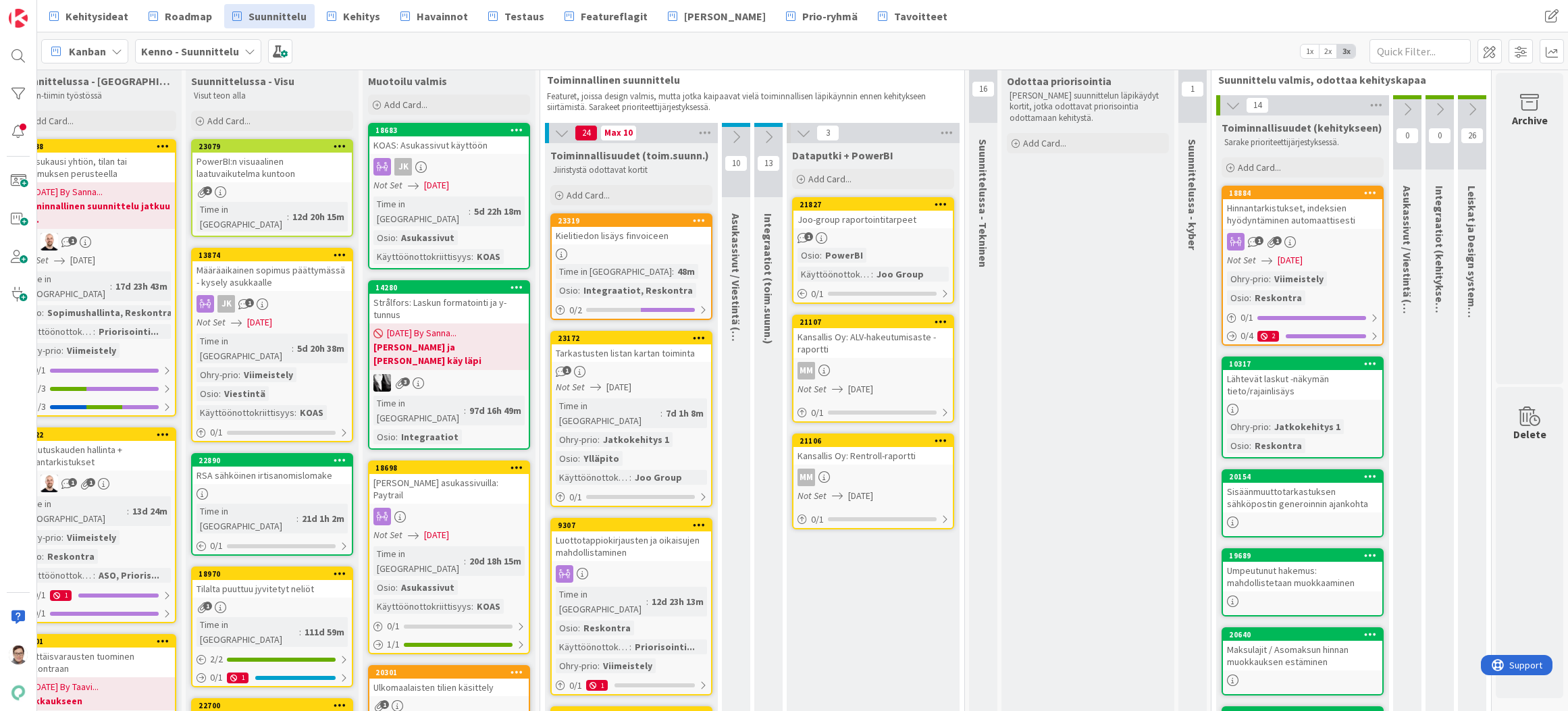
scroll to position [0, 216]
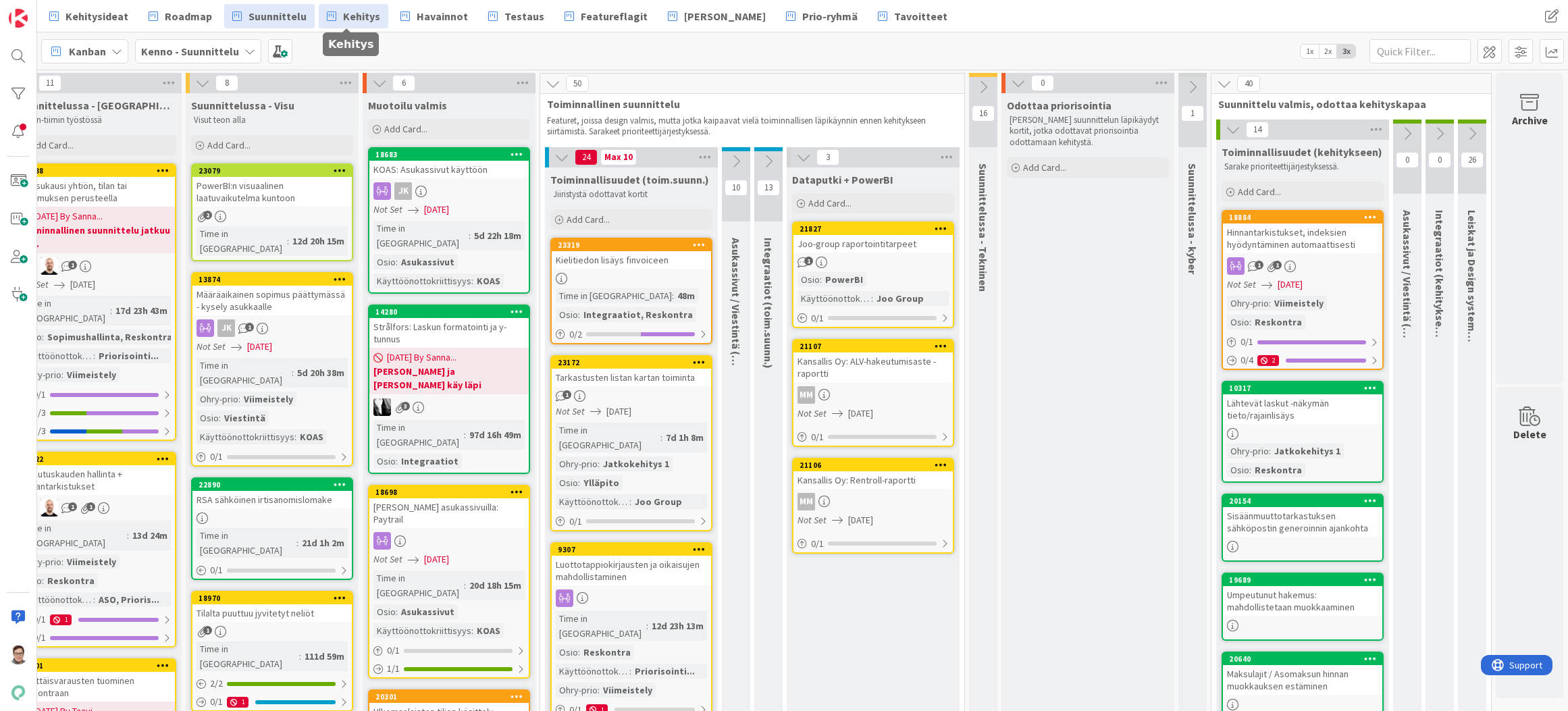
click at [352, 15] on span "Kehitys" at bounding box center [361, 15] width 37 height 16
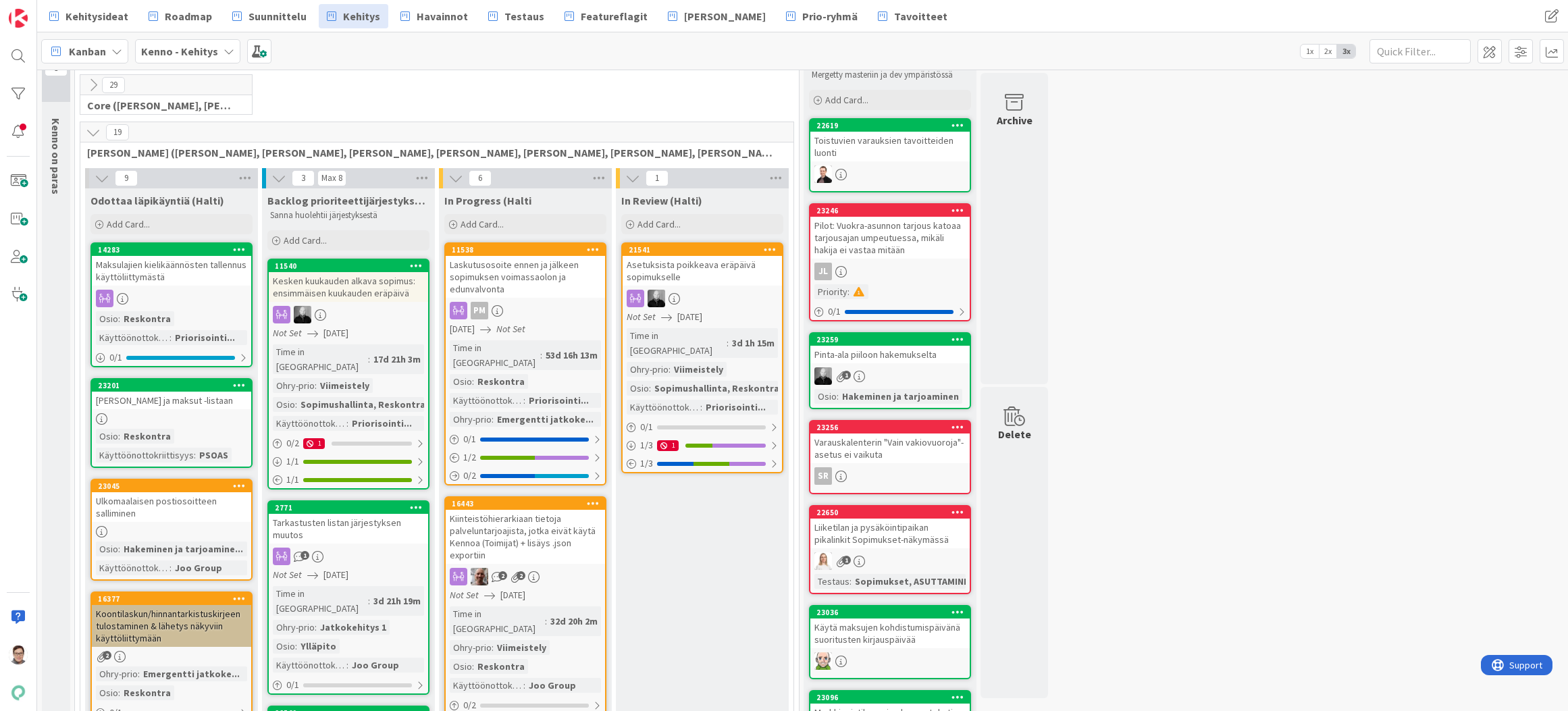
scroll to position [68, 0]
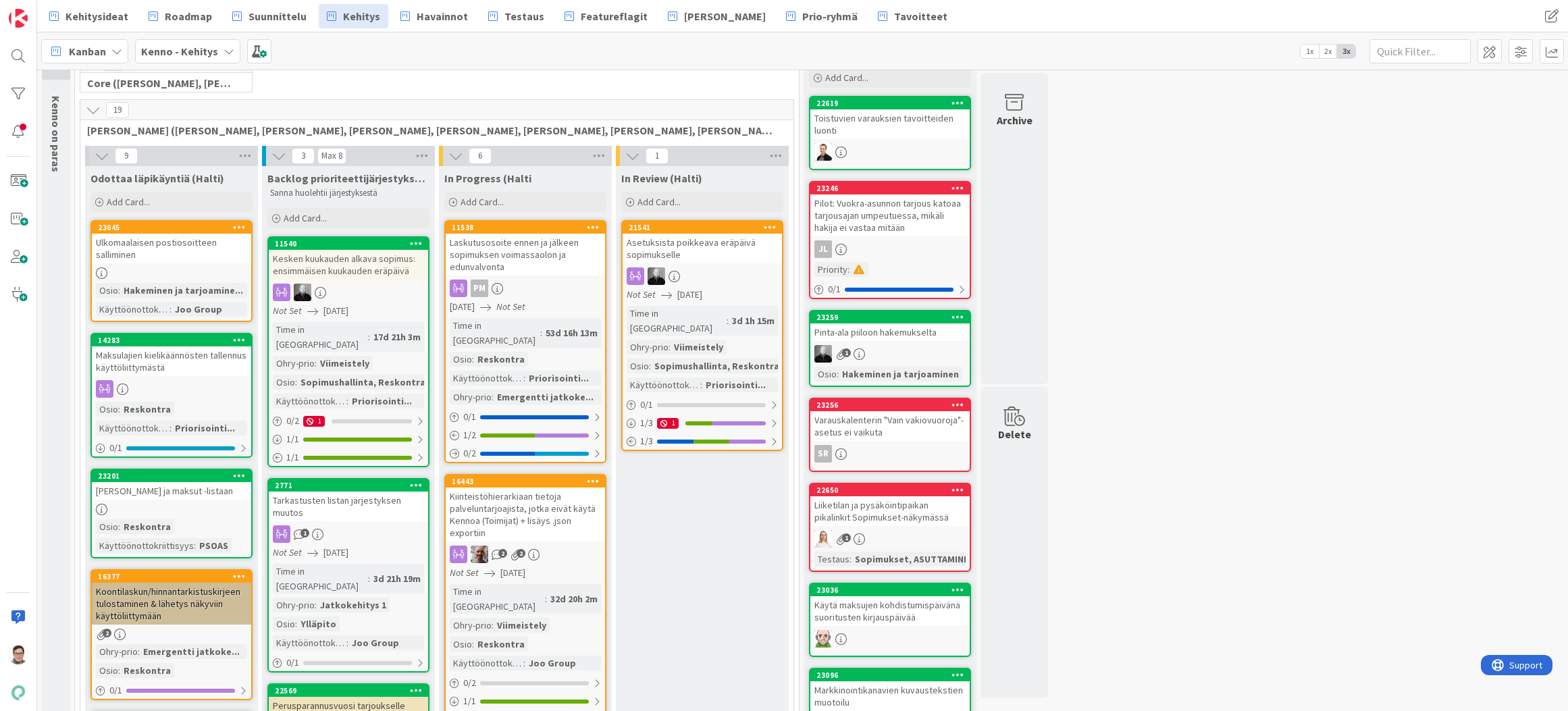
click at [181, 256] on div "Ulkomaalaisen postiosoitteen salliminen" at bounding box center [171, 248] width 160 height 30
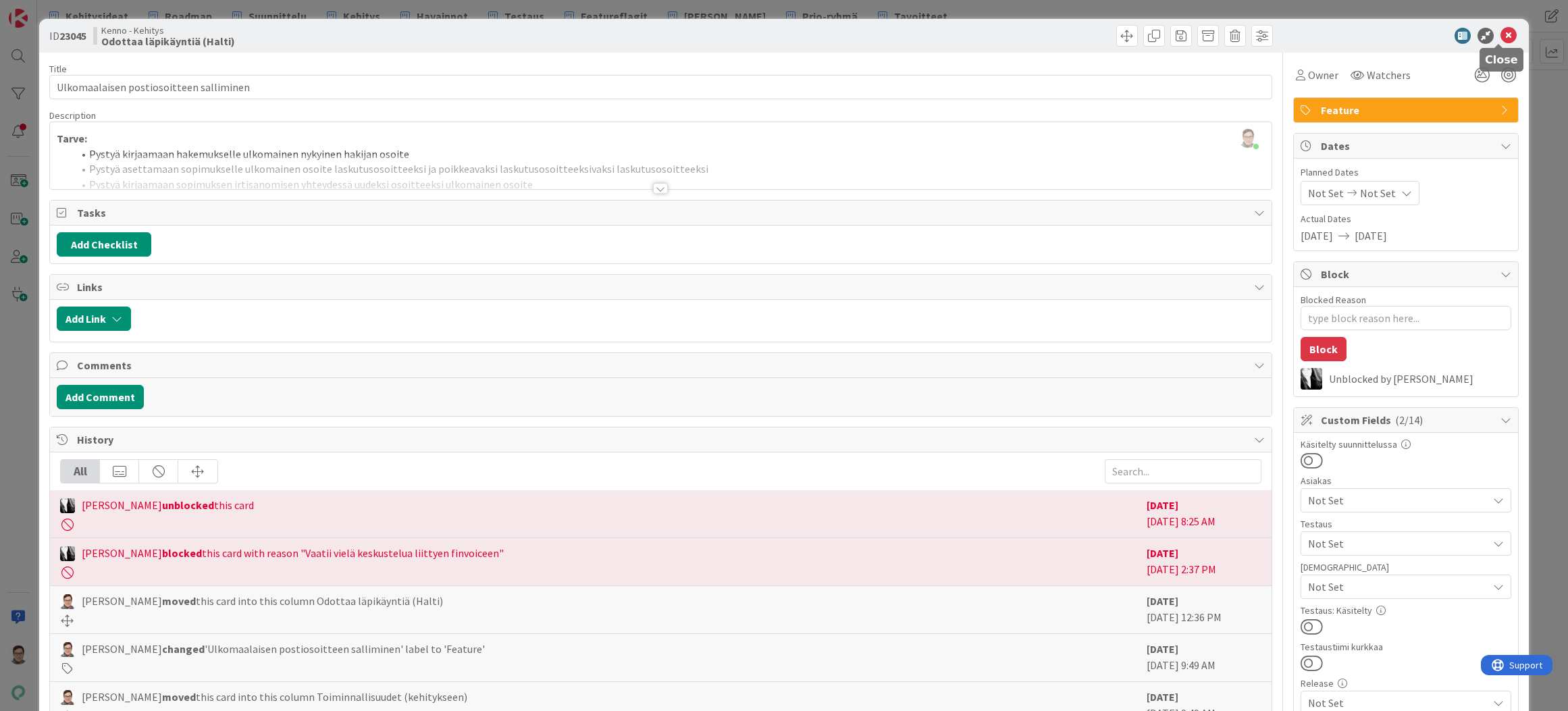
click at [1502, 37] on icon at bounding box center [1509, 35] width 16 height 16
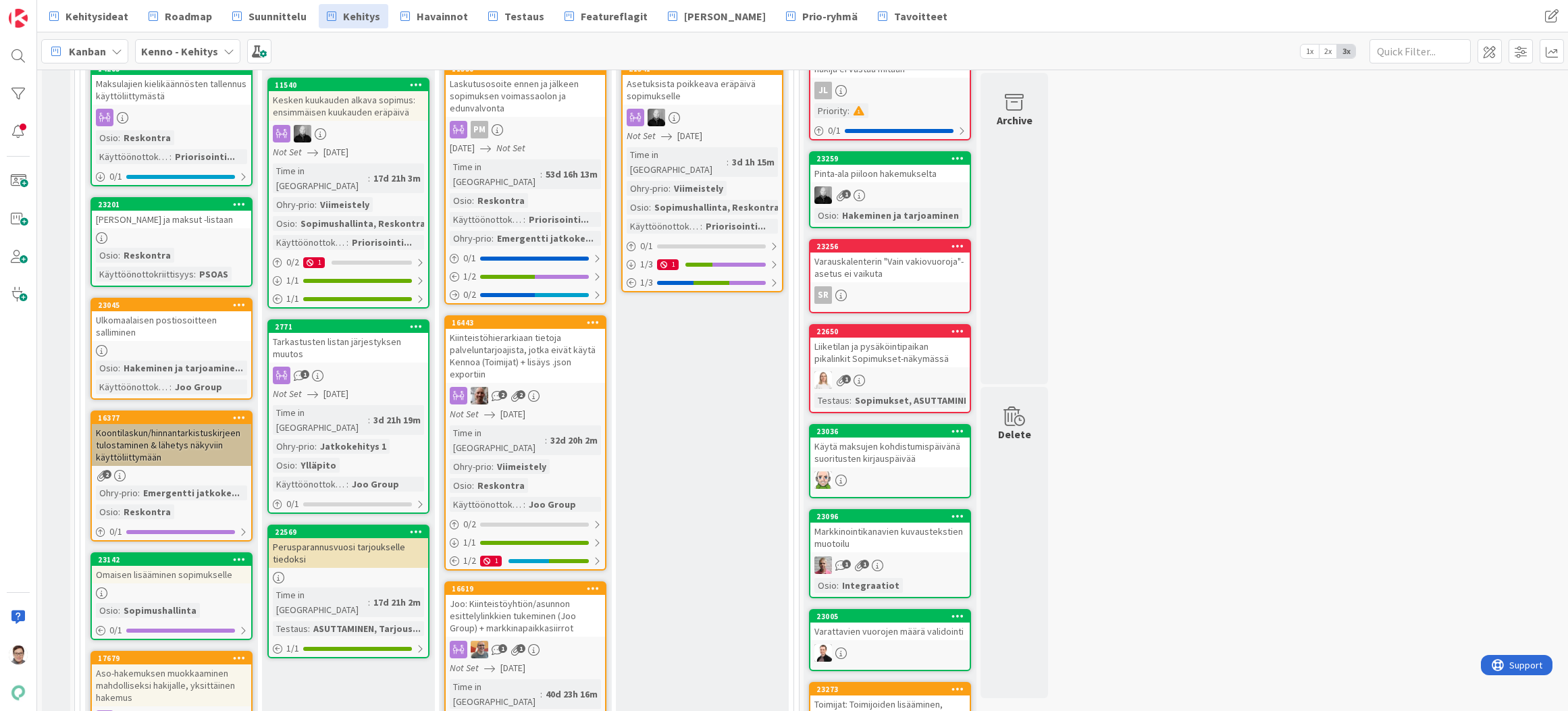
scroll to position [270, 0]
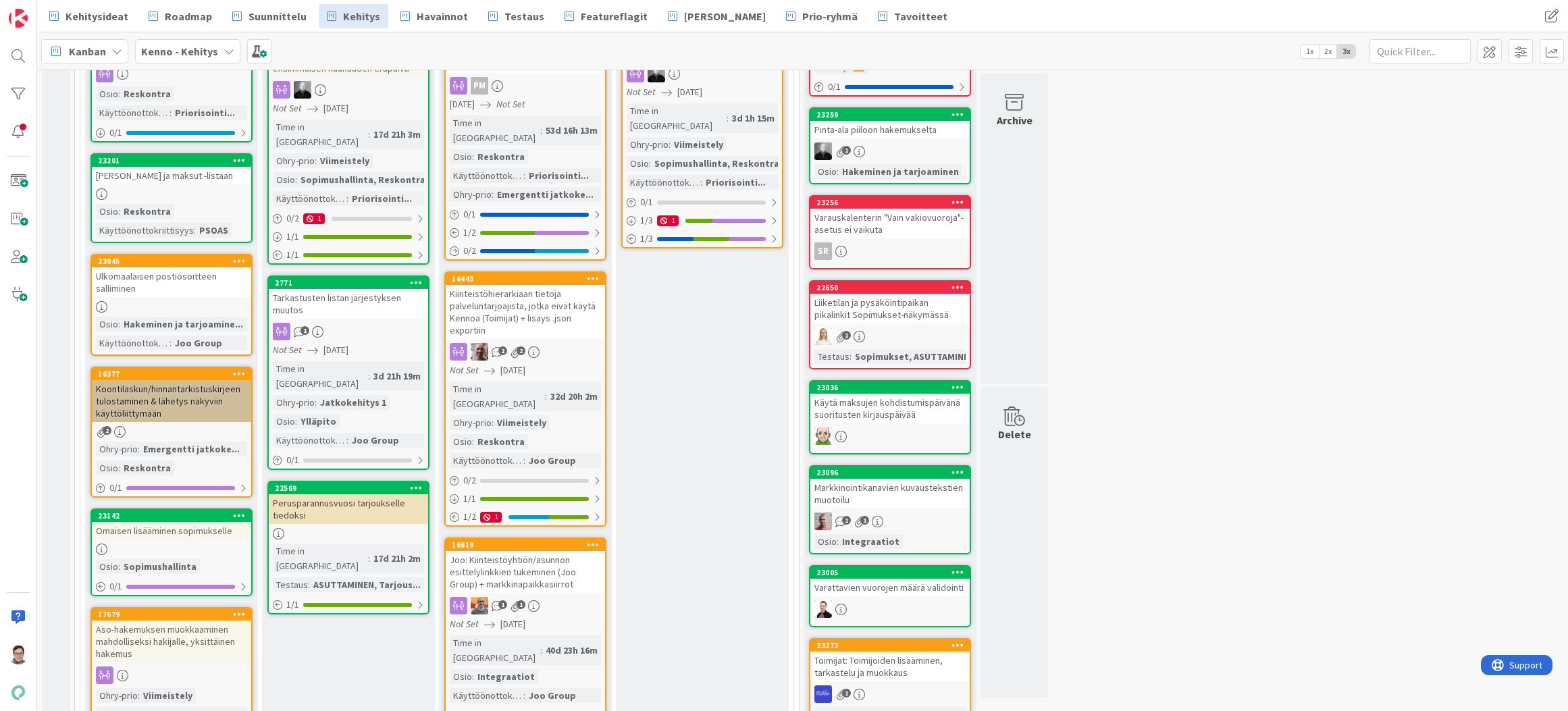
click at [145, 538] on div "Omaisen lisääminen sopimukselle" at bounding box center [171, 530] width 160 height 17
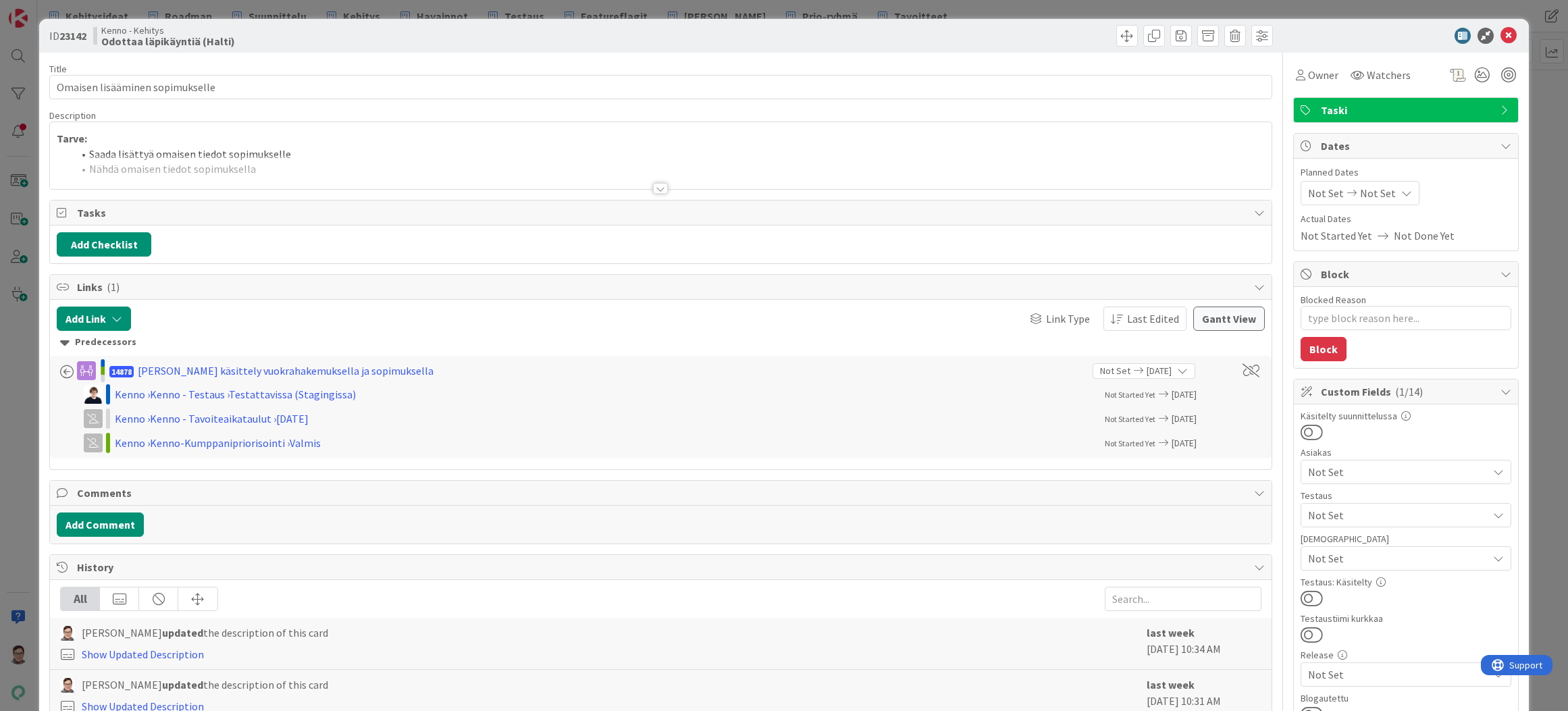
click at [655, 189] on div at bounding box center [661, 188] width 15 height 11
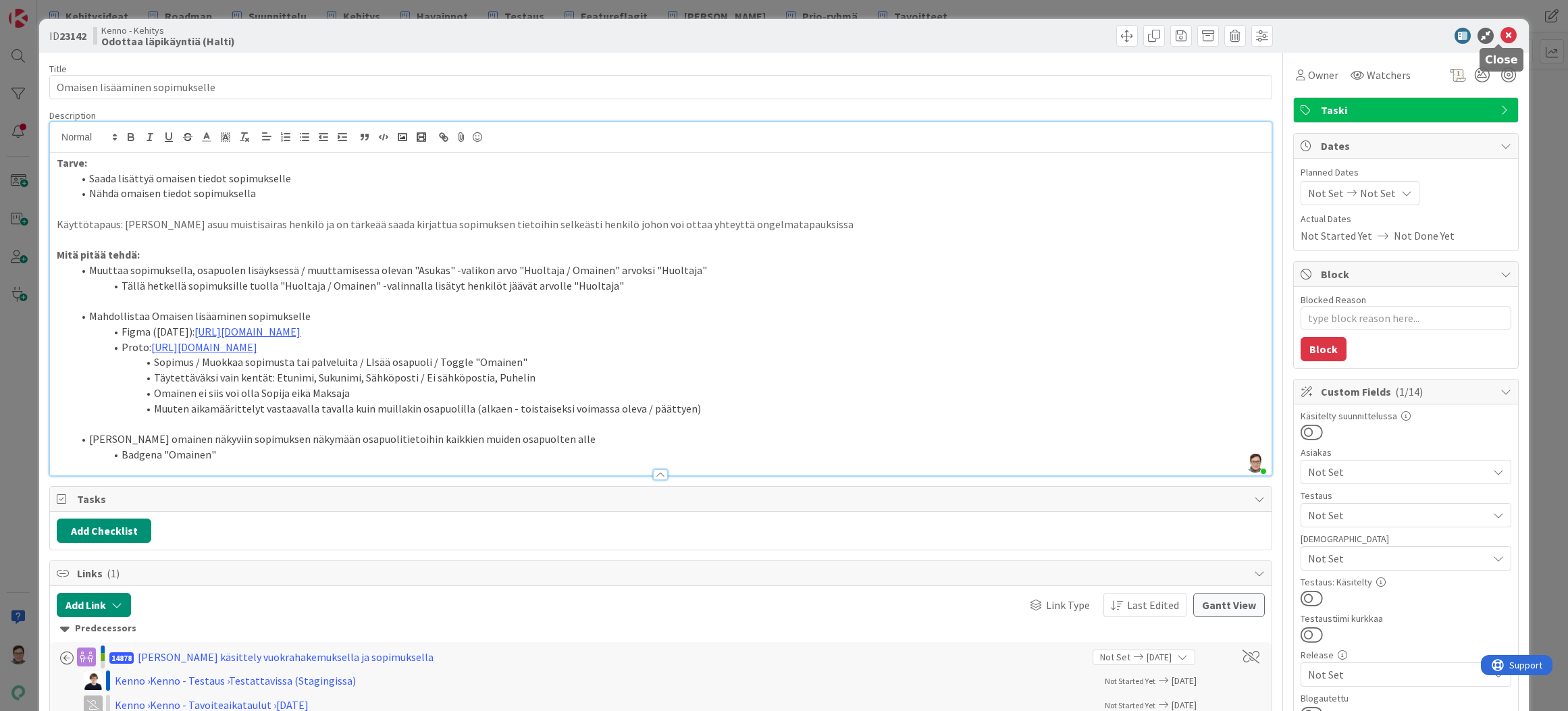
click at [1501, 33] on icon at bounding box center [1509, 35] width 16 height 16
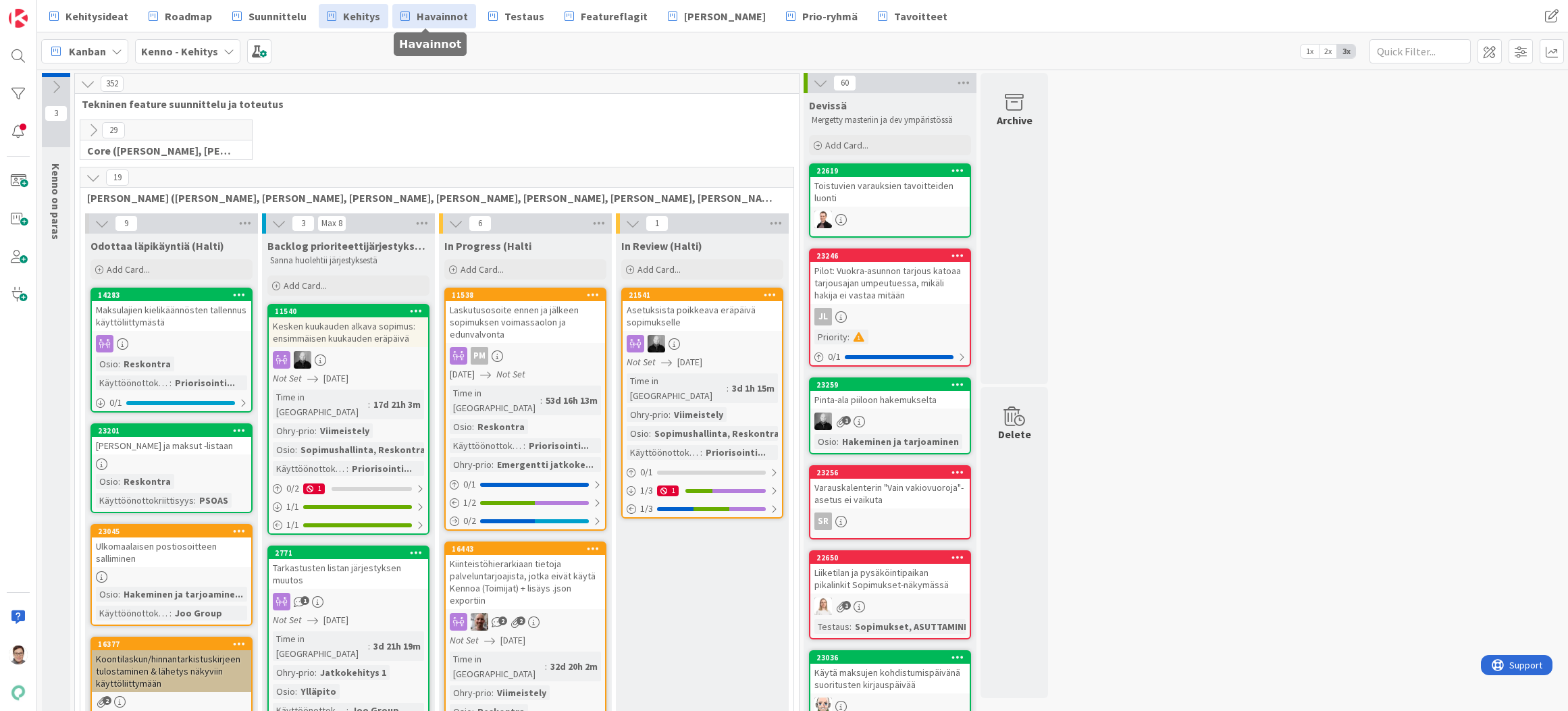
click at [453, 20] on span "Havainnot" at bounding box center [442, 15] width 52 height 16
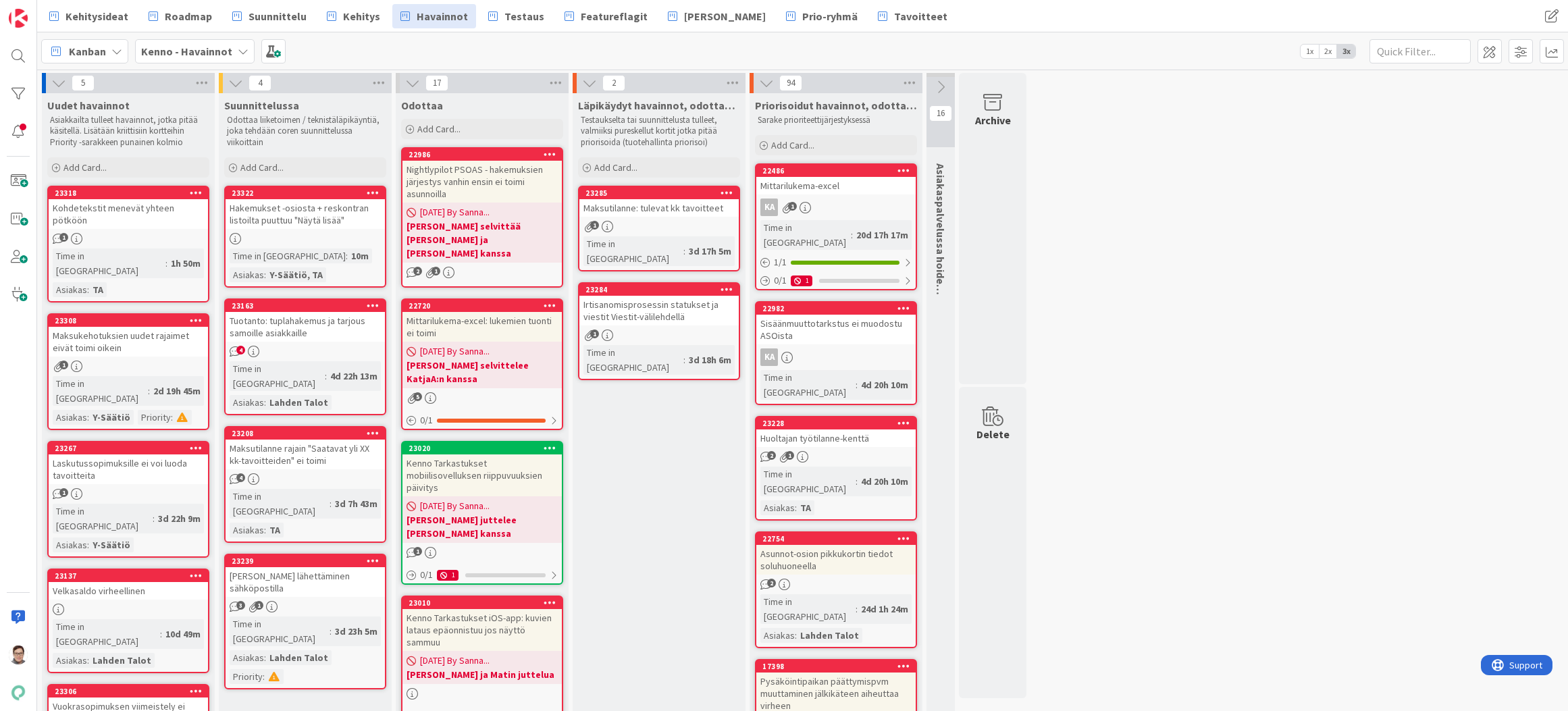
click at [315, 334] on div "Tuotanto: tuplahakemus ja tarjous samoille asiakkaille" at bounding box center [305, 326] width 160 height 30
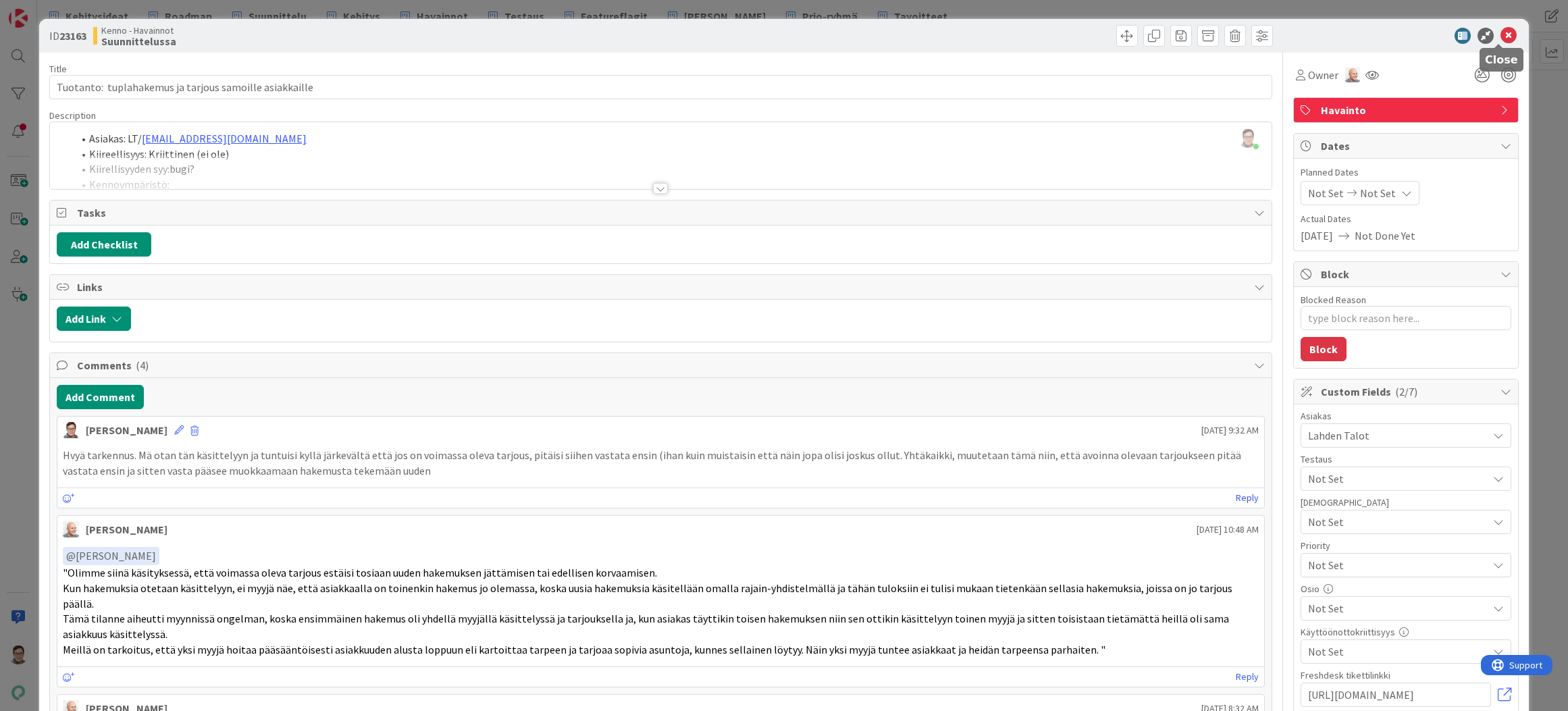
click at [1501, 35] on icon at bounding box center [1509, 35] width 16 height 16
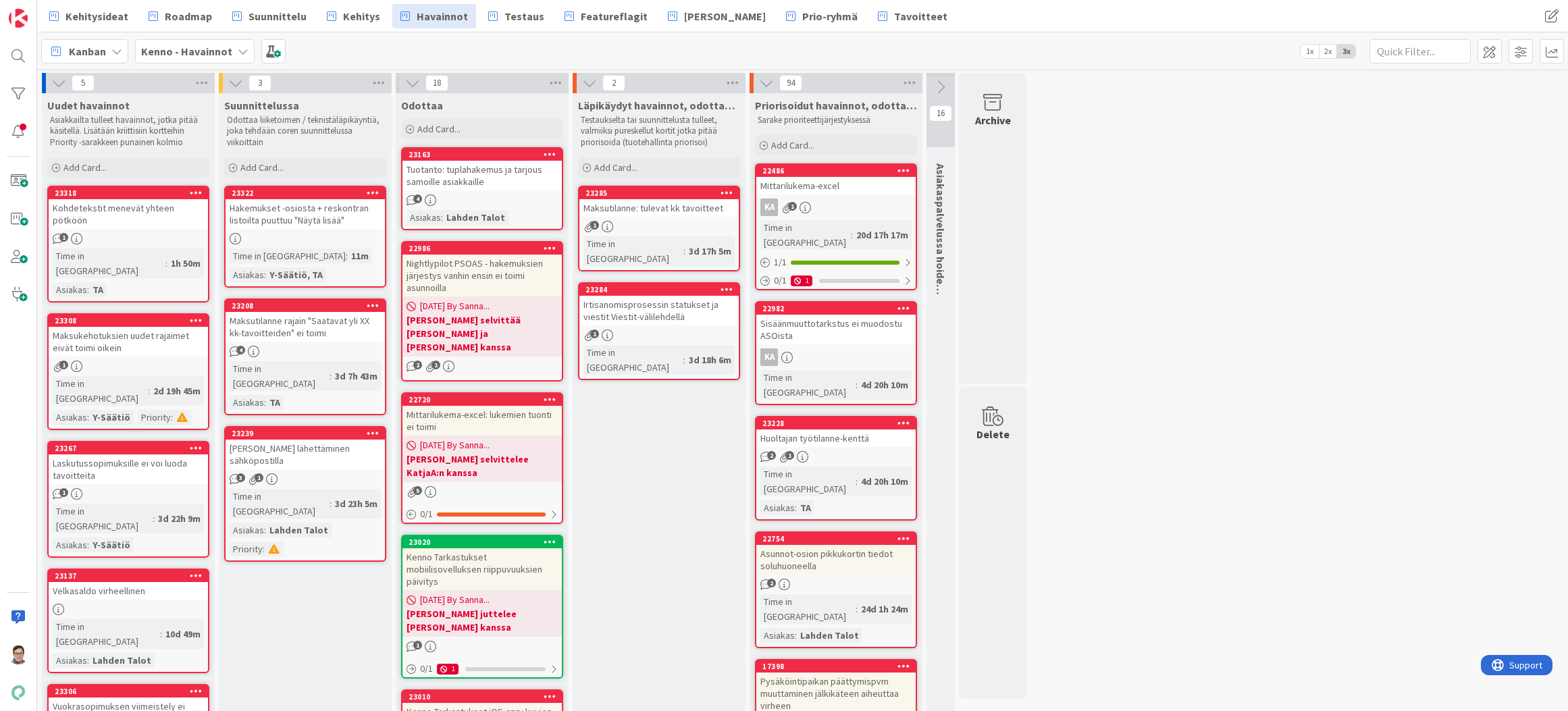
click at [492, 187] on div "Tuotanto: tuplahakemus ja tarjous samoille asiakkaille" at bounding box center [482, 175] width 160 height 30
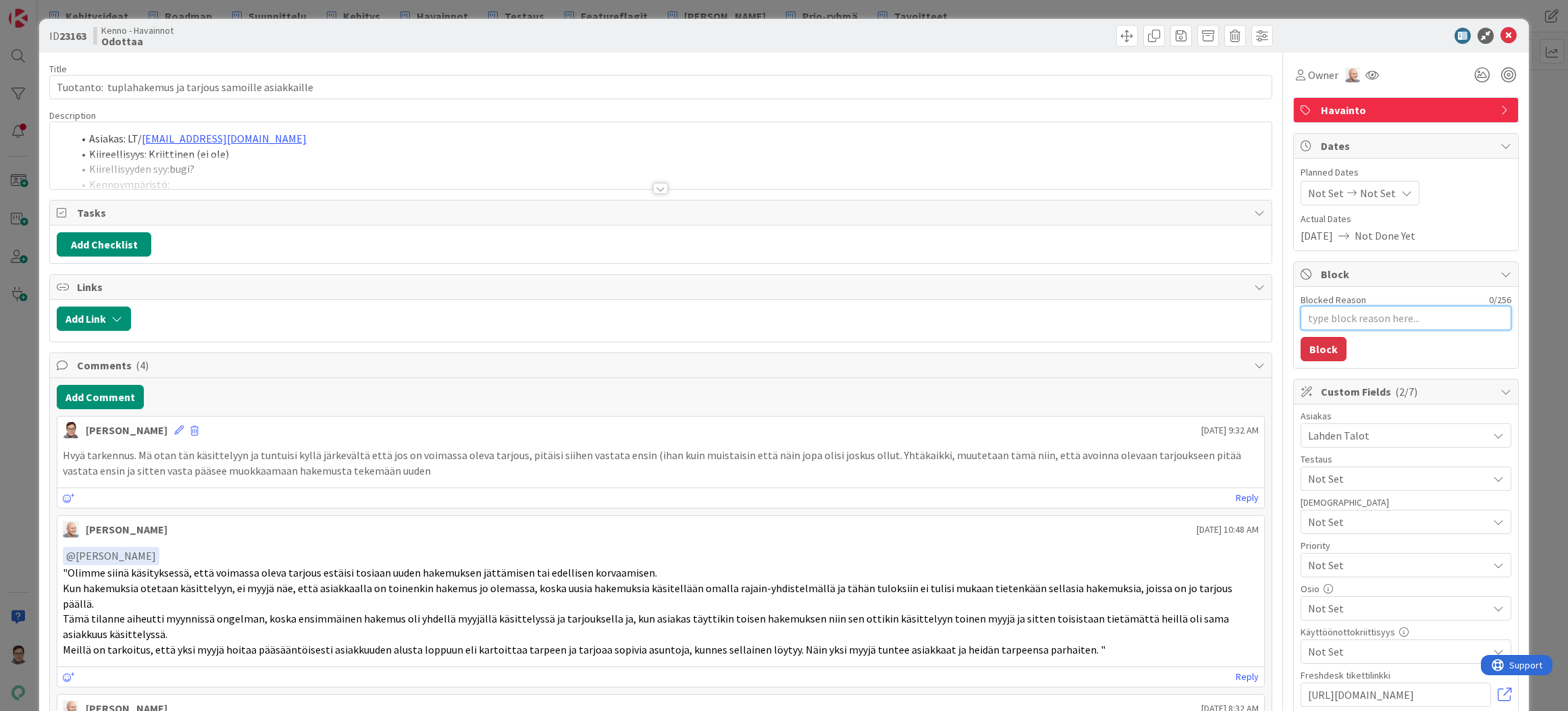
click at [1314, 317] on textarea "Blocked Reason" at bounding box center [1406, 318] width 211 height 24
type textarea "x"
type textarea "T"
type textarea "x"
type textarea "Tm"
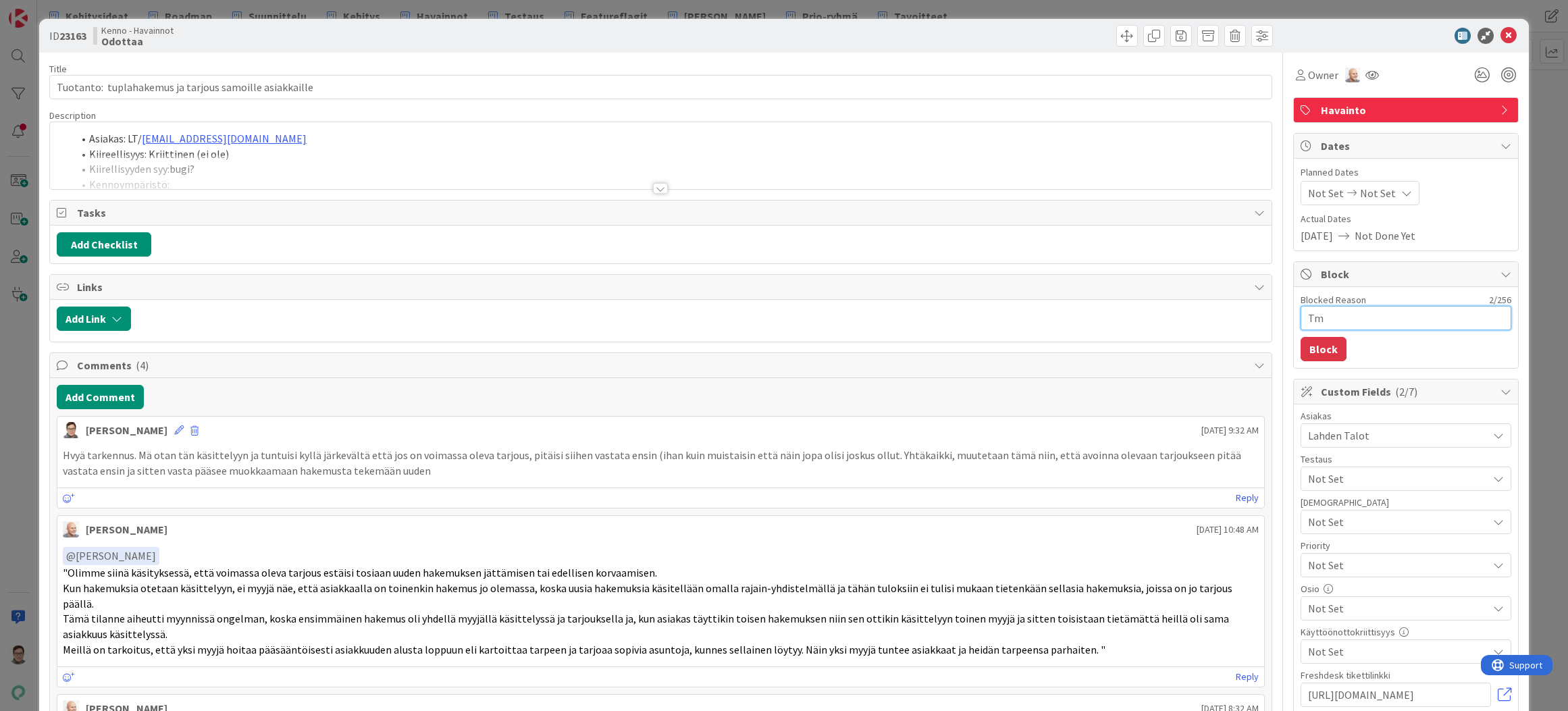
type textarea "x"
type textarea "Tmm"
type textarea "x"
type textarea "Tmmi"
type textarea "x"
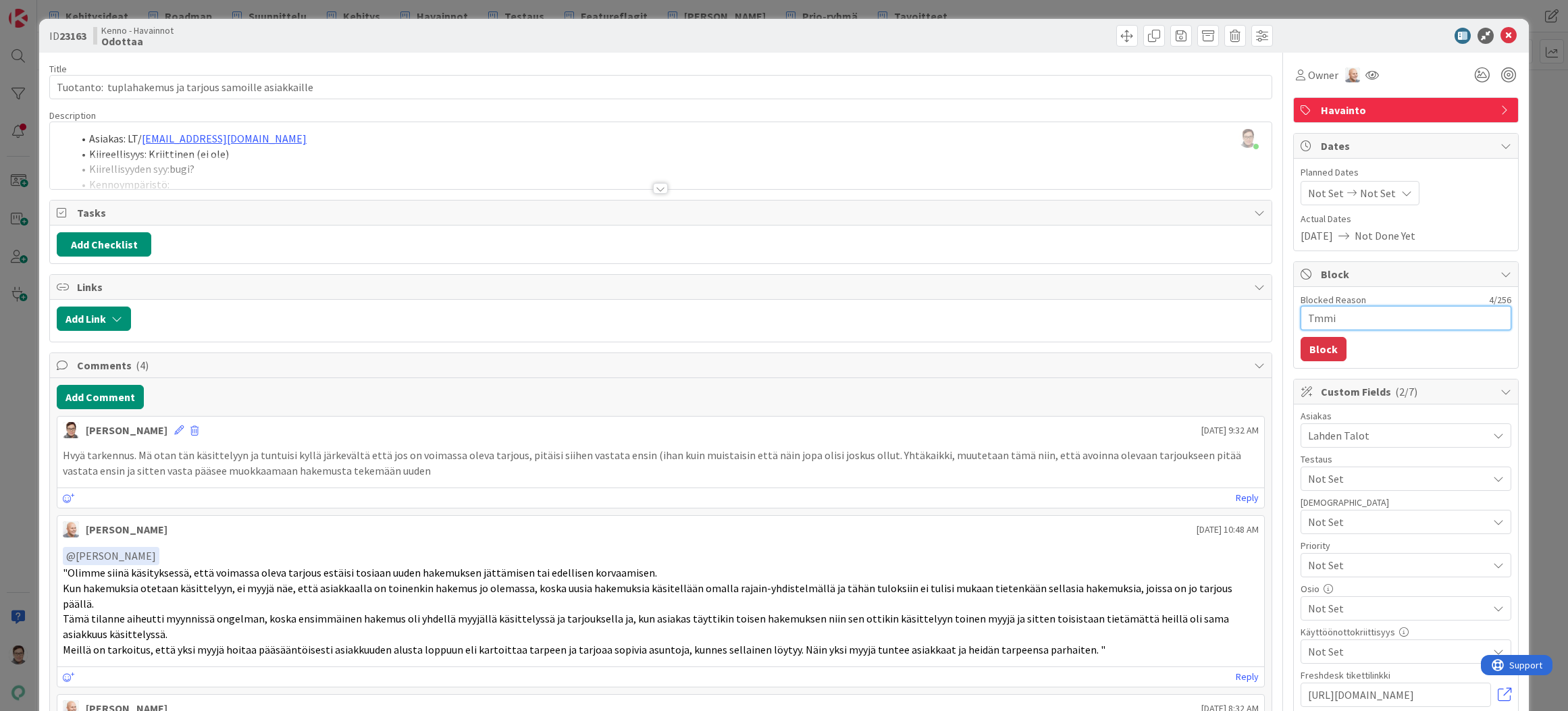
type textarea "Tmm"
type textarea "x"
type textarea "Tm"
type textarea "x"
type textarea "T"
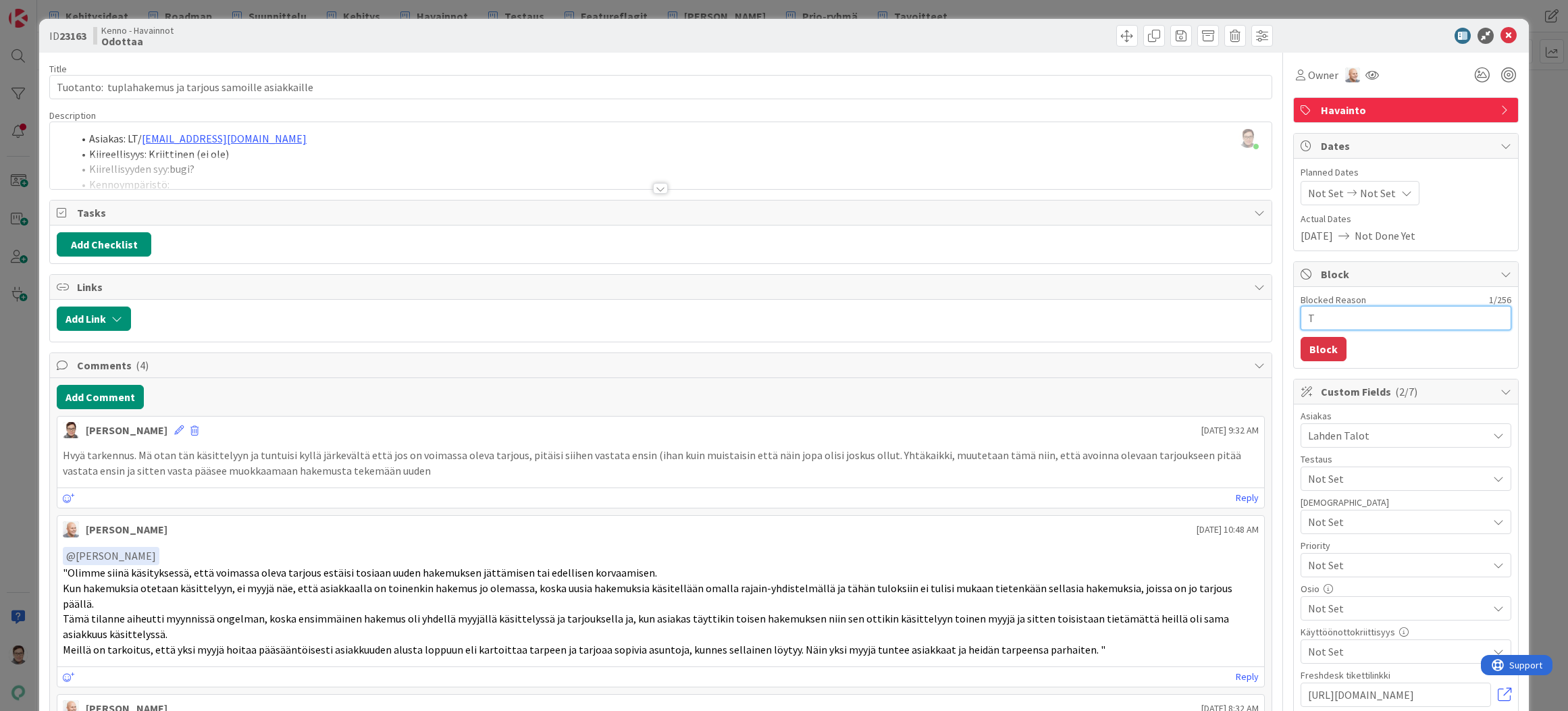
type textarea "x"
type textarea "To"
type textarea "x"
type textarea "[PERSON_NAME]"
type textarea "x"
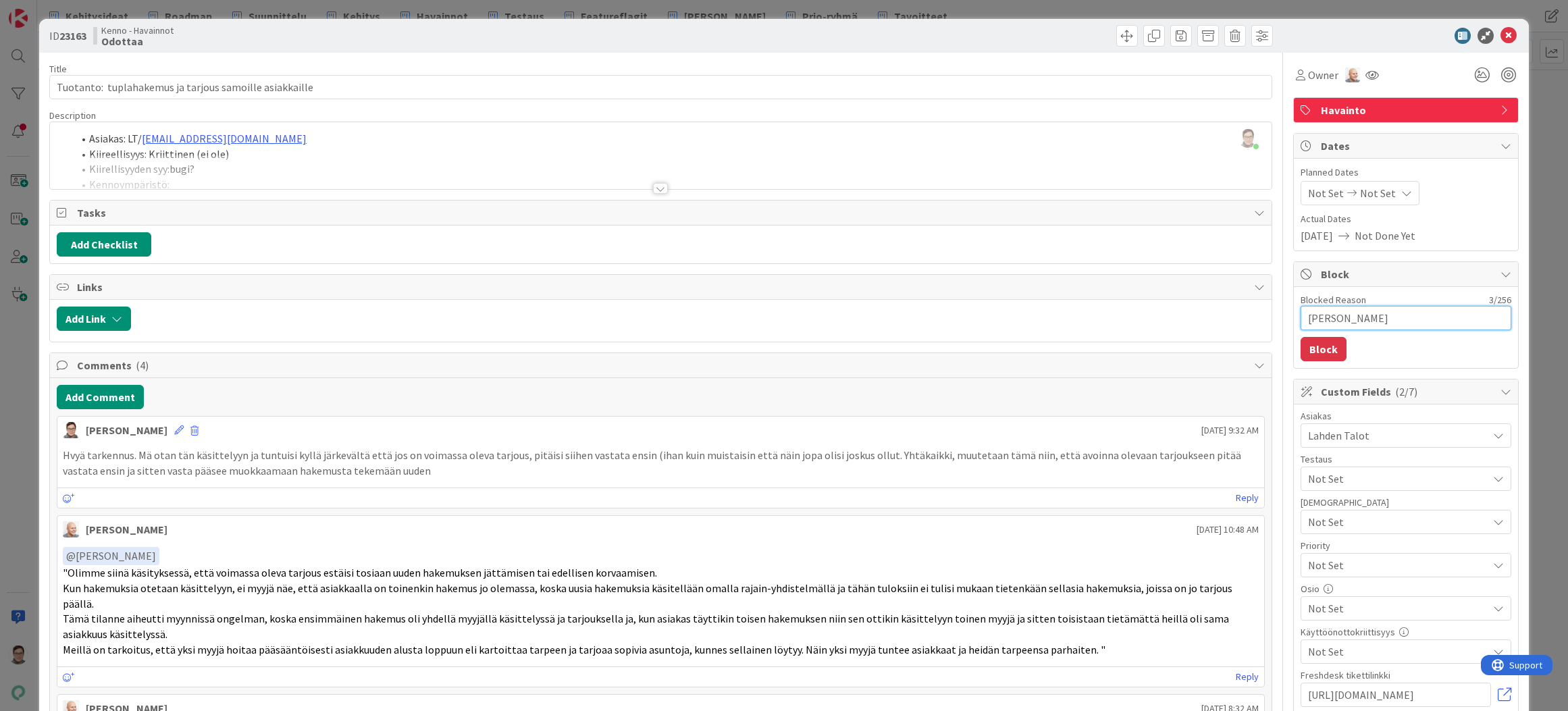
type textarea "Tomm"
type textarea "x"
type textarea "Tommi"
type textarea "x"
type textarea "[PERSON_NAME]"
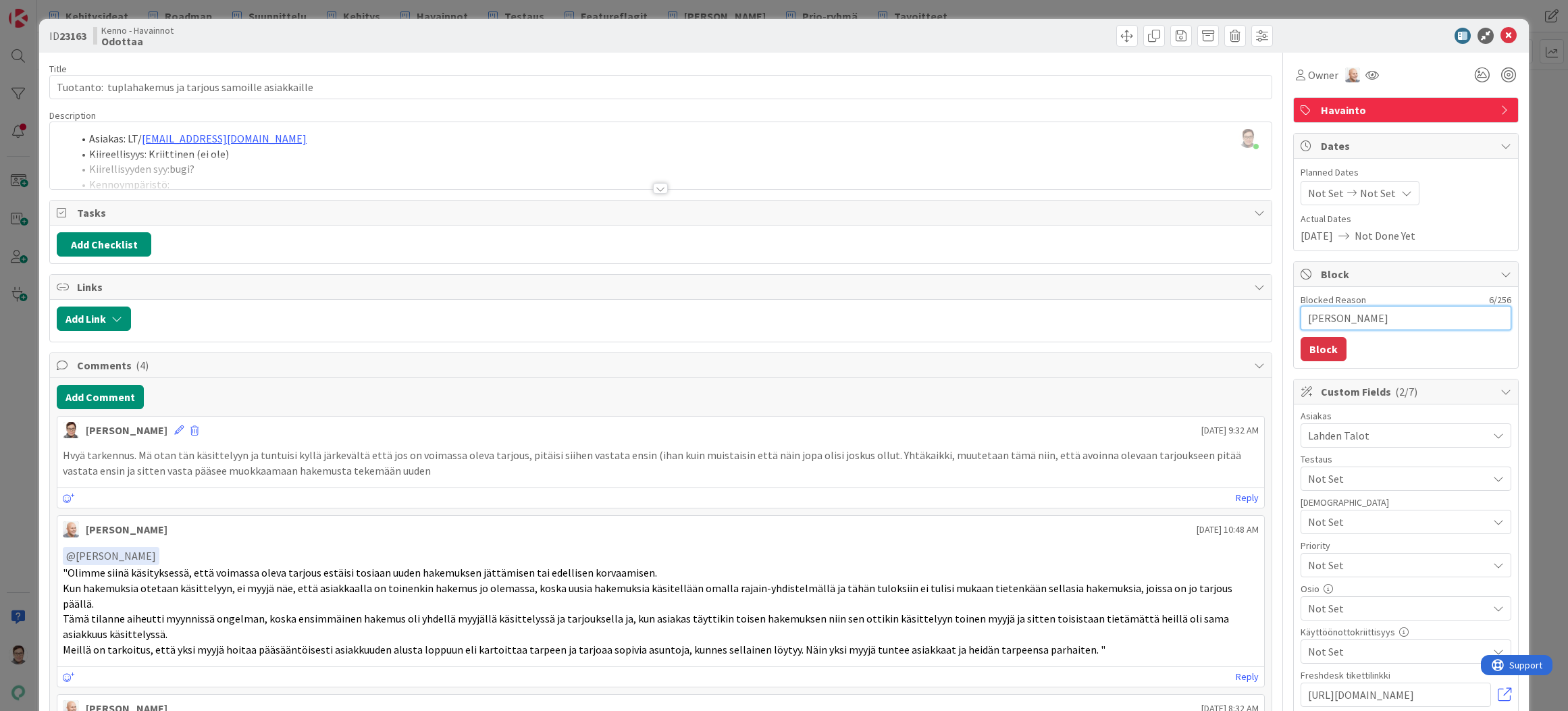
type textarea "x"
type textarea "[PERSON_NAME]"
type textarea "x"
type textarea "[PERSON_NAME]"
type textarea "x"
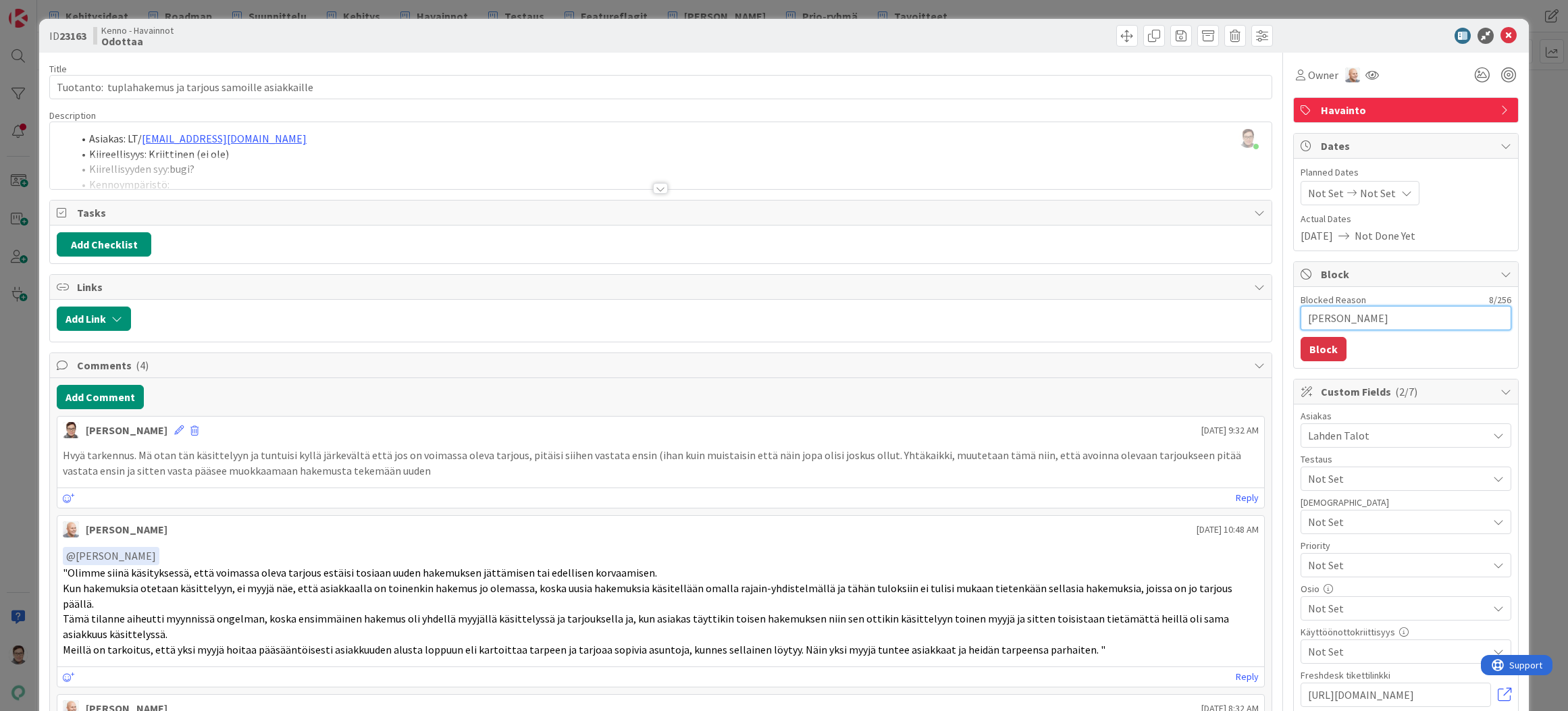
type textarea "Tommi poht"
type textarea "x"
type textarea "[PERSON_NAME]"
type textarea "x"
type textarea "[PERSON_NAME]"
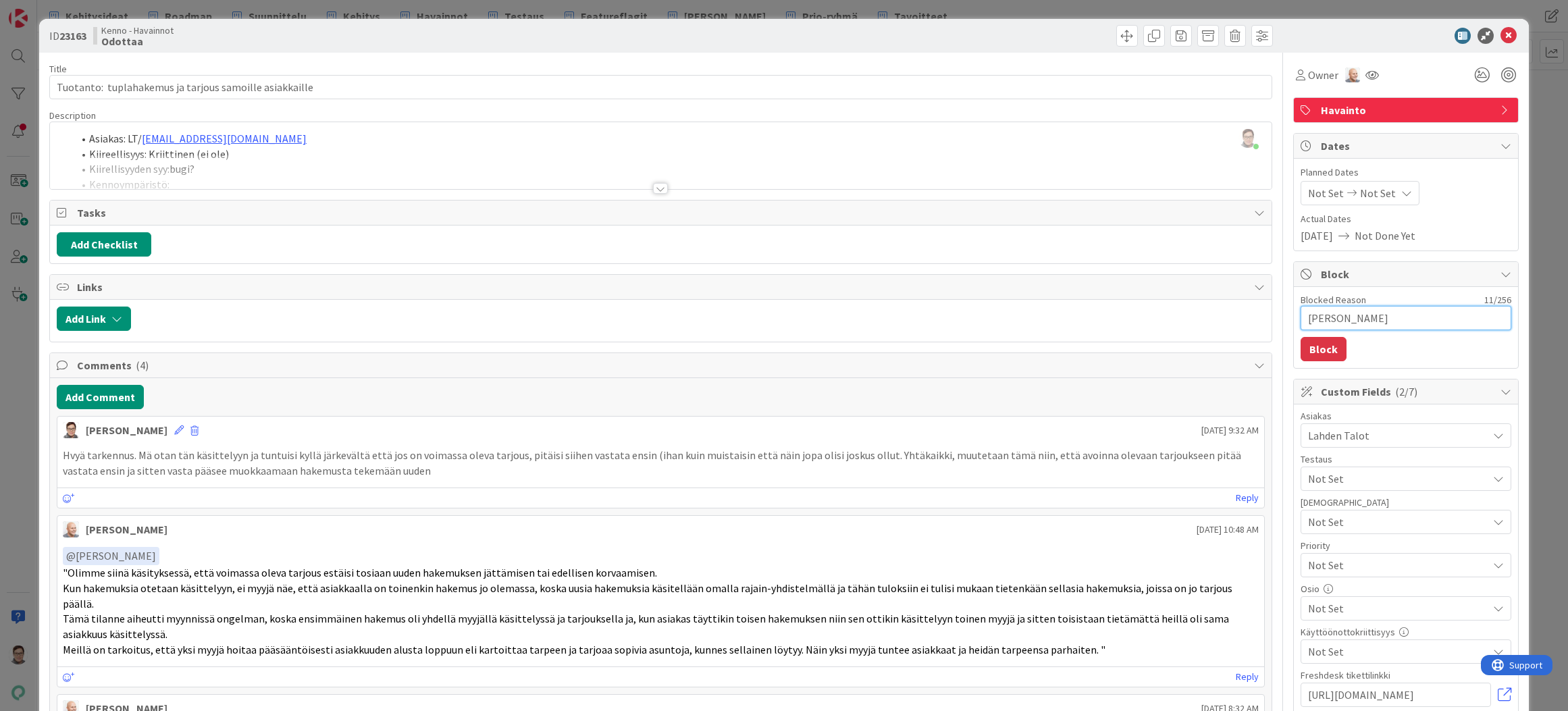
type textarea "x"
type textarea "[PERSON_NAME]"
type textarea "x"
type textarea "[PERSON_NAME] m"
type textarea "x"
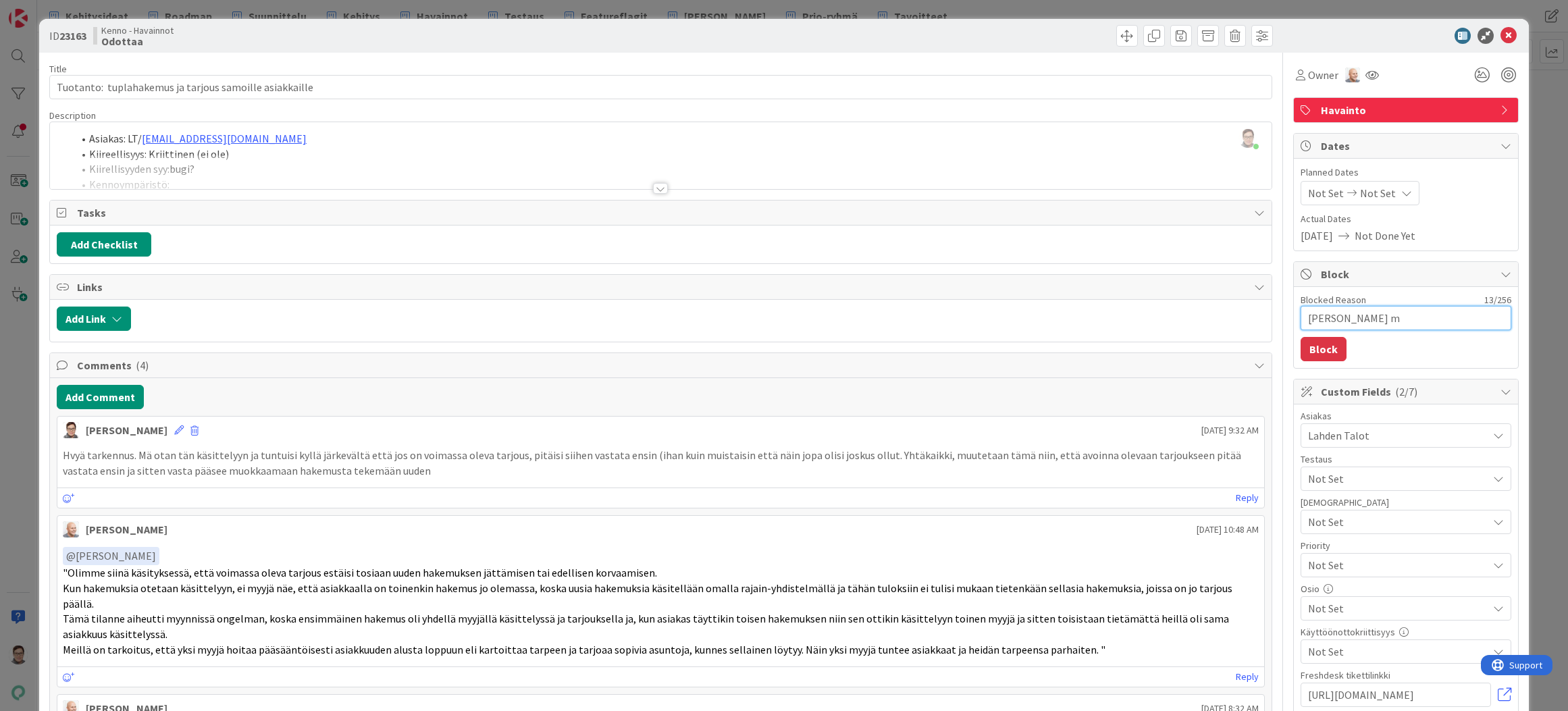
type textarea "[PERSON_NAME] mi"
type textarea "x"
type textarea "[PERSON_NAME] mit"
type textarea "x"
type textarea "[PERSON_NAME] pohtii mite"
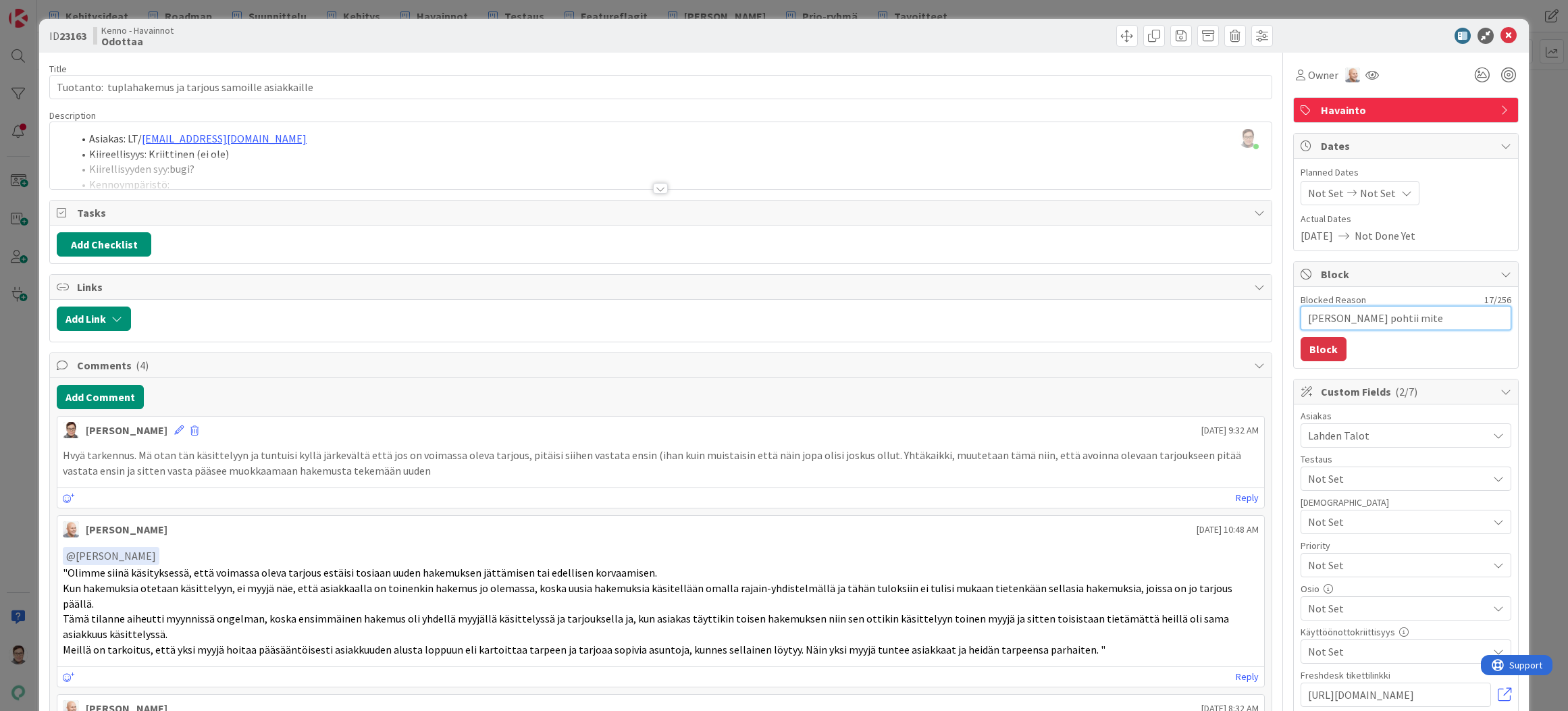
type textarea "x"
type textarea "[PERSON_NAME] pohtii miten"
type textarea "x"
type textarea "[PERSON_NAME] pohtii miten"
type textarea "x"
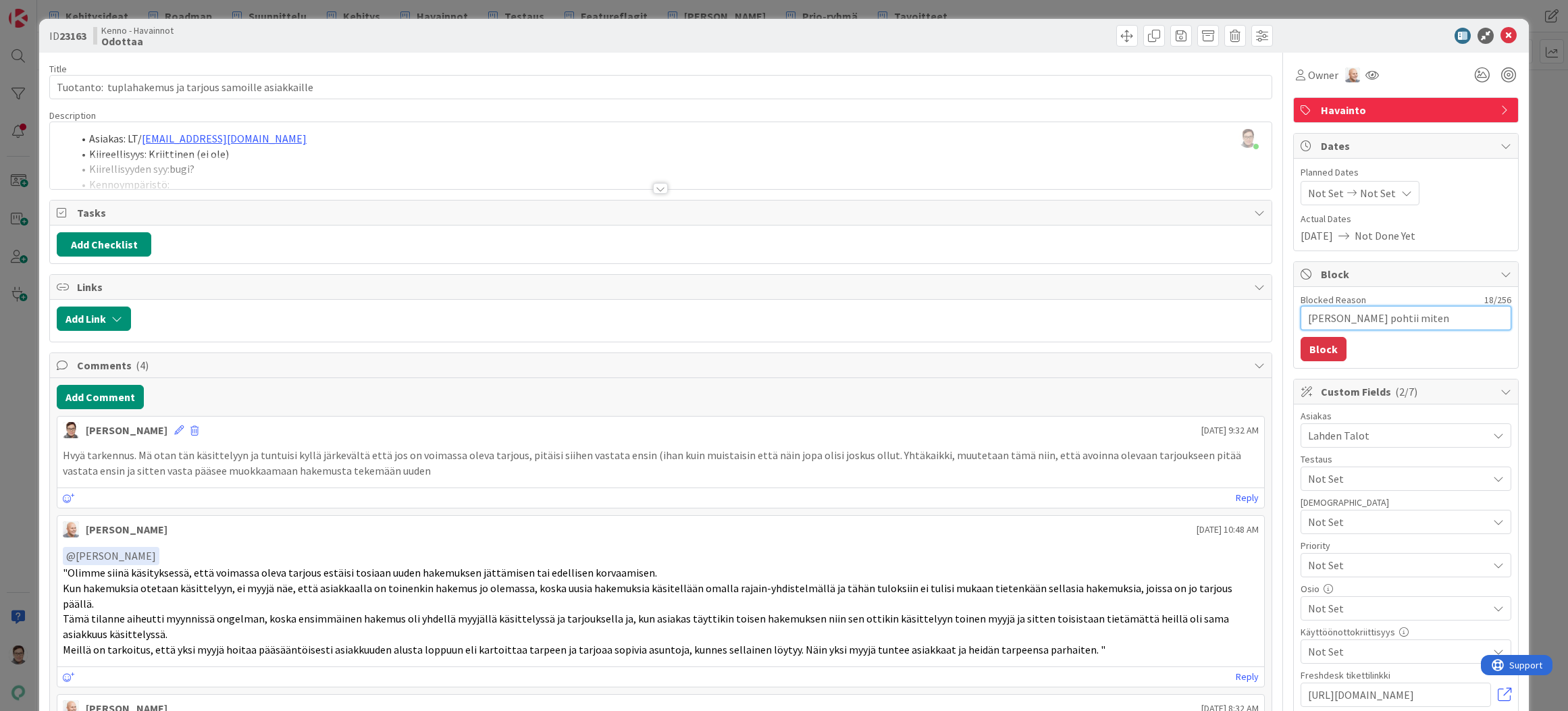
type textarea "[PERSON_NAME] pohtii miten p"
type textarea "x"
type textarea "[PERSON_NAME] pohtii miten pit"
type textarea "x"
type textarea "[PERSON_NAME] pohtii miten pitä"
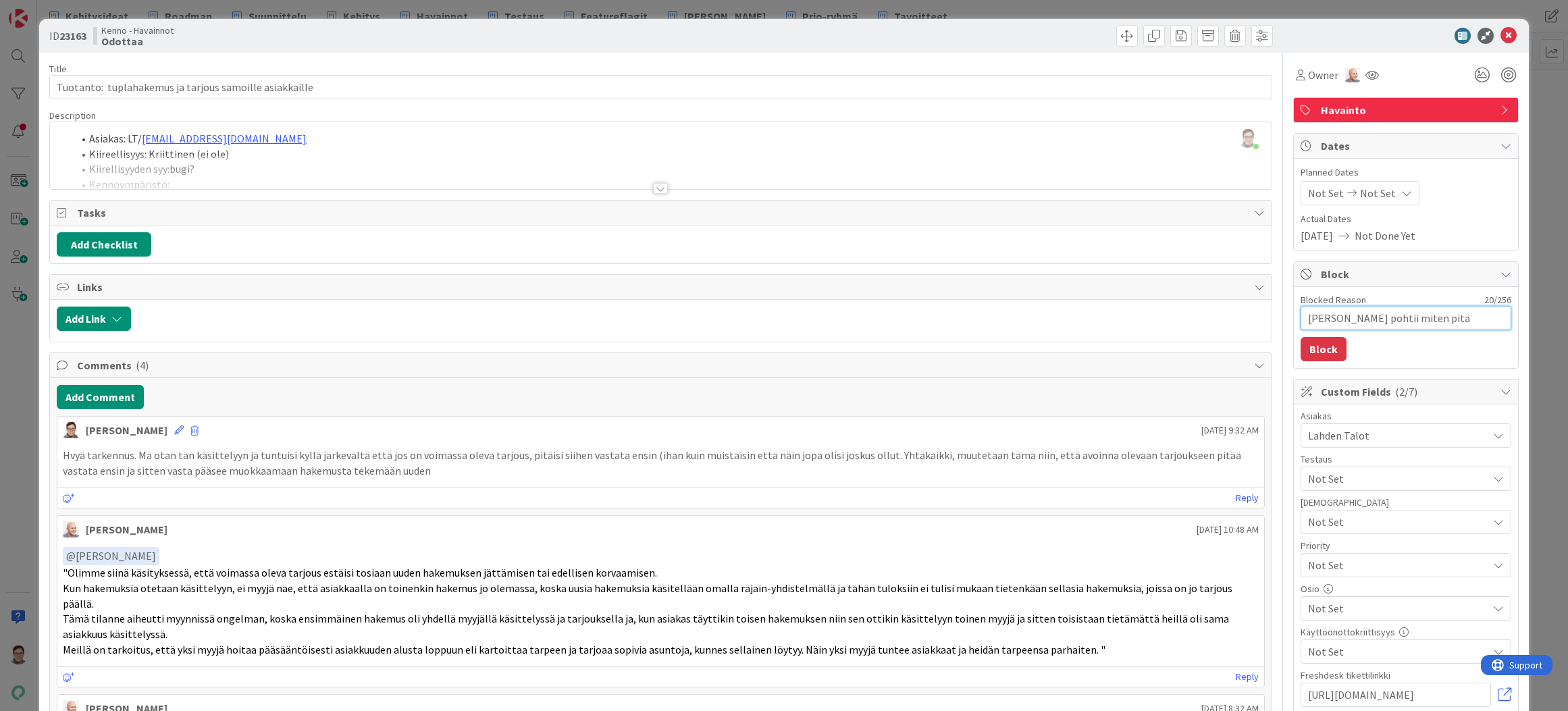
type textarea "x"
type textarea "[PERSON_NAME] pohtii miten pitäi"
type textarea "x"
type textarea "[PERSON_NAME] pohtii miten pitäis"
type textarea "x"
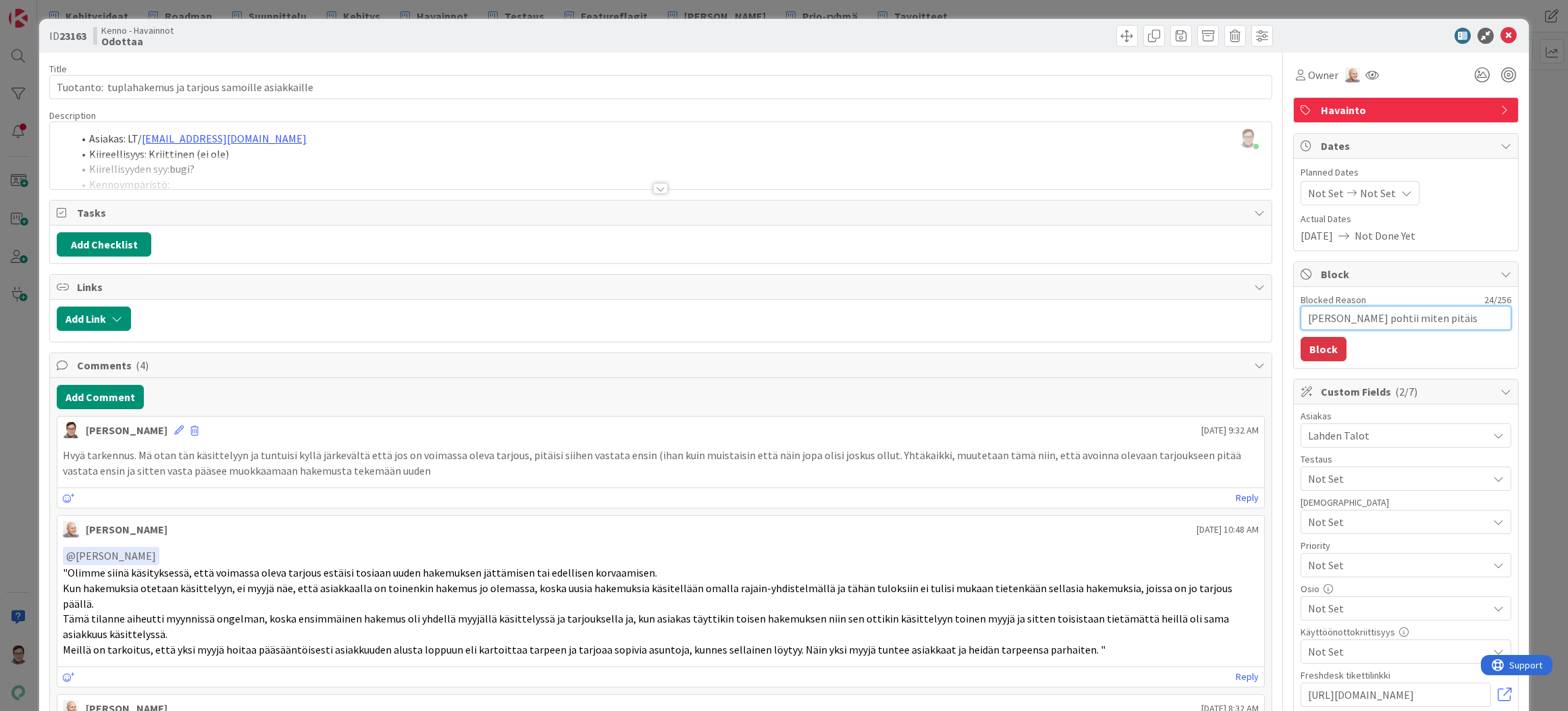
type textarea "[PERSON_NAME] pohtii miten pitäisi"
type textarea "x"
type textarea "[PERSON_NAME] pohtii miten pitäisi"
type textarea "x"
type textarea "[PERSON_NAME] pohtii miten pitäisi o"
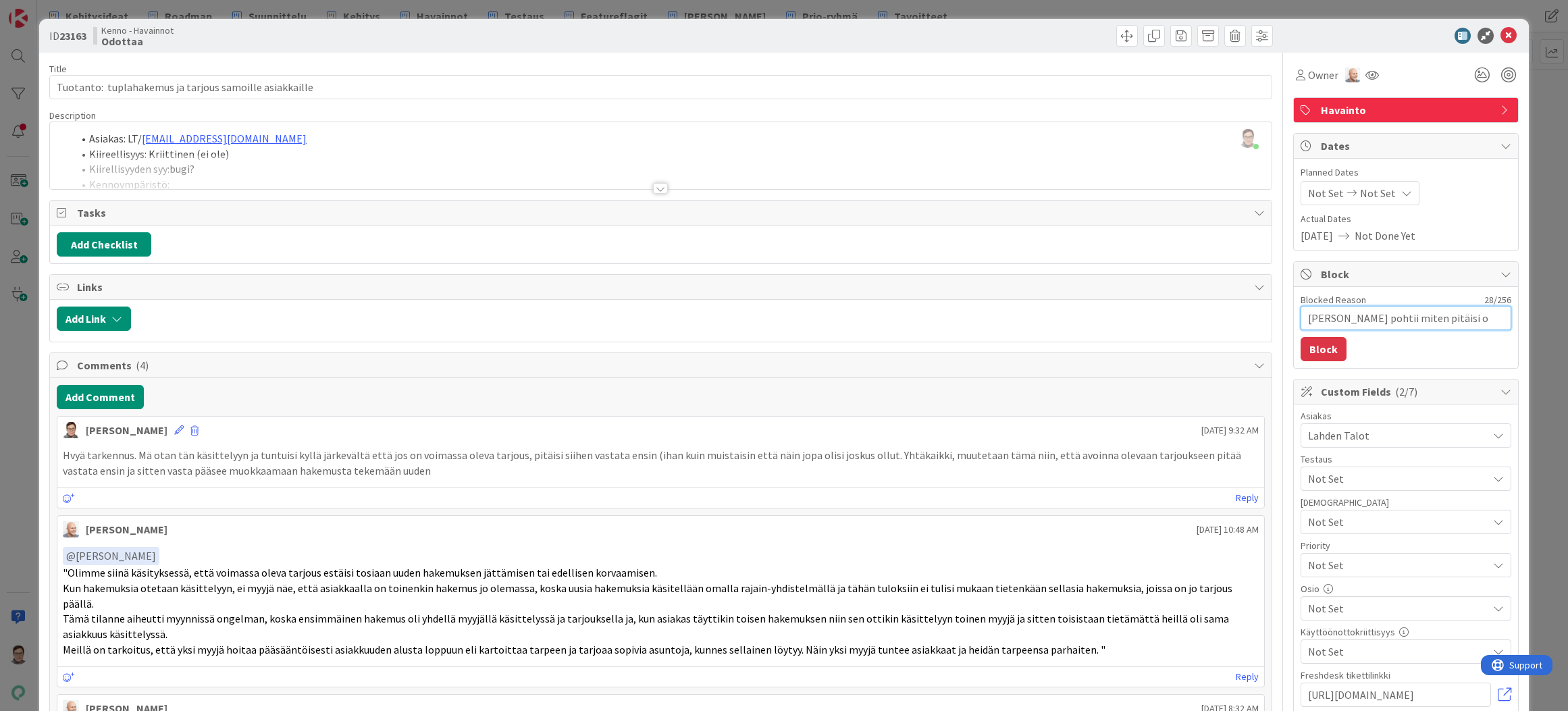
type textarea "x"
type textarea "[PERSON_NAME] pohtii miten pitäisi ol"
type textarea "x"
type textarea "[PERSON_NAME] pohtii miten pitäisi oll"
type textarea "x"
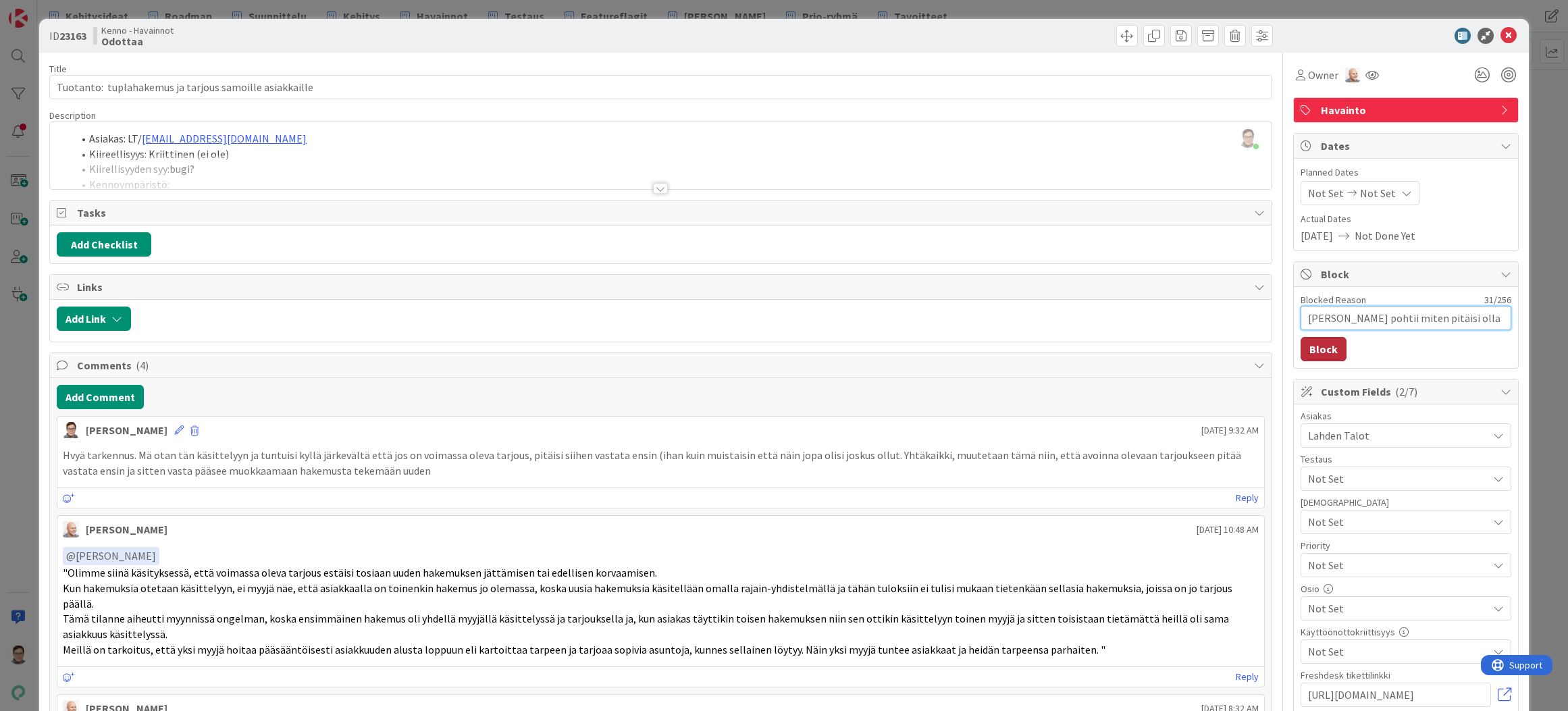
type textarea "[PERSON_NAME] pohtii miten pitäisi olla"
click at [1313, 352] on button "Block" at bounding box center [1324, 348] width 46 height 24
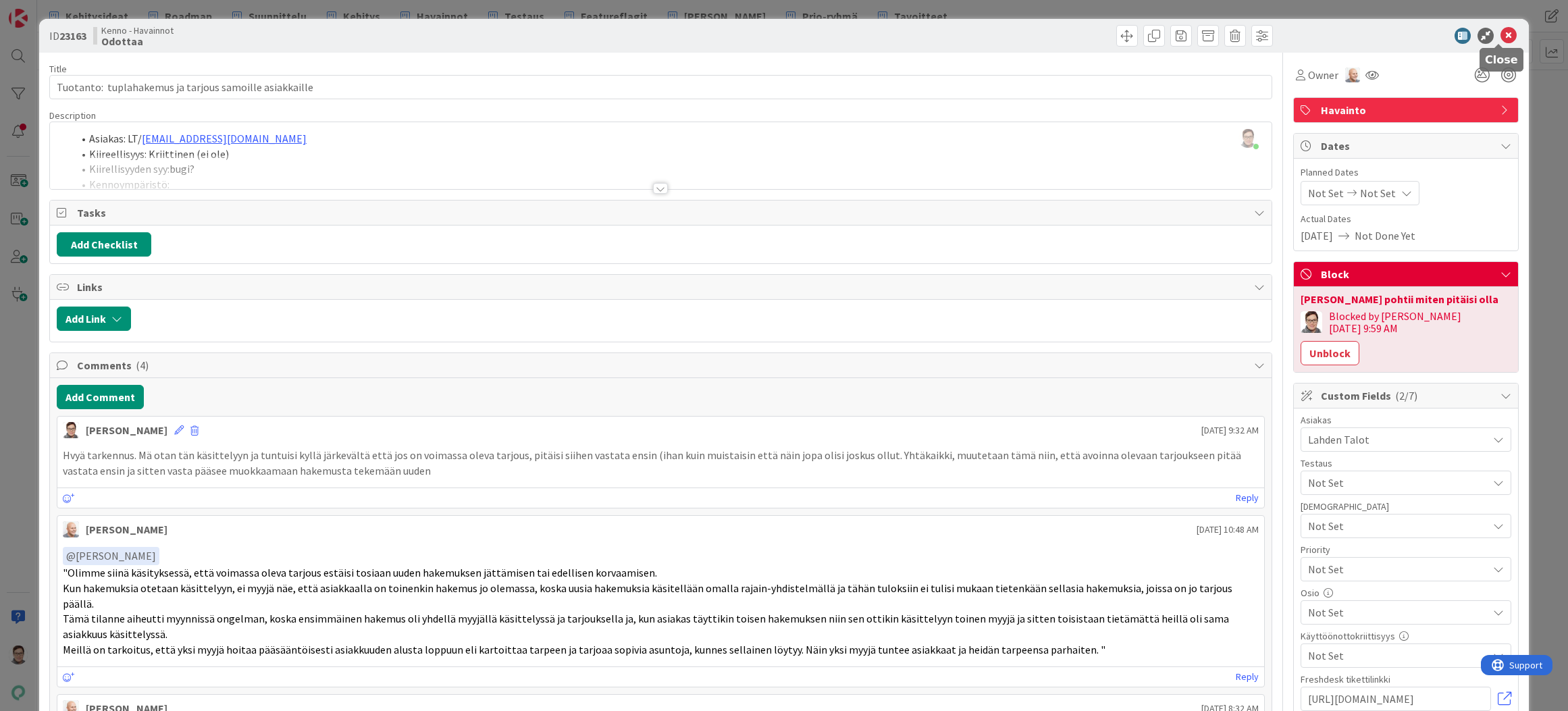
click at [1501, 33] on icon at bounding box center [1509, 35] width 16 height 16
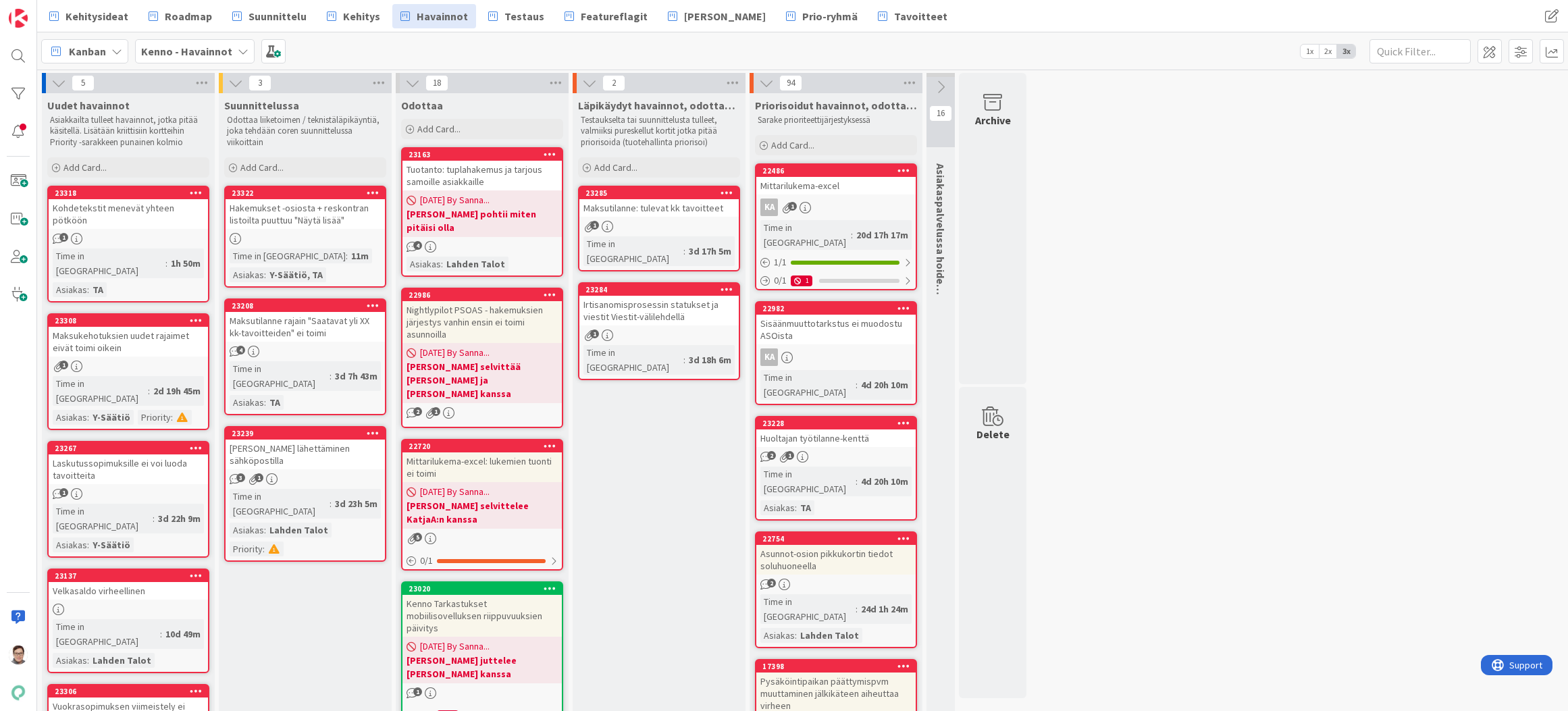
drag, startPoint x: 685, startPoint y: 687, endPoint x: 678, endPoint y: 697, distance: 12.2
click at [363, 18] on span "Kehitys" at bounding box center [361, 15] width 37 height 16
